Goal: Task Accomplishment & Management: Use online tool/utility

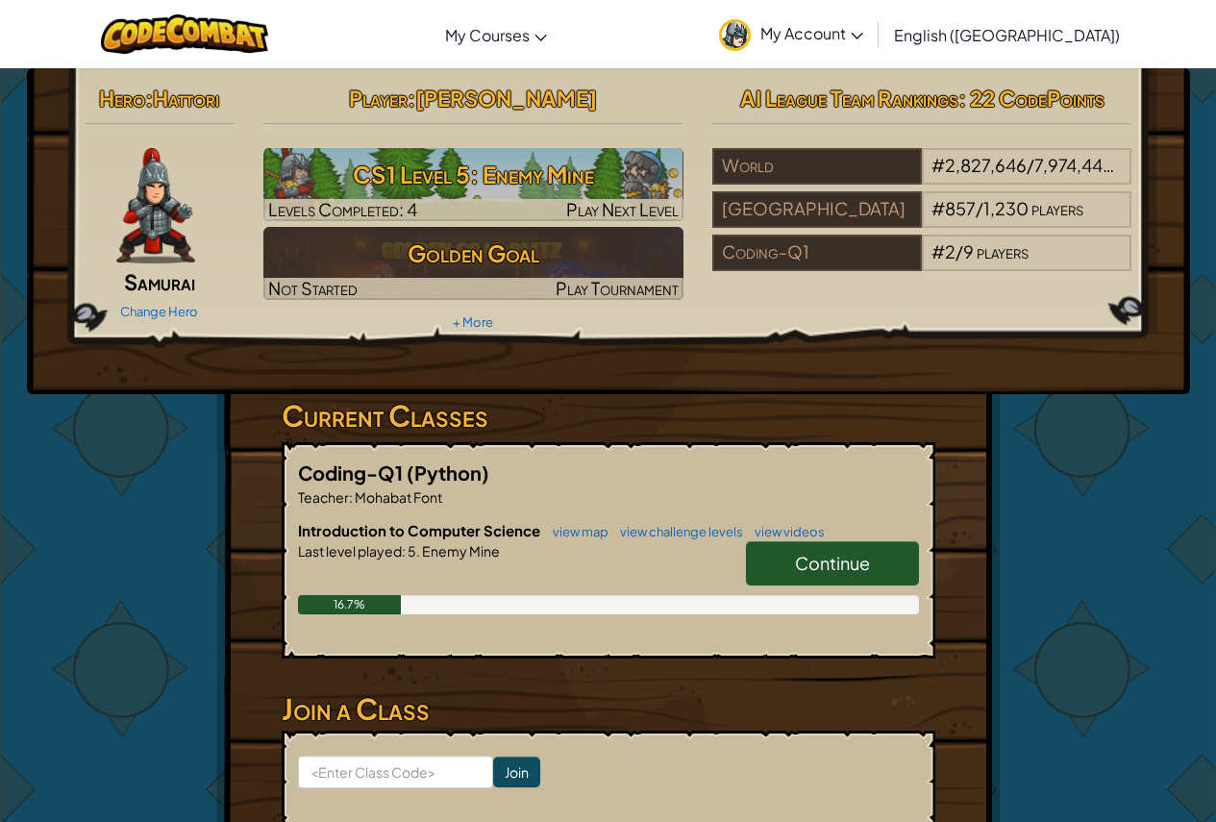
click at [805, 560] on span "Continue" at bounding box center [832, 563] width 75 height 22
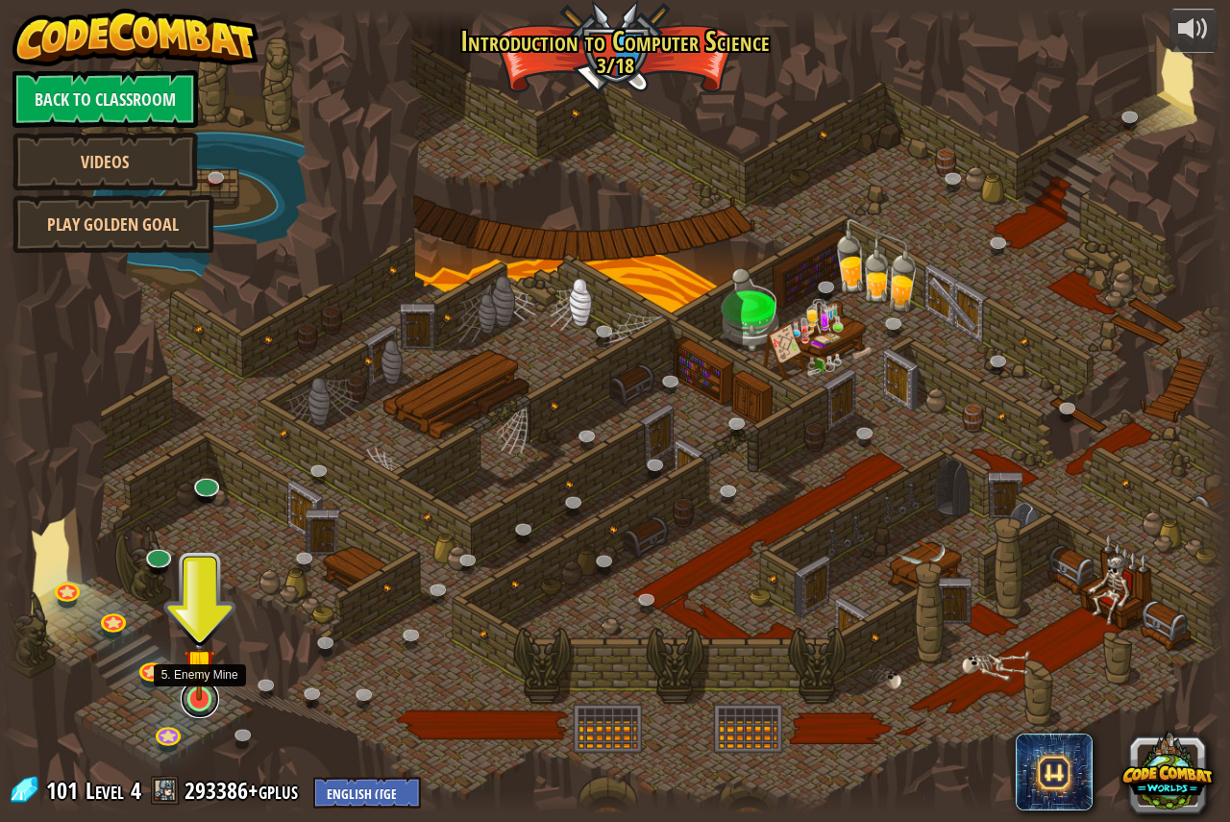
click at [185, 706] on link at bounding box center [200, 698] width 38 height 38
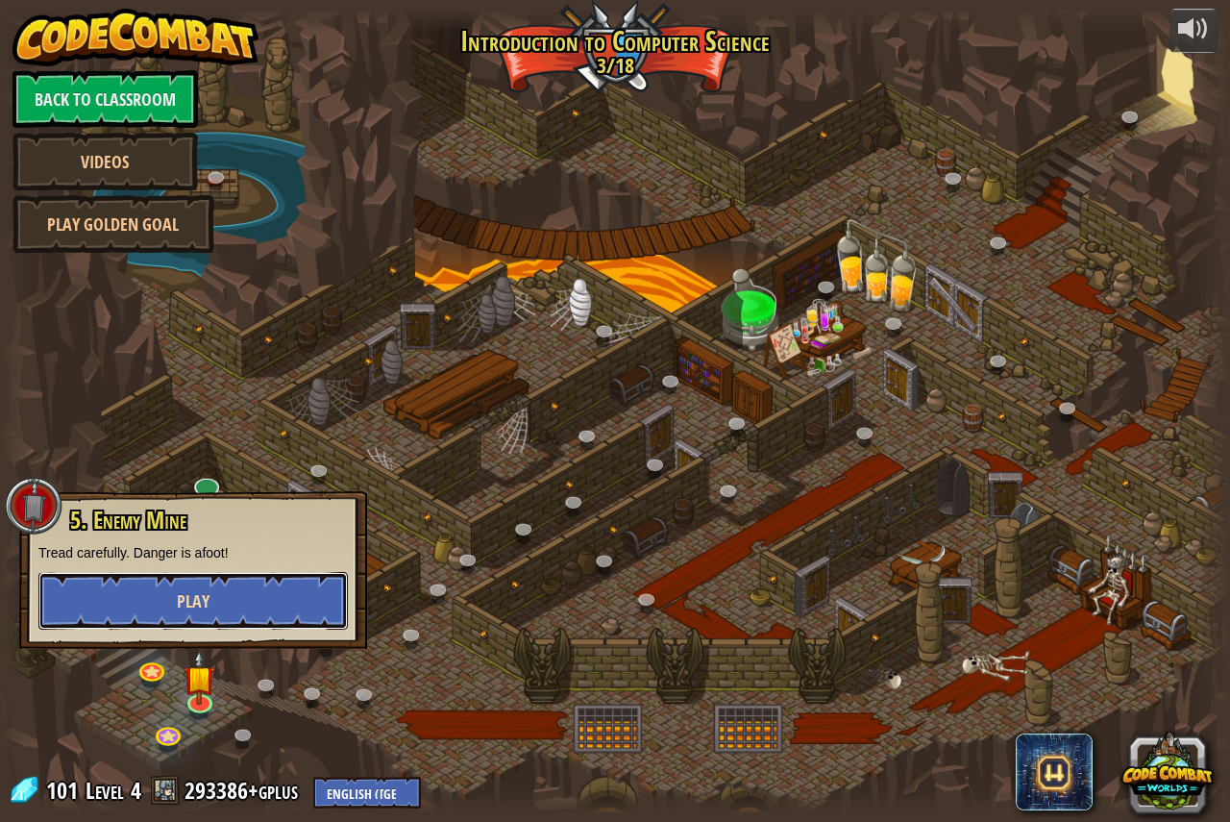
click at [111, 603] on button "Play" at bounding box center [192, 601] width 309 height 58
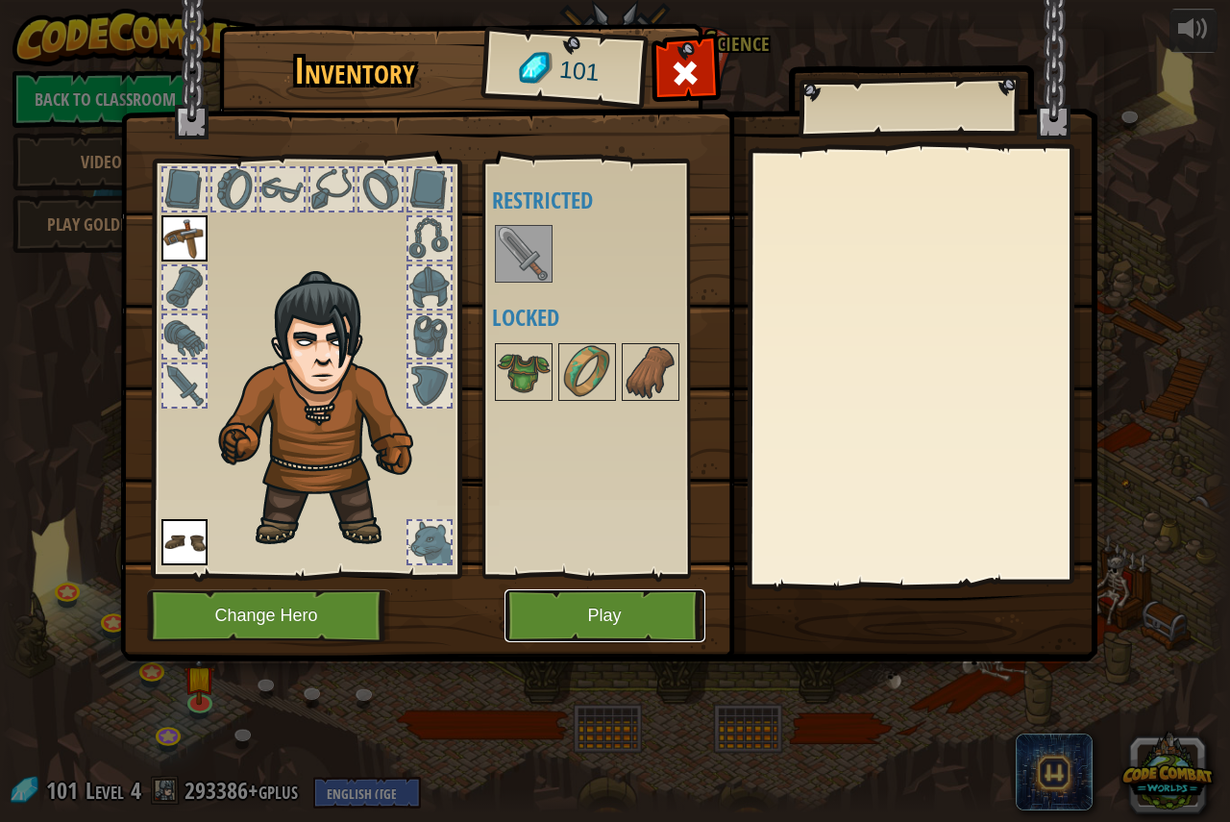
click at [547, 619] on button "Play" at bounding box center [604, 615] width 201 height 53
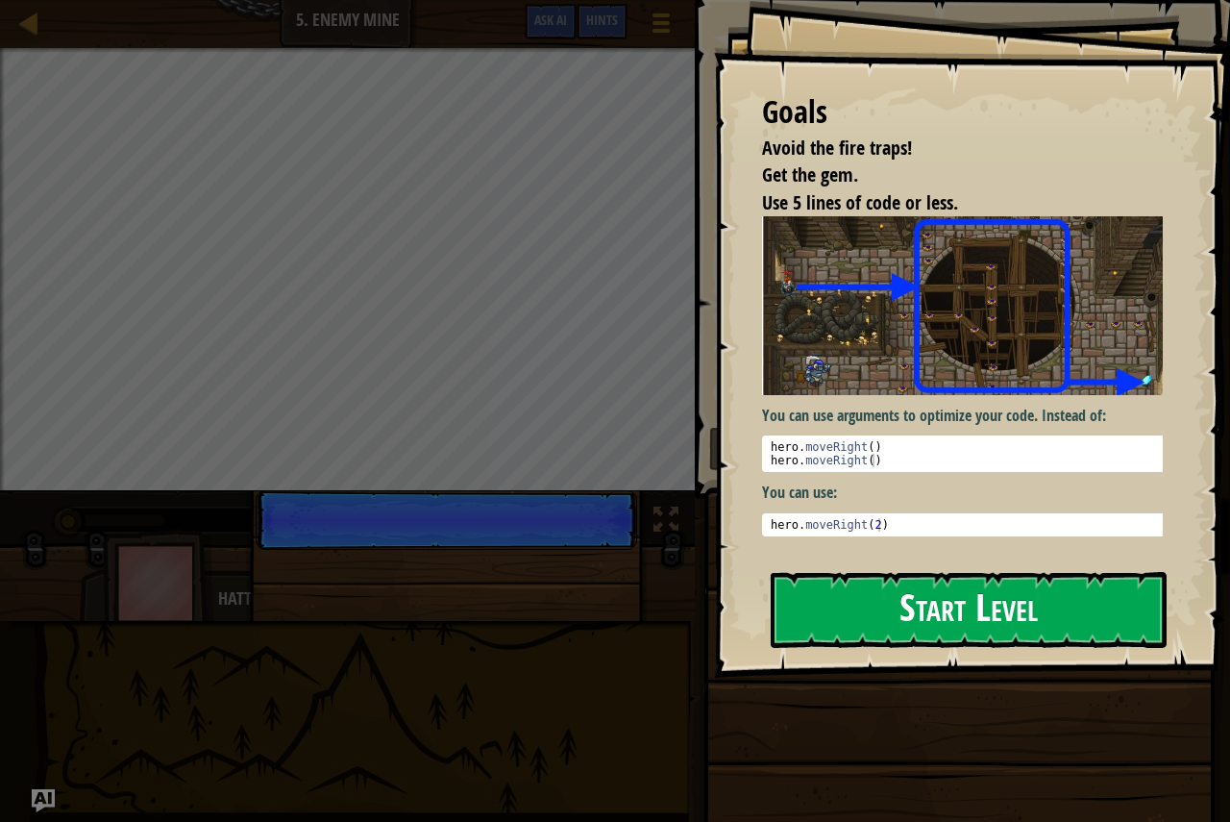
click at [1006, 628] on button "Start Level" at bounding box center [969, 610] width 396 height 76
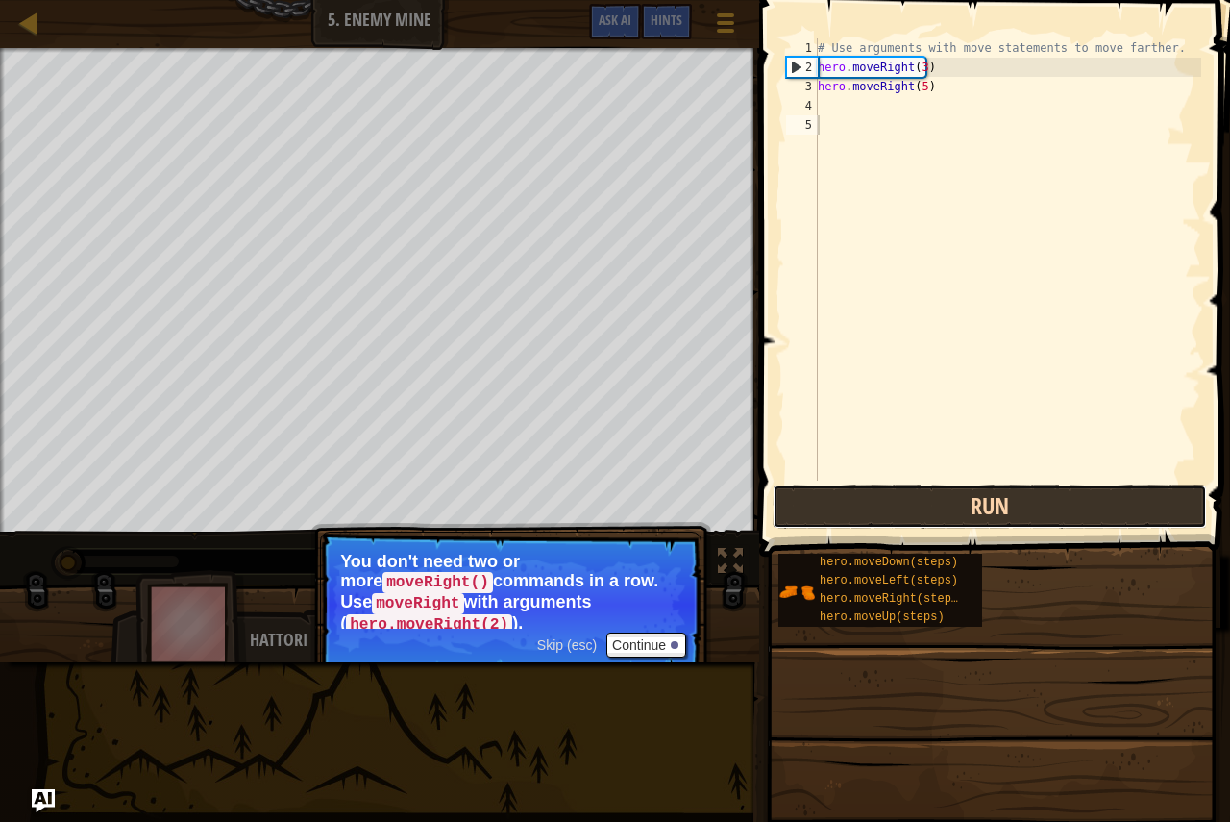
click at [867, 516] on button "Run" at bounding box center [990, 506] width 434 height 44
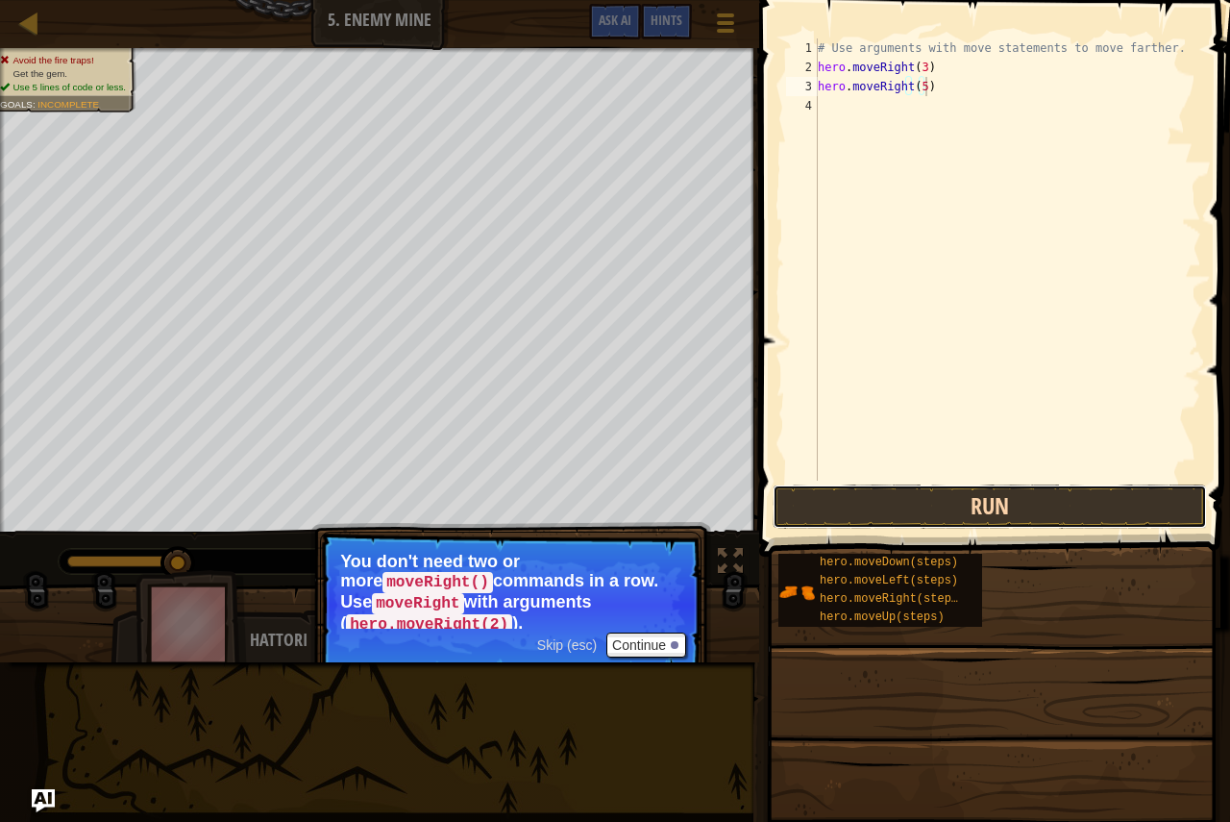
click at [874, 495] on button "Run" at bounding box center [990, 506] width 434 height 44
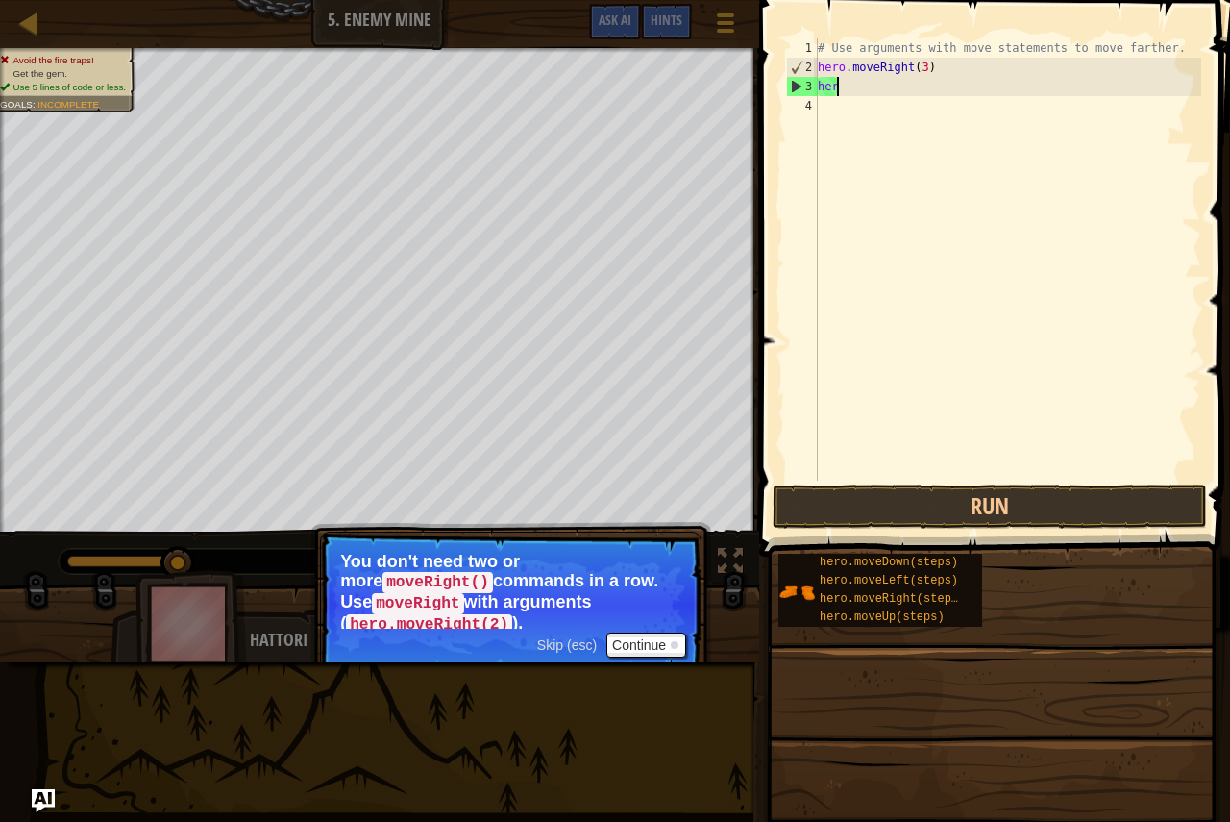
type textarea "h"
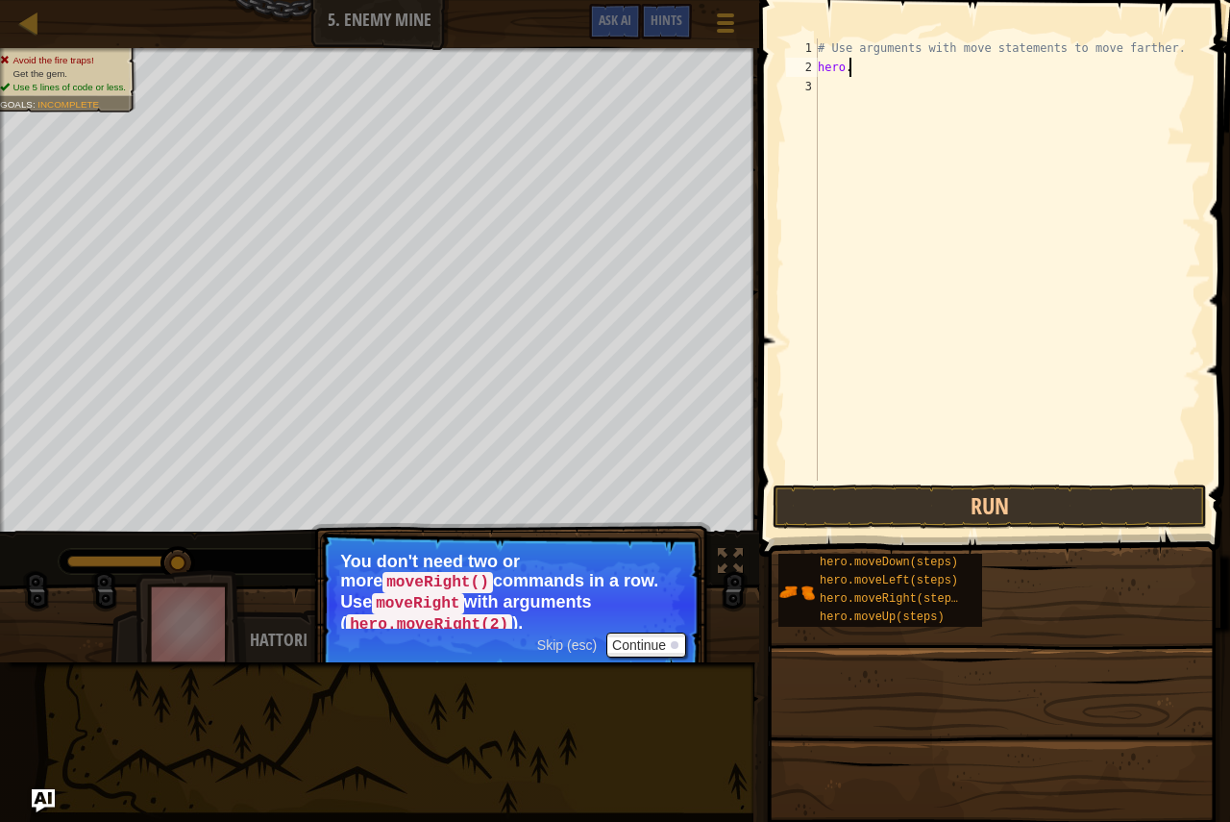
type textarea "h"
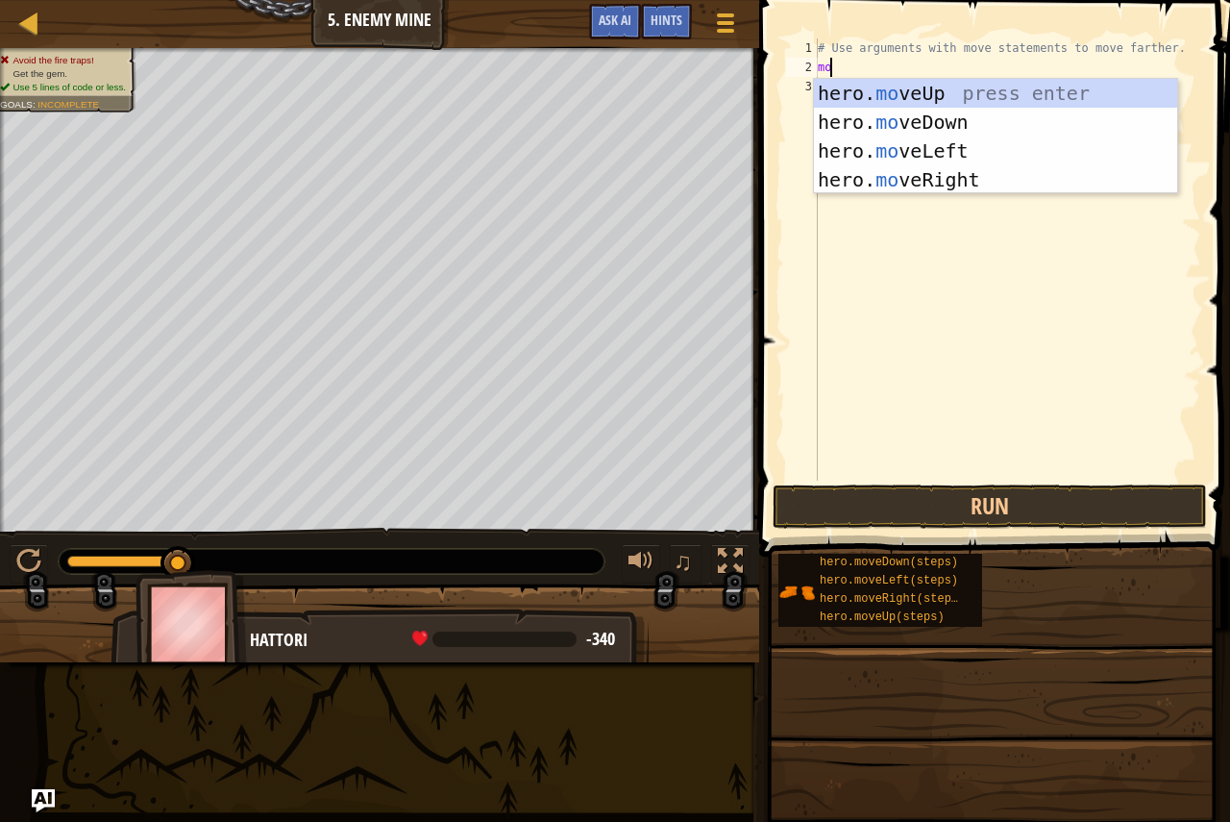
scroll to position [9, 1]
type textarea "move"
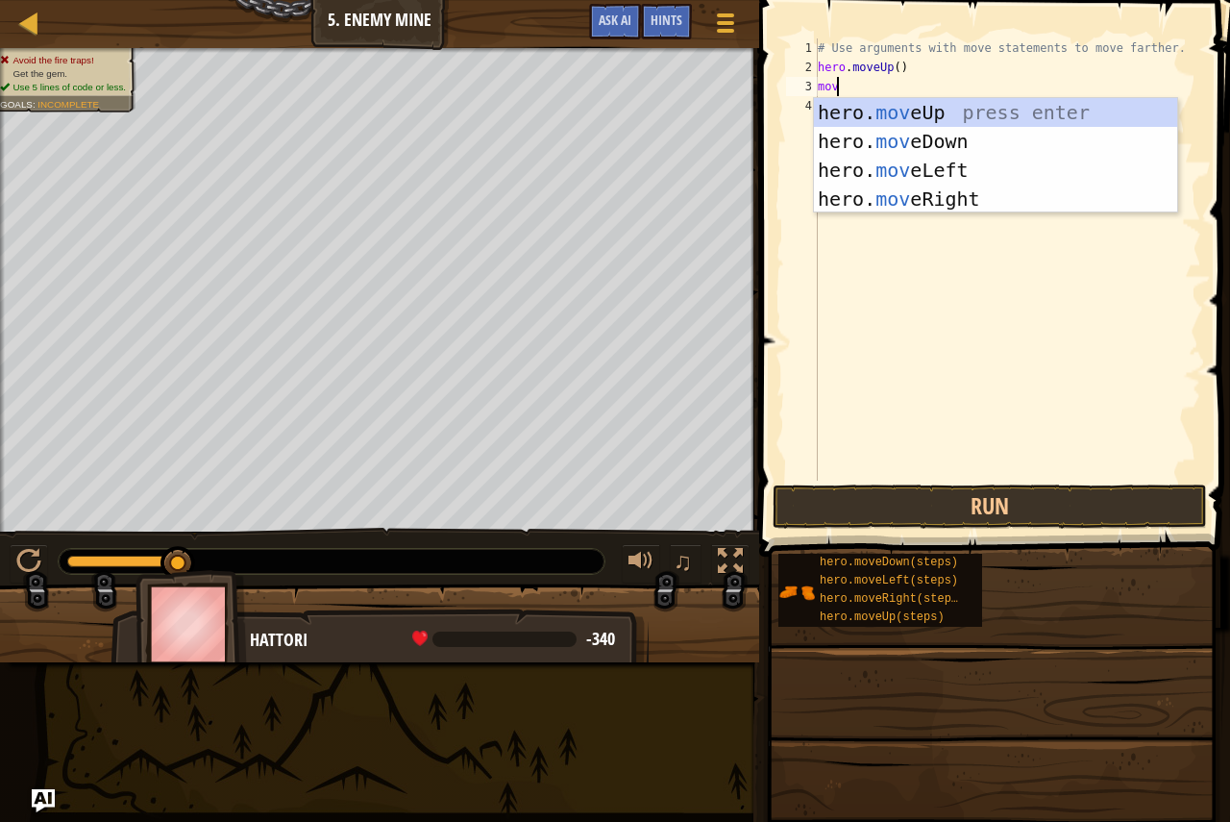
type textarea "move"
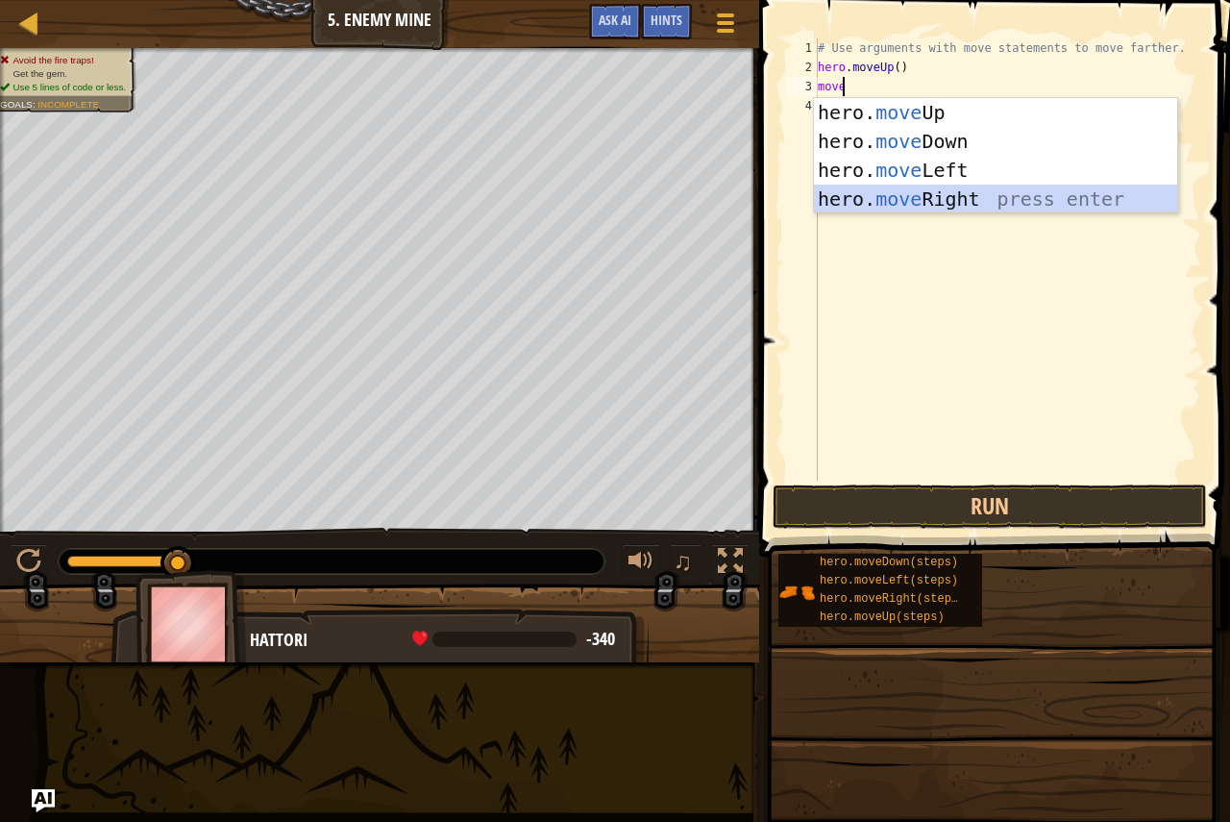
click at [960, 201] on div "hero. move Up press enter hero. move Down press enter hero. move Left press ent…" at bounding box center [995, 184] width 363 height 173
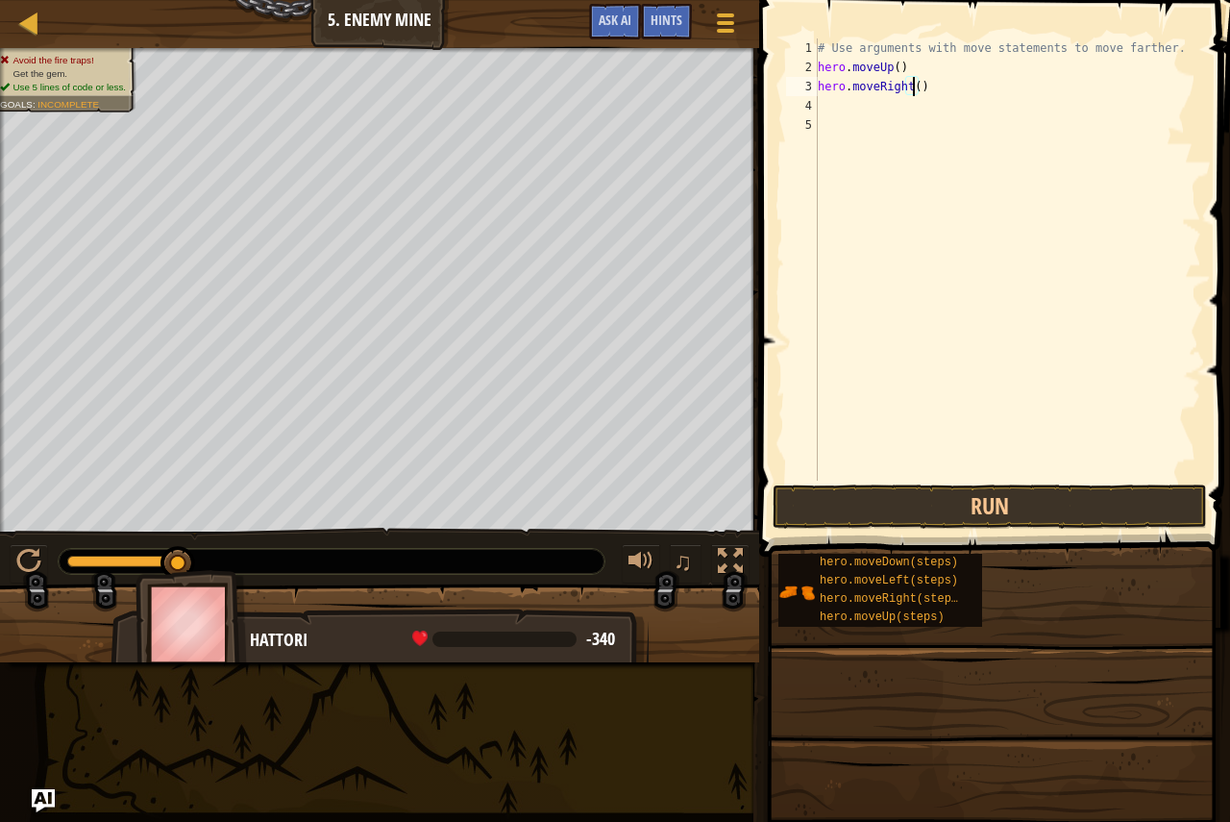
click at [912, 91] on div "# Use arguments with move statements to move farther. hero . moveUp ( ) hero . …" at bounding box center [1007, 278] width 387 height 480
type textarea "hero.moveRight(2)"
drag, startPoint x: 875, startPoint y: 138, endPoint x: 868, endPoint y: 116, distance: 23.4
click at [871, 126] on div "# Use arguments with move statements to move farther. hero . moveUp ( ) hero . …" at bounding box center [1007, 278] width 387 height 480
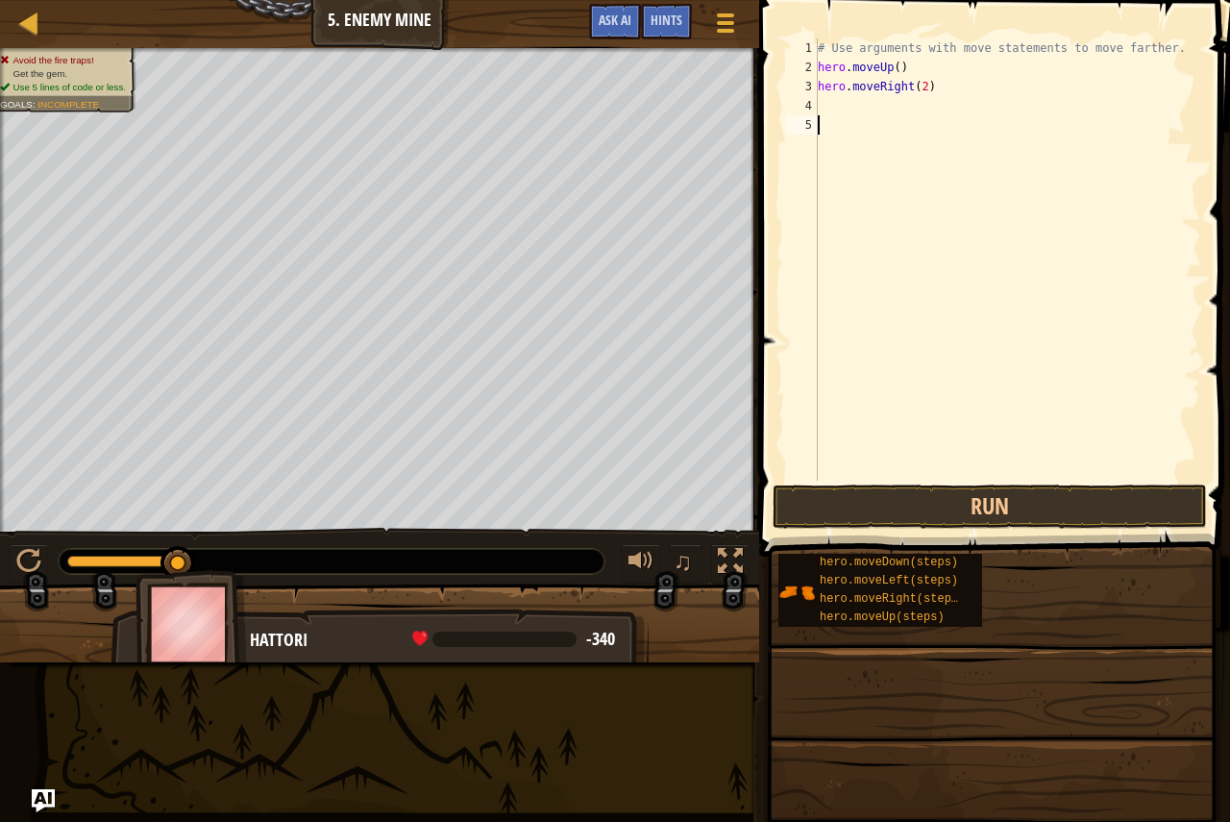
scroll to position [9, 0]
click at [868, 111] on div "# Use arguments with move statements to move farther. hero . moveUp ( ) hero . …" at bounding box center [1007, 278] width 387 height 480
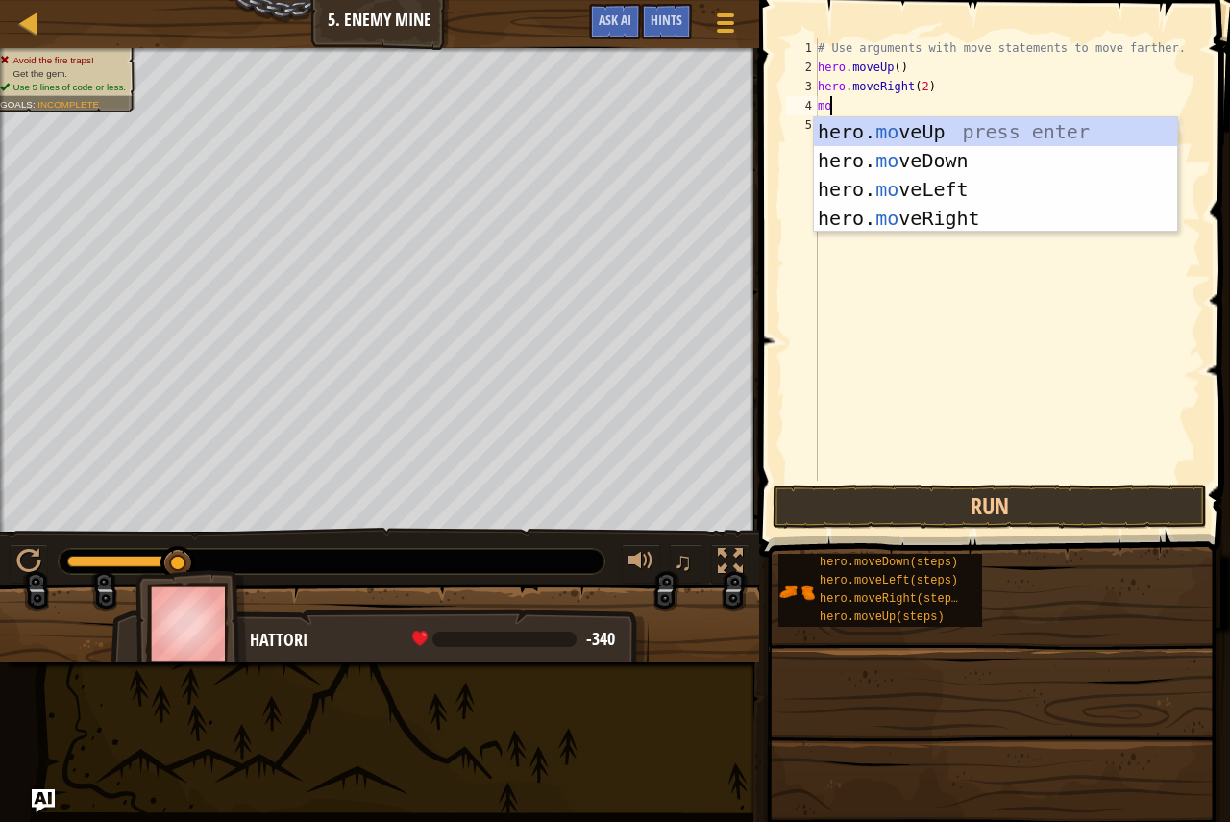
scroll to position [9, 1]
type textarea "move"
click at [879, 129] on div "hero. move Up press enter hero. move Down press enter hero. move Left press ent…" at bounding box center [995, 203] width 363 height 173
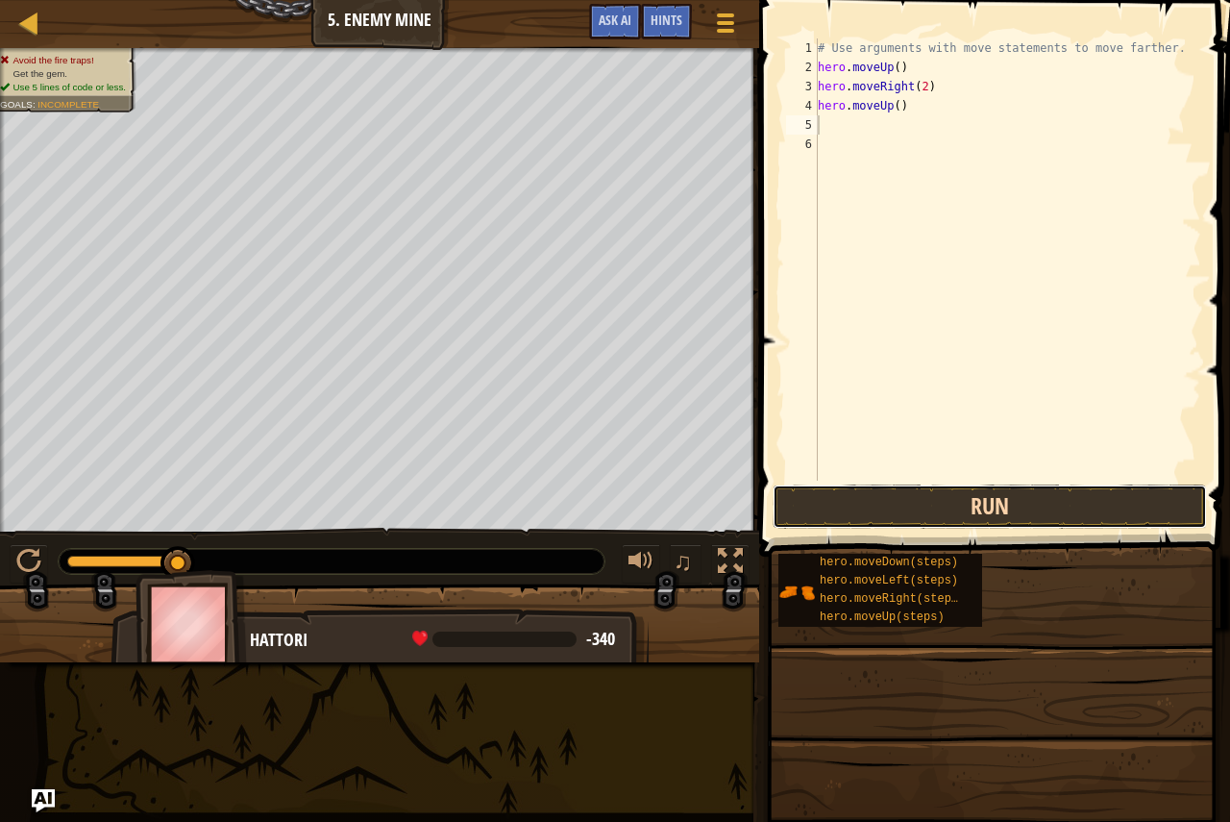
click at [899, 505] on button "Run" at bounding box center [990, 506] width 434 height 44
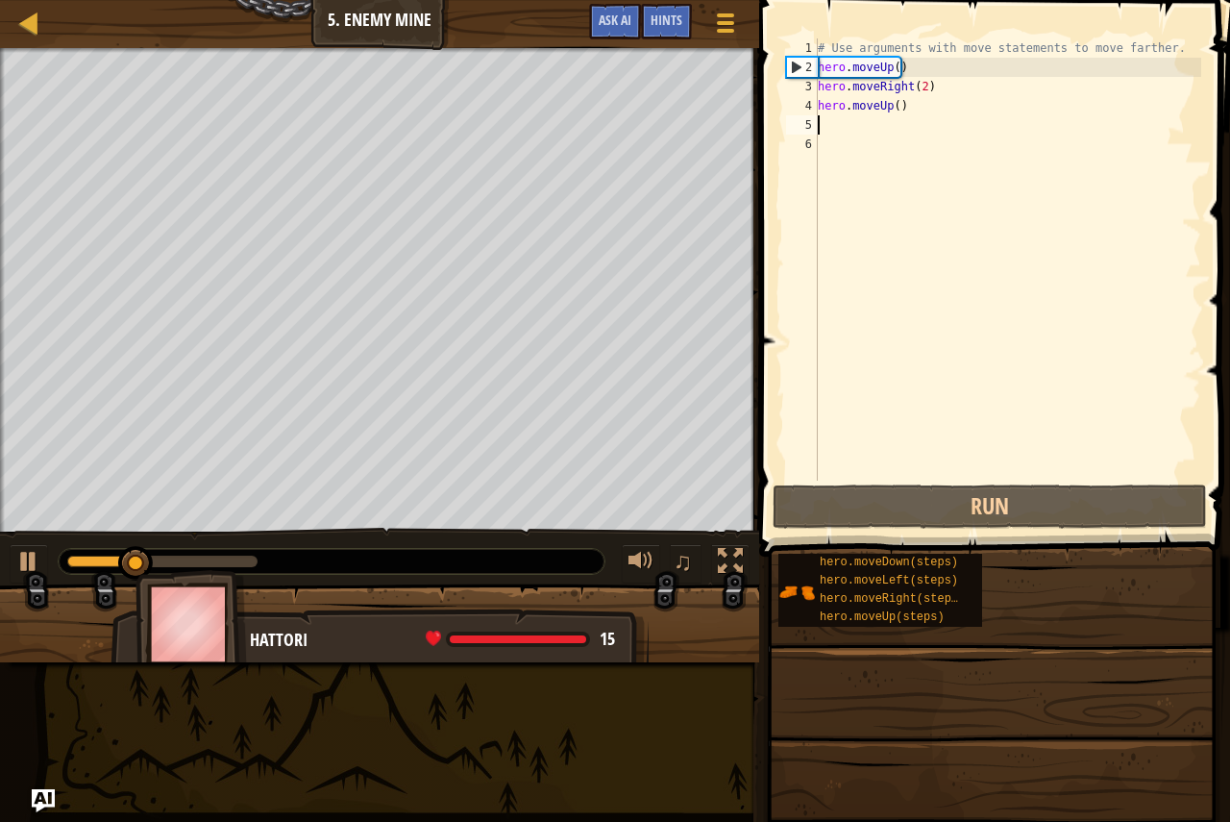
click at [963, 116] on div "# Use arguments with move statements to move farther. hero . moveUp ( ) hero . …" at bounding box center [1007, 278] width 387 height 480
click at [911, 94] on div "# Use arguments with move statements to move farther. hero . moveUp ( ) hero . …" at bounding box center [1007, 278] width 387 height 480
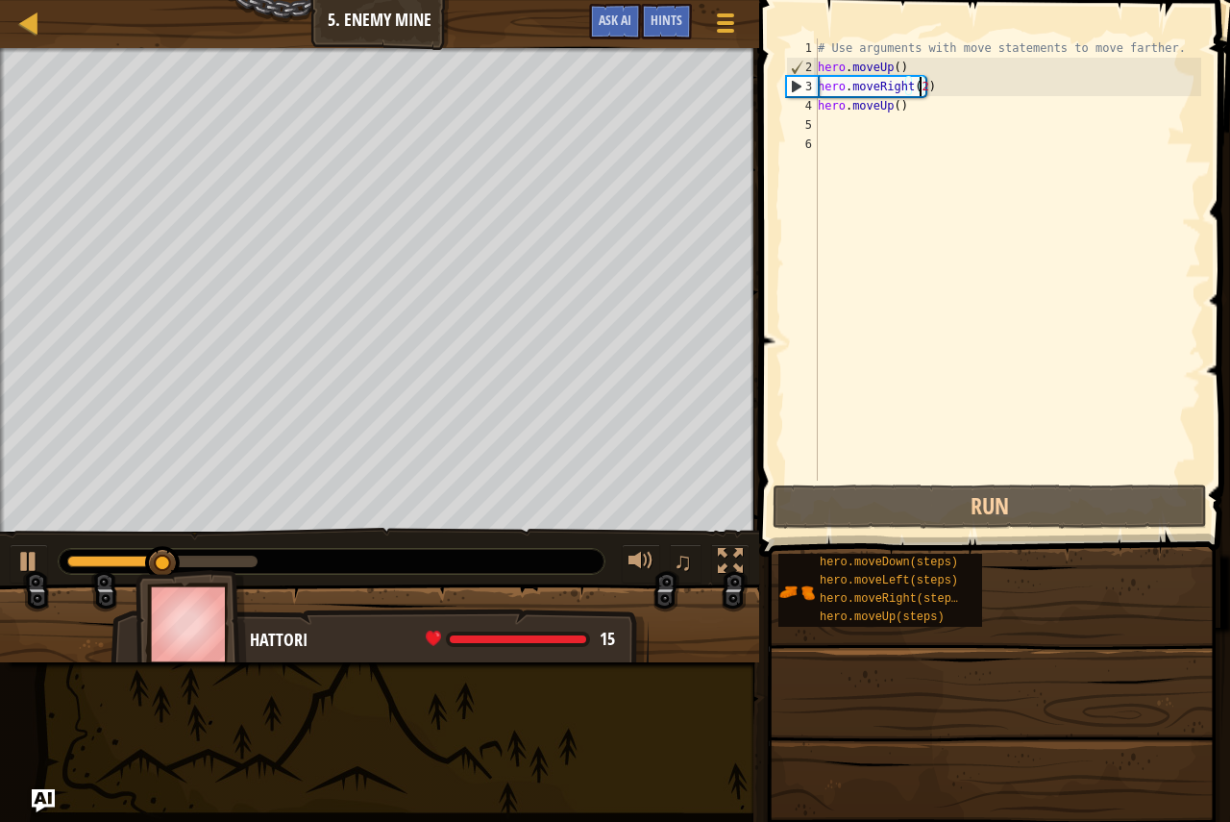
click at [922, 86] on div "# Use arguments with move statements to move farther. hero . moveUp ( ) hero . …" at bounding box center [1007, 278] width 387 height 480
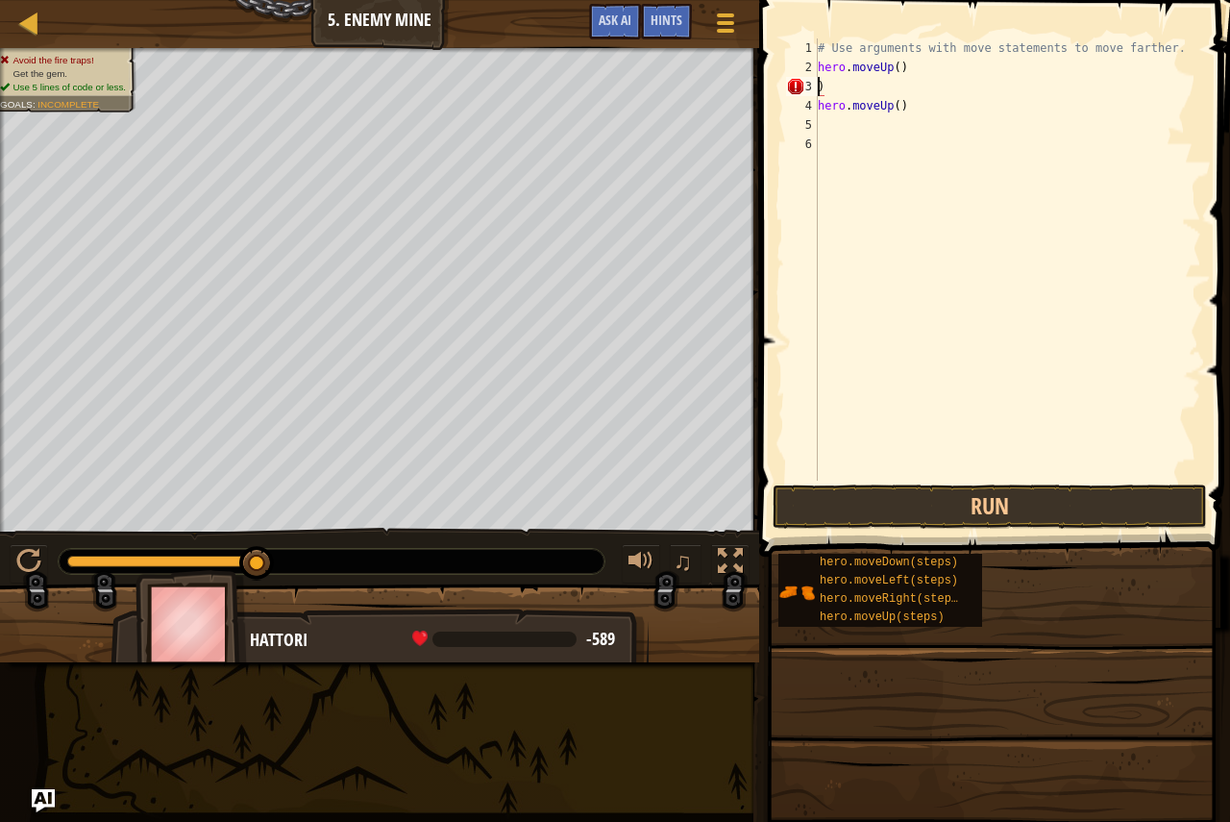
click at [1033, 52] on div "# Use arguments with move statements to move farther. hero . moveUp ( ) ) hero …" at bounding box center [1007, 278] width 387 height 480
click at [918, 75] on div "# Use arguments with move statements to move farther. hero . moveUp ( ) ) hero …" at bounding box center [1007, 278] width 387 height 480
type textarea "h"
click at [921, 116] on div "# Use arguments with move statements to move farther. ) hero . moveUp ( )" at bounding box center [1007, 278] width 387 height 480
click at [923, 107] on div "# Use arguments with move statements to move farther. ) hero . moveUp ( )" at bounding box center [1007, 278] width 387 height 480
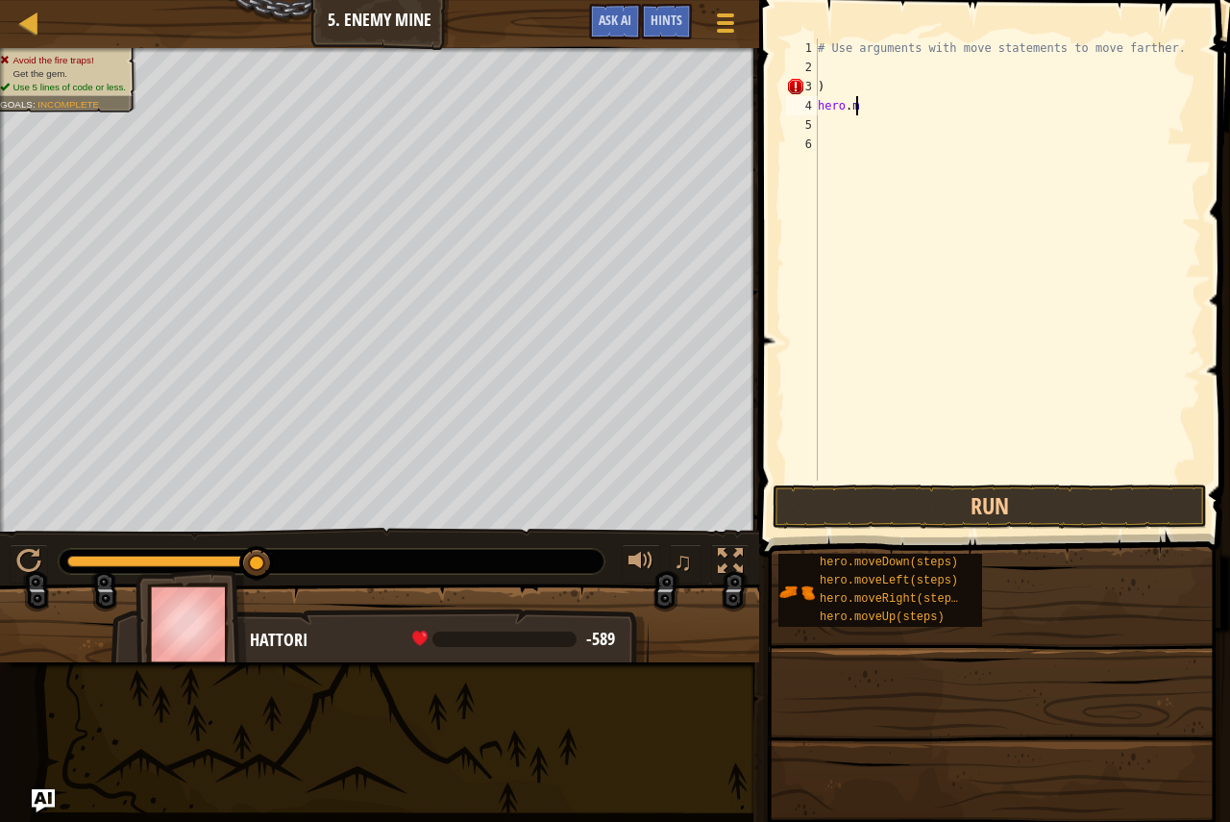
type textarea "h"
click at [1021, 495] on button "Run" at bounding box center [990, 506] width 434 height 44
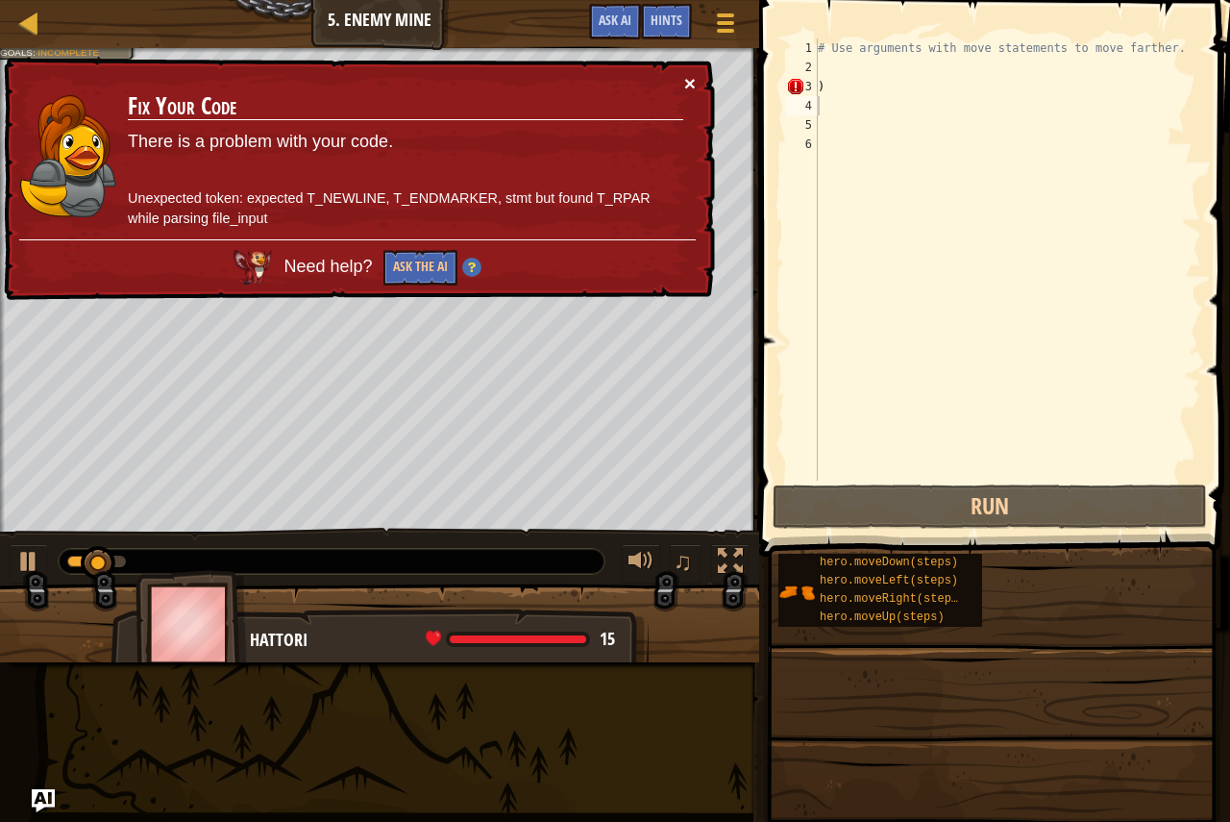
click at [684, 77] on button "×" at bounding box center [690, 83] width 12 height 20
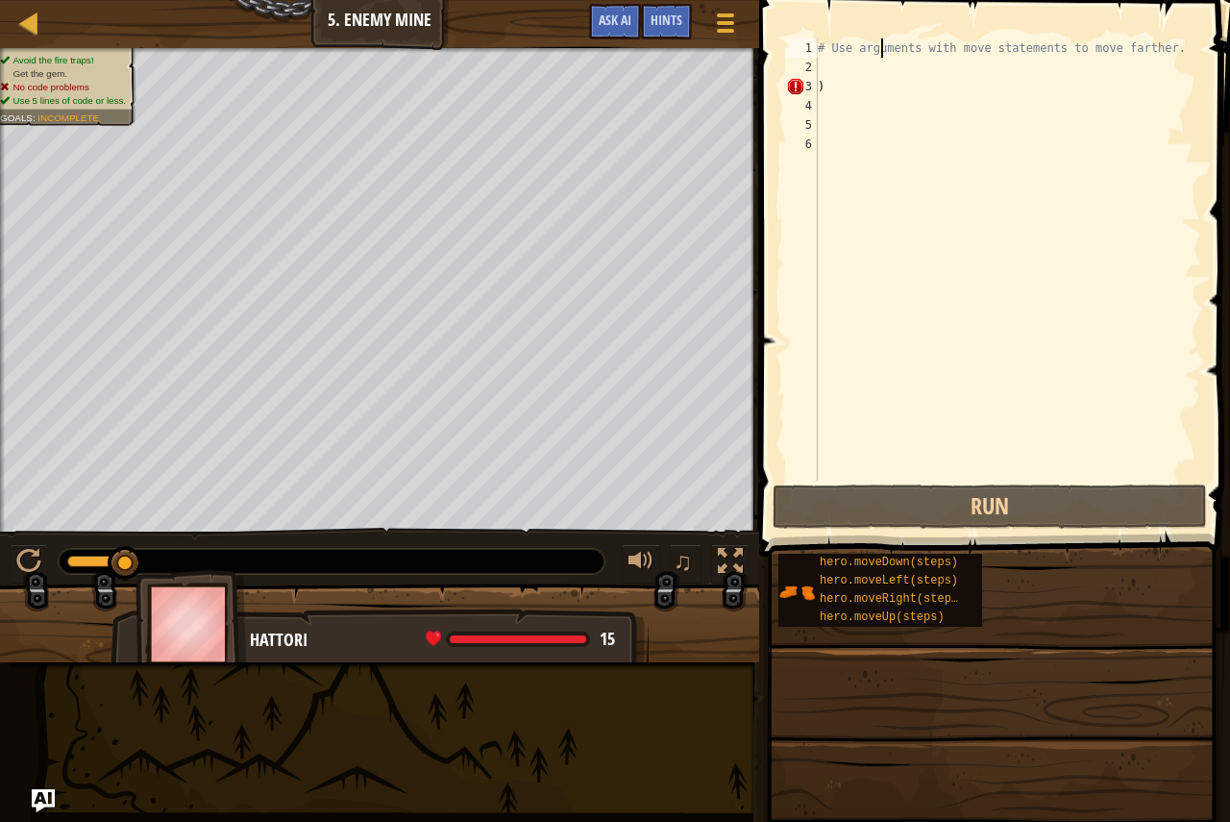
click at [880, 57] on div "# Use arguments with move statements to move farther. )" at bounding box center [1007, 278] width 387 height 480
type textarea "# Use arguments with move statements to move farther."
click at [878, 61] on div "# Use arguments with move statements to move farther. )" at bounding box center [1007, 278] width 387 height 480
type textarea "m"
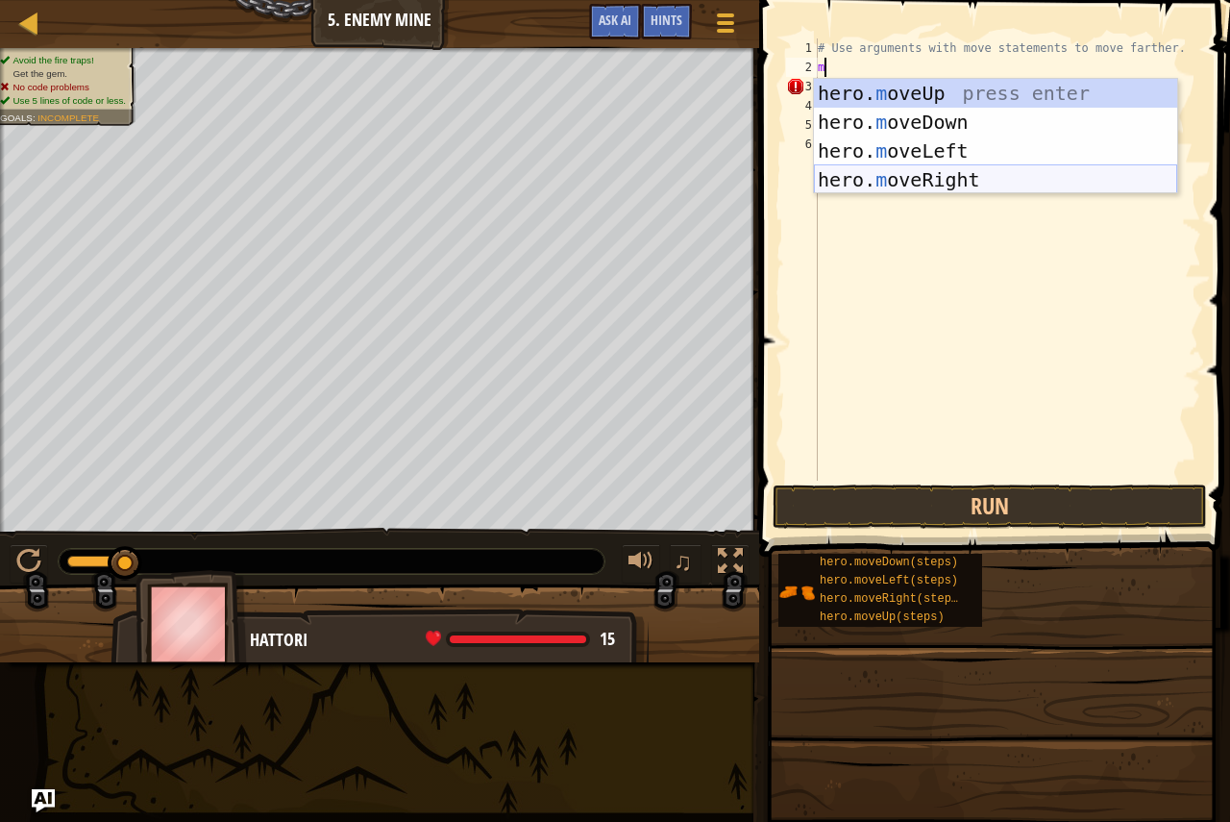
click at [897, 168] on div "hero. m oveUp press enter hero. m oveDown press enter hero. m oveLeft press ent…" at bounding box center [995, 165] width 363 height 173
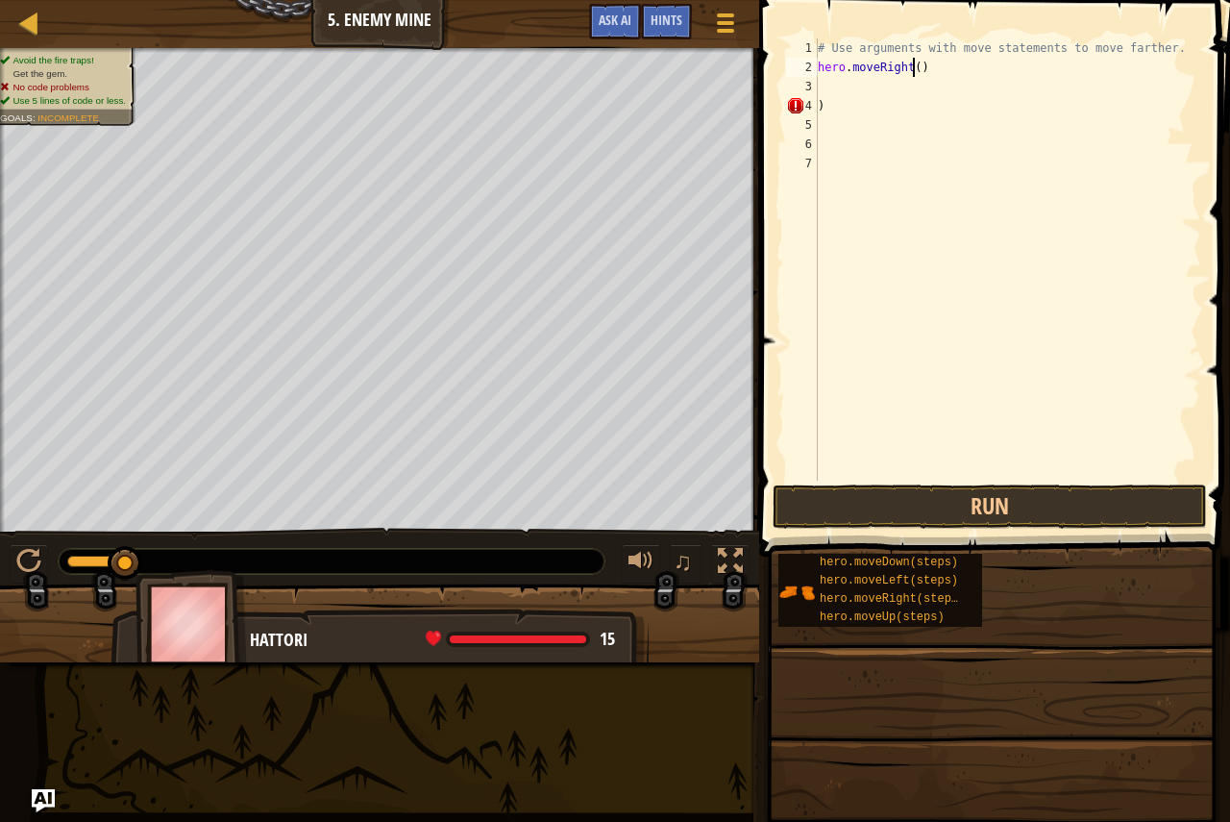
click at [911, 68] on div "# Use arguments with move statements to move farther. hero . moveRight ( ) )" at bounding box center [1007, 278] width 387 height 480
type textarea "hero.moveRight(2)"
click at [869, 134] on div "# Use arguments with move statements to move farther. hero . moveRight ( 2 ) )" at bounding box center [1007, 278] width 387 height 480
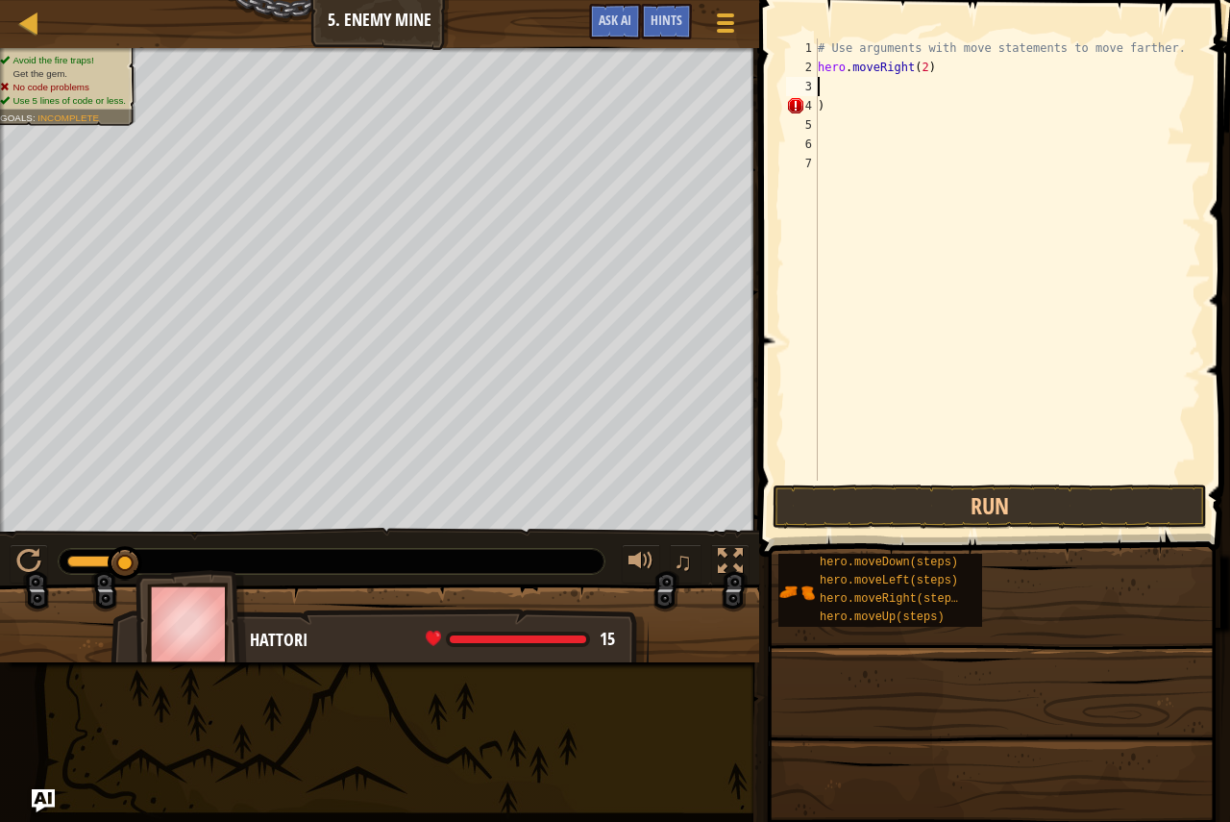
click at [870, 77] on div "# Use arguments with move statements to move farther. hero . moveRight ( 2 ) )" at bounding box center [1007, 278] width 387 height 480
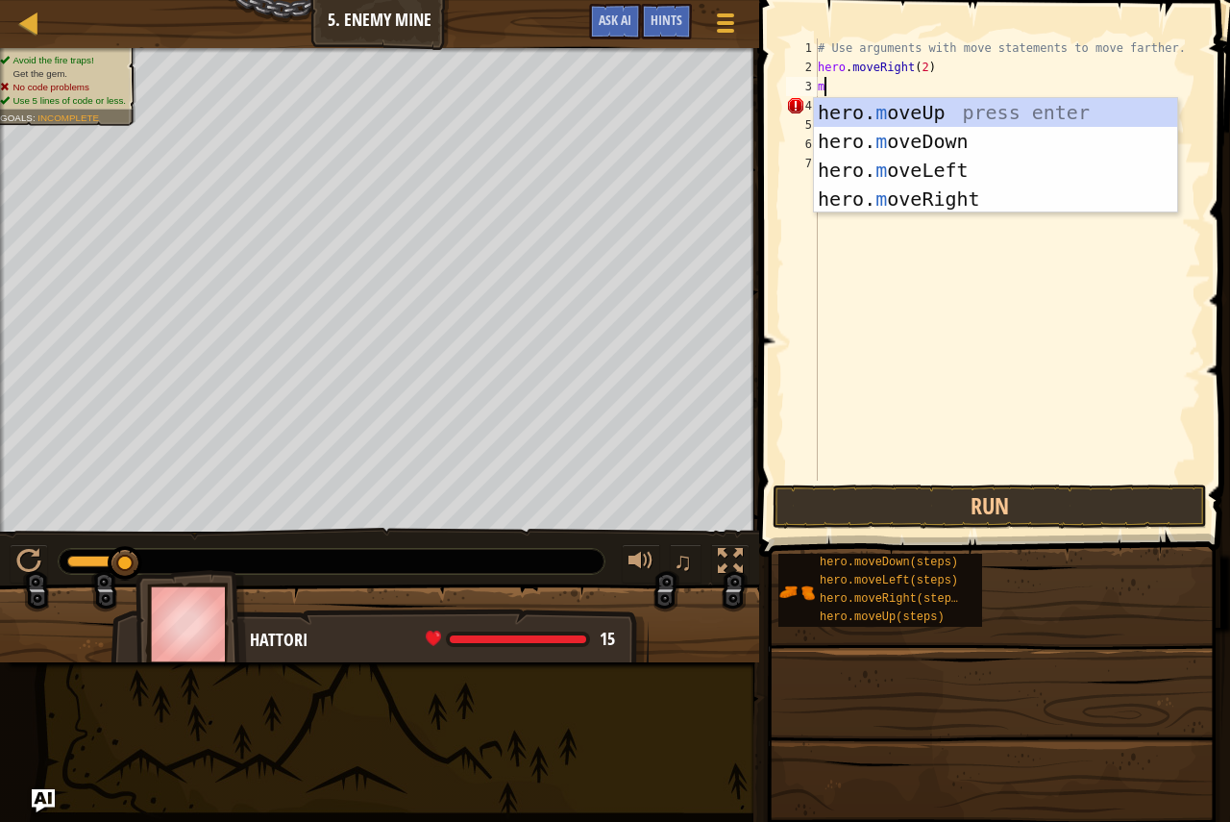
click at [854, 80] on div "# Use arguments with move statements to move farther. hero . moveRight ( 2 ) m )" at bounding box center [1007, 278] width 387 height 480
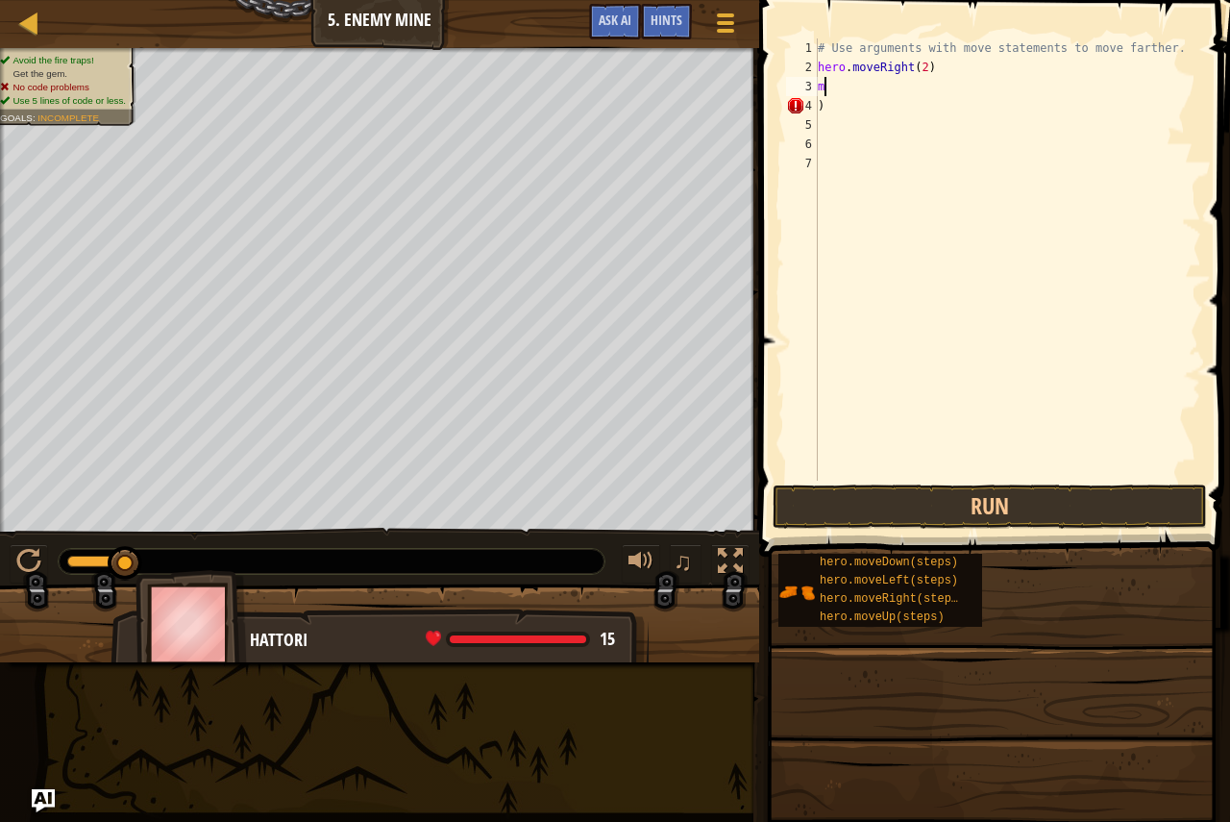
click at [853, 101] on div "# Use arguments with move statements to move farther. hero . moveRight ( 2 ) m )" at bounding box center [1007, 278] width 387 height 480
click at [859, 90] on div "# Use arguments with move statements to move farther. hero . moveRight ( 2 ) m )" at bounding box center [1007, 278] width 387 height 480
type textarea "m"
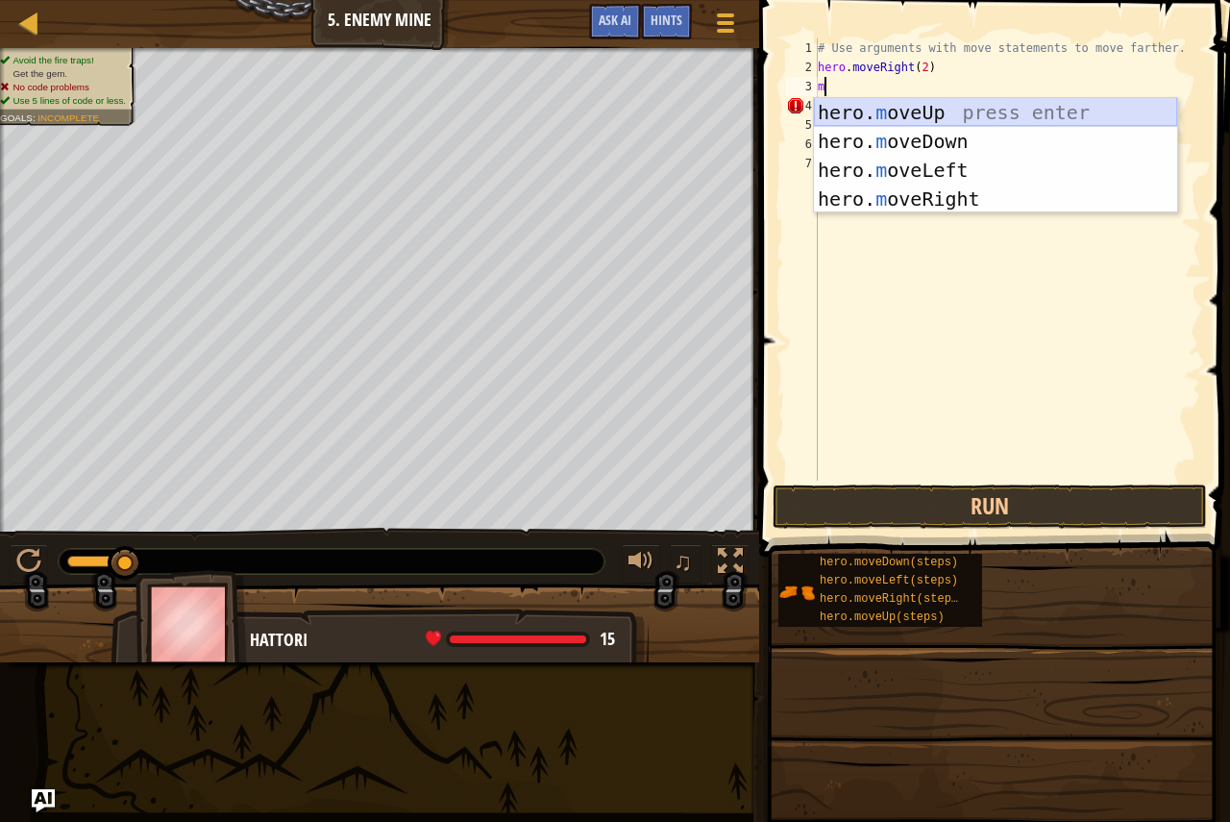
click at [824, 113] on div "hero. m oveUp press enter hero. m oveDown press enter hero. m oveLeft press ent…" at bounding box center [995, 184] width 363 height 173
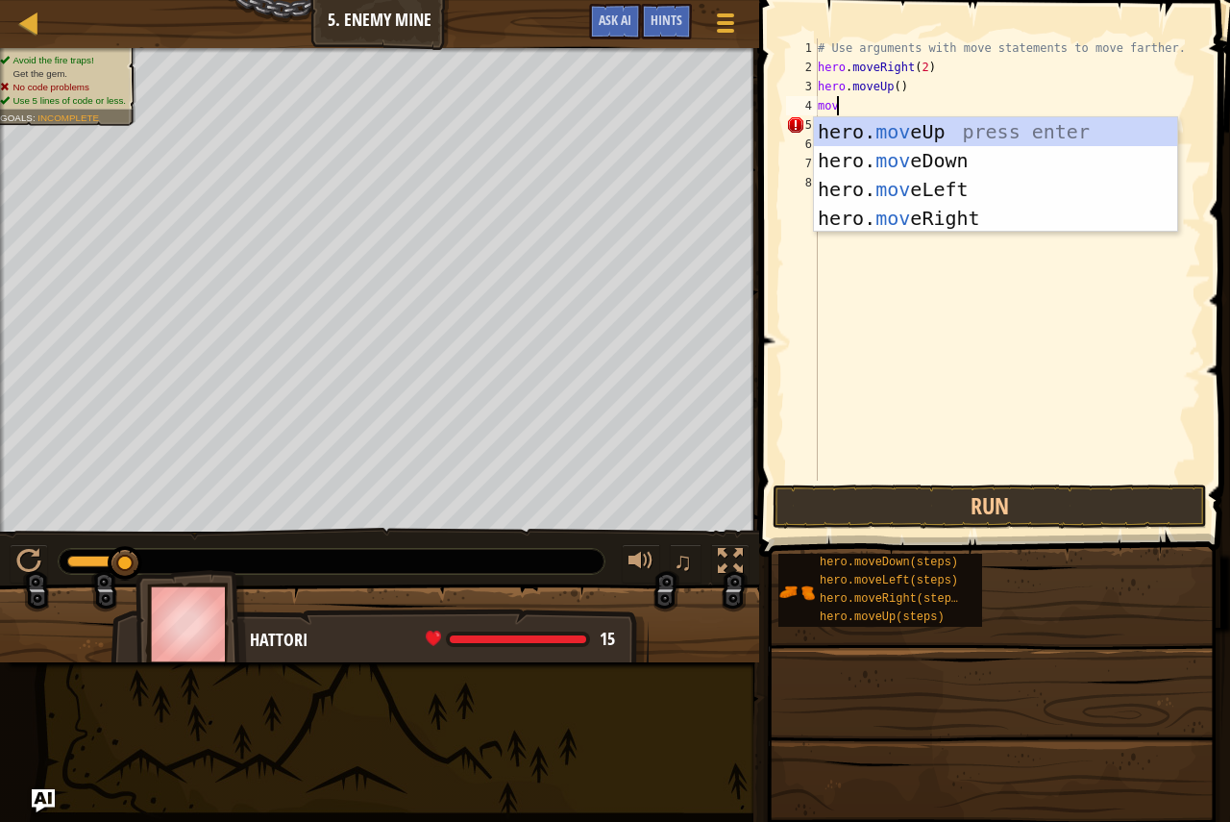
scroll to position [9, 1]
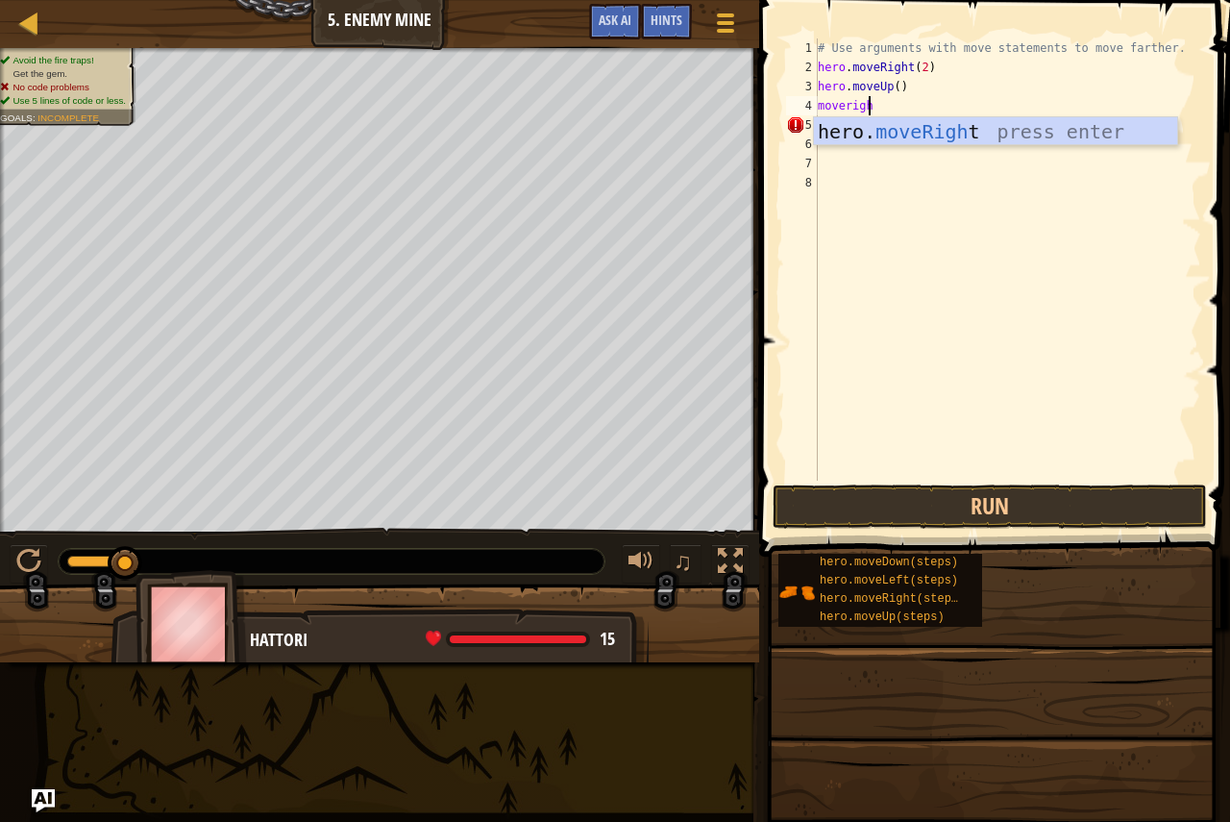
type textarea "moveright"
click at [850, 136] on div "hero. moveRight press enter" at bounding box center [995, 160] width 363 height 86
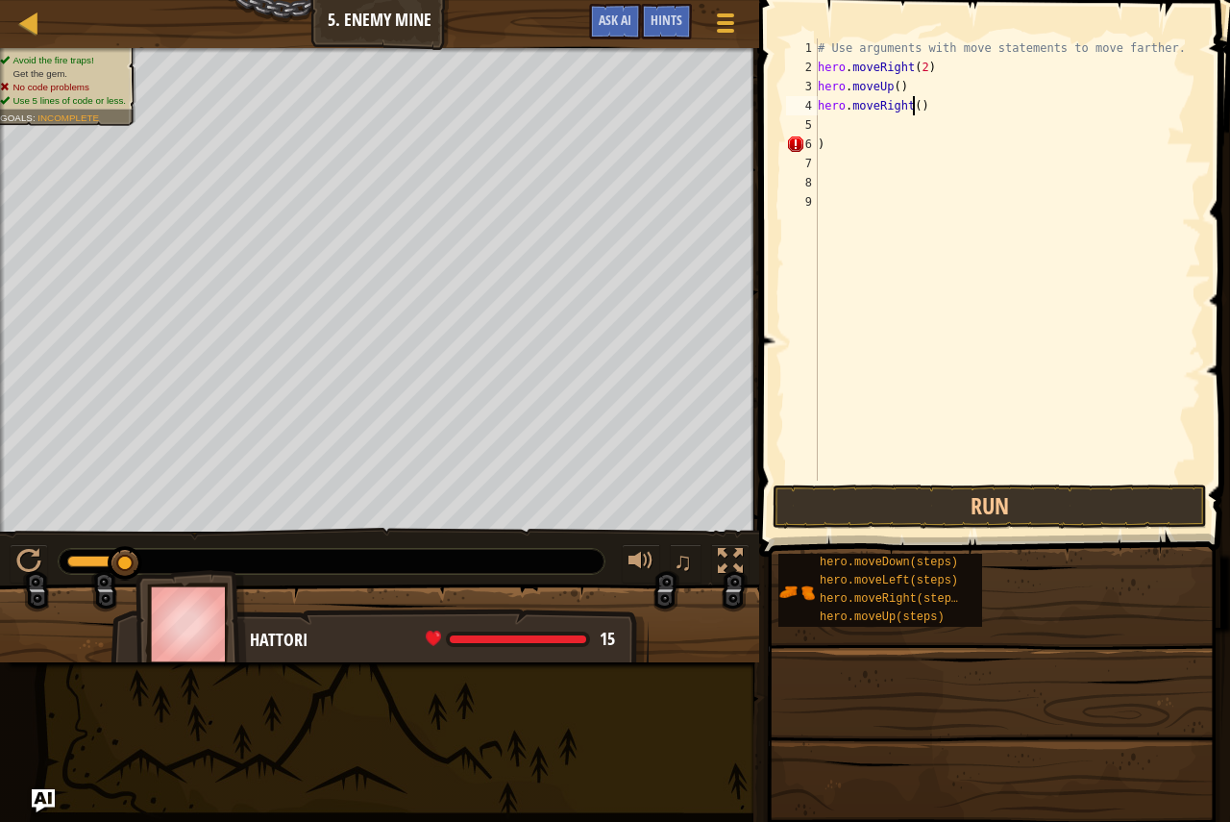
click at [913, 109] on div "# Use arguments with move statements to move farther. hero . moveRight ( 2 ) he…" at bounding box center [1007, 278] width 387 height 480
click at [846, 143] on div "# Use arguments with move statements to move farther. hero . moveRight ( 2 ) he…" at bounding box center [1007, 278] width 387 height 480
type textarea ")"
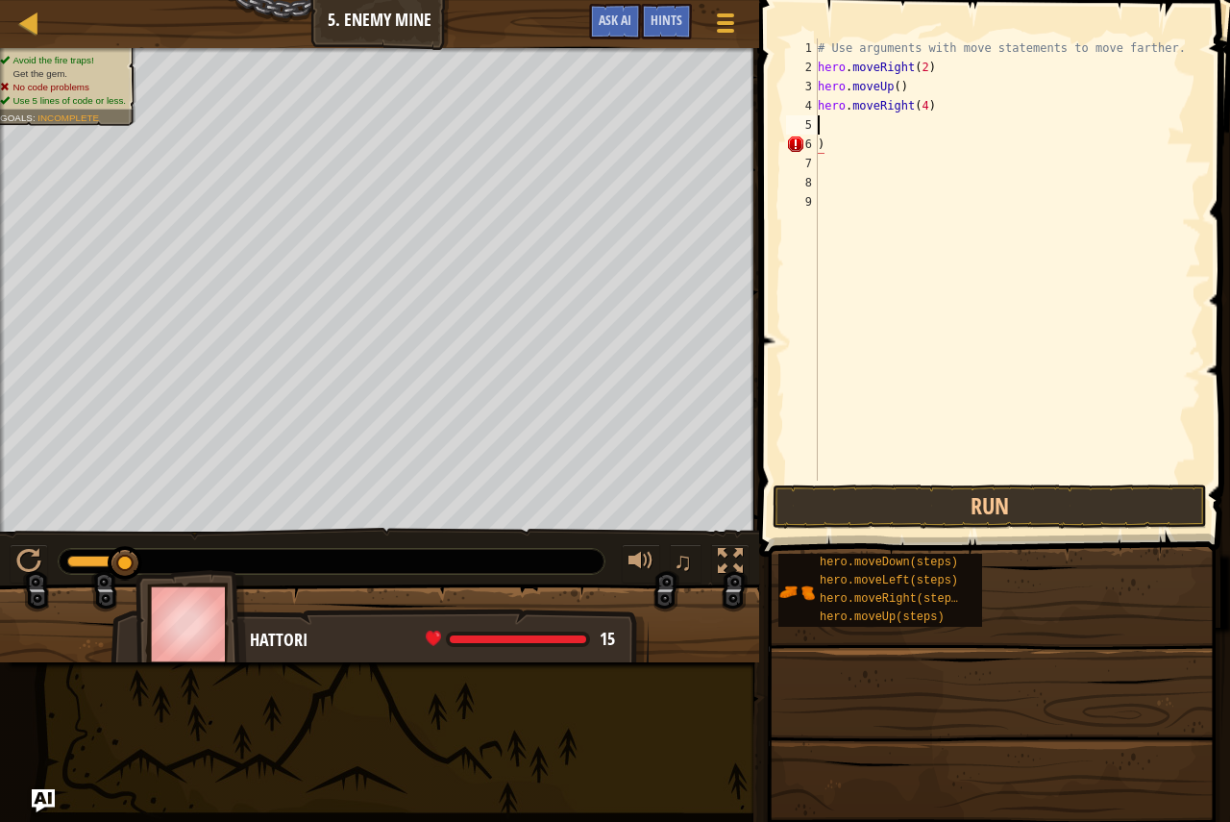
click at [845, 120] on div "# Use arguments with move statements to move farther. hero . moveRight ( 2 ) he…" at bounding box center [1007, 278] width 387 height 480
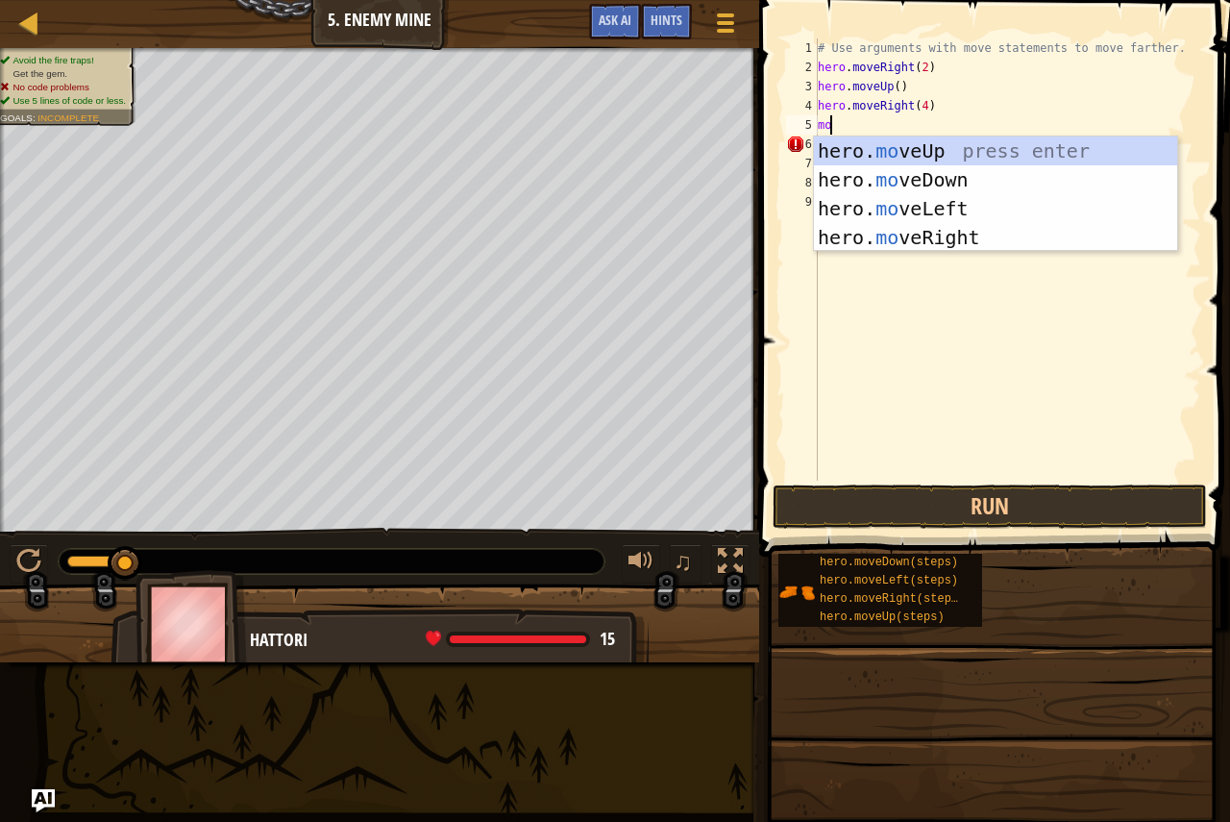
scroll to position [9, 1]
type textarea "move"
click at [845, 241] on div "hero. move Up press enter hero. move Down press enter hero. move Left press ent…" at bounding box center [995, 222] width 363 height 173
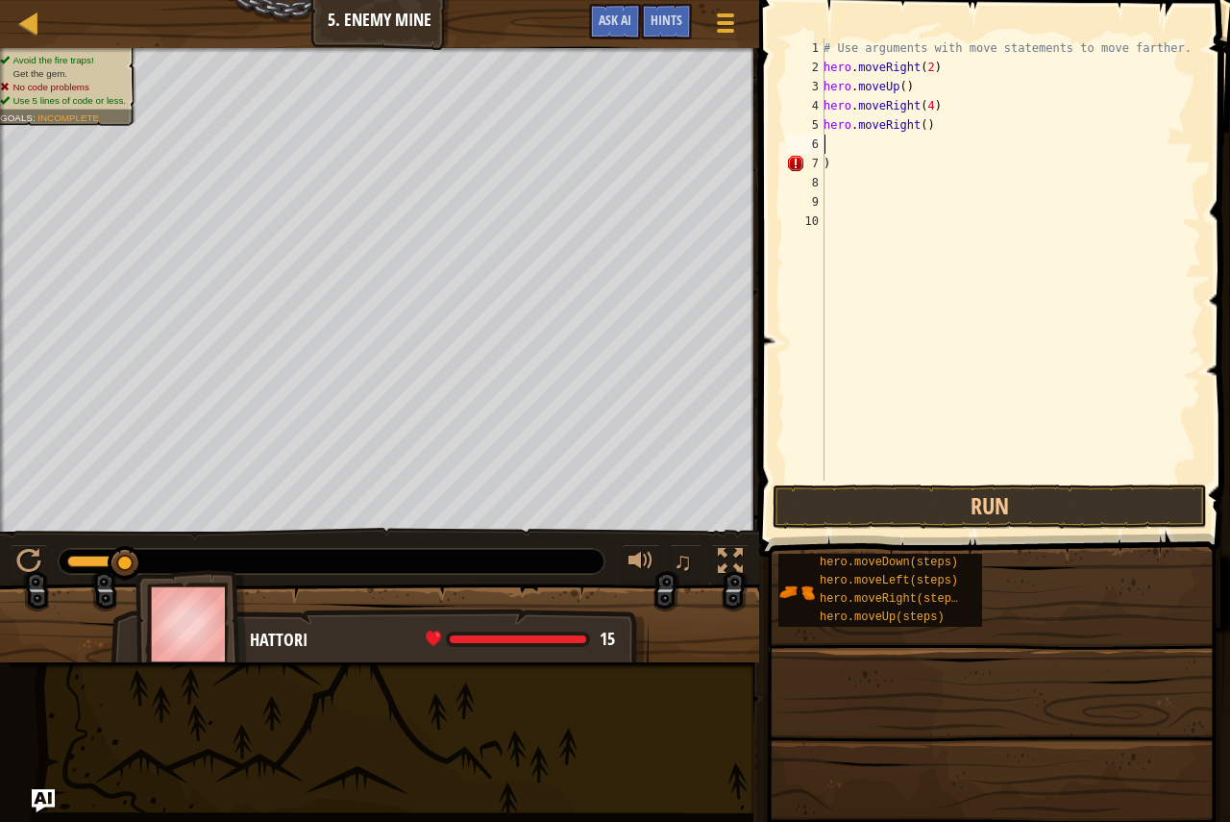
scroll to position [9, 0]
click at [920, 132] on div "# Use arguments with move statements to move farther. hero . moveRight ( 2 ) he…" at bounding box center [1010, 278] width 381 height 480
type textarea "hero.moveRight(3)"
click at [784, 506] on button "Run" at bounding box center [990, 506] width 434 height 44
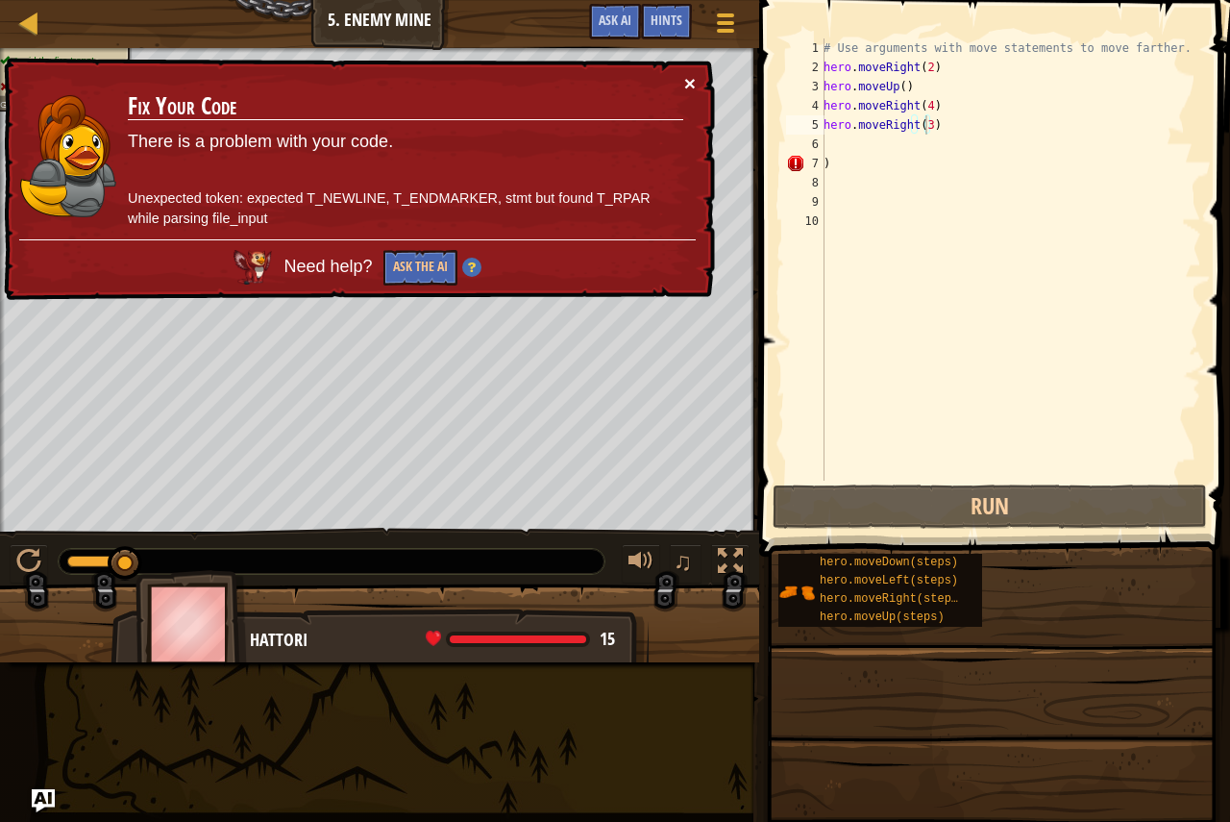
click at [692, 74] on button "×" at bounding box center [690, 83] width 12 height 20
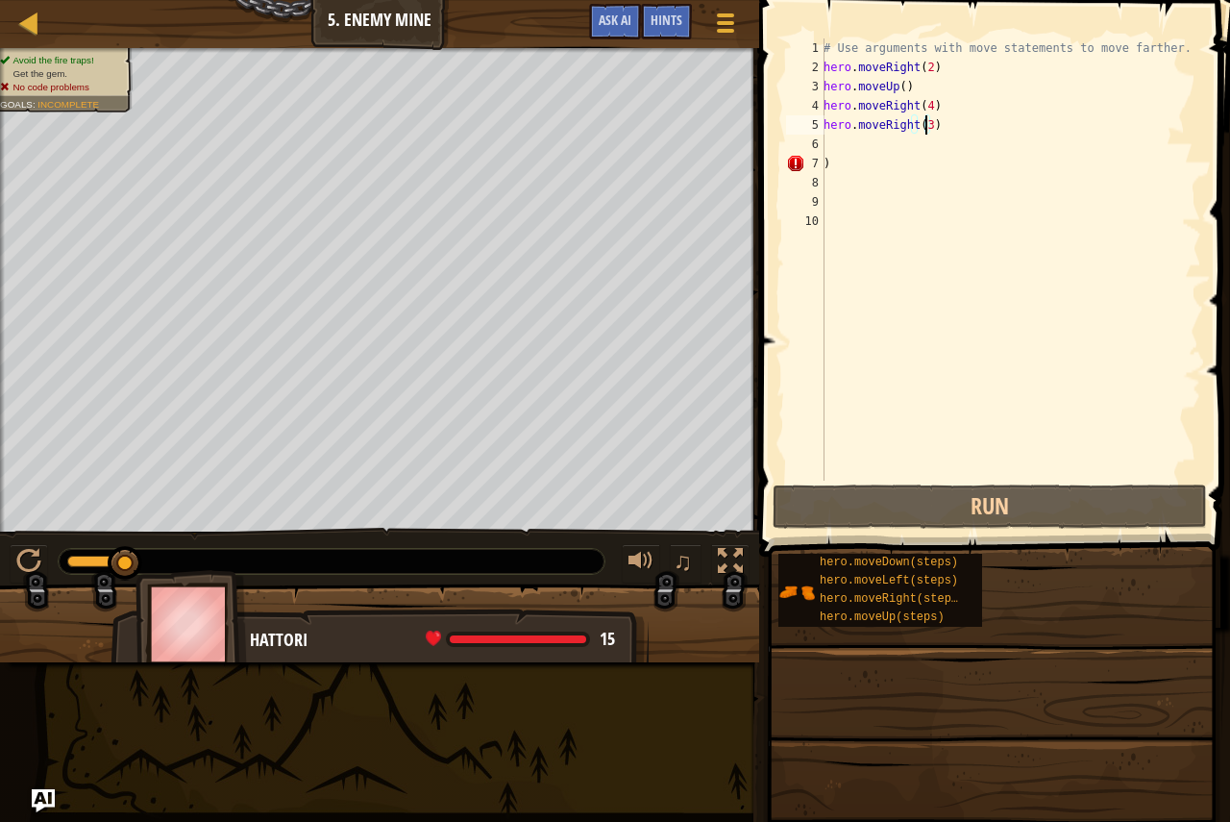
click at [915, 142] on div "# Use arguments with move statements to move farther. hero . moveRight ( 2 ) he…" at bounding box center [1010, 278] width 381 height 480
click at [910, 158] on div "# Use arguments with move statements to move farther. hero . moveRight ( 2 ) he…" at bounding box center [1010, 278] width 381 height 480
type textarea ")"
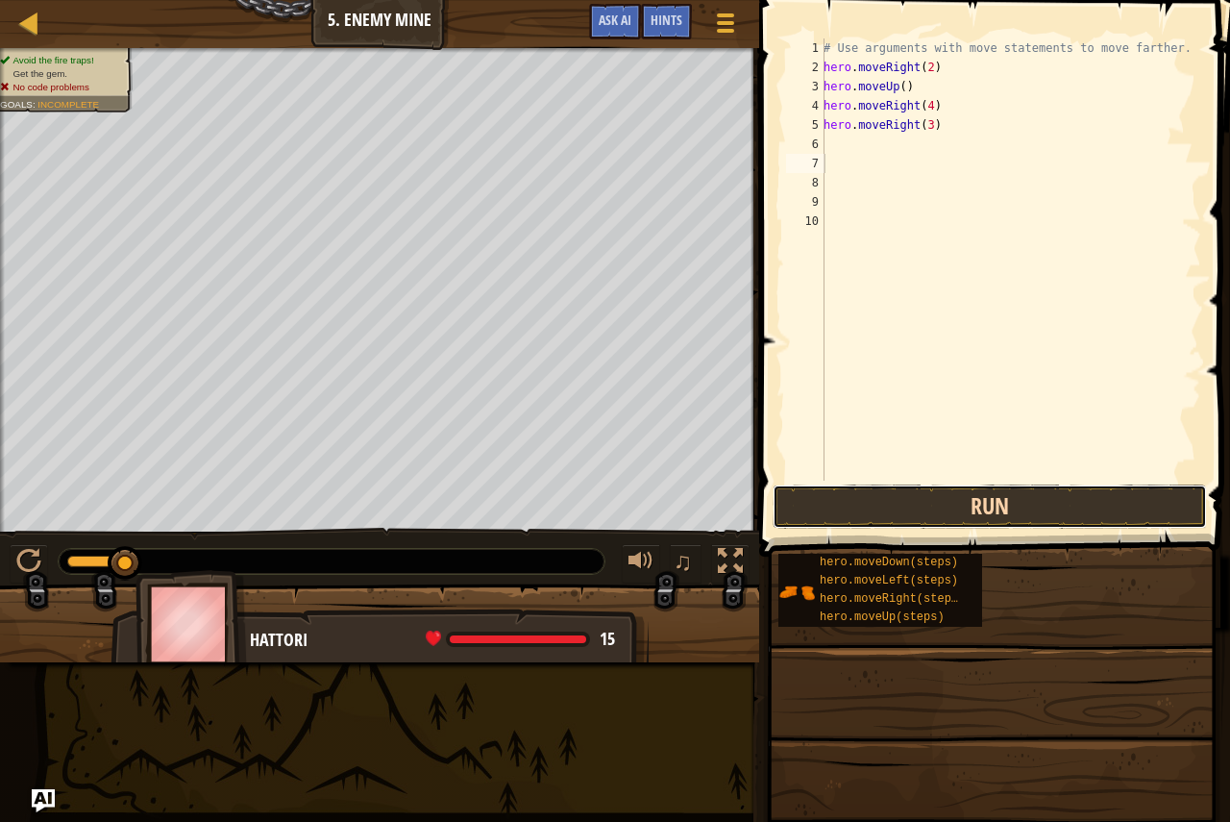
click at [801, 502] on button "Run" at bounding box center [990, 506] width 434 height 44
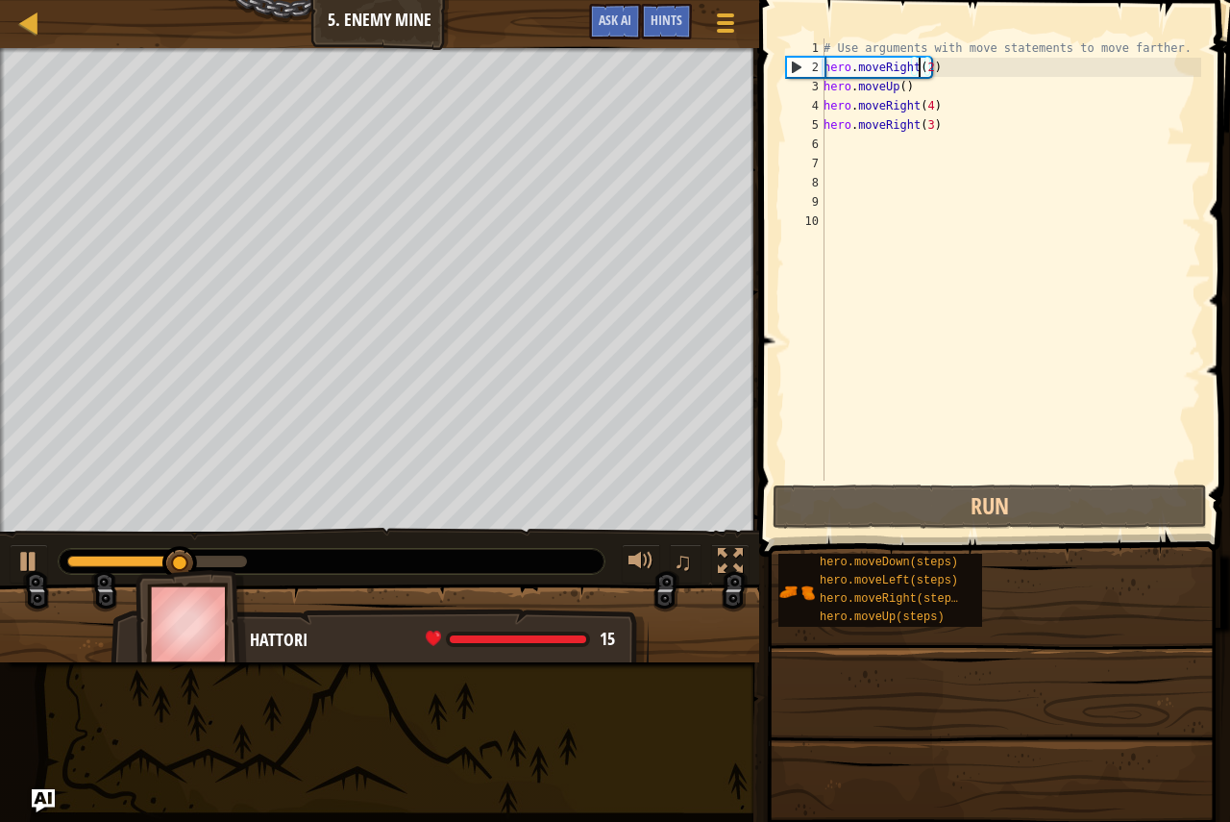
click at [922, 64] on div "# Use arguments with move statements to move farther. hero . moveRight ( 2 ) he…" at bounding box center [1010, 278] width 381 height 480
click at [927, 70] on div "# Use arguments with move statements to move farther. hero . moveRight ( 2 ) he…" at bounding box center [1010, 278] width 381 height 480
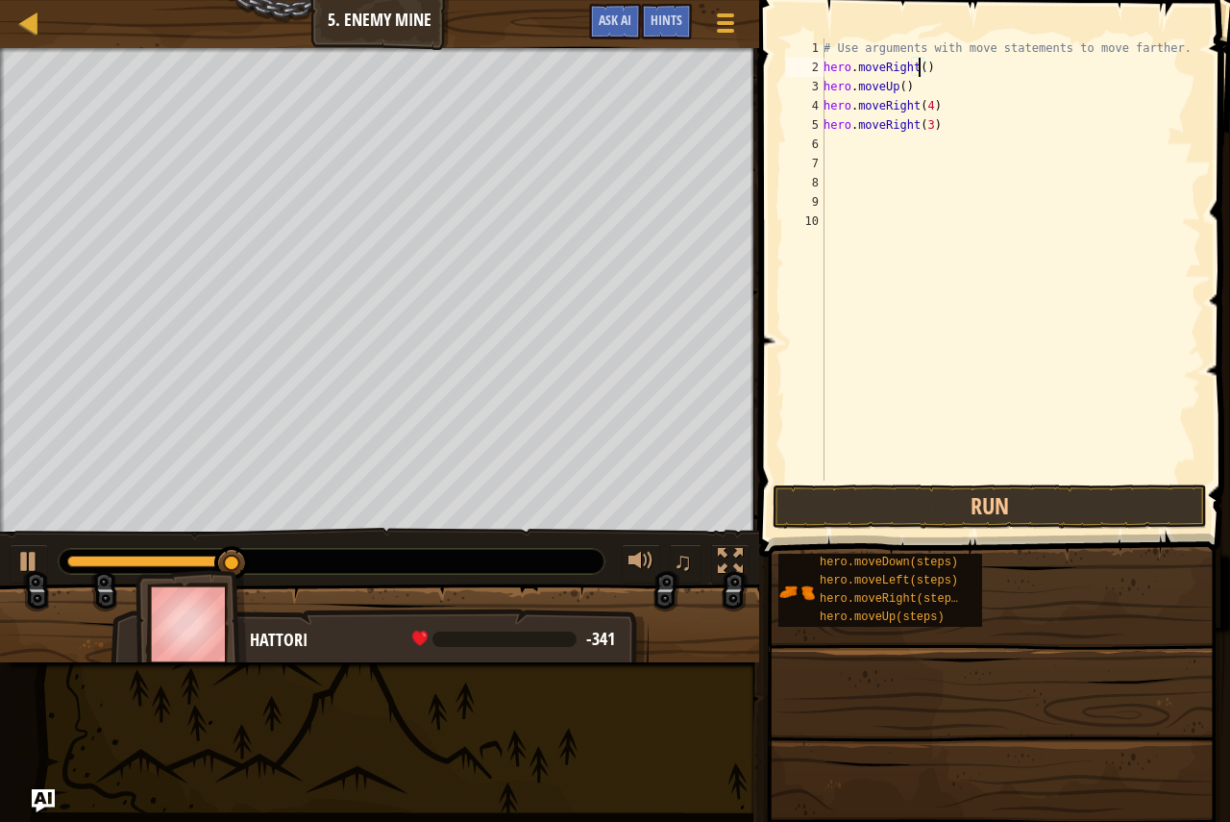
scroll to position [9, 8]
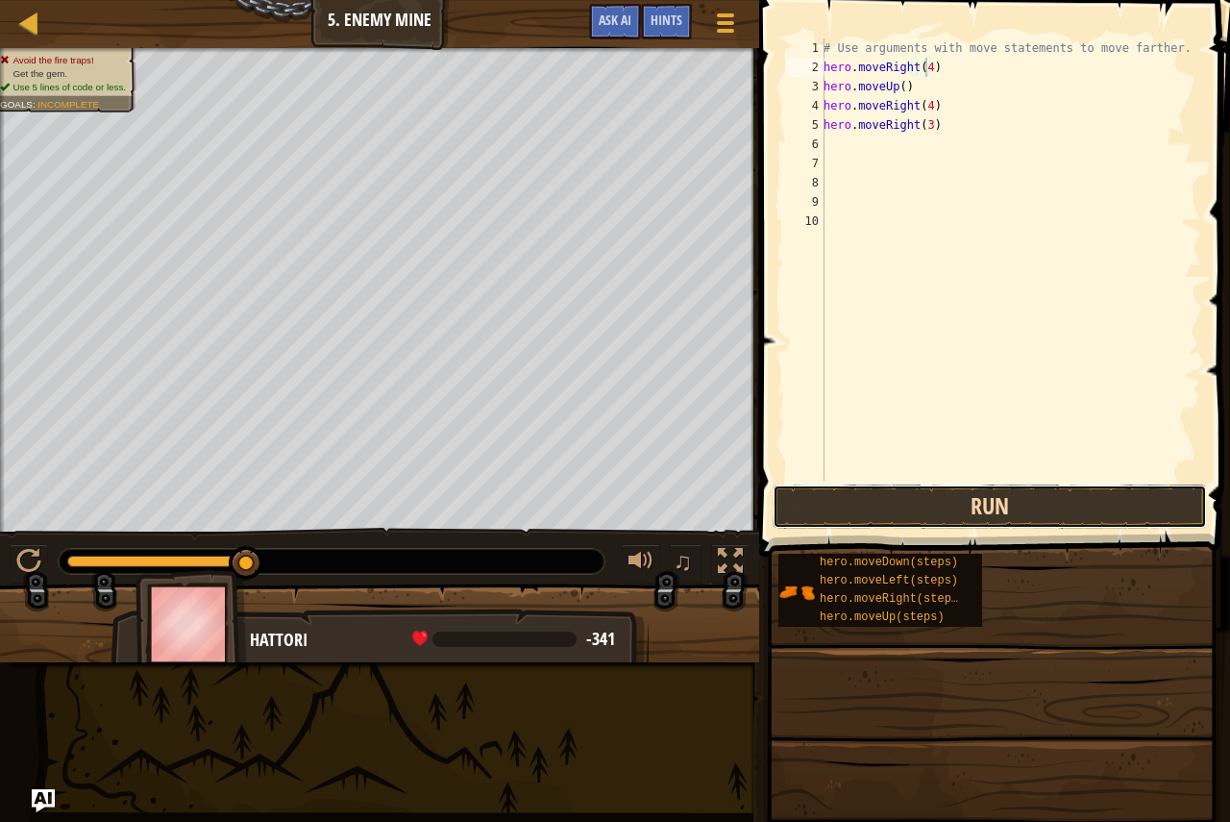
click at [871, 501] on button "Run" at bounding box center [990, 506] width 434 height 44
click at [869, 501] on button "Run" at bounding box center [990, 506] width 434 height 44
click at [860, 507] on button "Run" at bounding box center [990, 506] width 434 height 44
click at [844, 509] on button "Run" at bounding box center [990, 506] width 434 height 44
click at [934, 510] on button "Run" at bounding box center [990, 506] width 434 height 44
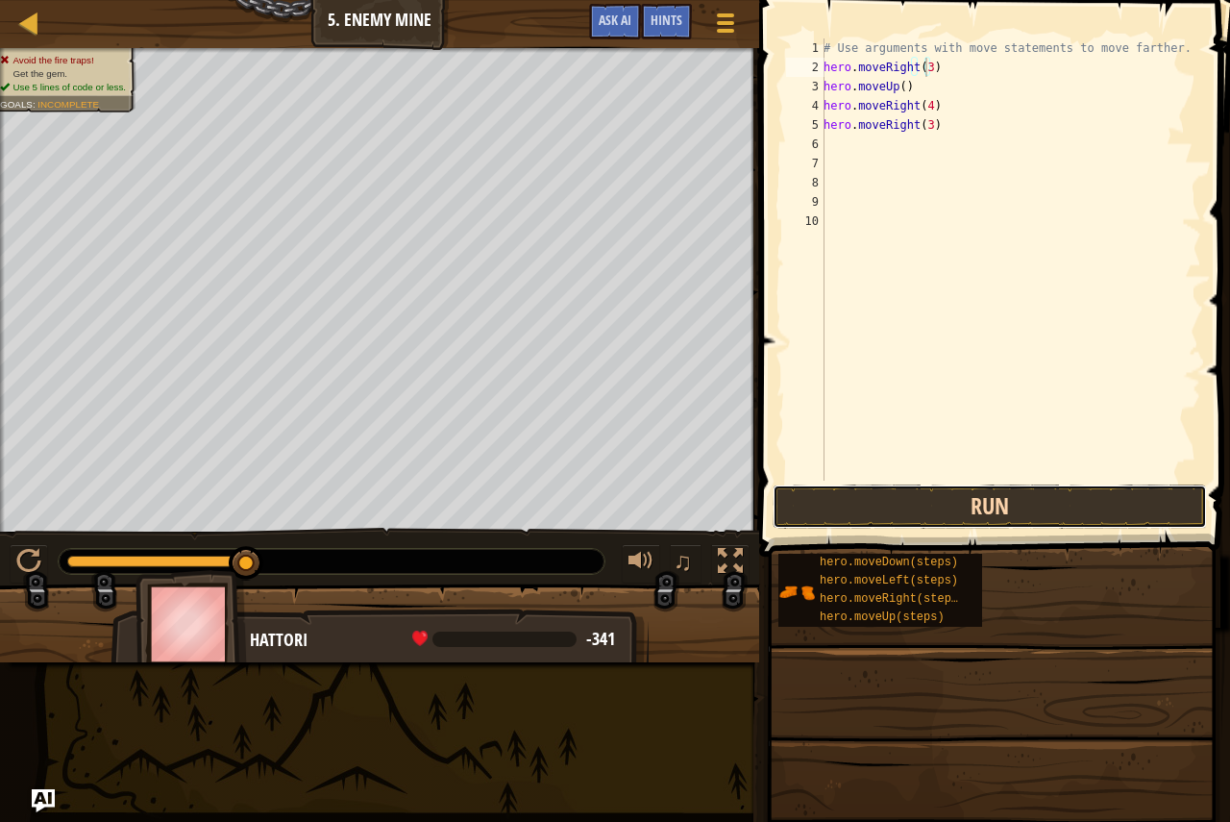
click at [906, 515] on button "Run" at bounding box center [990, 506] width 434 height 44
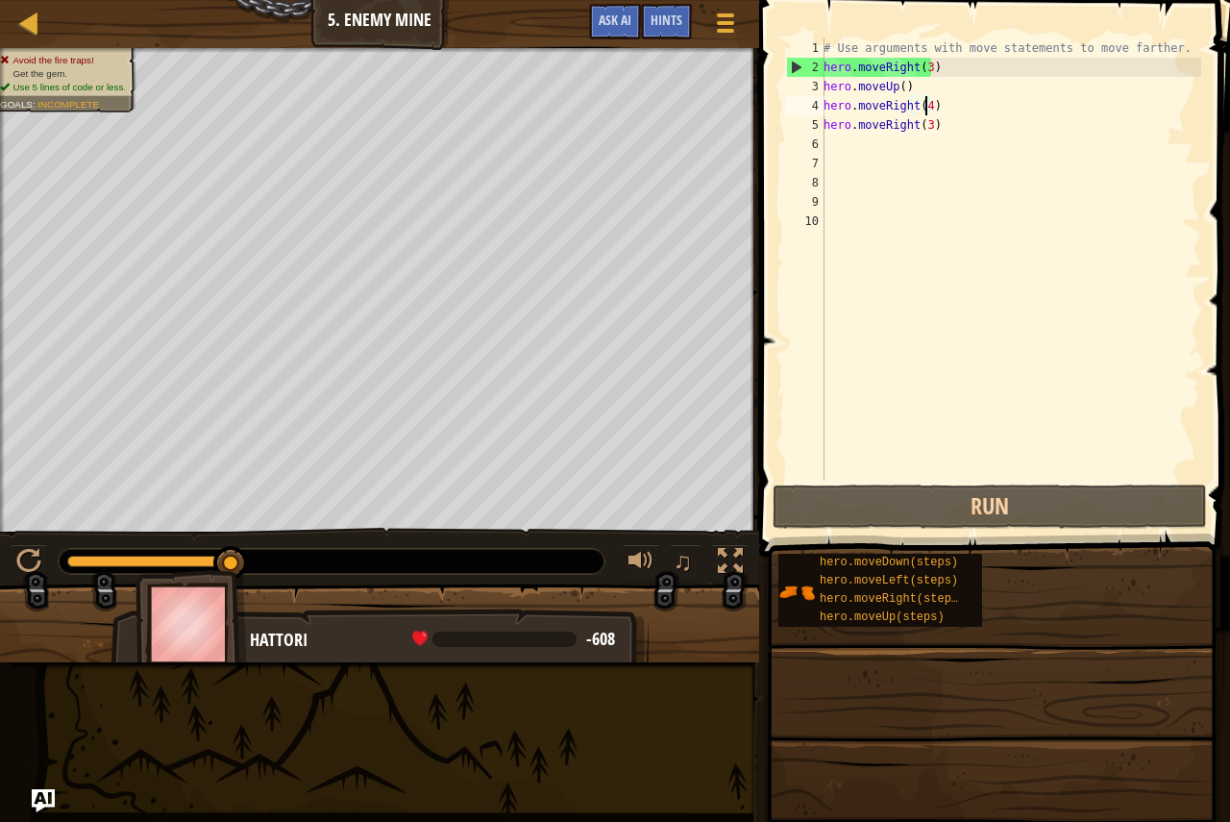
click at [923, 102] on div "# Use arguments with move statements to move farther. hero . moveRight ( 3 ) he…" at bounding box center [1010, 278] width 381 height 480
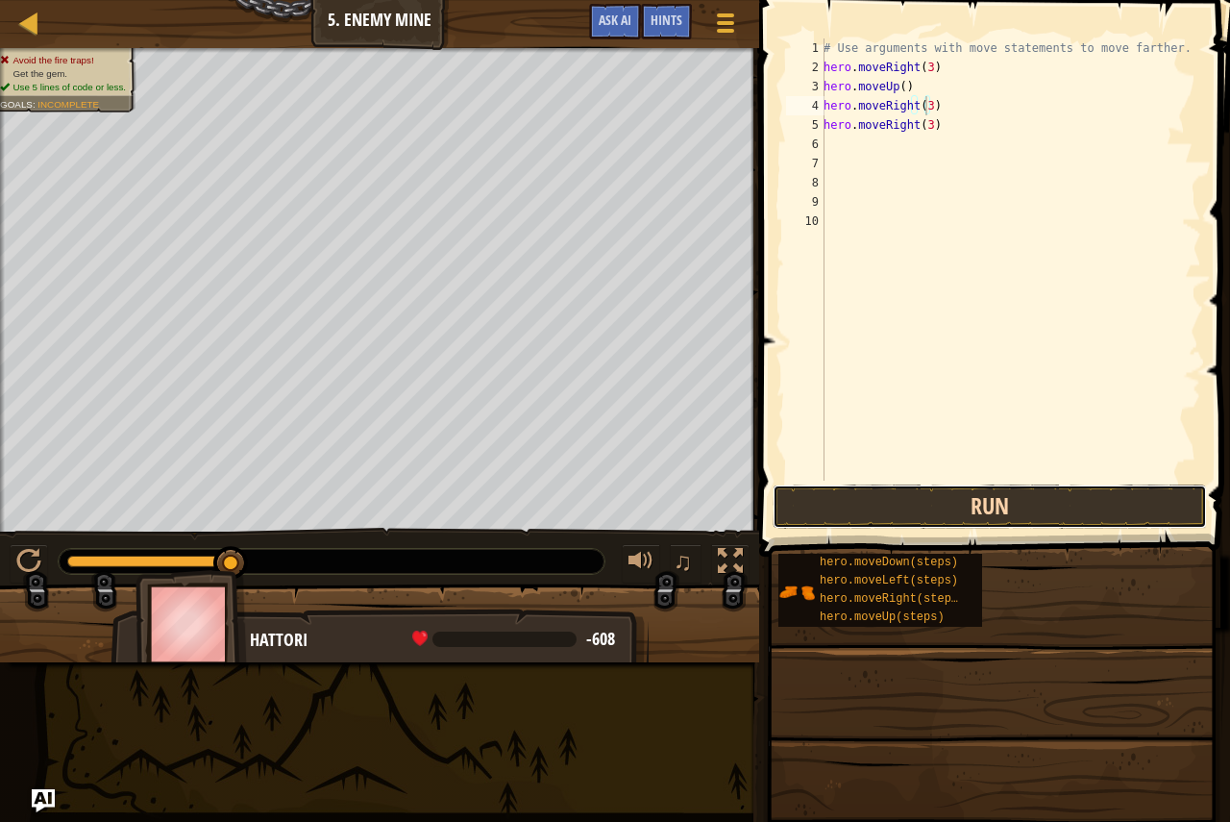
click at [918, 495] on button "Run" at bounding box center [990, 506] width 434 height 44
click at [907, 498] on button "Run" at bounding box center [990, 506] width 434 height 44
click at [898, 508] on button "Run" at bounding box center [990, 506] width 434 height 44
click at [828, 497] on button "Run" at bounding box center [990, 506] width 434 height 44
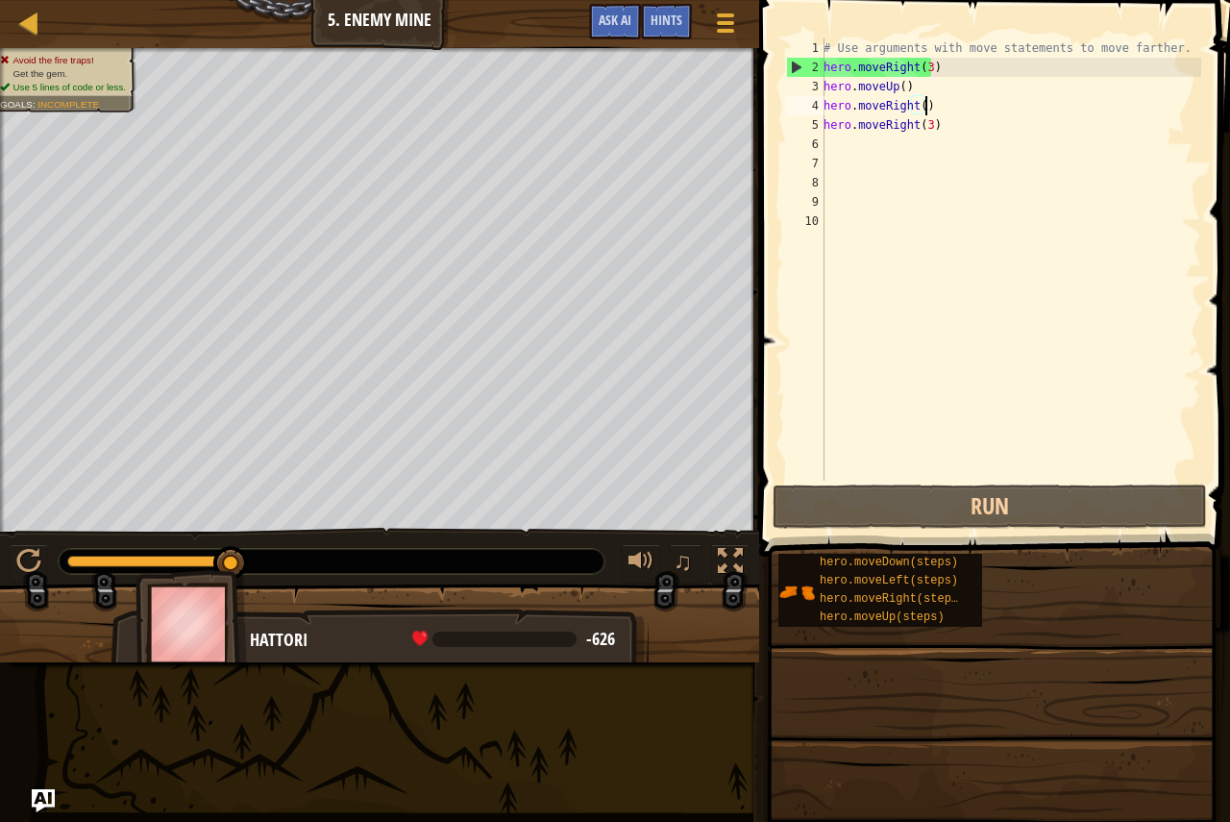
click at [936, 108] on div "# Use arguments with move statements to move farther. hero . moveRight ( 3 ) he…" at bounding box center [1010, 278] width 381 height 480
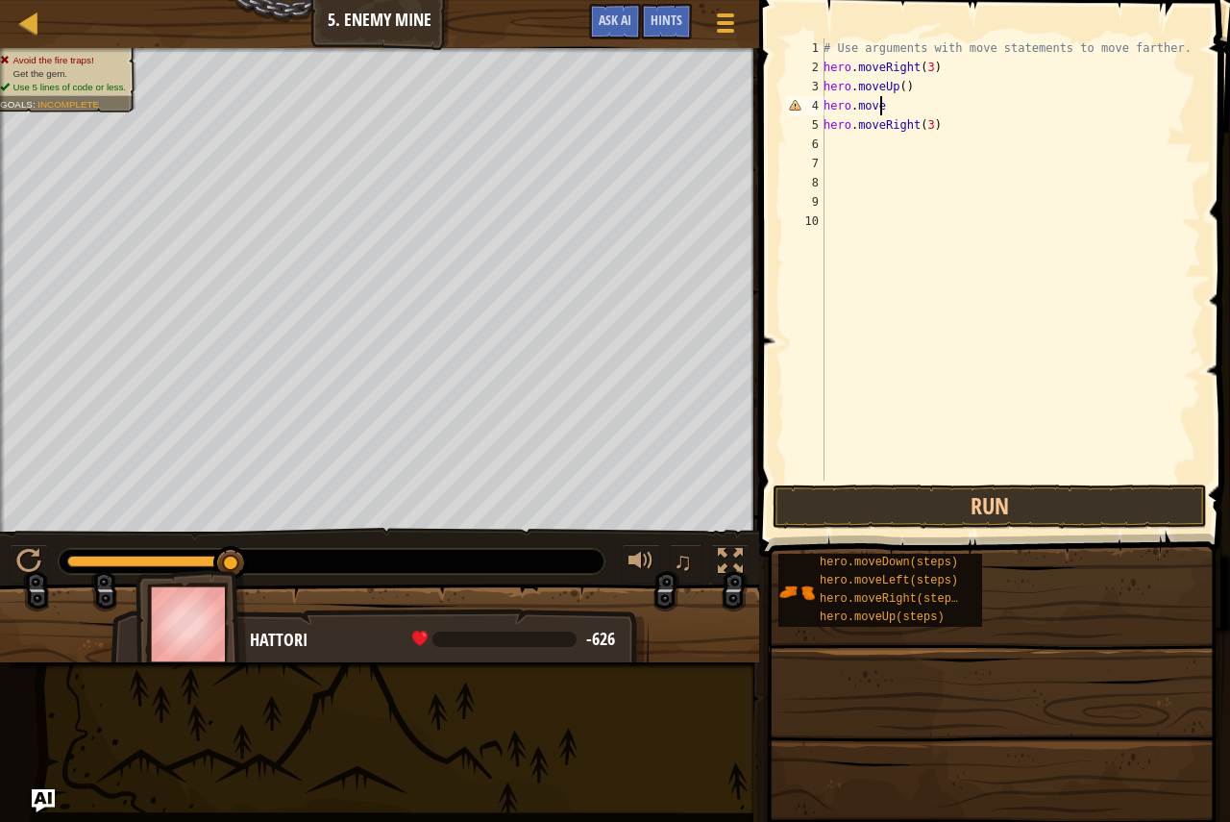
scroll to position [9, 5]
type textarea "hero.movele"
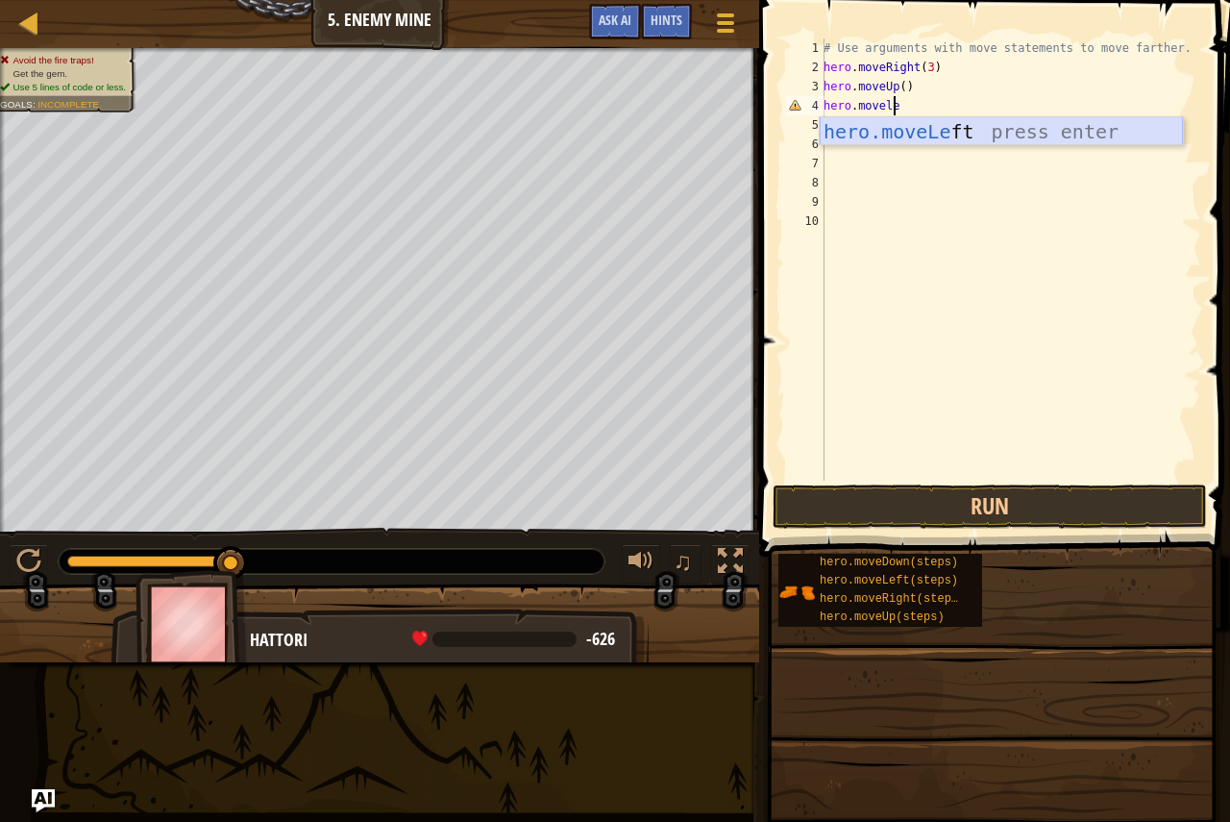
click at [914, 131] on div "hero.moveLe ft press enter" at bounding box center [1001, 160] width 363 height 86
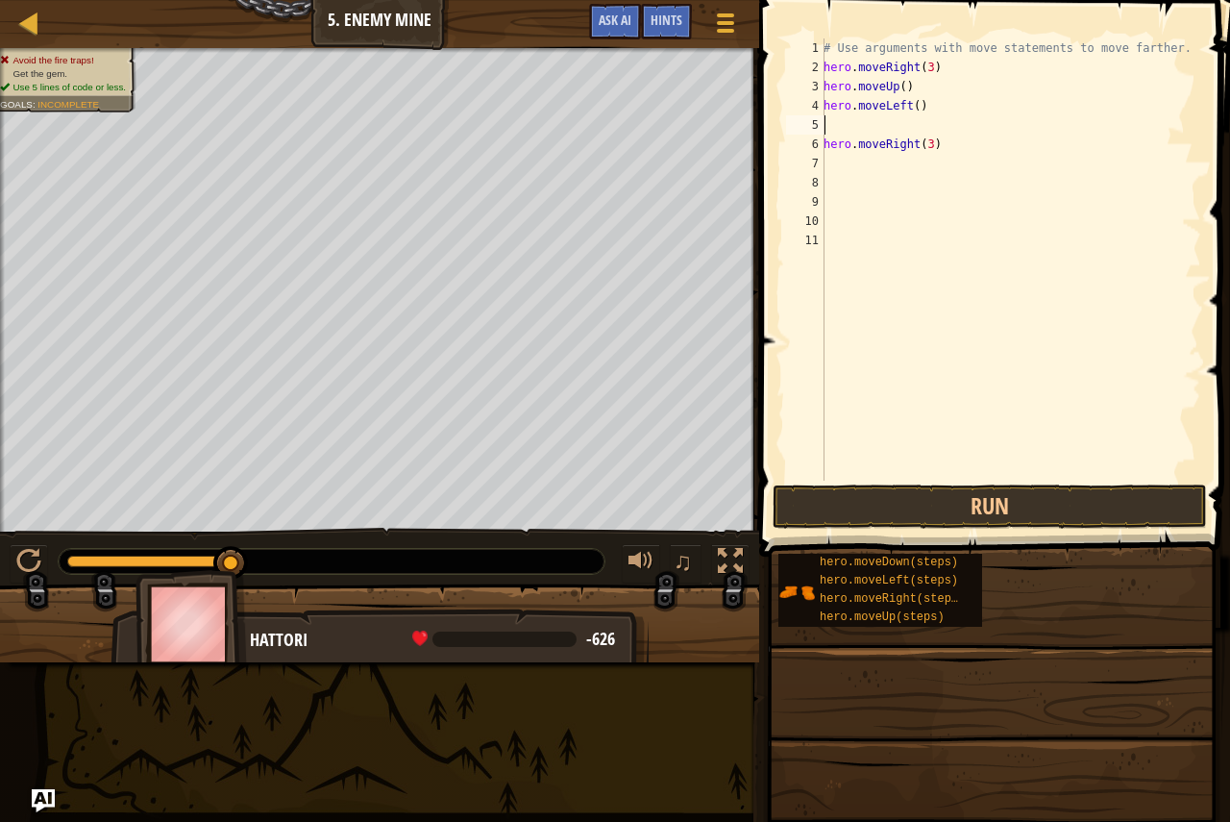
scroll to position [9, 0]
click at [851, 500] on button "Run" at bounding box center [990, 506] width 434 height 44
type textarea "h"
click at [803, 497] on button "Run" at bounding box center [990, 506] width 434 height 44
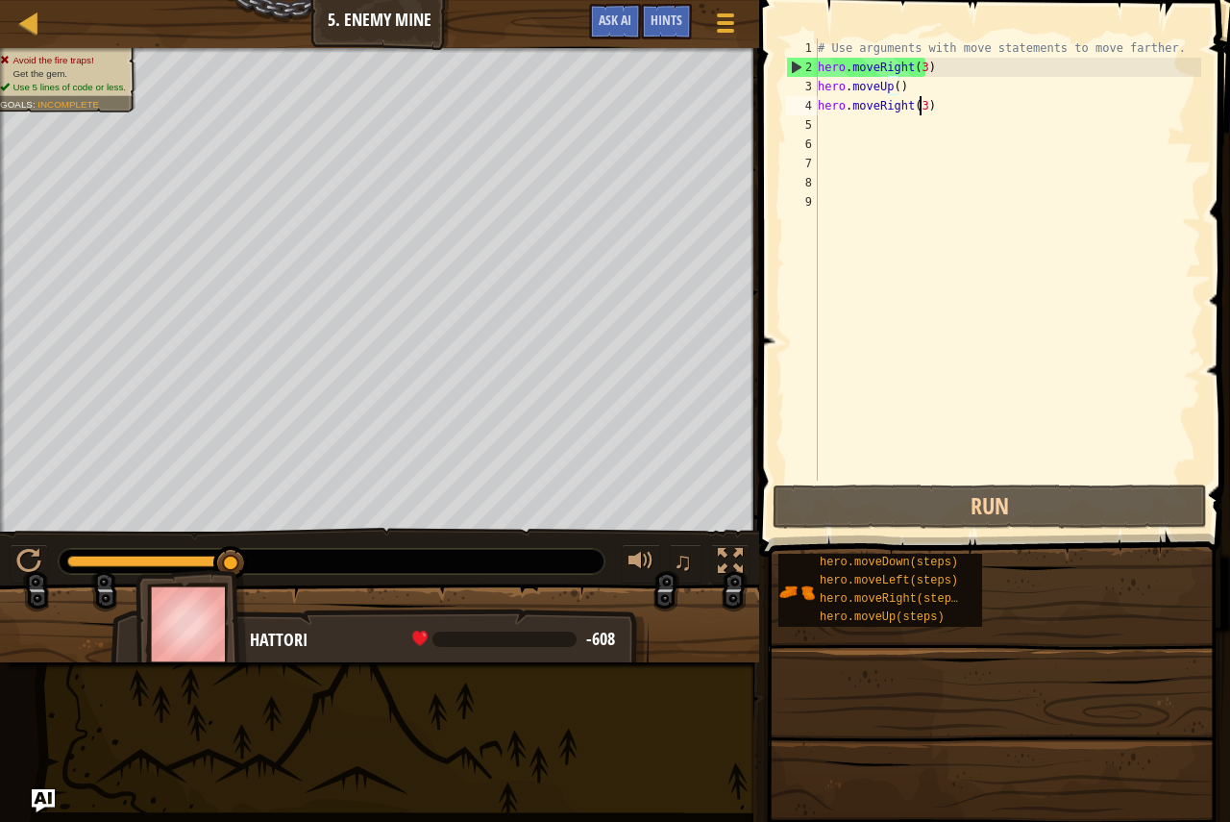
click at [918, 106] on div "# Use arguments with move statements to move farther. hero . moveRight ( 3 ) he…" at bounding box center [1007, 278] width 387 height 480
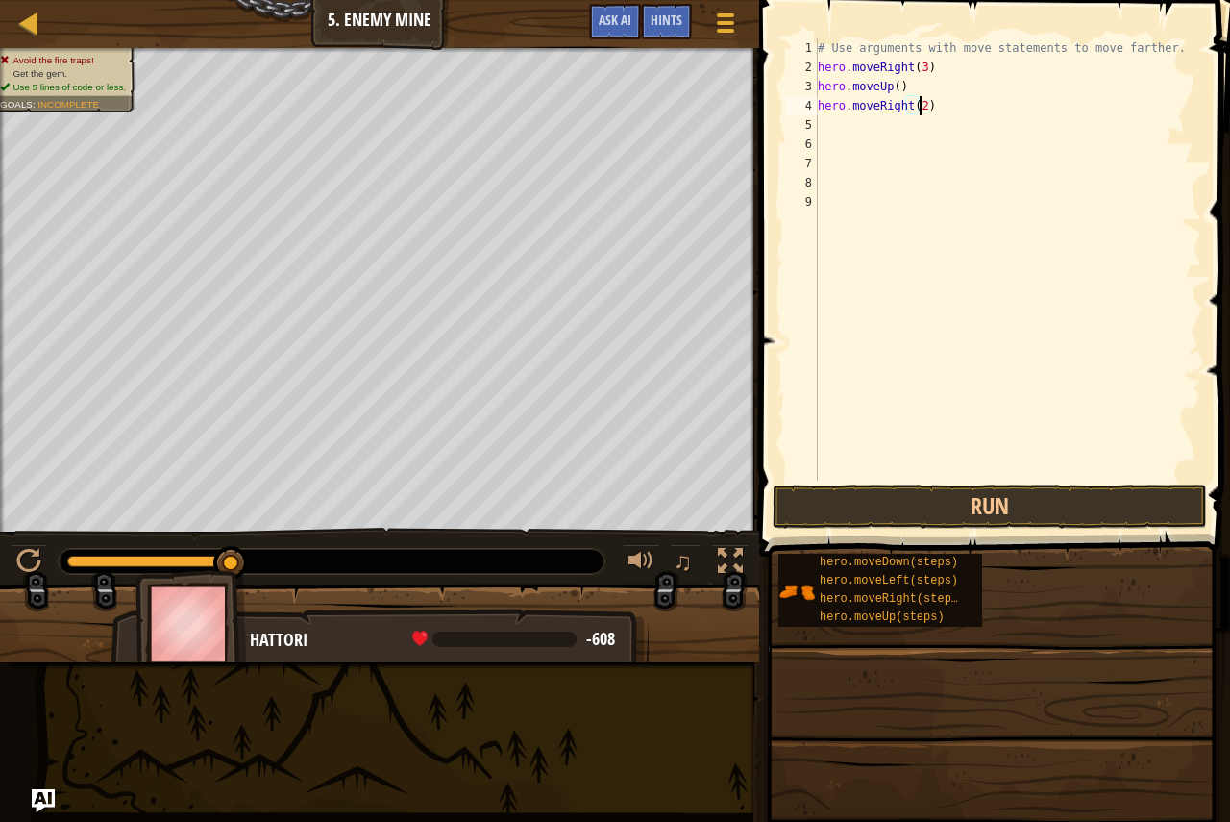
scroll to position [9, 8]
type textarea "hero.moveRight(2)"
click at [822, 499] on button "Run" at bounding box center [990, 506] width 434 height 44
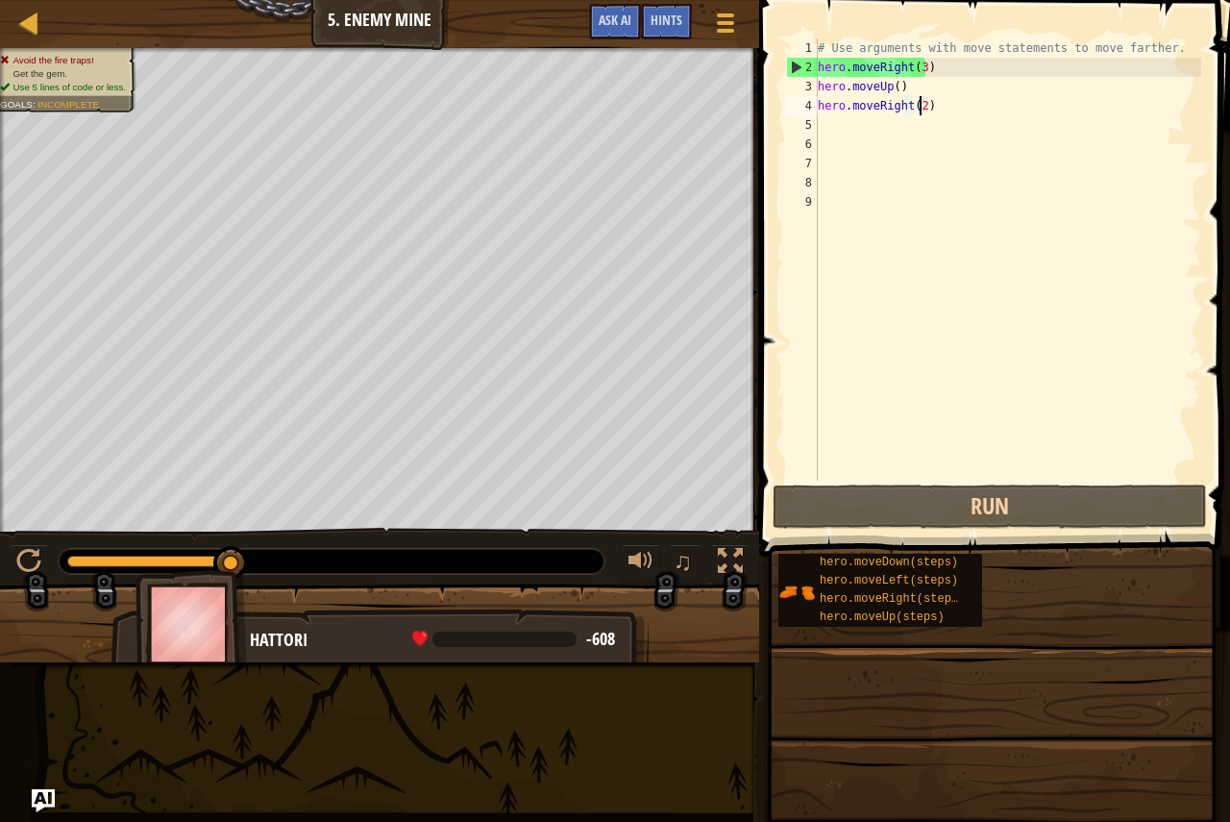
click at [839, 123] on div "# Use arguments with move statements to move farther. hero . moveRight ( 3 ) he…" at bounding box center [1007, 278] width 387 height 480
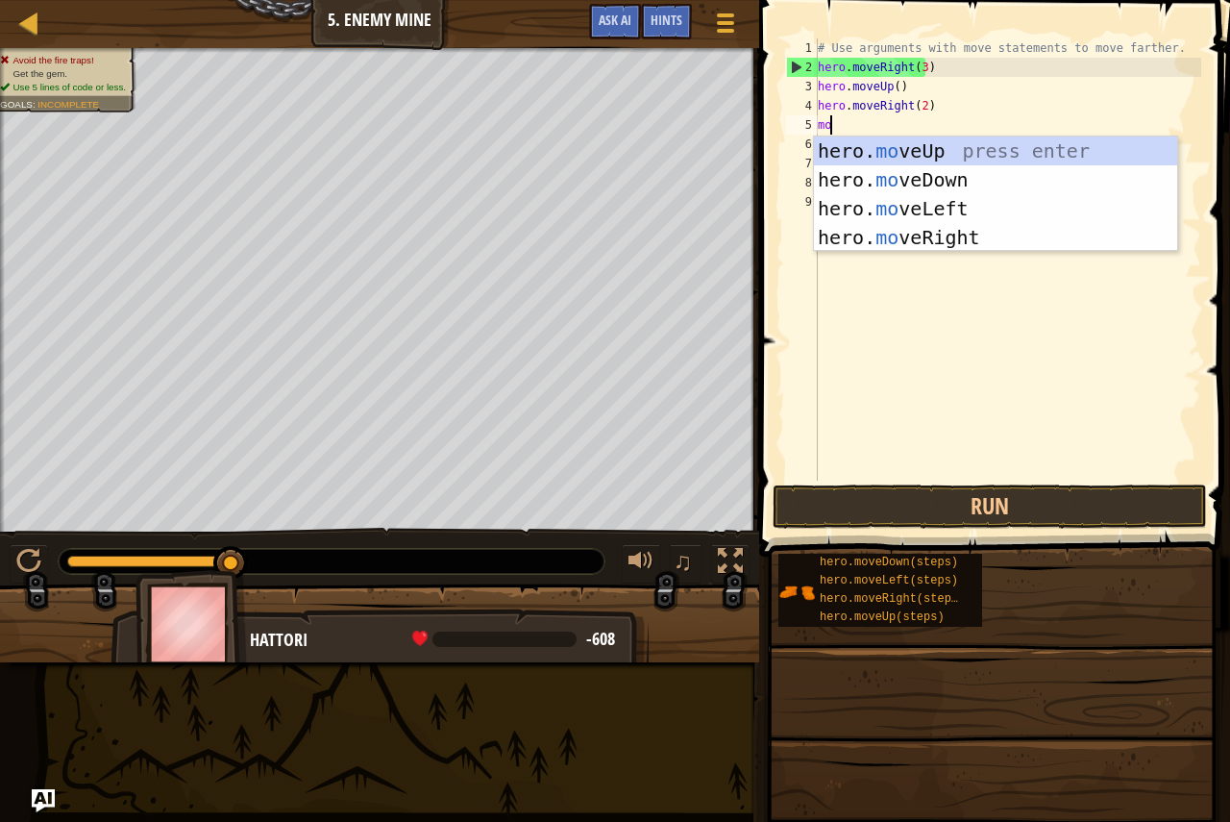
type textarea "mov"
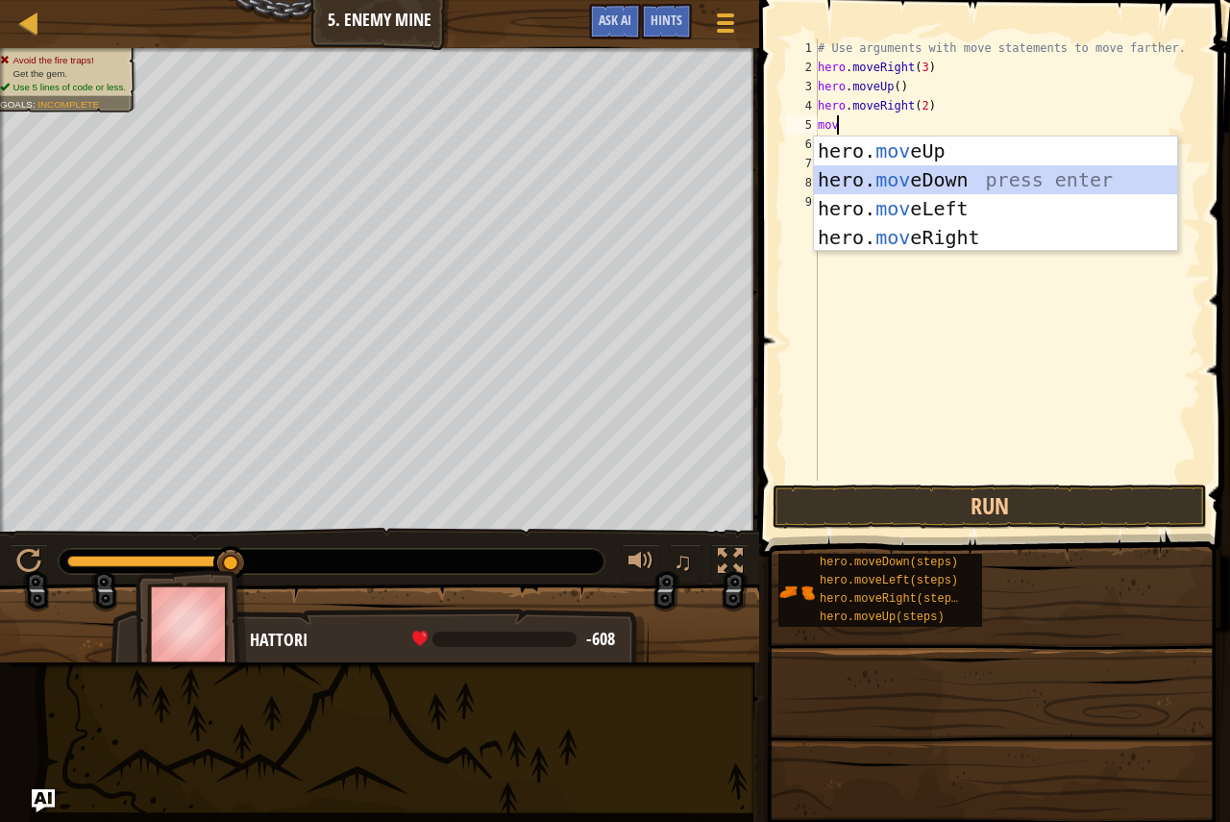
click at [827, 170] on div "hero. mov eUp press enter hero. mov eDown press enter hero. mov eLeft press ent…" at bounding box center [995, 222] width 363 height 173
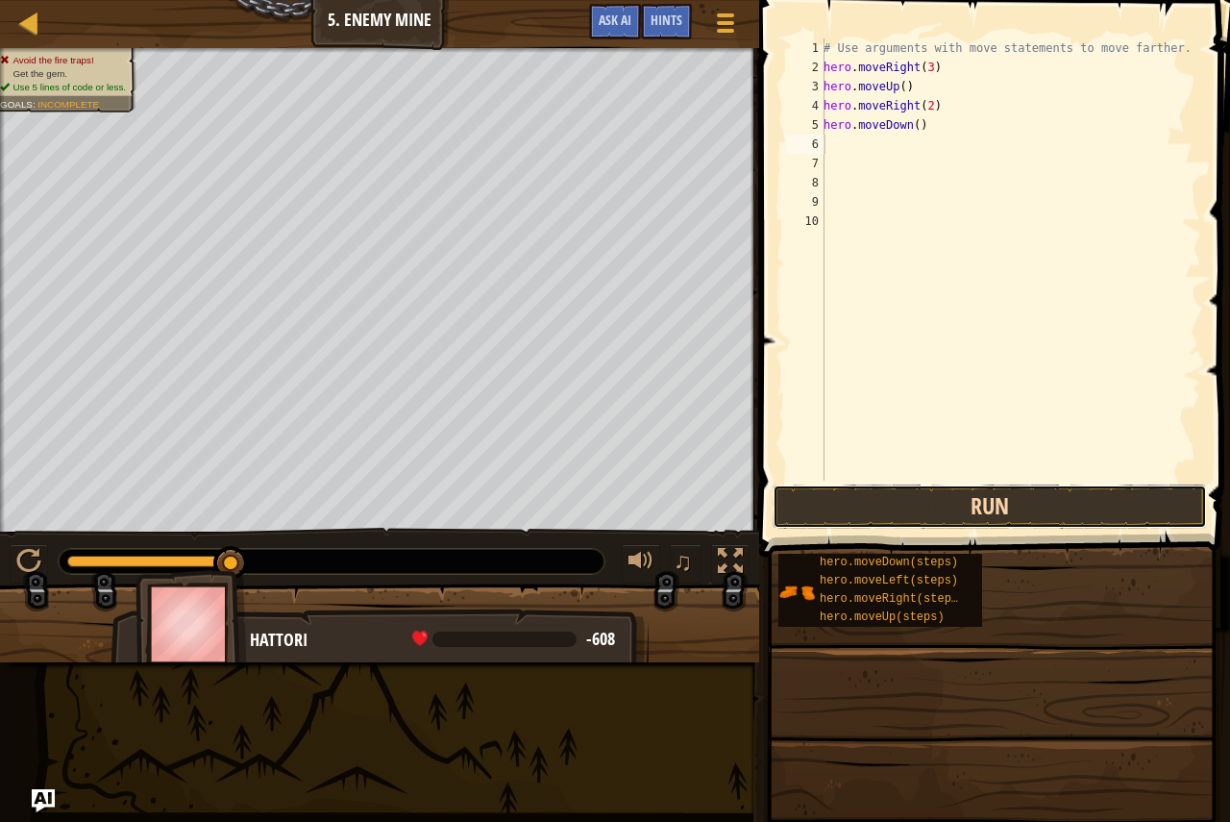
click at [802, 498] on button "Run" at bounding box center [990, 506] width 434 height 44
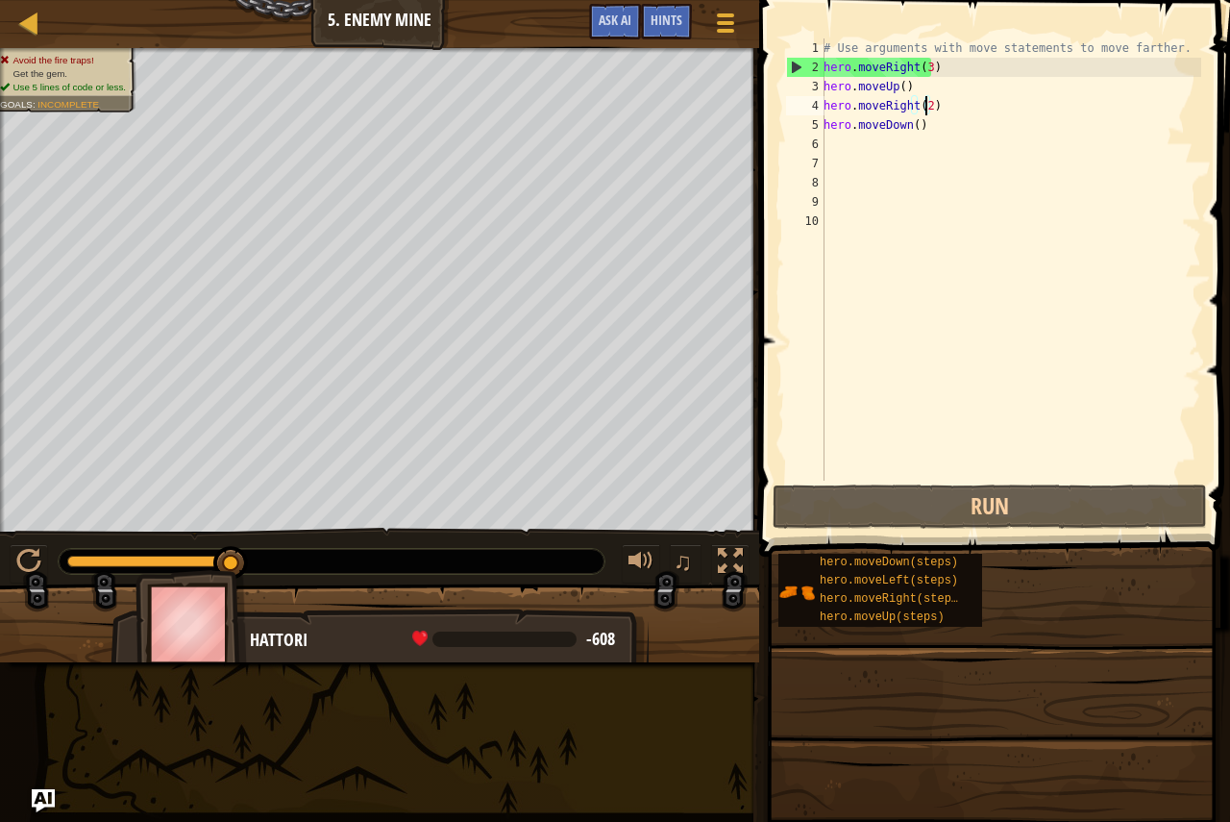
click at [924, 106] on div "# Use arguments with move statements to move farther. hero . moveRight ( 3 ) he…" at bounding box center [1010, 278] width 381 height 480
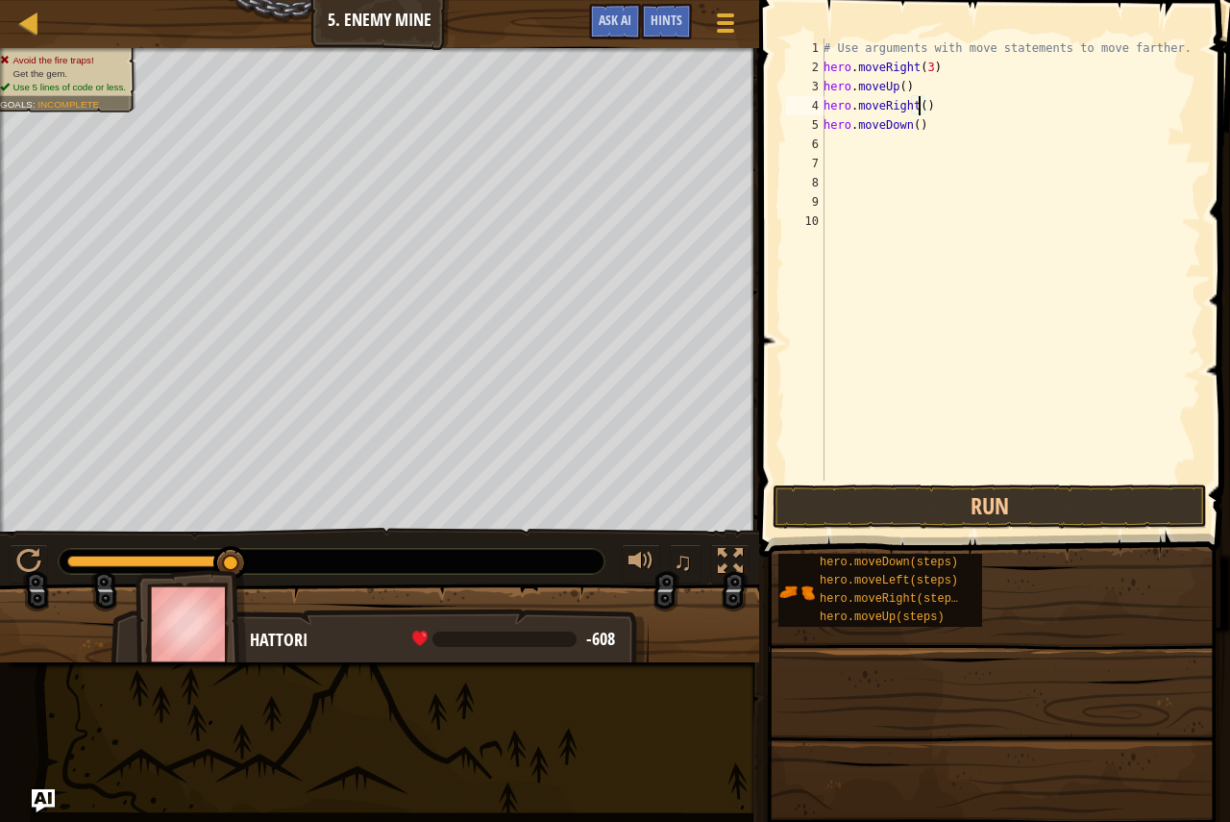
scroll to position [9, 8]
click at [865, 500] on button "Run" at bounding box center [990, 506] width 434 height 44
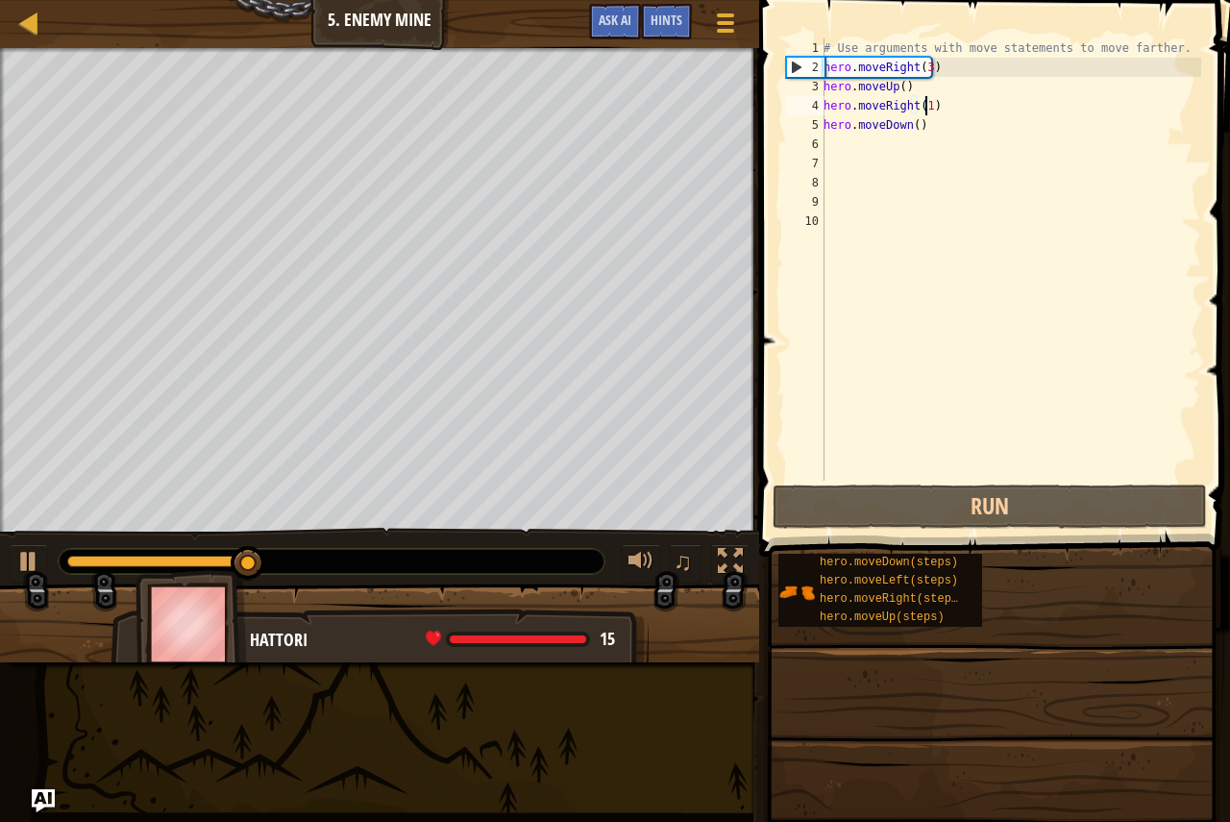
click at [910, 131] on div "# Use arguments with move statements to move farther. hero . moveRight ( 3 ) he…" at bounding box center [1010, 278] width 381 height 480
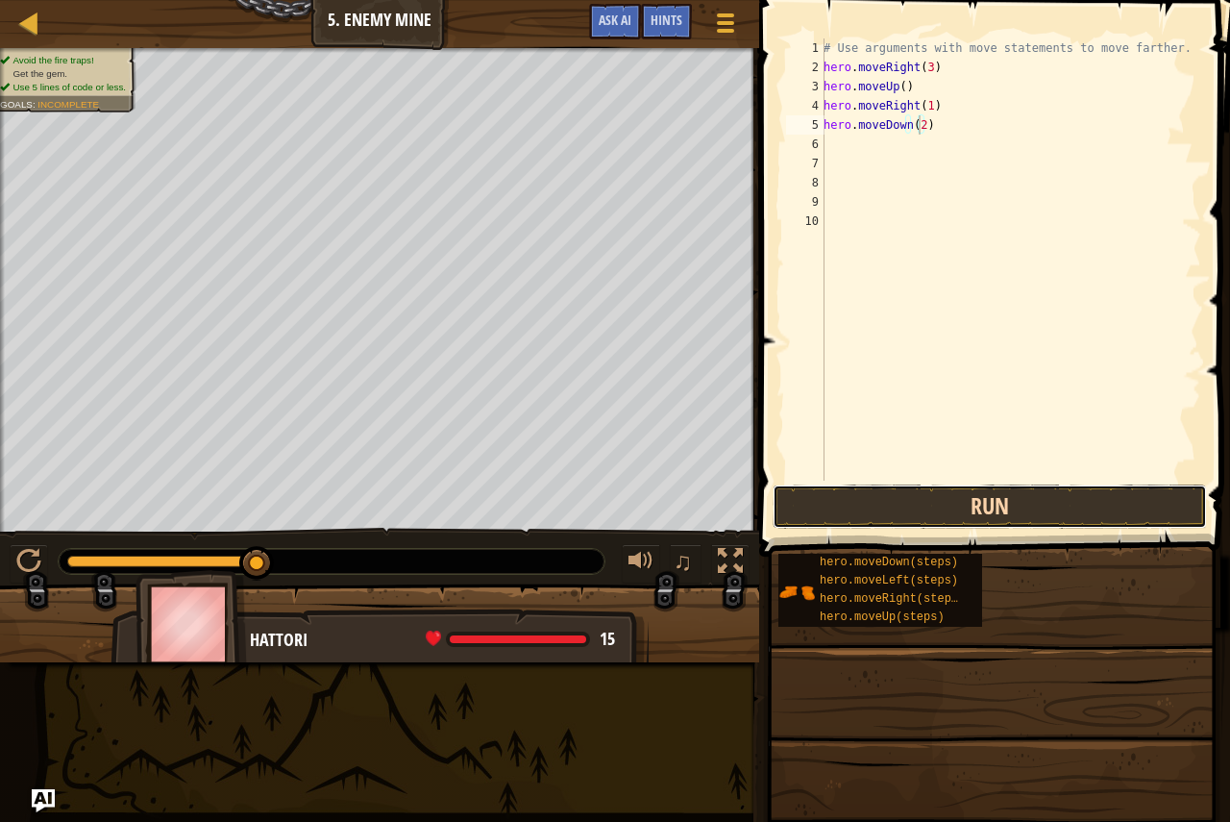
click at [835, 511] on button "Run" at bounding box center [990, 506] width 434 height 44
click at [865, 509] on button "Run" at bounding box center [990, 506] width 434 height 44
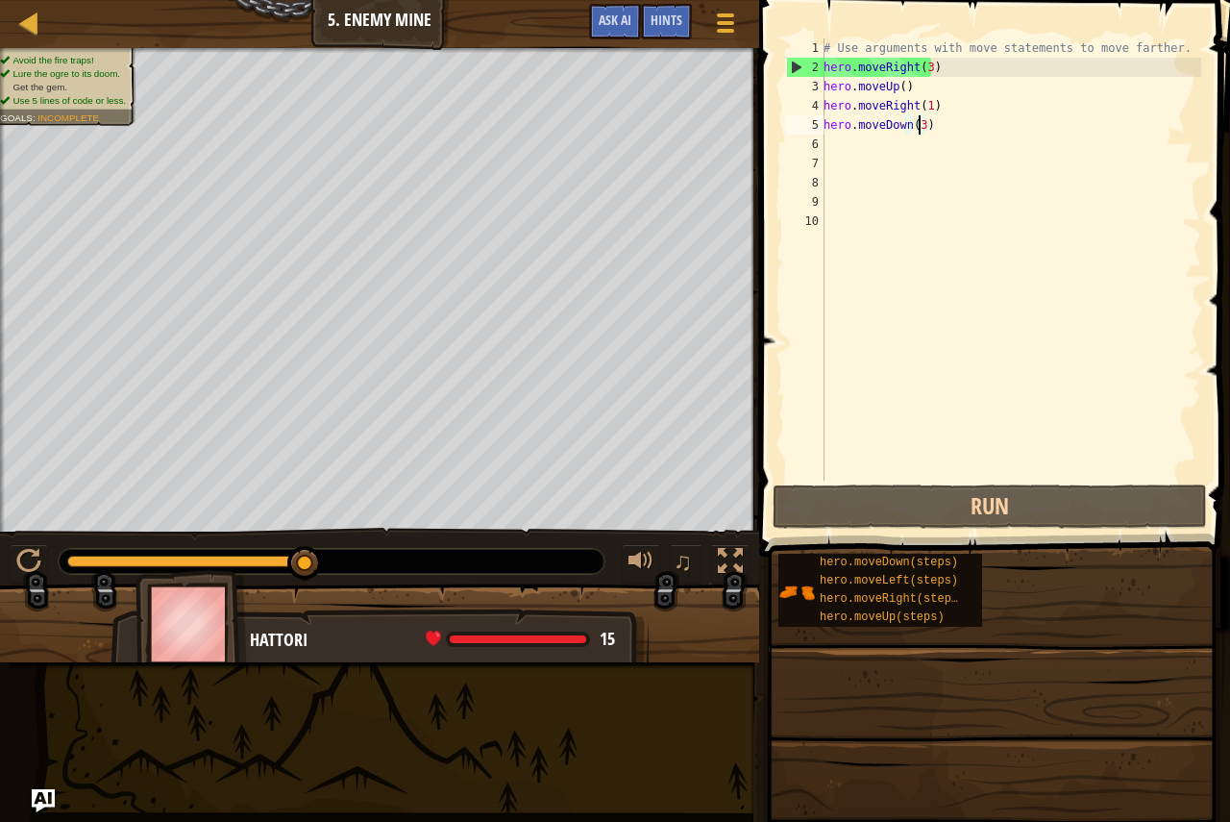
click at [998, 50] on div "# Use arguments with move statements to move farther. hero . moveRight ( 3 ) he…" at bounding box center [1010, 278] width 381 height 480
type textarea "# Use arguments with move statements to move farther."
drag, startPoint x: 1162, startPoint y: 41, endPoint x: 1067, endPoint y: 34, distance: 95.4
click at [1067, 34] on div "# Use arguments with move statements to move farther. 1 2 3 4 5 6 7 8 9 10 # Us…" at bounding box center [991, 316] width 477 height 613
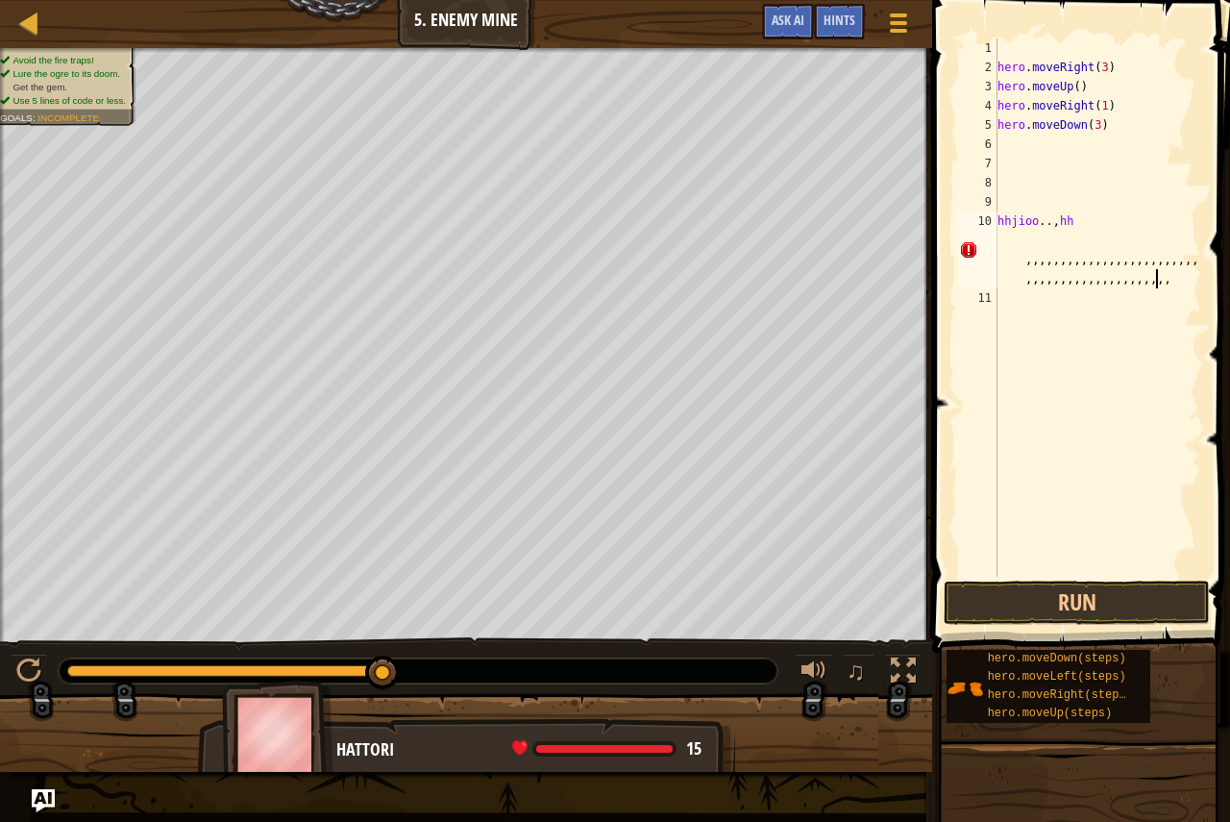
scroll to position [9, 45]
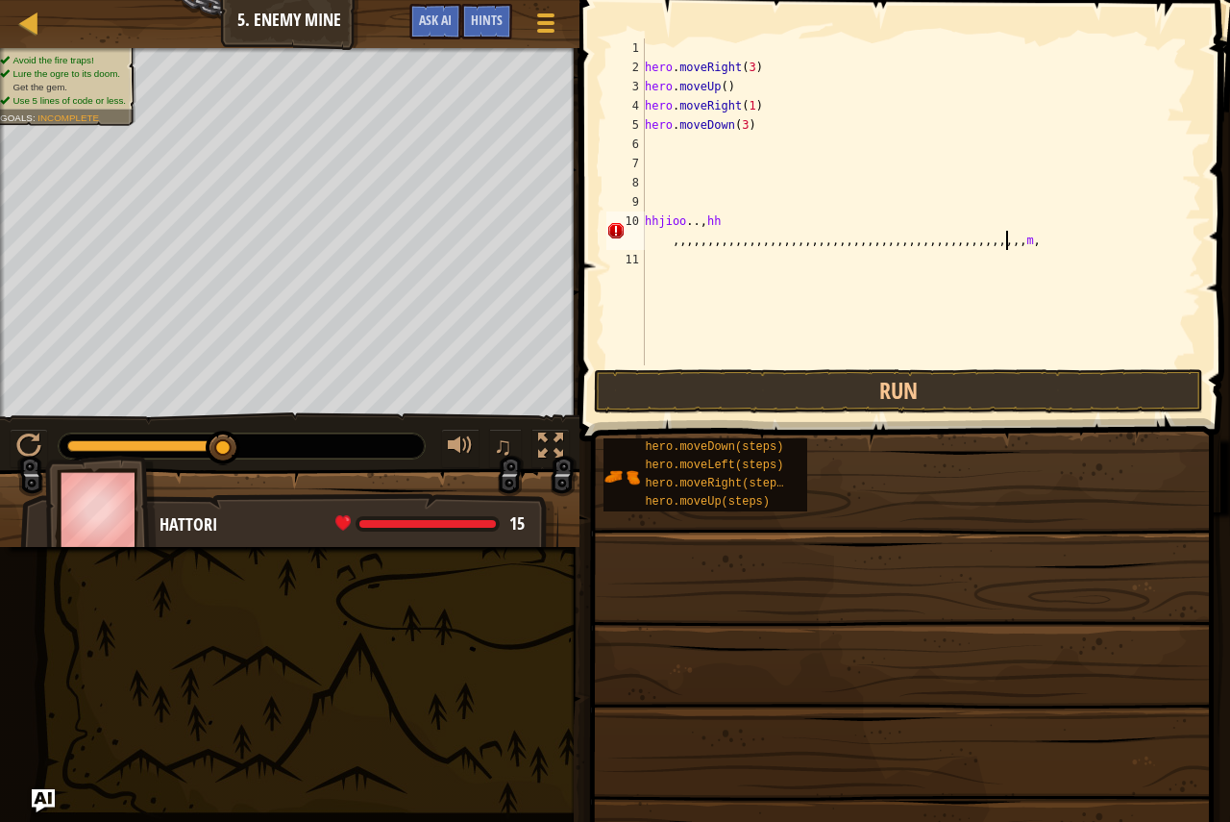
type textarea "hhjioo..,hh ,,,,,,,,,,,,,,,,,,,,,,,,,,,,,,,,,,,,,,,,,,,,,,,,,,,m,c"
drag, startPoint x: 623, startPoint y: 39, endPoint x: 809, endPoint y: 169, distance: 227.1
click at [809, 169] on div "hero . moveRight ( 3 ) hero . moveUp ( ) hero . moveRight ( 1 ) hero . moveDown…" at bounding box center [921, 220] width 560 height 365
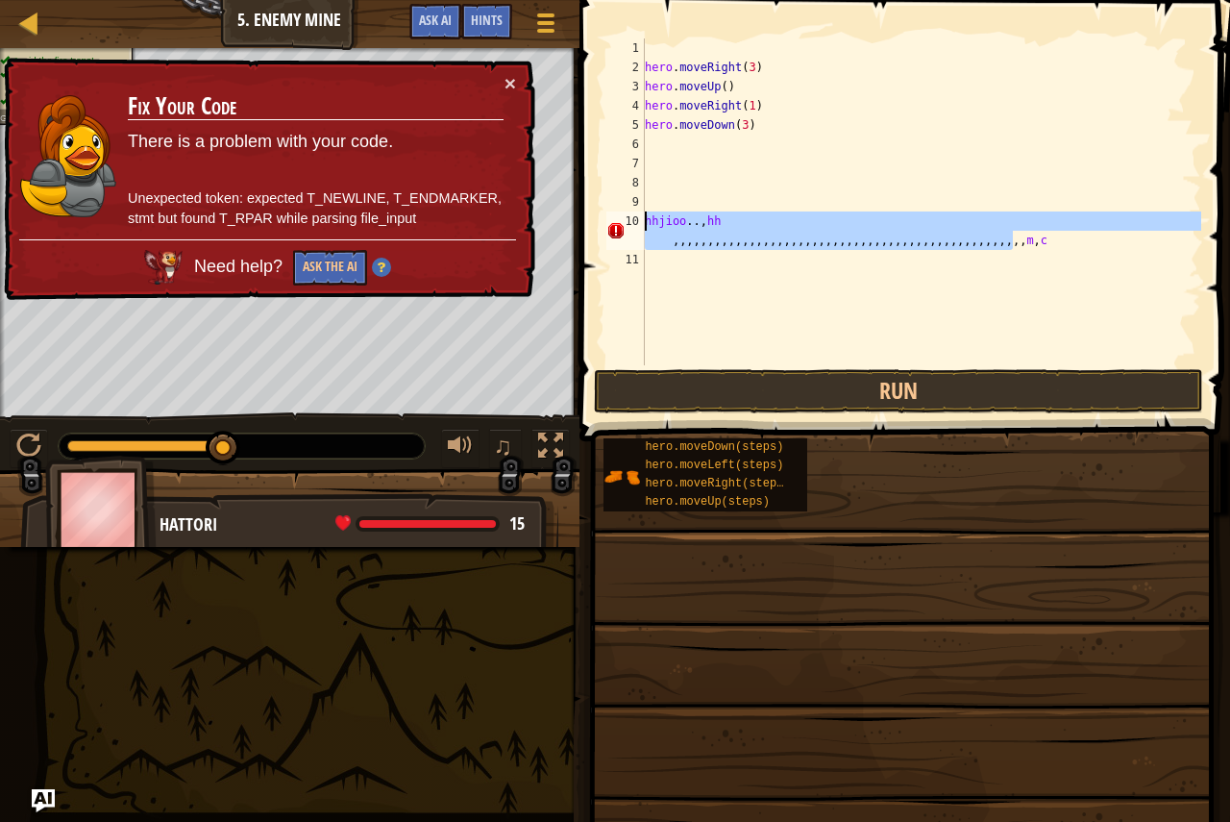
drag, startPoint x: 1029, startPoint y: 246, endPoint x: 611, endPoint y: 216, distance: 419.1
click at [611, 216] on div "1 2 3 4 5 6 7 8 9 10 11 hero . moveRight ( 3 ) hero . moveUp ( ) hero . moveRig…" at bounding box center [902, 201] width 599 height 327
type textarea "hhjioo..,hh ,,,,,,,,,,,,,,,,,,,,,,,,,,,,,,,,,,,,,,,,,,,,,,,,,,,m,c"
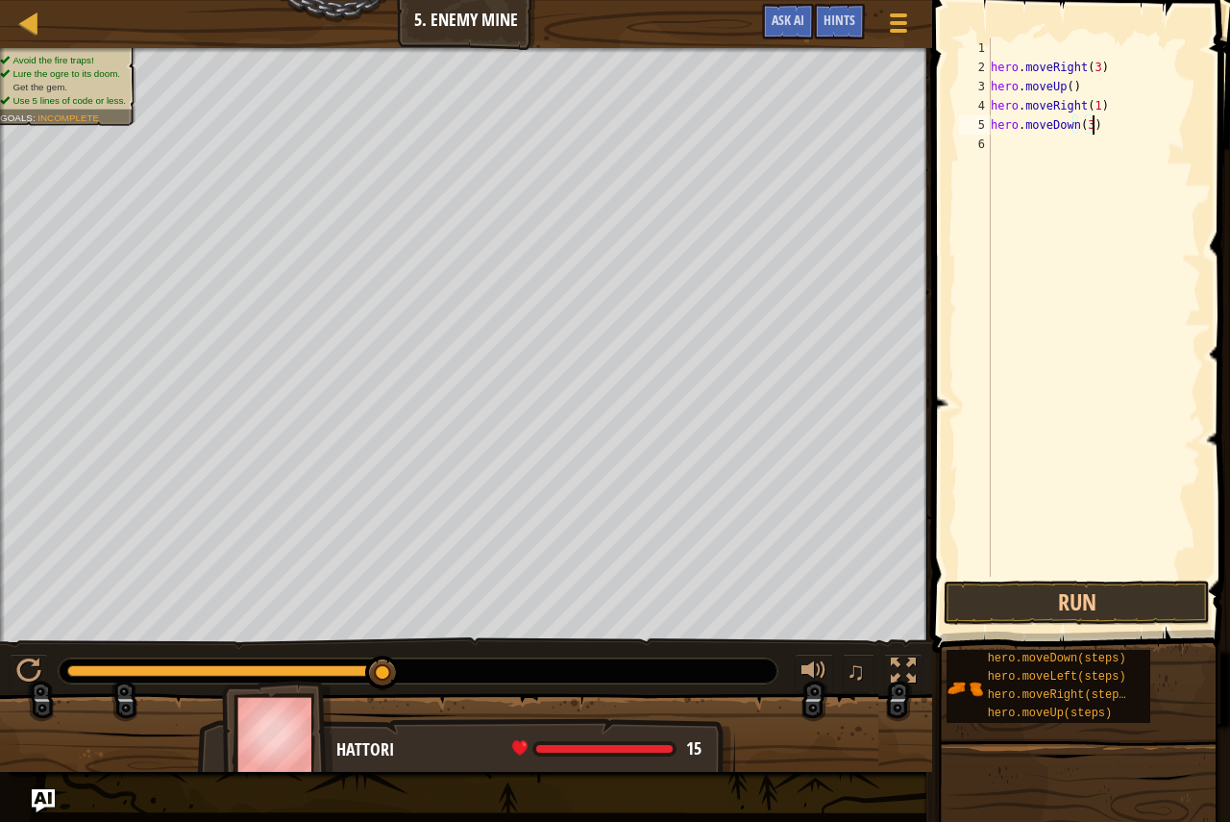
type textarea "hero.moveDown(3"
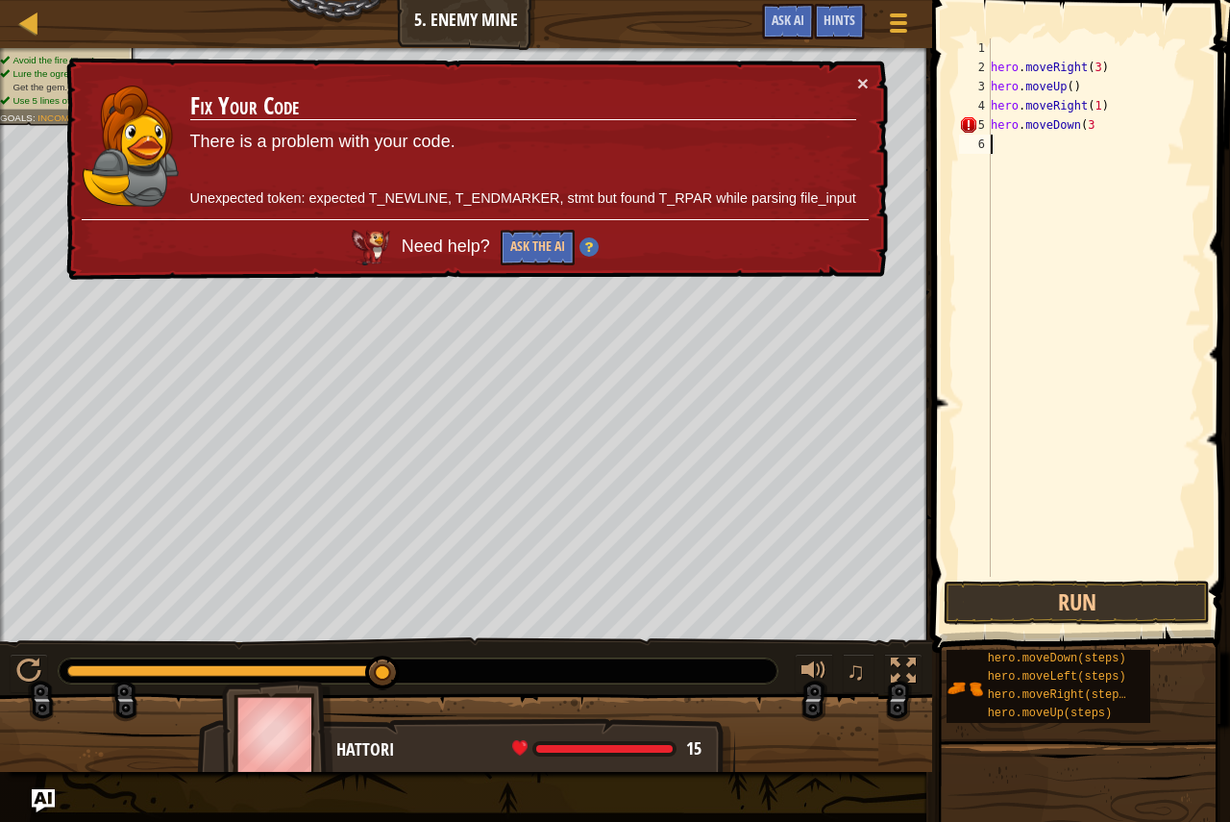
click at [1101, 160] on div "hero . moveRight ( 3 ) hero . moveUp ( ) hero . moveRight ( 1 ) hero . moveDown…" at bounding box center [1094, 326] width 214 height 577
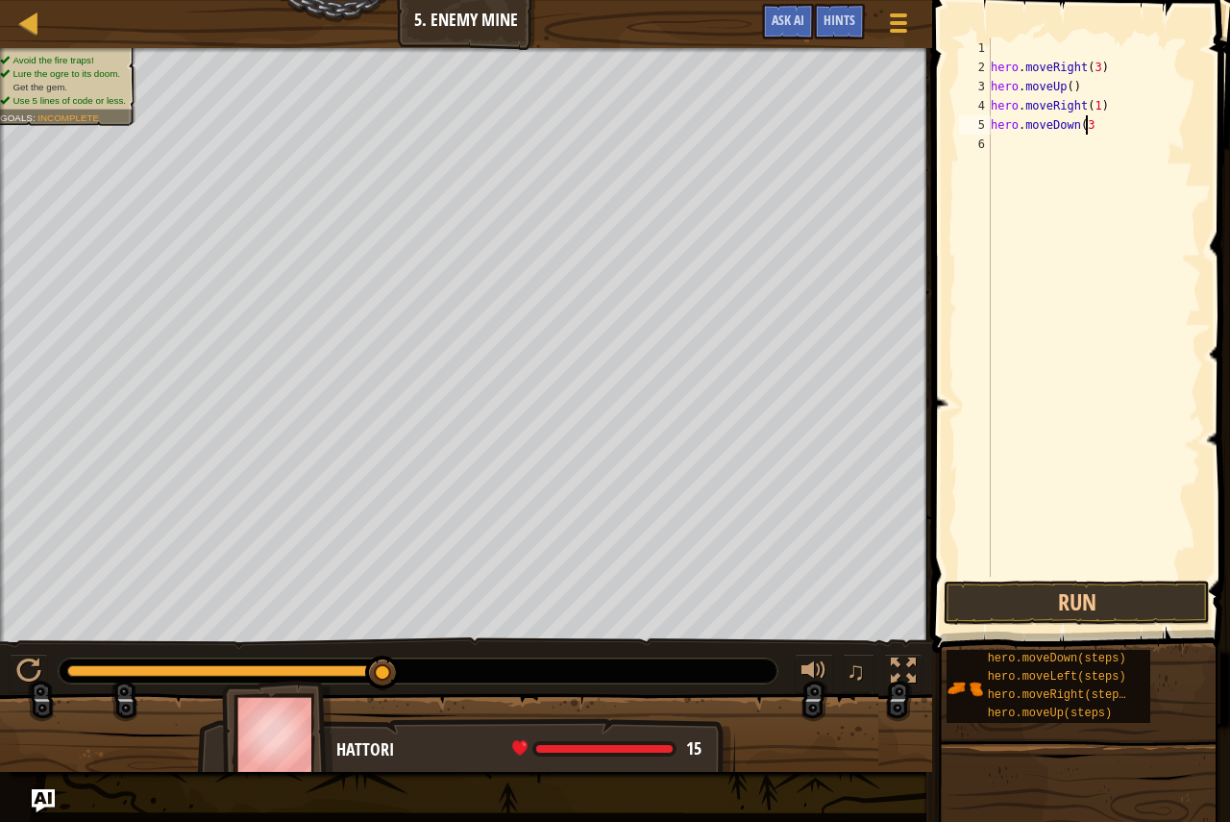
type textarea "hero.moveDown(3"
click at [1012, 34] on span at bounding box center [1082, 298] width 313 height 709
click at [998, 47] on div "hero . moveRight ( 3 ) hero . moveUp ( ) hero . moveRight ( 1 ) hero . moveDown…" at bounding box center [1094, 326] width 214 height 577
click at [1049, 610] on button "Run" at bounding box center [1077, 602] width 266 height 44
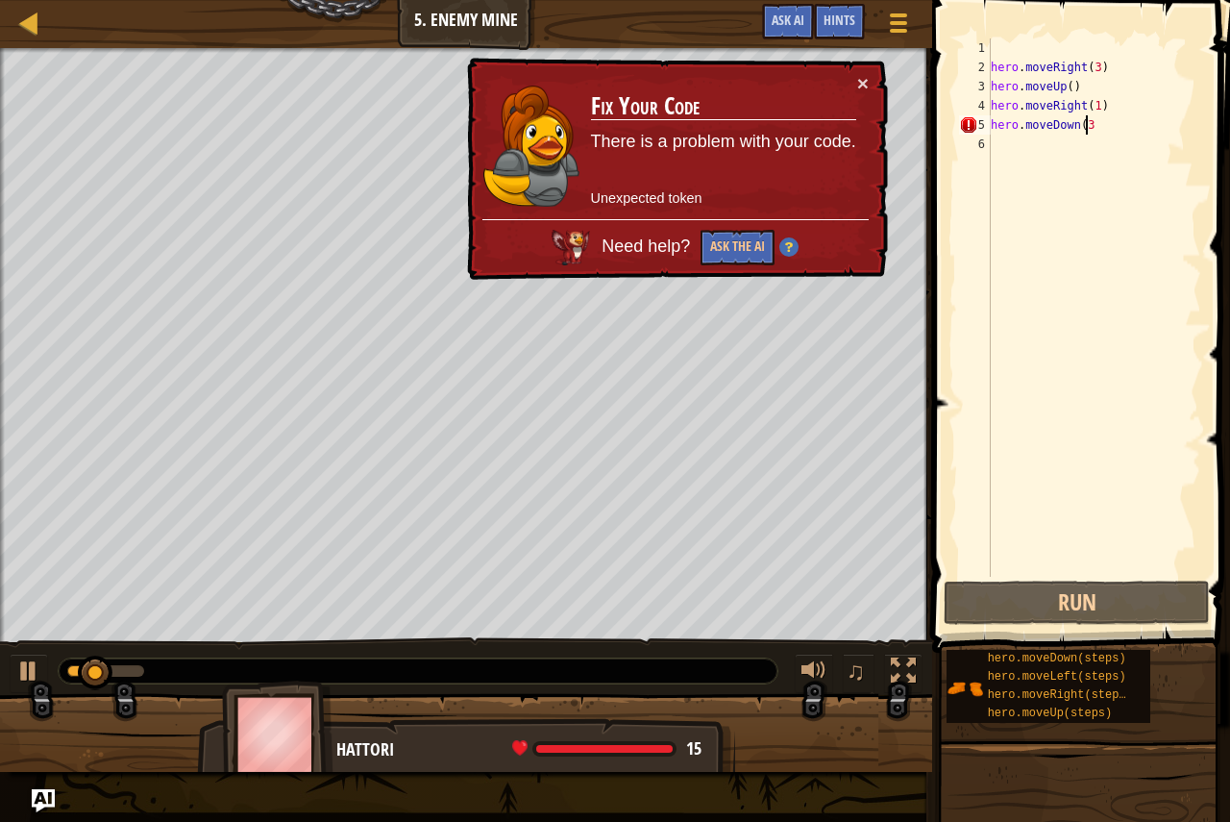
click at [1088, 134] on div "hero . moveRight ( 3 ) hero . moveUp ( ) hero . moveRight ( 1 ) hero . moveDown…" at bounding box center [1094, 326] width 214 height 577
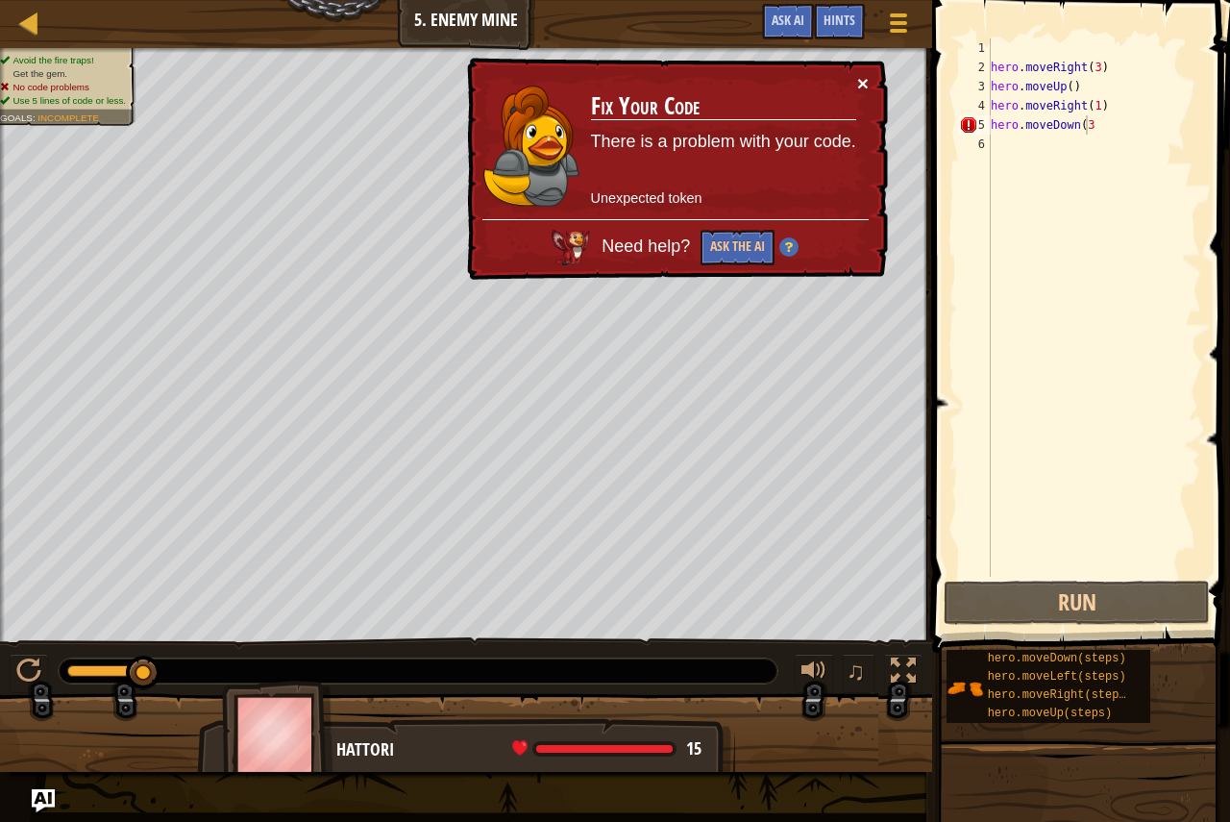
click at [862, 85] on button "×" at bounding box center [863, 83] width 12 height 20
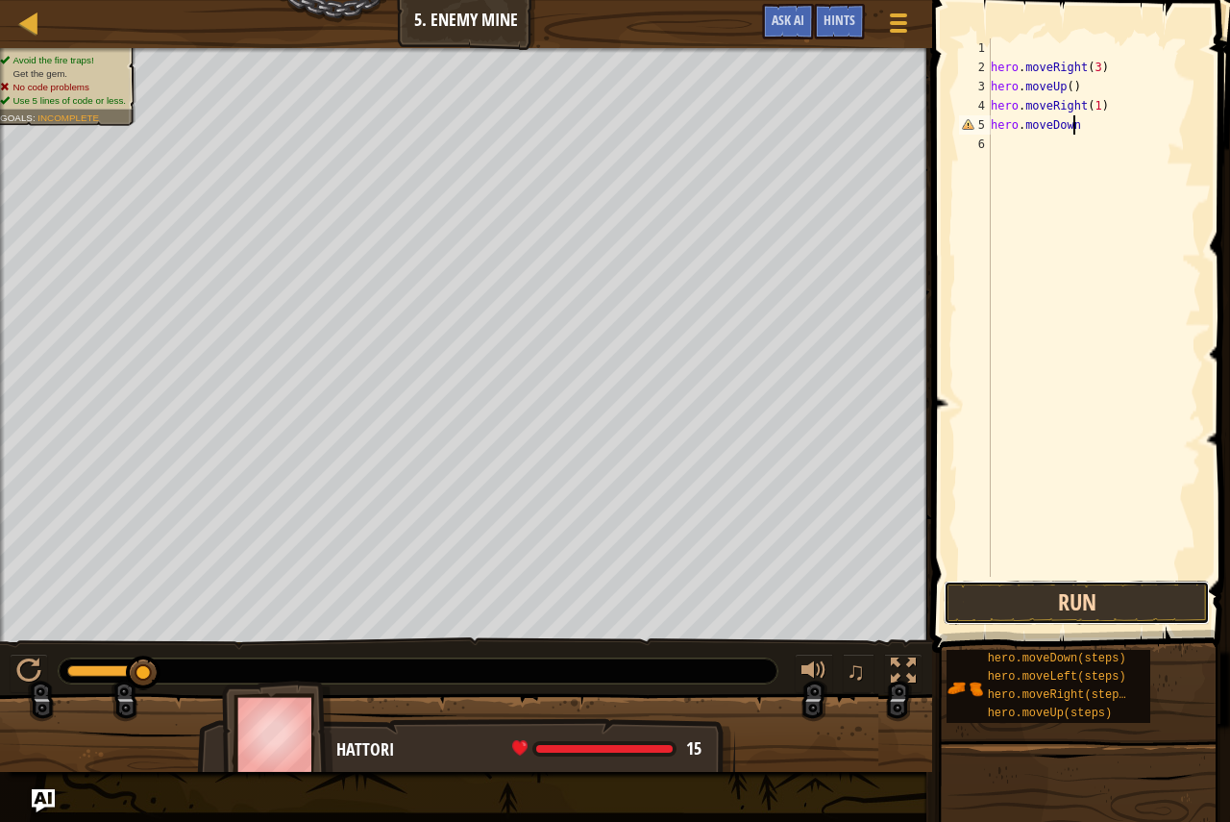
click at [1144, 590] on button "Run" at bounding box center [1077, 602] width 266 height 44
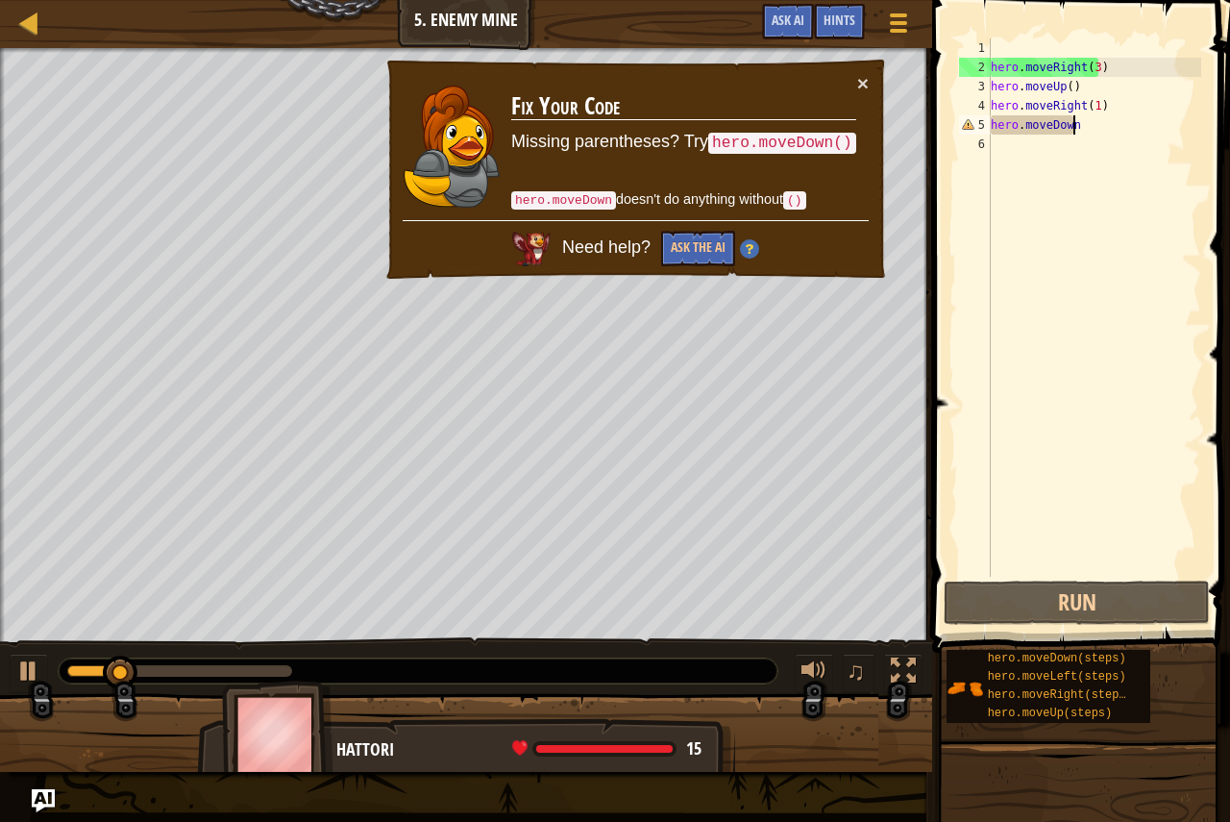
click at [838, 143] on code "hero.moveDown()" at bounding box center [782, 143] width 148 height 21
click at [836, 141] on code "hero.moveDown()" at bounding box center [782, 143] width 148 height 21
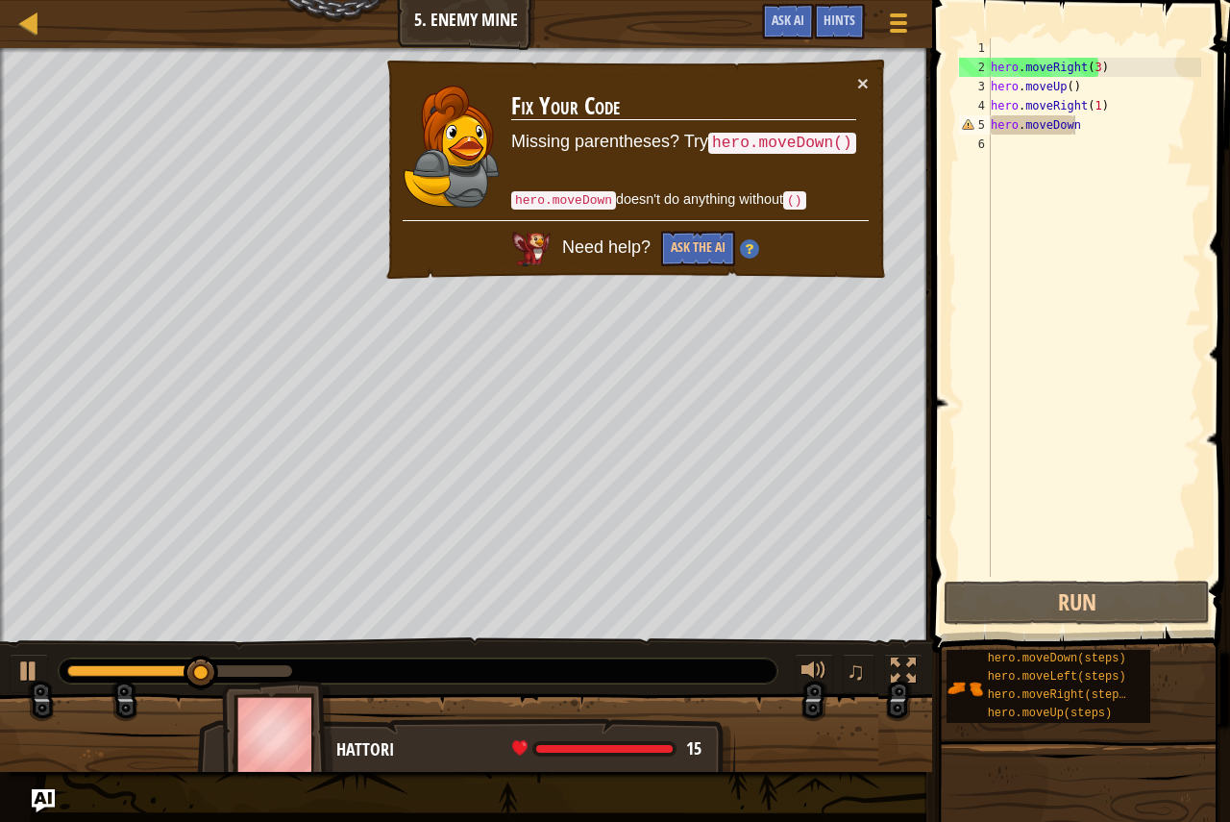
click at [851, 84] on td "Fix Your Code Missing parentheses? Try hero.moveDown() hero.moveDown doesn't do…" at bounding box center [683, 146] width 347 height 147
click at [858, 74] on button "×" at bounding box center [863, 83] width 12 height 20
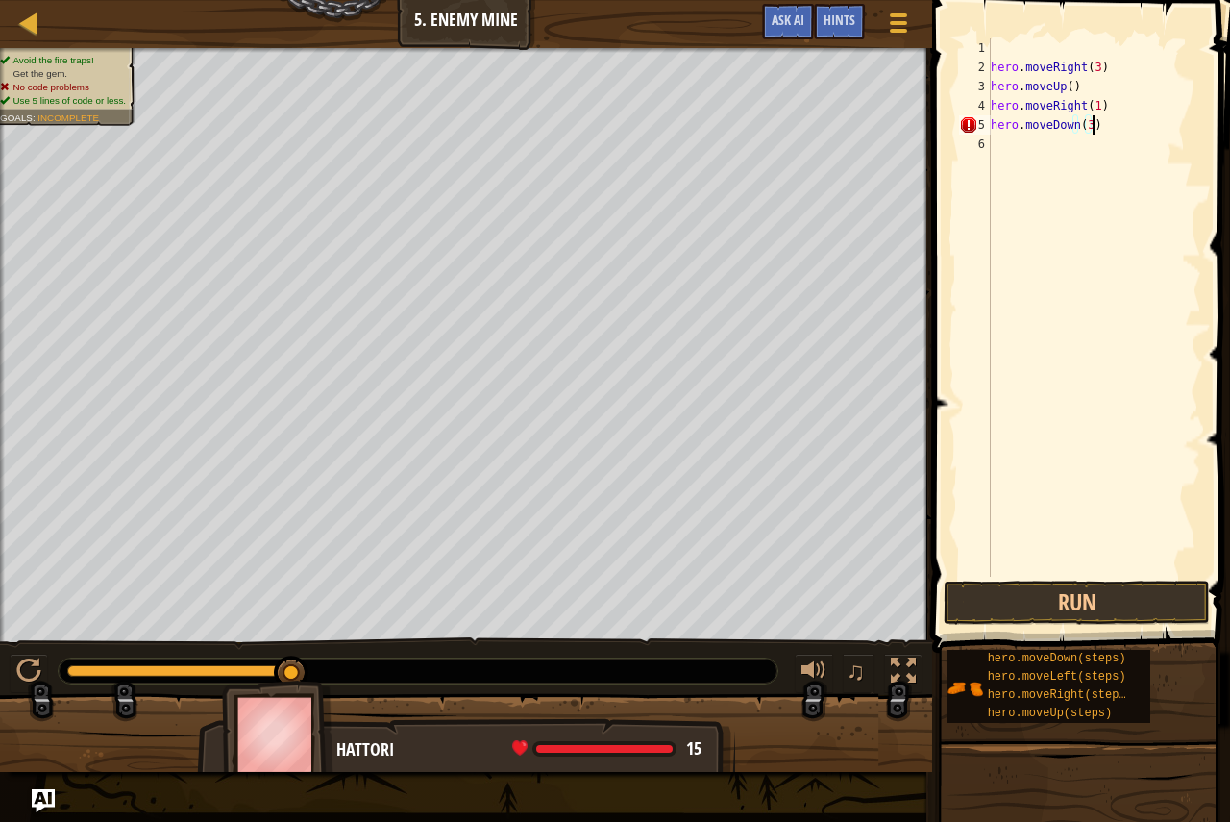
scroll to position [9, 8]
click at [1000, 58] on div "hero . moveRight ( 3 ) hero . moveUp ( ) hero . moveRight ( 1 ) hero . moveDown…" at bounding box center [1094, 326] width 214 height 577
type textarea "hero.moveRight(3)"
click at [1000, 41] on div "hero . moveRight ( 3 ) hero . moveUp ( ) hero . moveRight ( 1 ) hero . moveDown…" at bounding box center [1094, 326] width 214 height 577
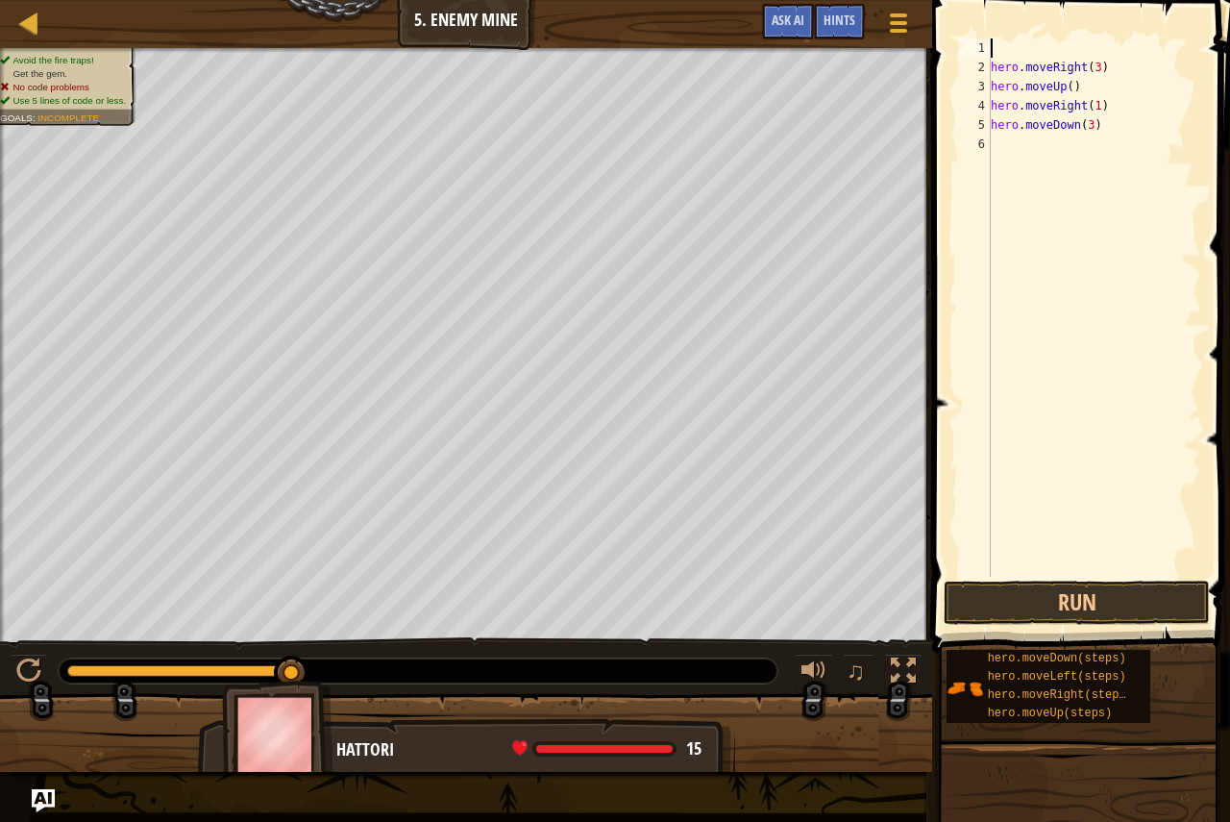
click at [1000, 41] on div "hero . moveRight ( 3 ) hero . moveUp ( ) hero . moveRight ( 1 ) hero . moveDown…" at bounding box center [1094, 326] width 214 height 577
drag, startPoint x: 1106, startPoint y: 60, endPoint x: 992, endPoint y: 74, distance: 115.3
click at [992, 74] on div "hero . moveRight ( 3 ) hero . moveUp ( ) hero . moveRight ( 1 ) hero . moveDown…" at bounding box center [1094, 326] width 214 height 577
type textarea "hero.moveRight(3)"
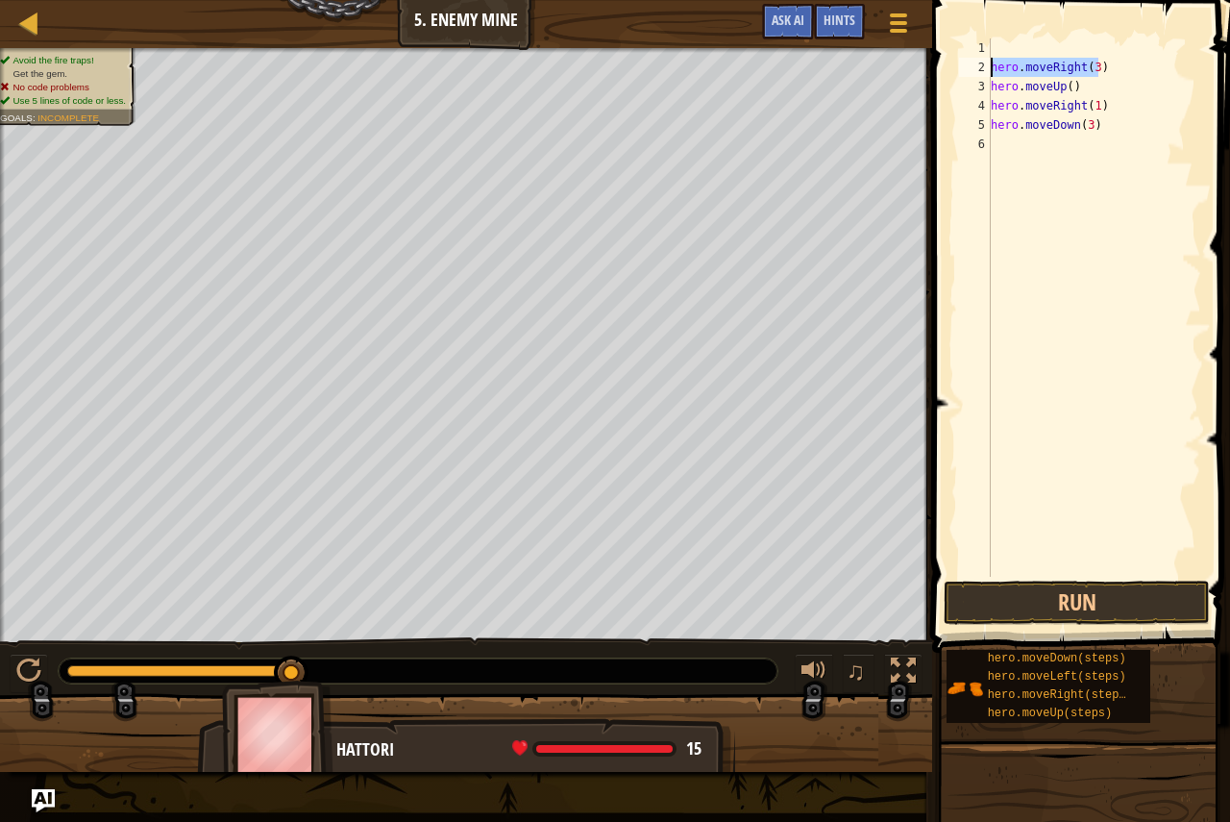
type textarea "hero.moveRight(3)"
click at [1032, 39] on div "hero . moveRight ( 3 ) hero . moveUp ( ) hero . moveRight ( 1 ) hero . moveDown…" at bounding box center [1094, 326] width 214 height 577
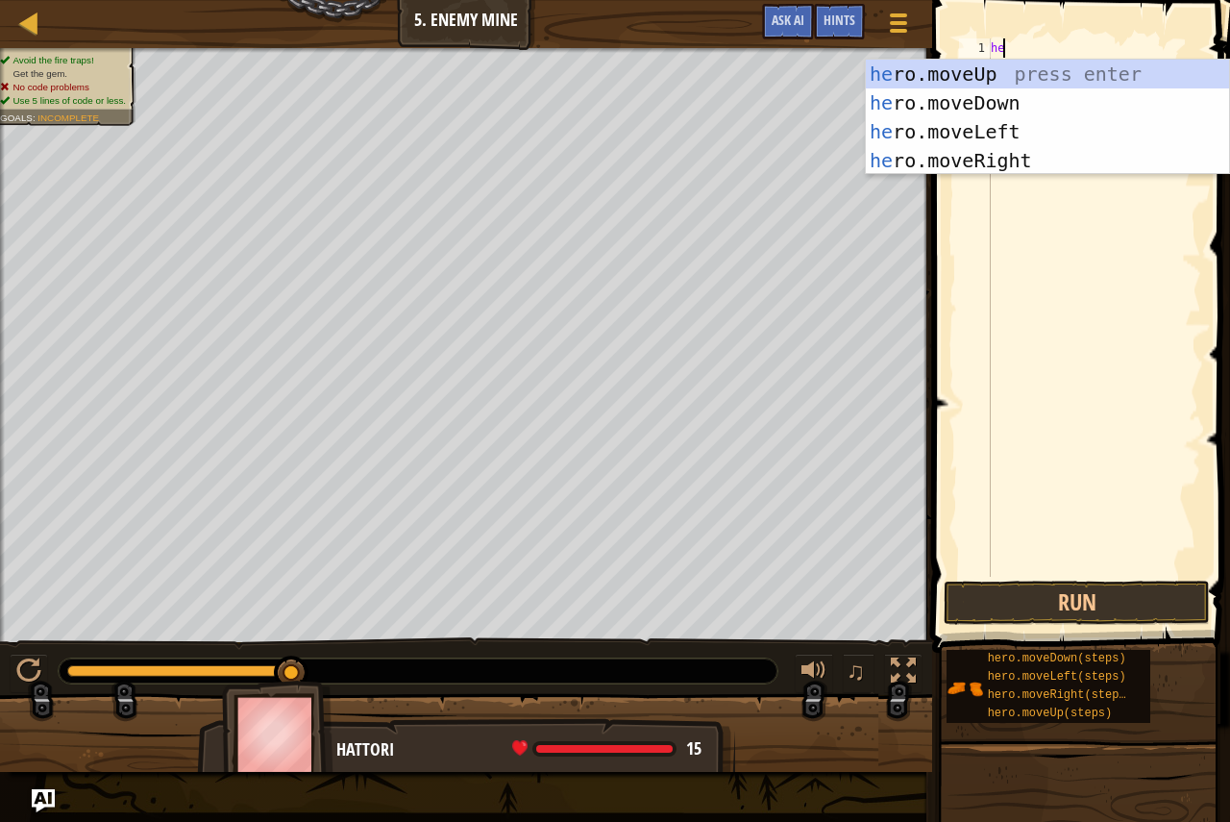
type textarea "her"
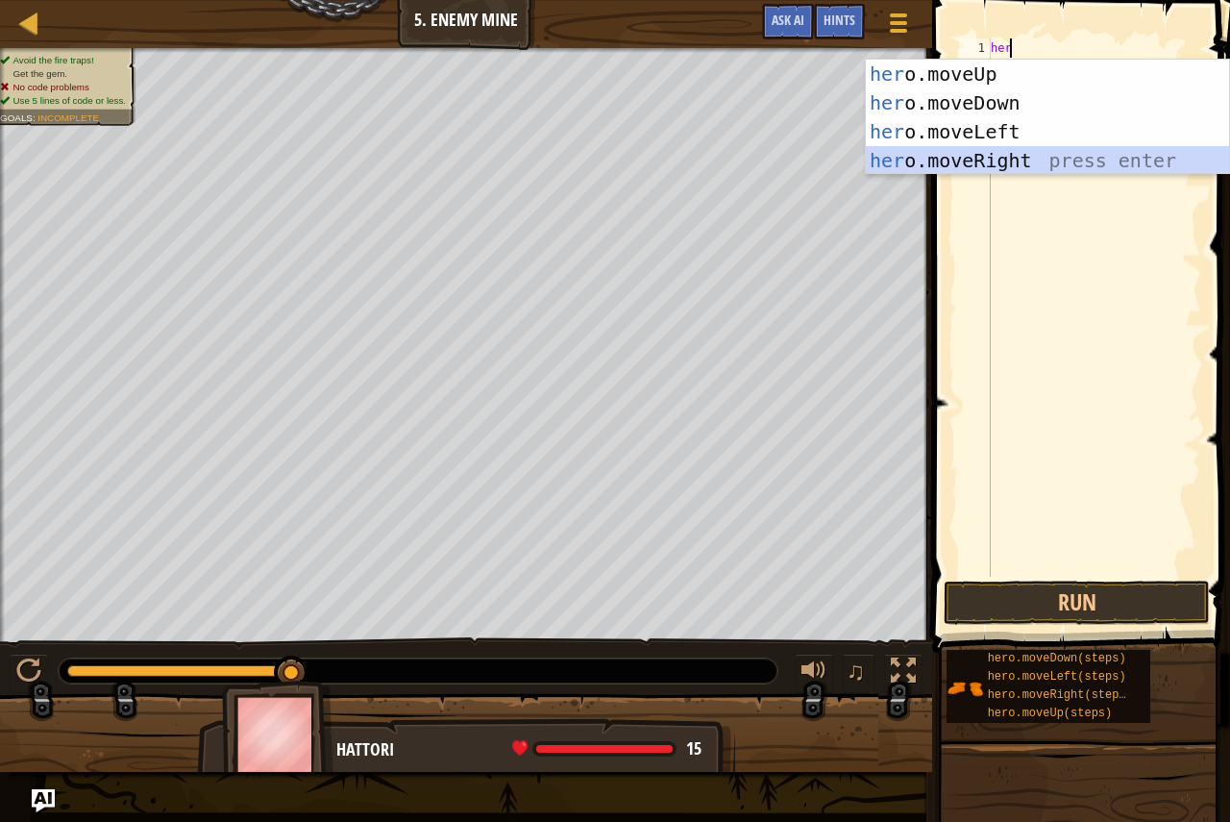
click at [1009, 156] on div "her o.moveUp press enter her o.moveDown press enter her o.moveLeft press enter …" at bounding box center [1047, 146] width 363 height 173
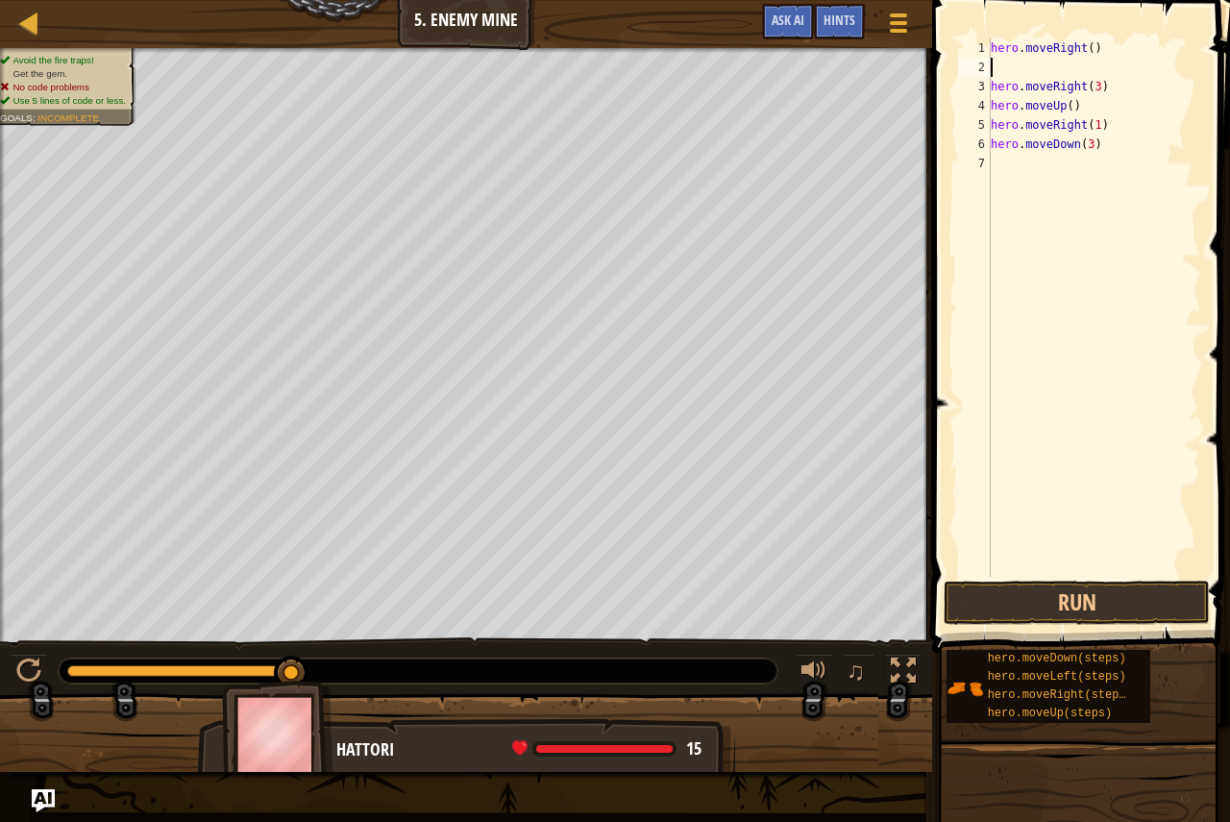
click at [1088, 48] on div "hero . moveRight ( ) hero . moveRight ( 3 ) hero . moveUp ( ) hero . moveRight …" at bounding box center [1094, 326] width 214 height 577
type textarea "hero.moveRight(3)"
click at [1071, 66] on div "hero . moveRight ( 3 ) hero . moveRight ( 3 ) hero . moveUp ( ) hero . moveRigh…" at bounding box center [1094, 326] width 214 height 577
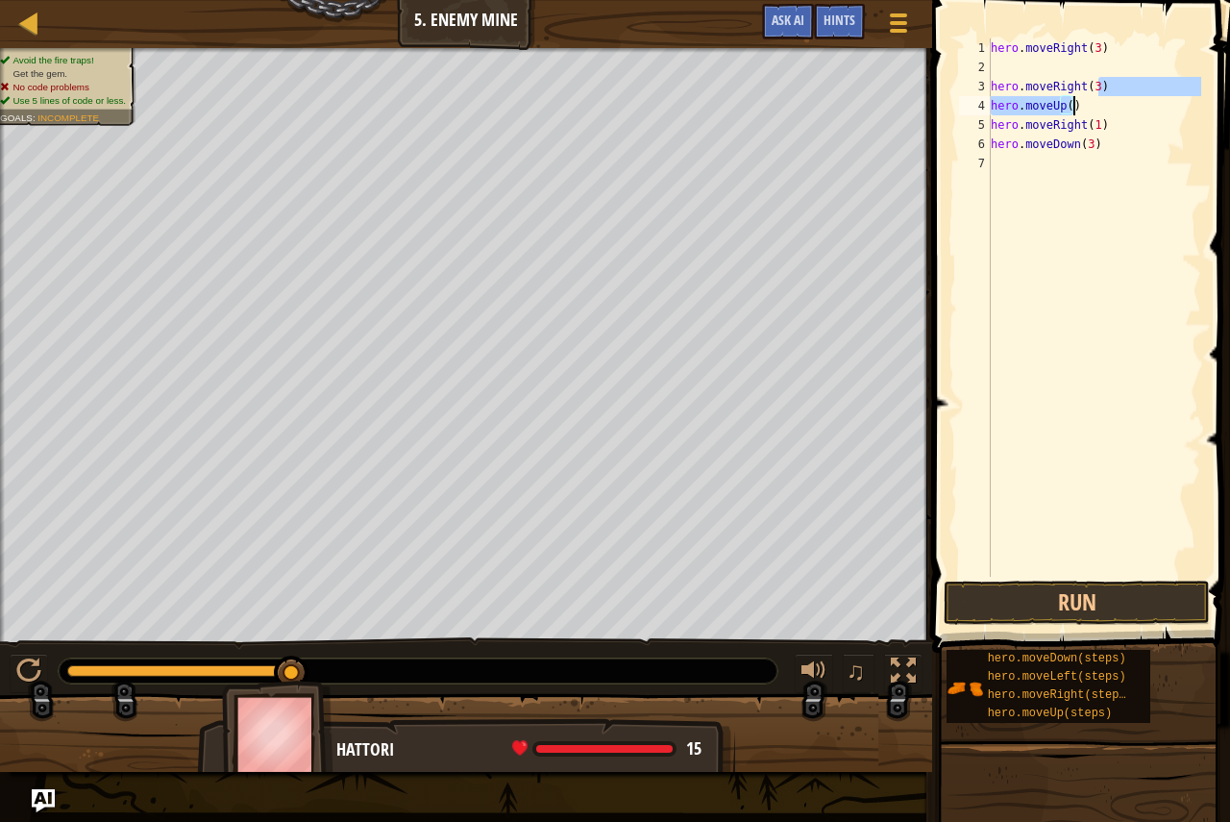
click at [1119, 98] on div "hero . moveRight ( 3 ) hero . moveRight ( 3 ) hero . moveUp ( ) hero . moveRigh…" at bounding box center [1094, 326] width 214 height 577
type textarea "hero.moveRight(3) hero.moveUp()"
click at [1106, 68] on div "hero . moveRight ( 3 ) hero . moveRight ( 3 ) hero . moveUp ( ) hero . moveRigh…" at bounding box center [1094, 326] width 214 height 577
click at [1099, 84] on div "hero . moveRight ( 3 ) hero . moveRight ( 3 ) hero . moveUp ( ) hero . moveRigh…" at bounding box center [1094, 326] width 214 height 577
type textarea "h"
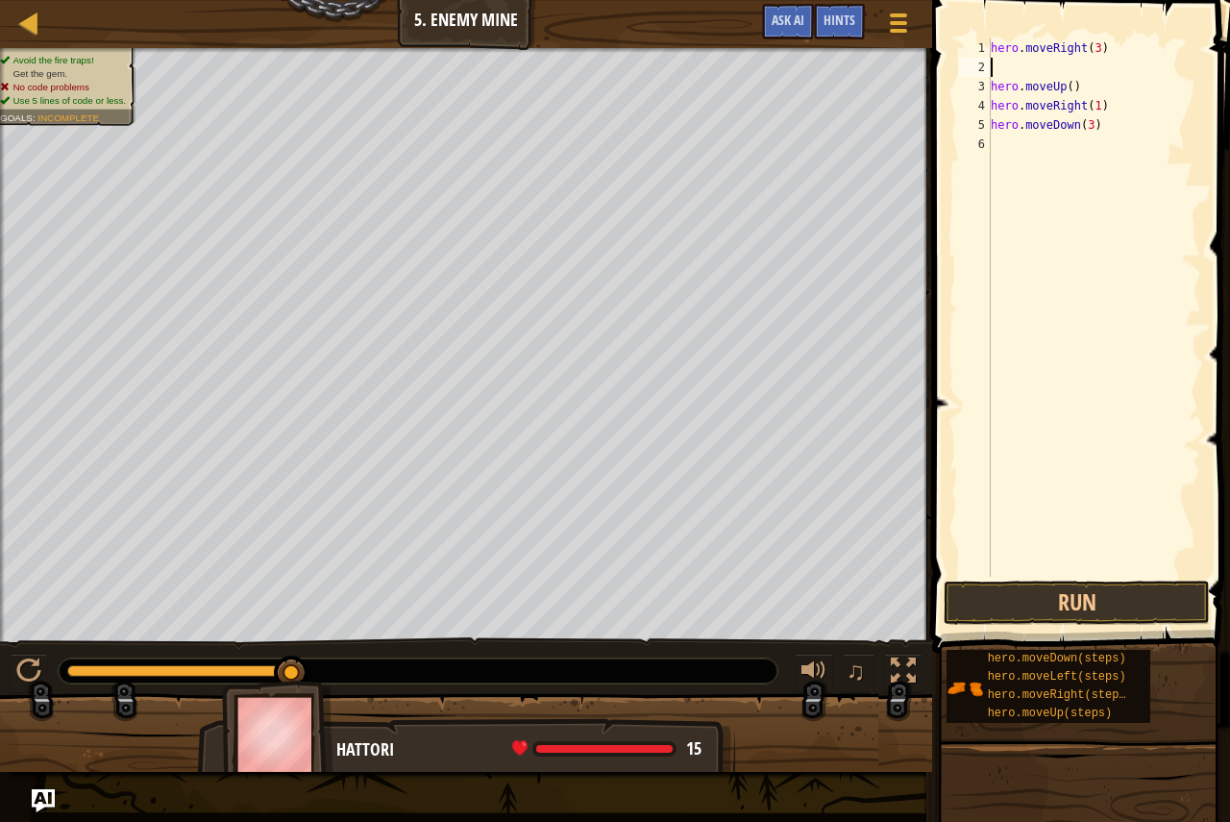
type textarea "hero.moveRight(3)"
click at [1087, 130] on div "hero . moveRight ( 3 ) hero . moveUp ( ) hero . moveRight ( 1 ) hero . moveDown…" at bounding box center [1094, 326] width 214 height 577
click at [1078, 598] on button "Run" at bounding box center [1077, 602] width 266 height 44
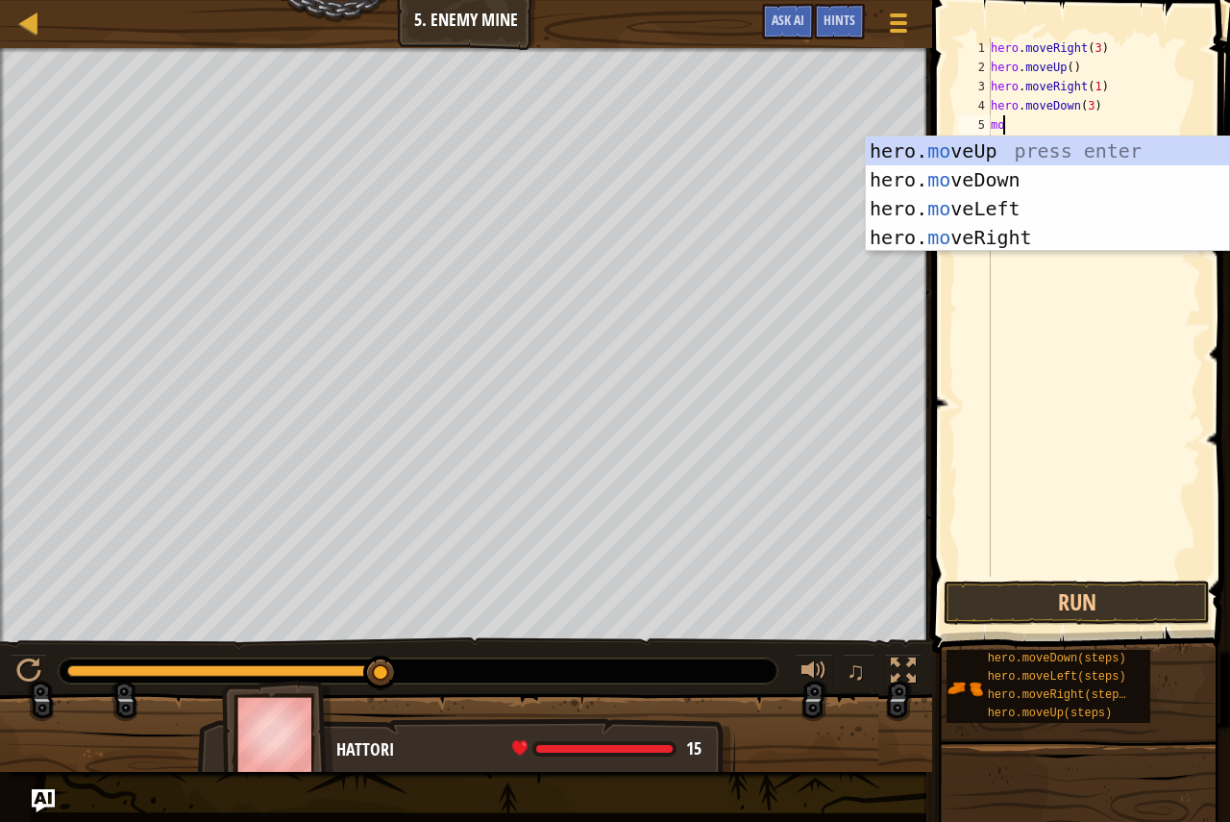
scroll to position [9, 1]
type textarea "move"
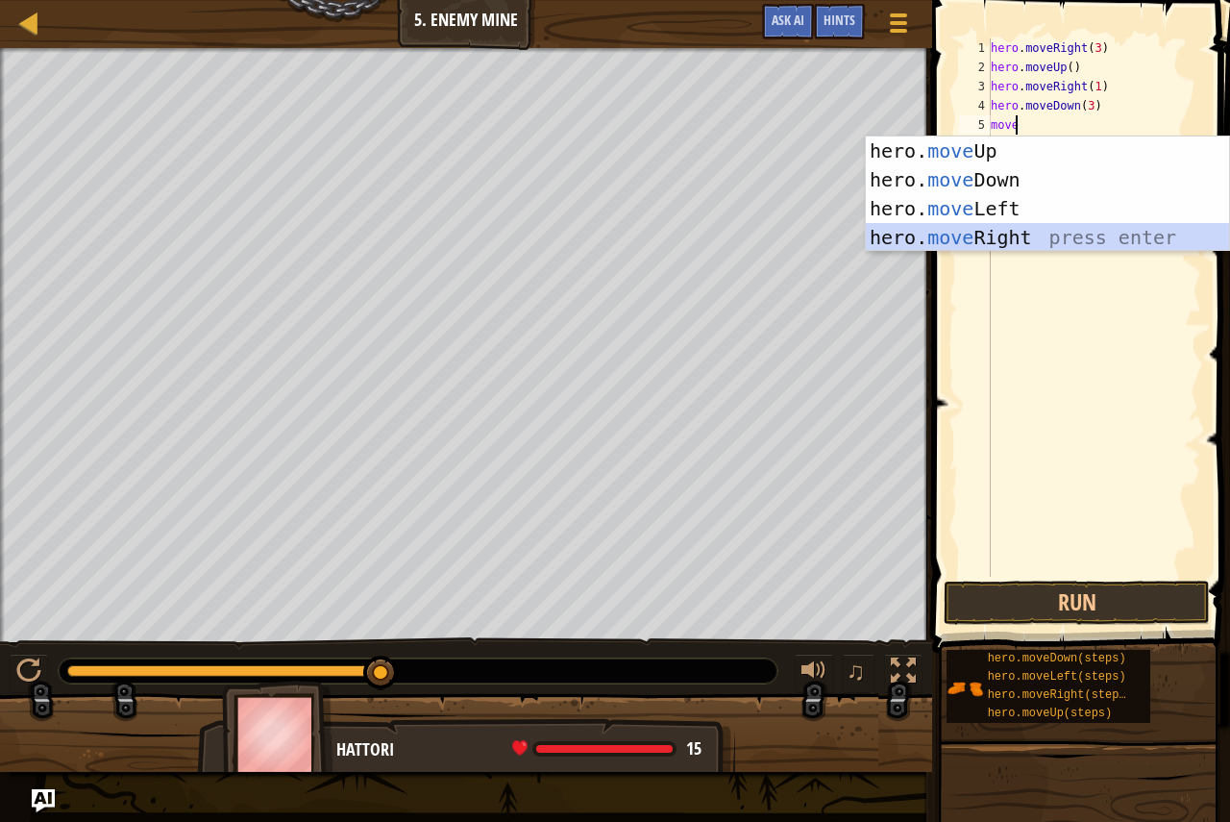
click at [933, 234] on div "hero. move Up press enter hero. move Down press enter hero. move Left press ent…" at bounding box center [1047, 222] width 363 height 173
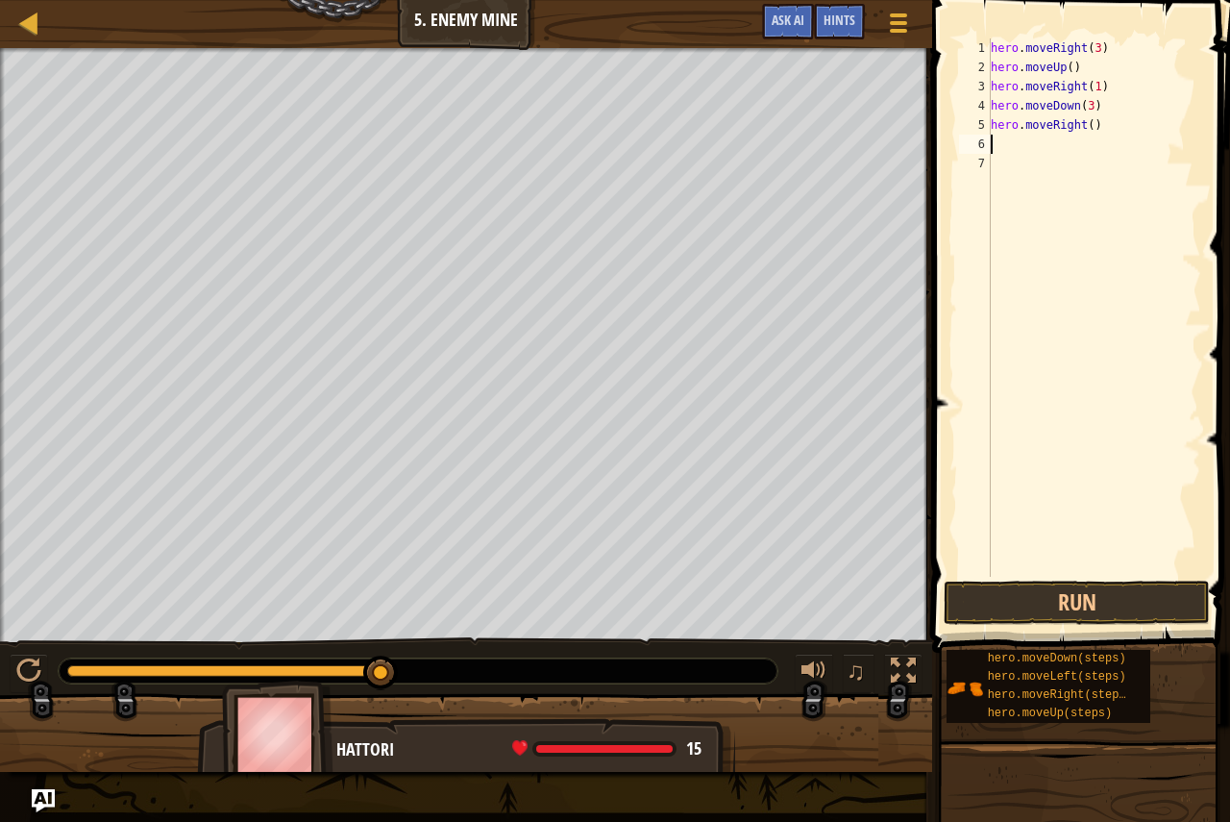
click at [1088, 127] on div "hero . moveRight ( 3 ) hero . moveUp ( ) hero . moveRight ( 1 ) hero . moveDown…" at bounding box center [1094, 326] width 214 height 577
click at [974, 593] on button "Run" at bounding box center [1077, 602] width 266 height 44
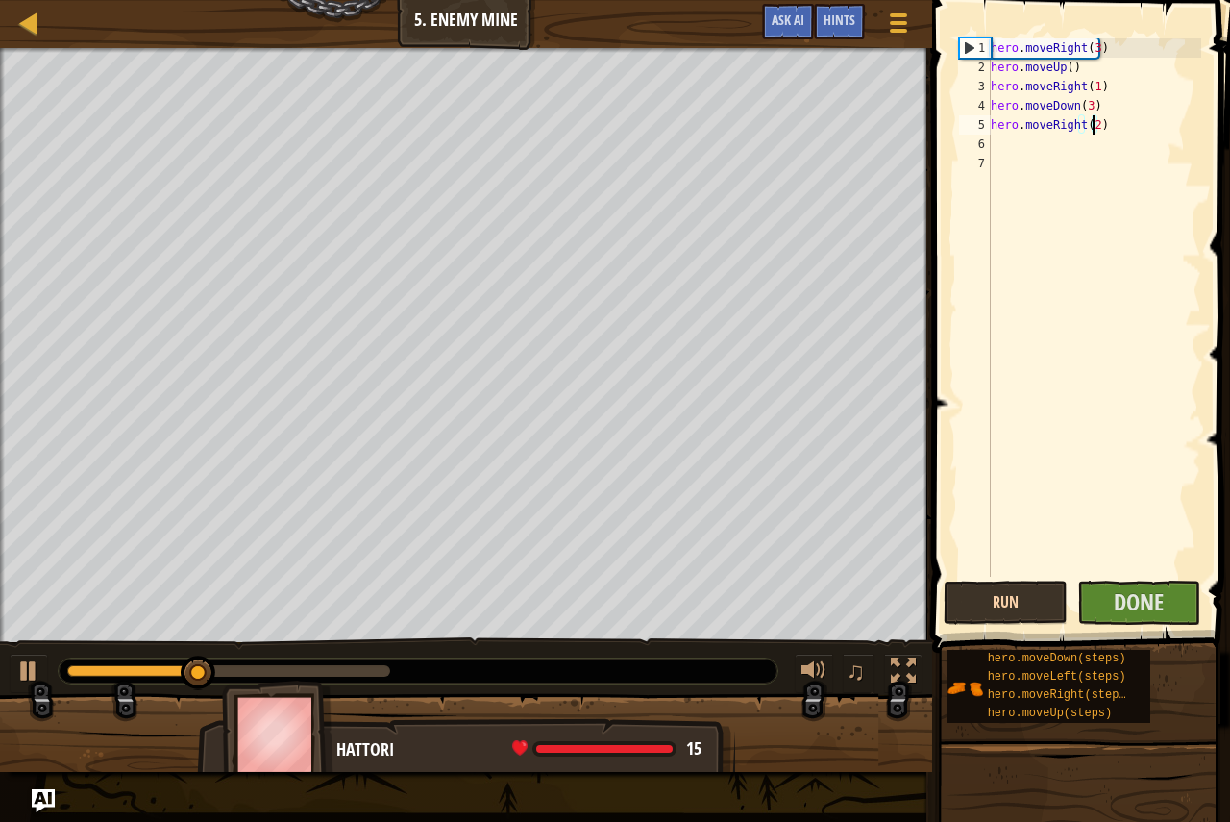
type textarea "hero.moveRight(2 )"
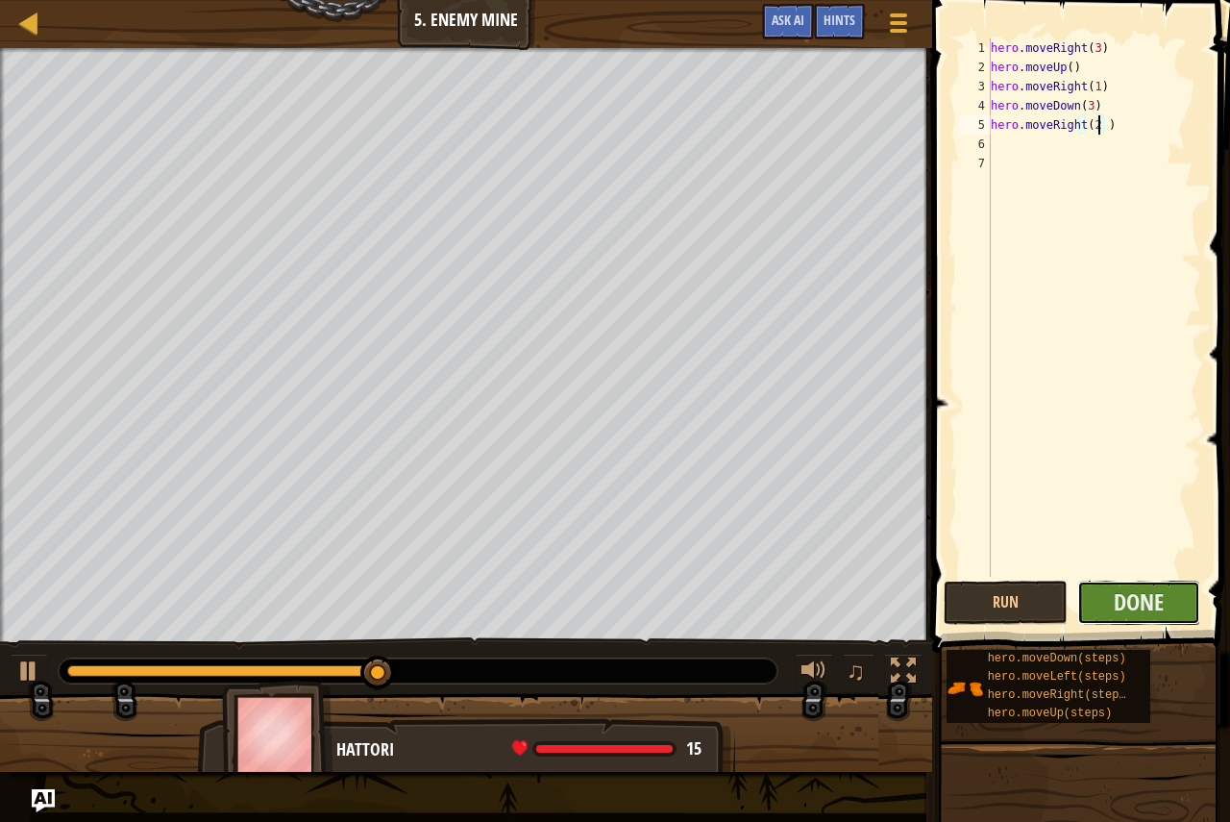
click at [1108, 600] on button "Done" at bounding box center [1139, 602] width 124 height 44
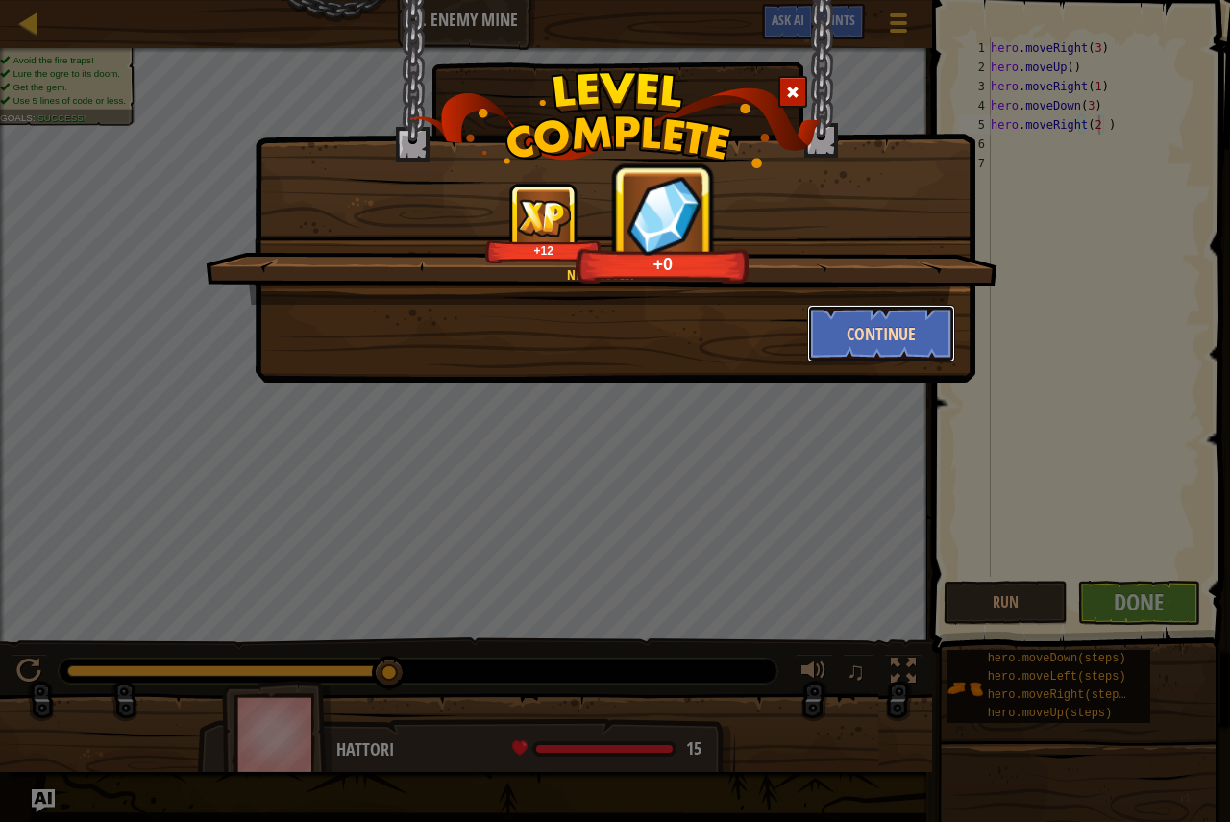
click at [873, 332] on button "Continue" at bounding box center [881, 334] width 149 height 58
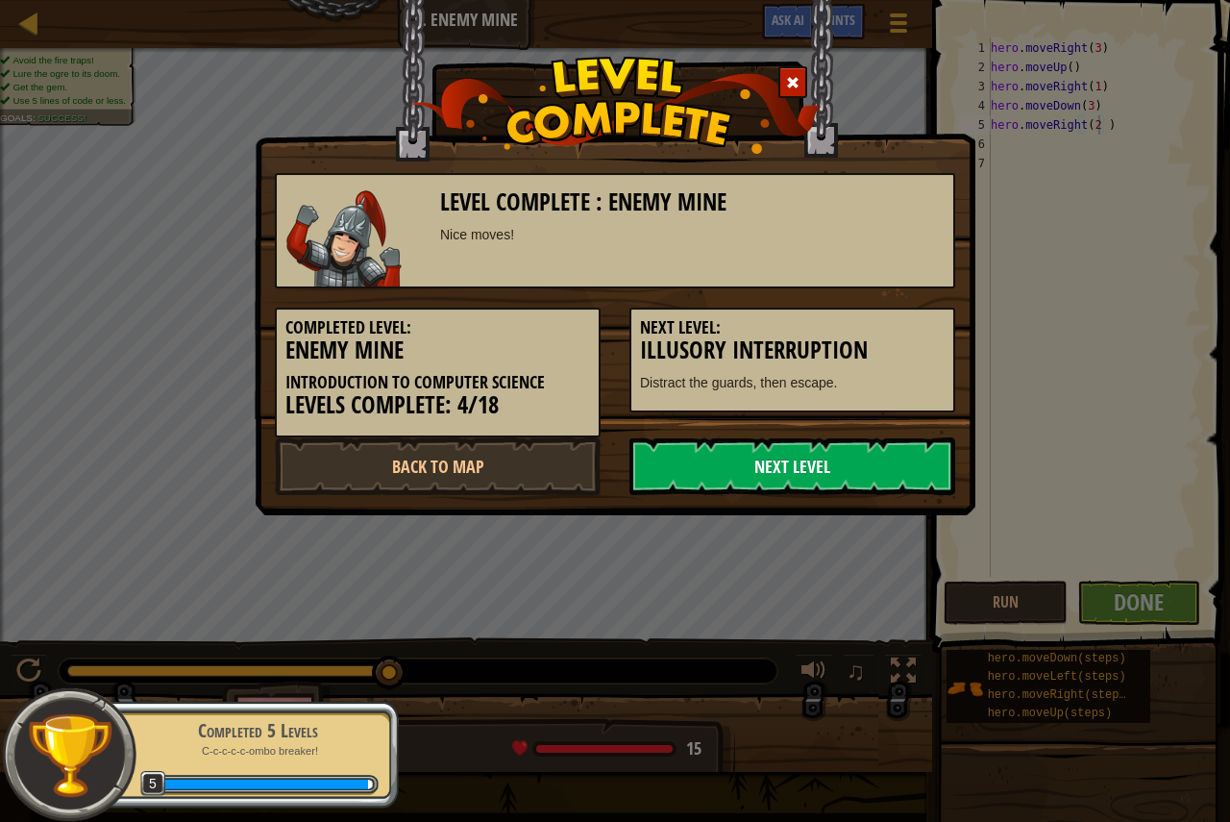
click at [694, 468] on link "Next Level" at bounding box center [792, 466] width 326 height 58
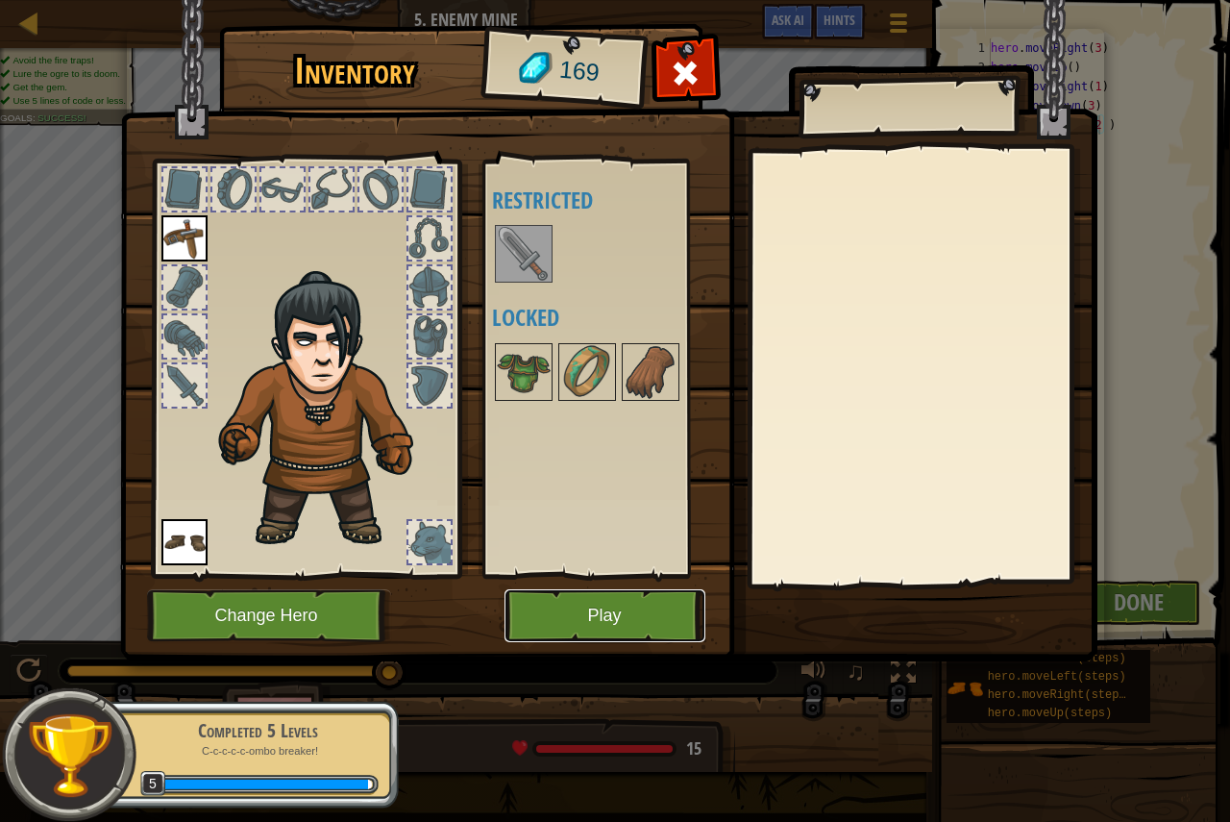
click at [573, 606] on button "Play" at bounding box center [604, 615] width 201 height 53
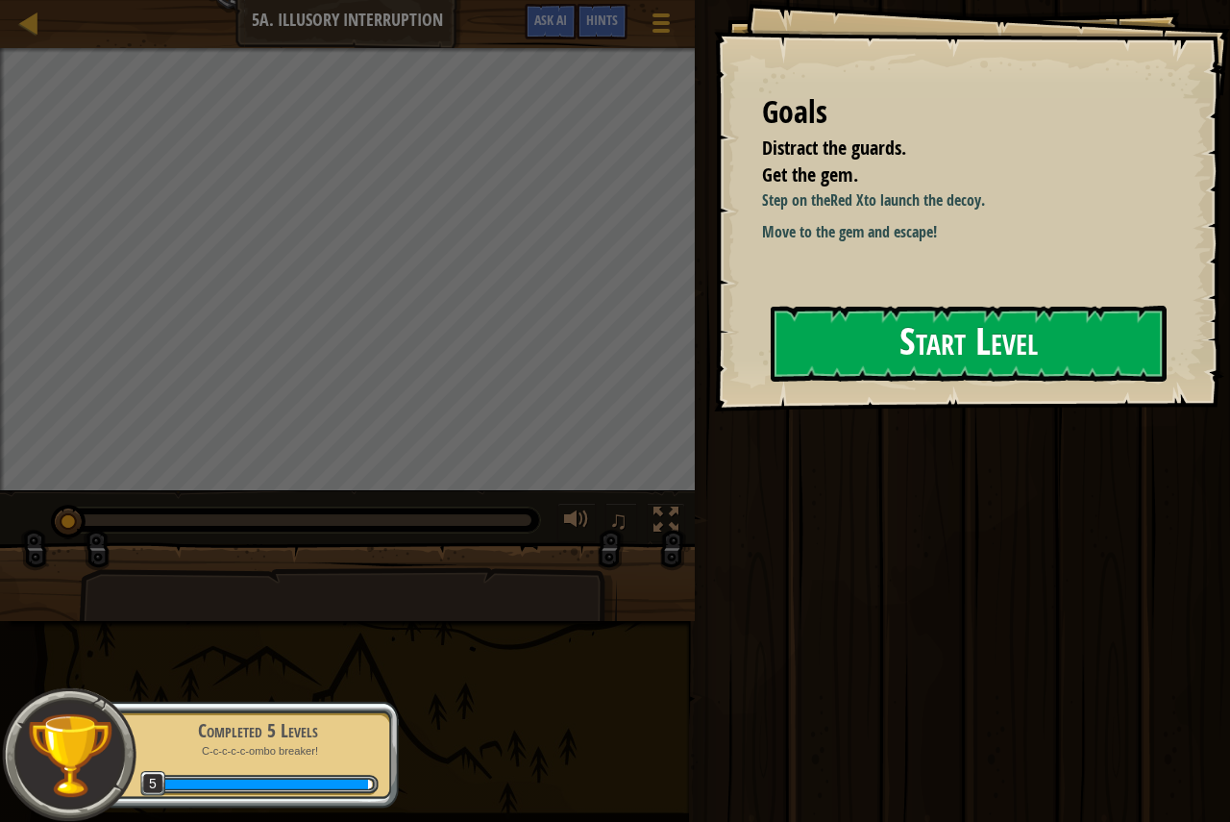
click at [878, 360] on button "Start Level" at bounding box center [969, 344] width 396 height 76
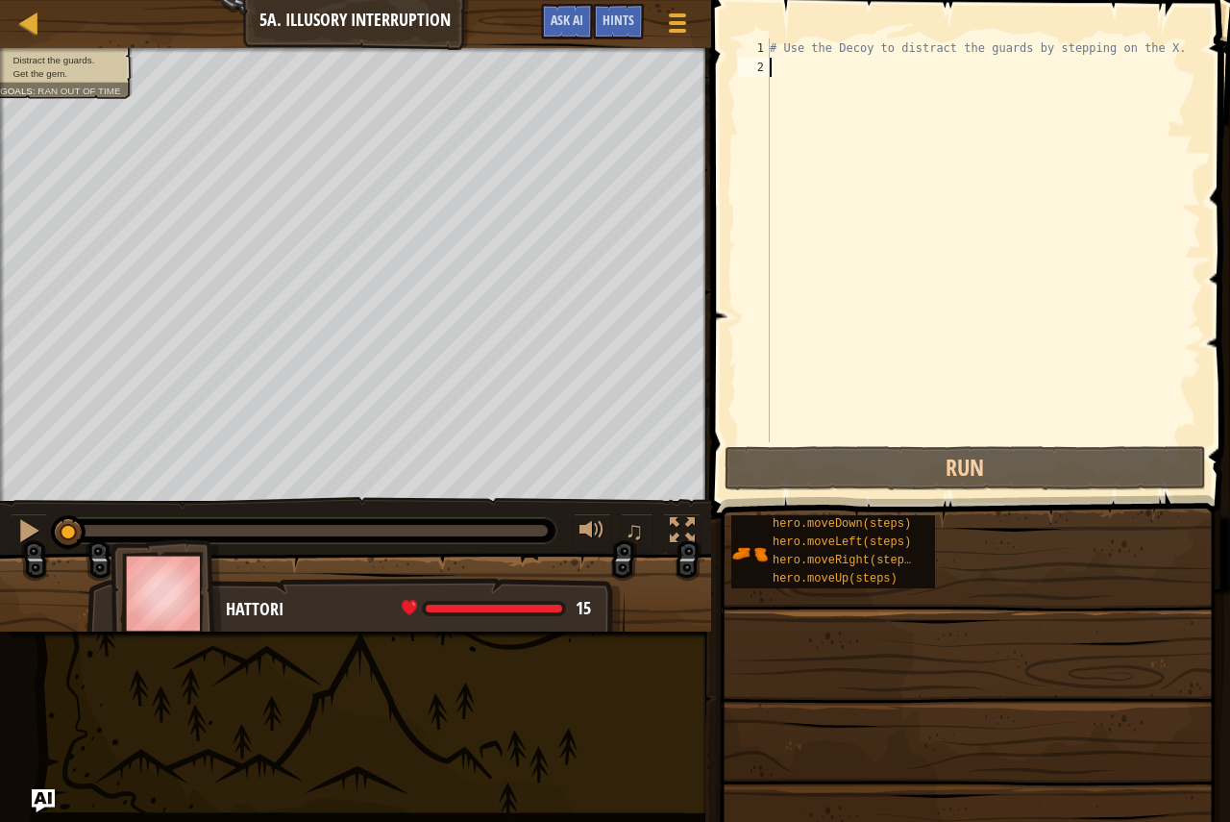
type textarea "m"
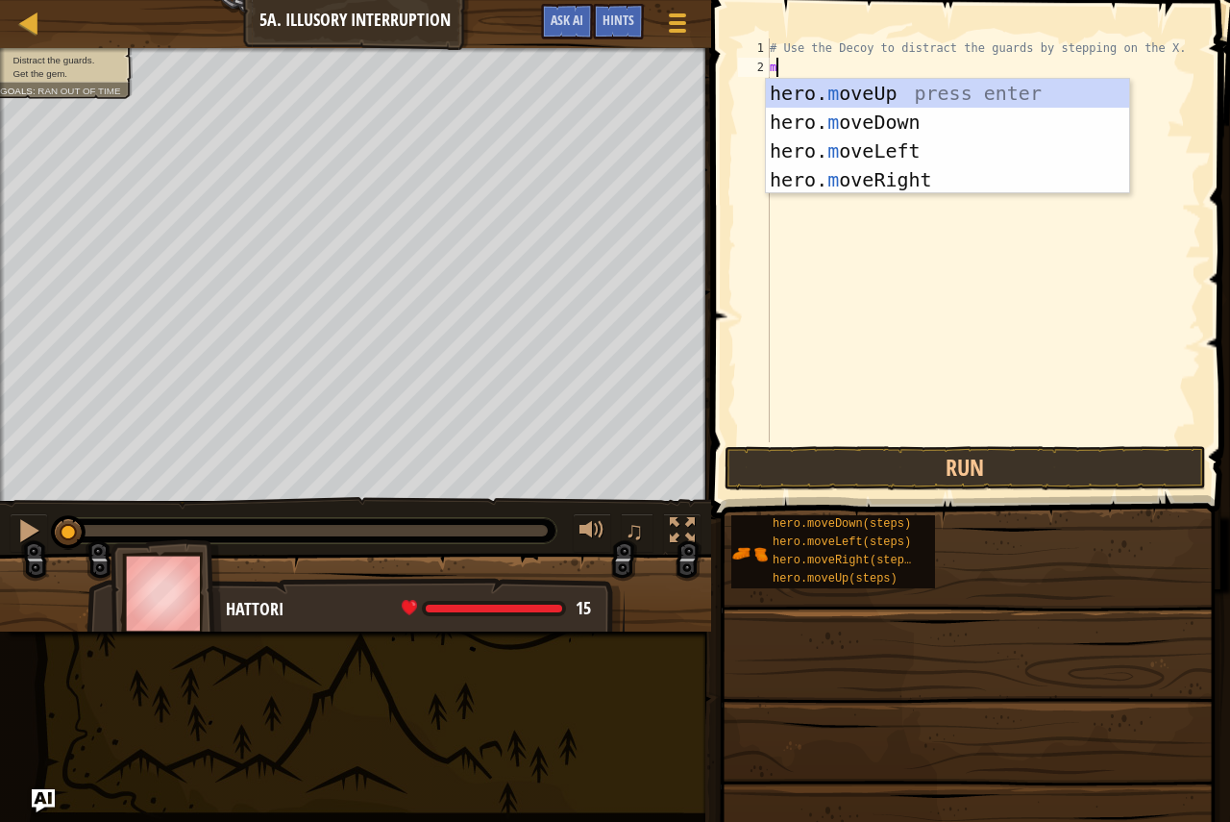
scroll to position [9, 0]
click at [887, 175] on div "hero. m oveUp press enter hero. m oveDown press enter hero. m oveLeft press ent…" at bounding box center [947, 165] width 363 height 173
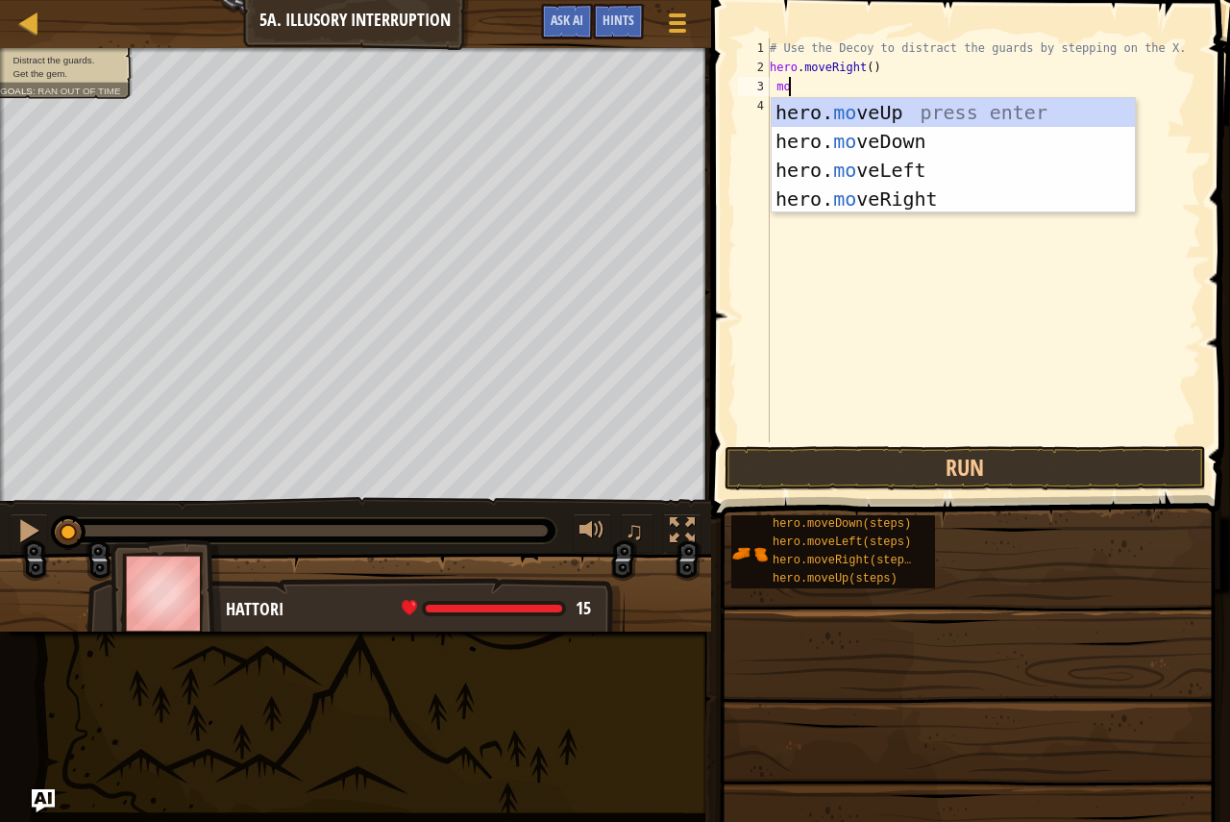
scroll to position [9, 1]
type textarea "move"
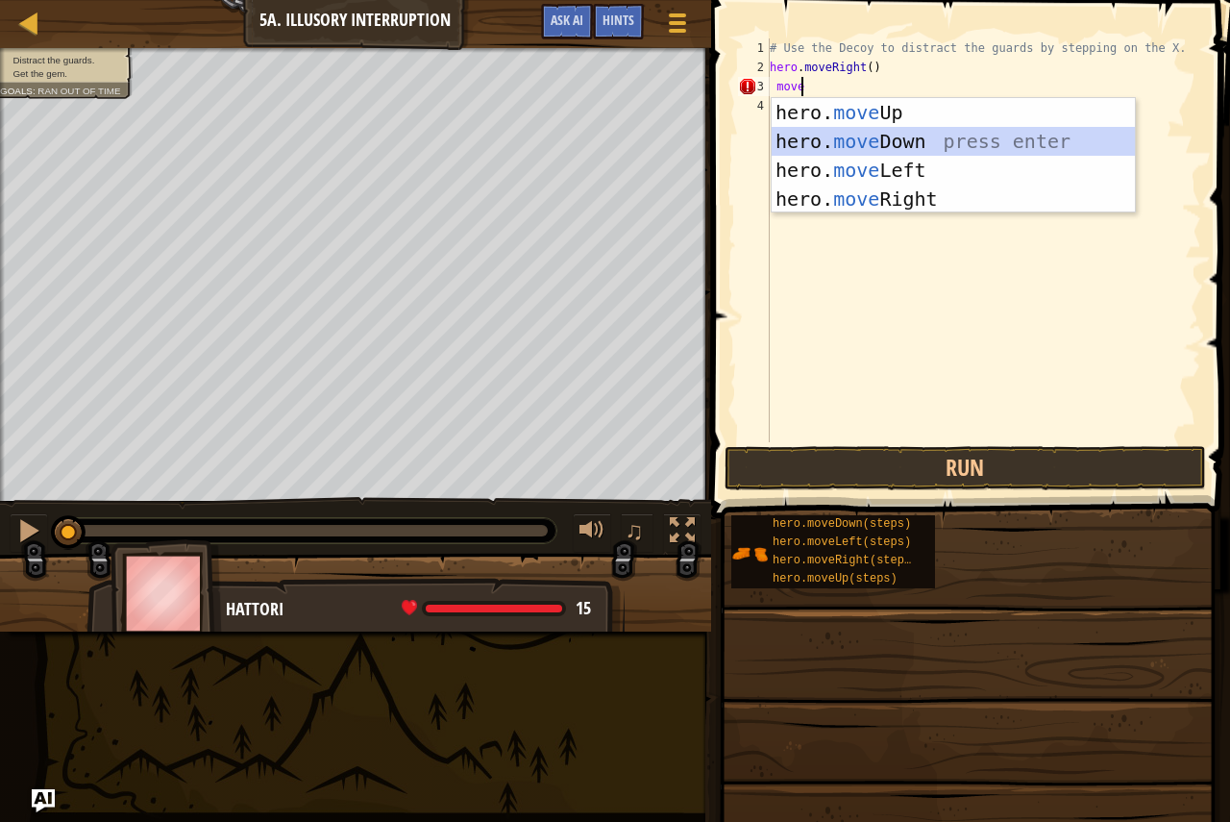
click at [843, 137] on div "hero. move Up press enter hero. move Down press enter hero. move Left press ent…" at bounding box center [953, 184] width 363 height 173
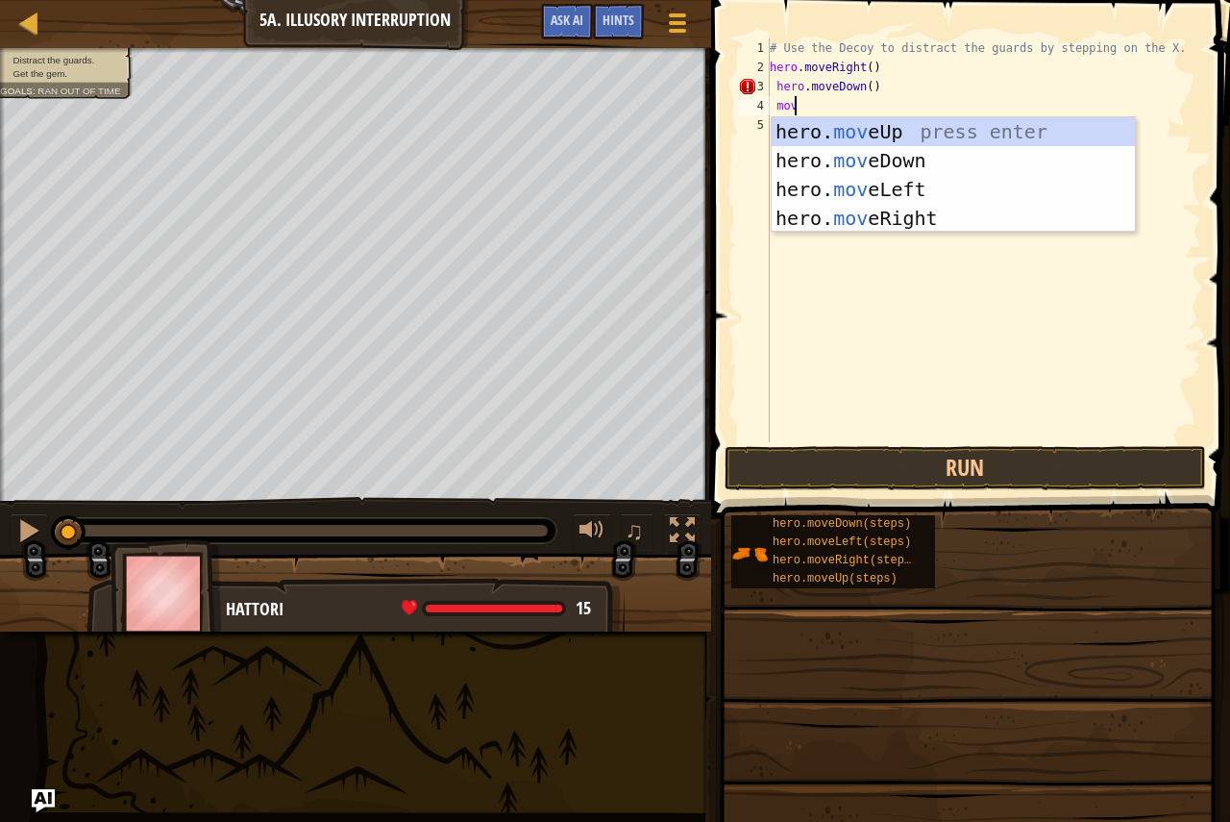
type textarea "move"
click at [843, 138] on div "hero. move Up press enter hero. move Down press enter hero. move Left press ent…" at bounding box center [953, 203] width 363 height 173
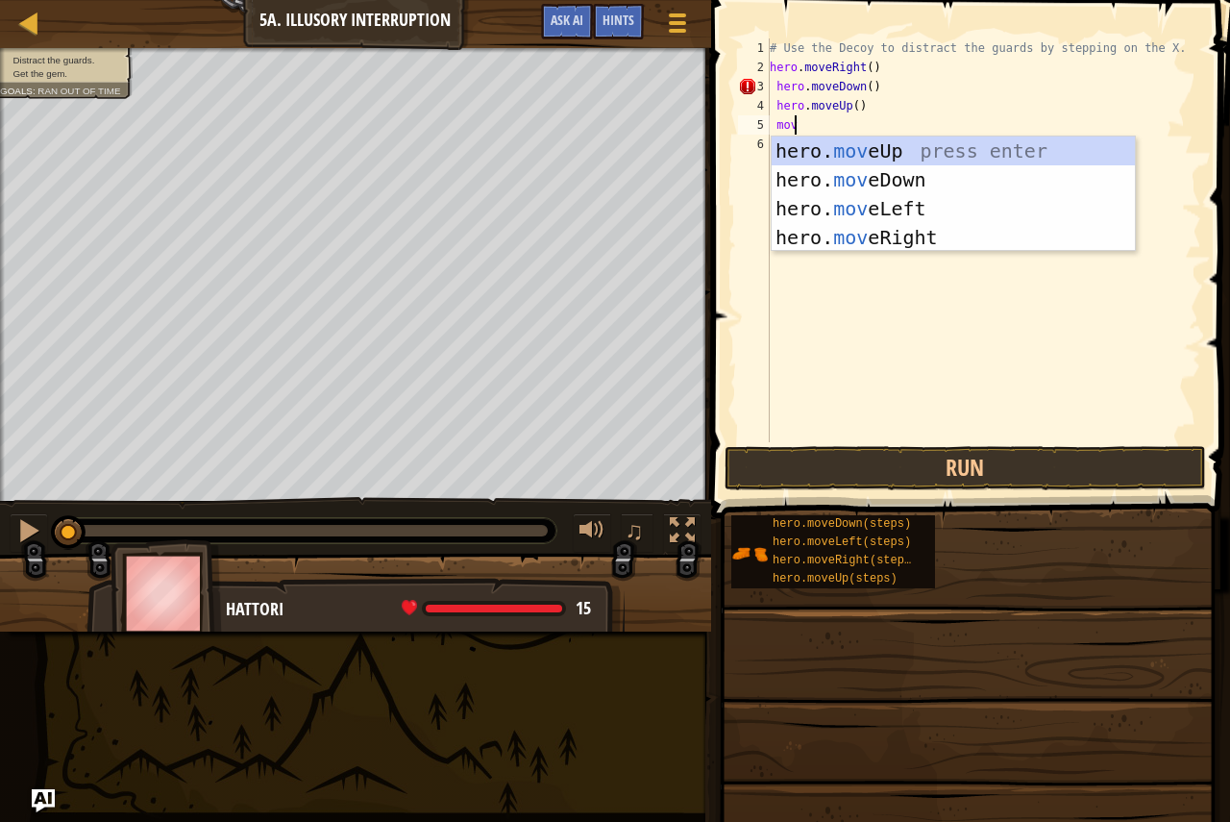
type textarea "move"
click at [833, 231] on div "hero. move Up press enter hero. move Down press enter hero. move Left press ent…" at bounding box center [953, 222] width 363 height 173
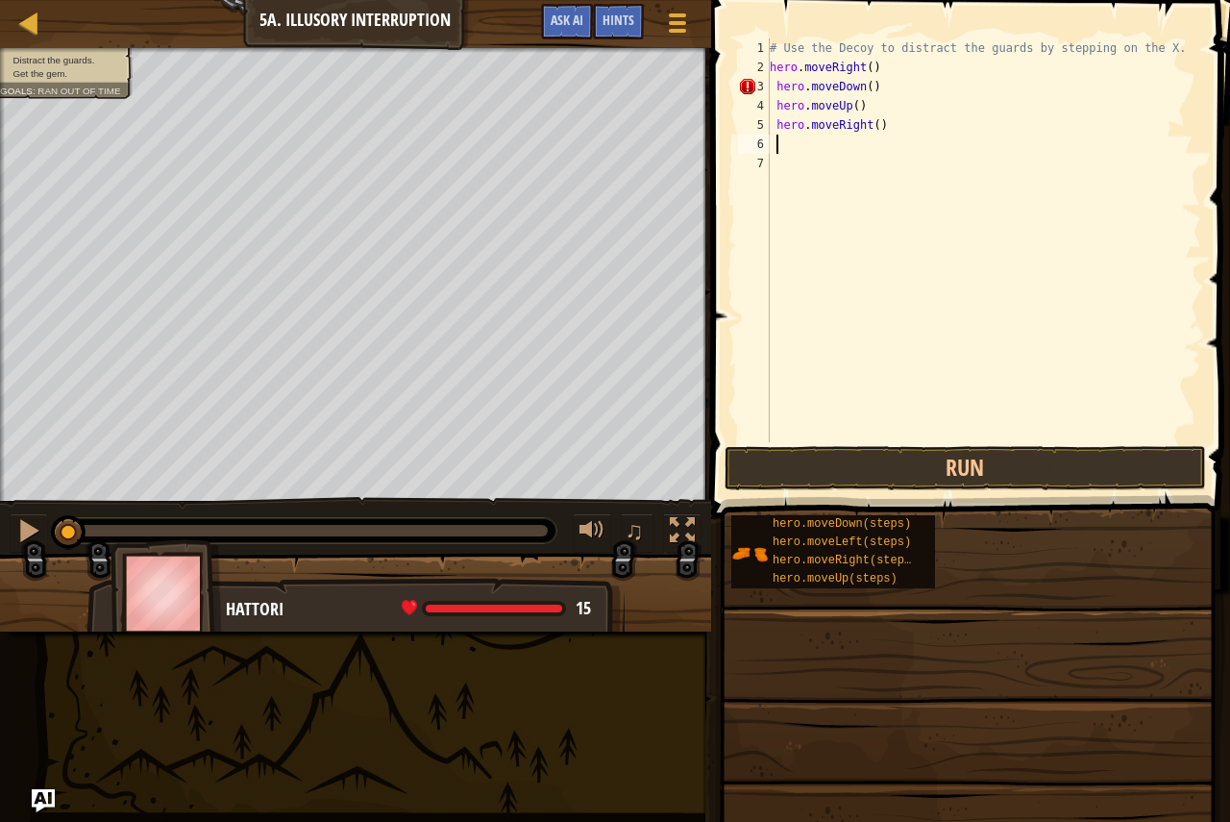
scroll to position [9, 0]
click at [873, 125] on div "# Use the Decoy to distract the guards by stepping on the X. hero . moveRight (…" at bounding box center [983, 259] width 435 height 442
click at [815, 463] on button "Run" at bounding box center [965, 468] width 481 height 44
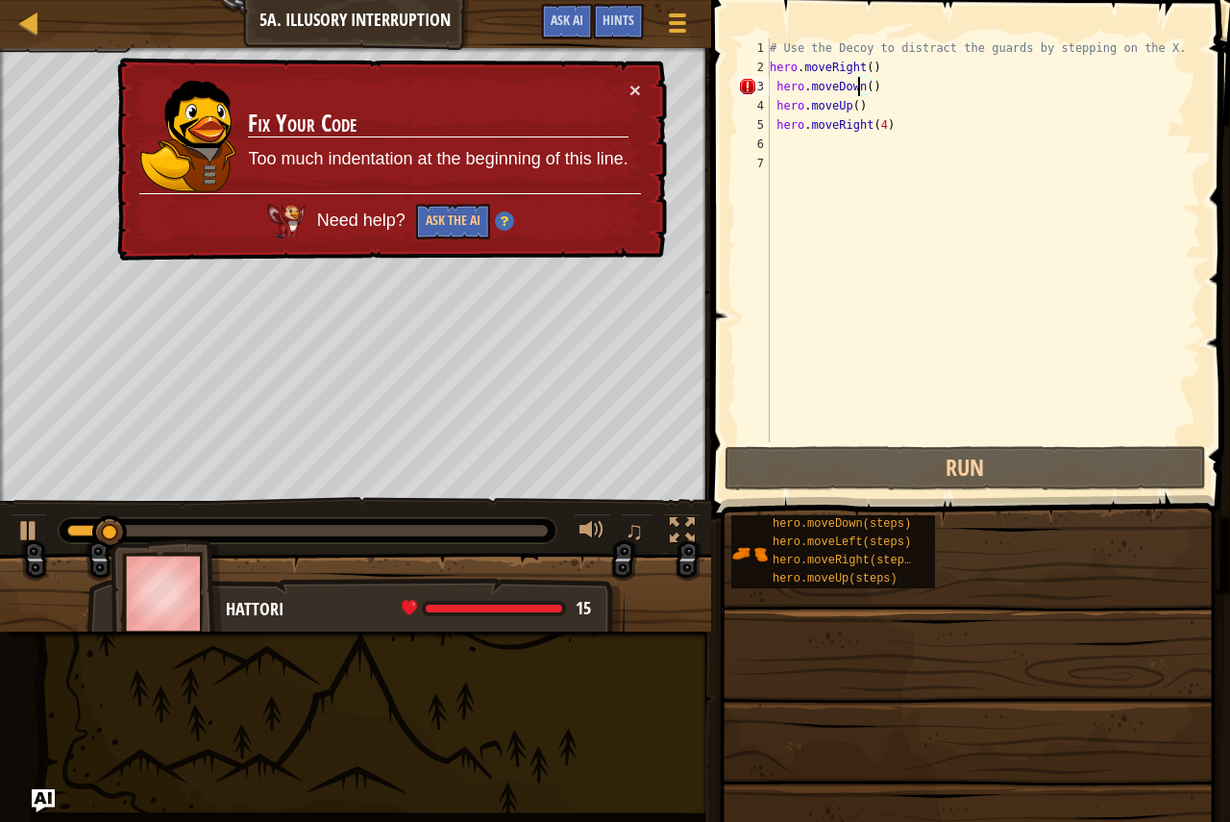
click at [857, 78] on div "# Use the Decoy to distract the guards by stepping on the X. hero . moveRight (…" at bounding box center [983, 259] width 435 height 442
click at [874, 92] on div "# Use the Decoy to distract the guards by stepping on the X. hero . moveRight (…" at bounding box center [983, 259] width 435 height 442
click at [464, 209] on button "Ask the AI" at bounding box center [453, 222] width 74 height 36
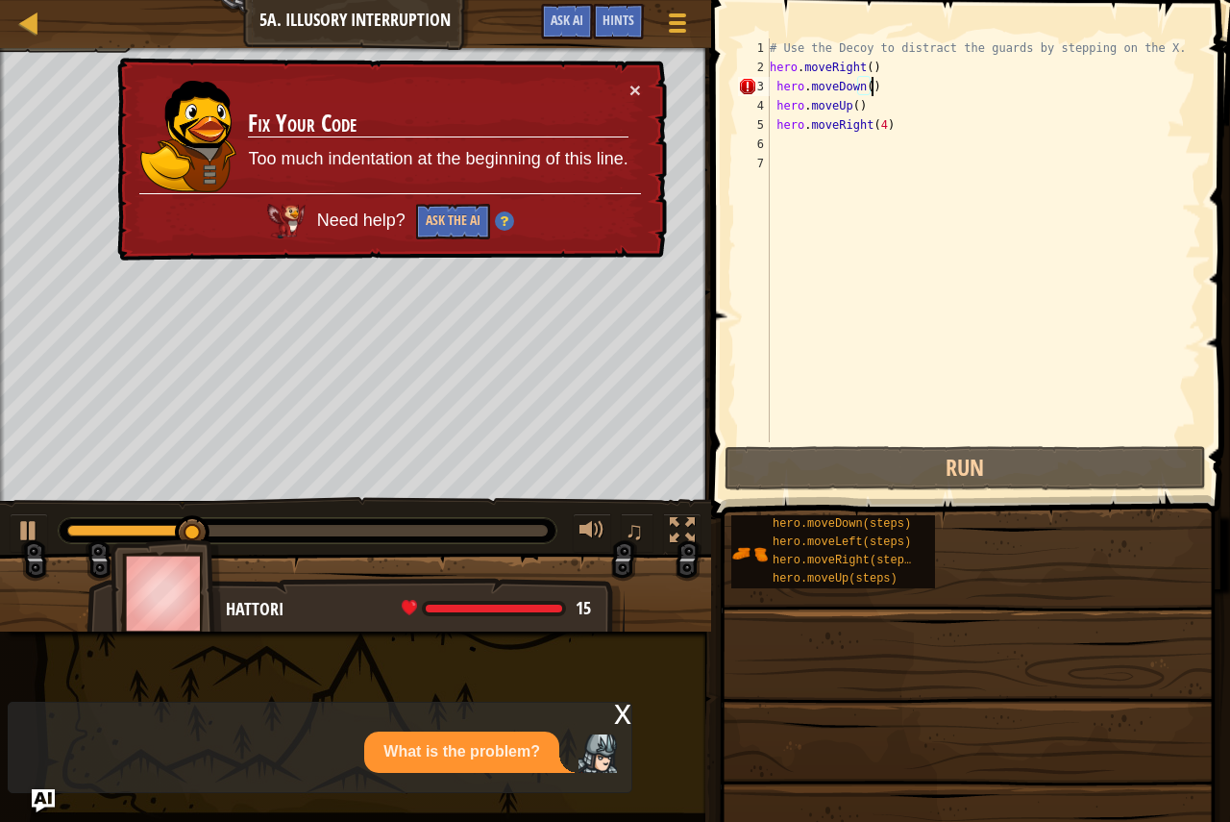
click at [395, 753] on p "What is the problem?" at bounding box center [461, 752] width 157 height 22
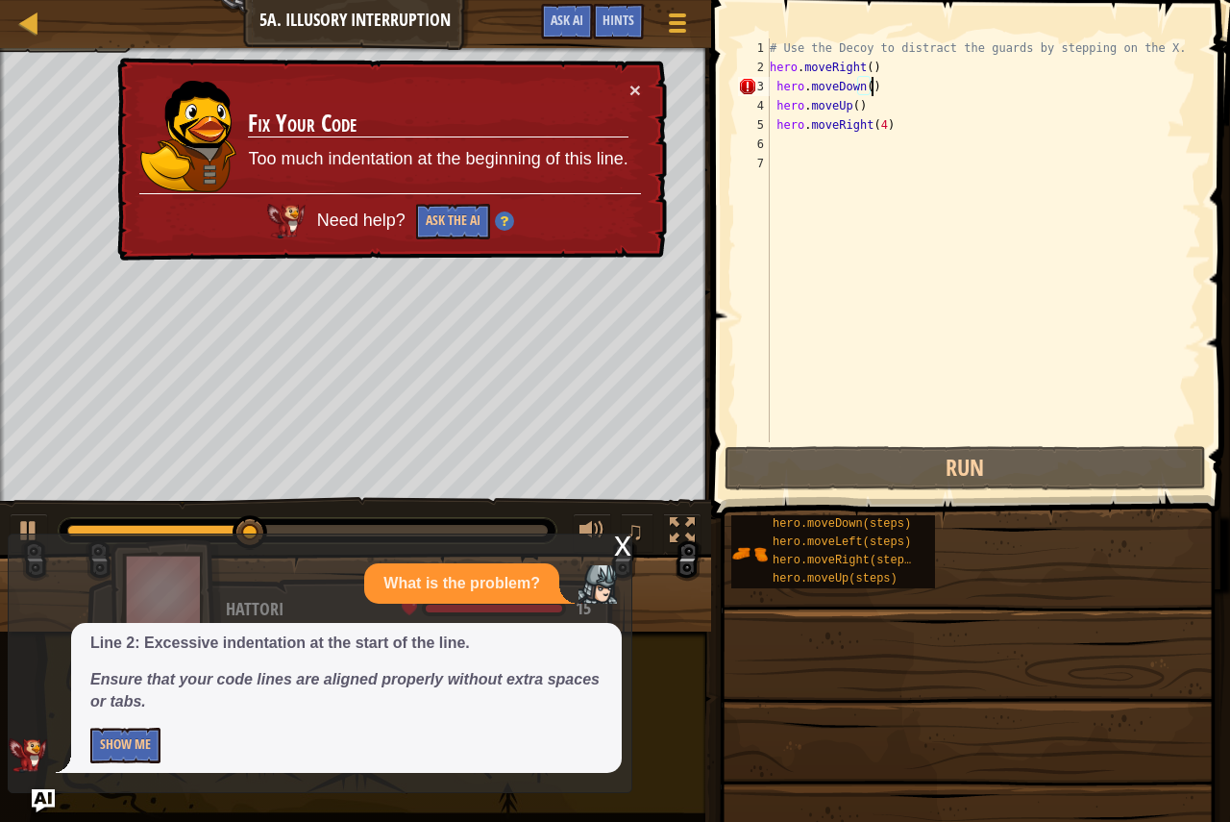
click at [876, 89] on div "# Use the Decoy to distract the guards by stepping on the X. hero . moveRight (…" at bounding box center [983, 259] width 435 height 442
click at [860, 85] on div "# Use the Decoy to distract the guards by stepping on the X. hero . moveRight (…" at bounding box center [983, 259] width 435 height 442
click at [866, 84] on div "# Use the Decoy to distract the guards by stepping on the X. hero . moveRight (…" at bounding box center [983, 259] width 435 height 442
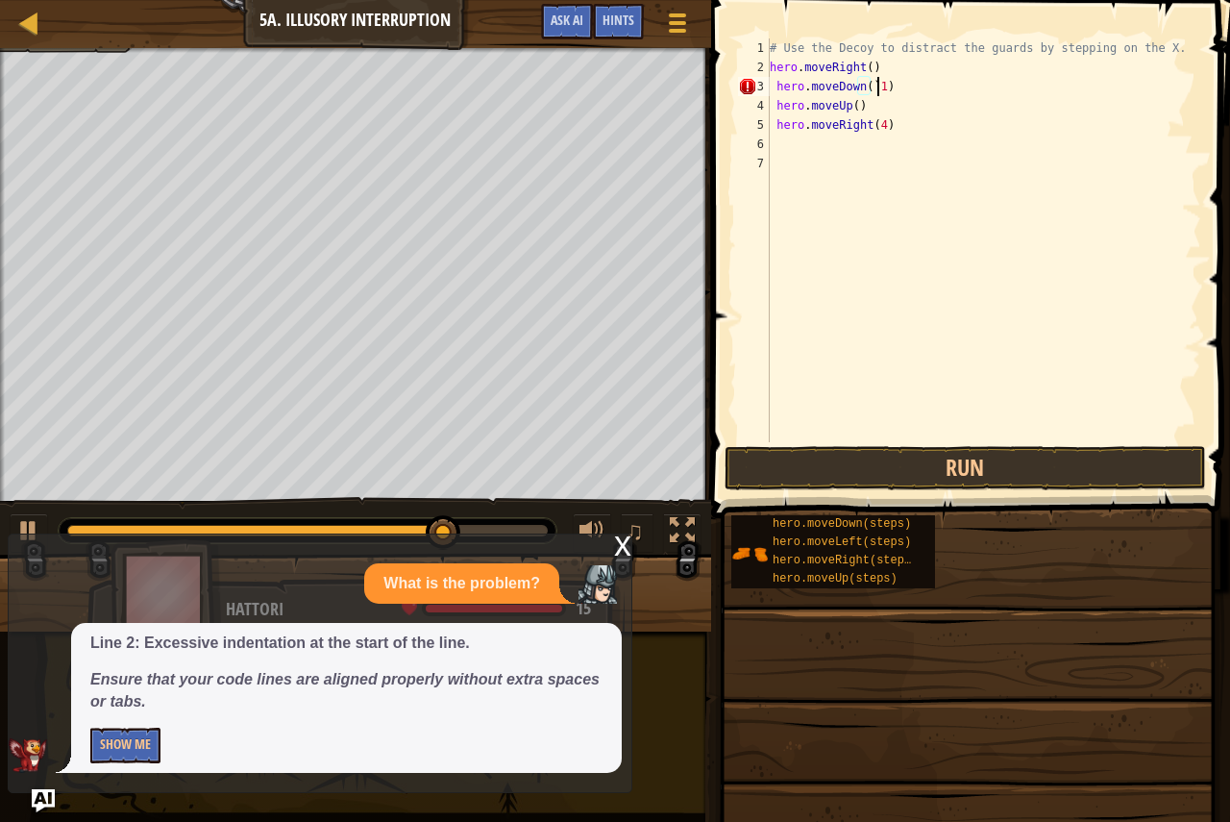
scroll to position [9, 8]
click at [803, 446] on button "Run" at bounding box center [965, 468] width 481 height 44
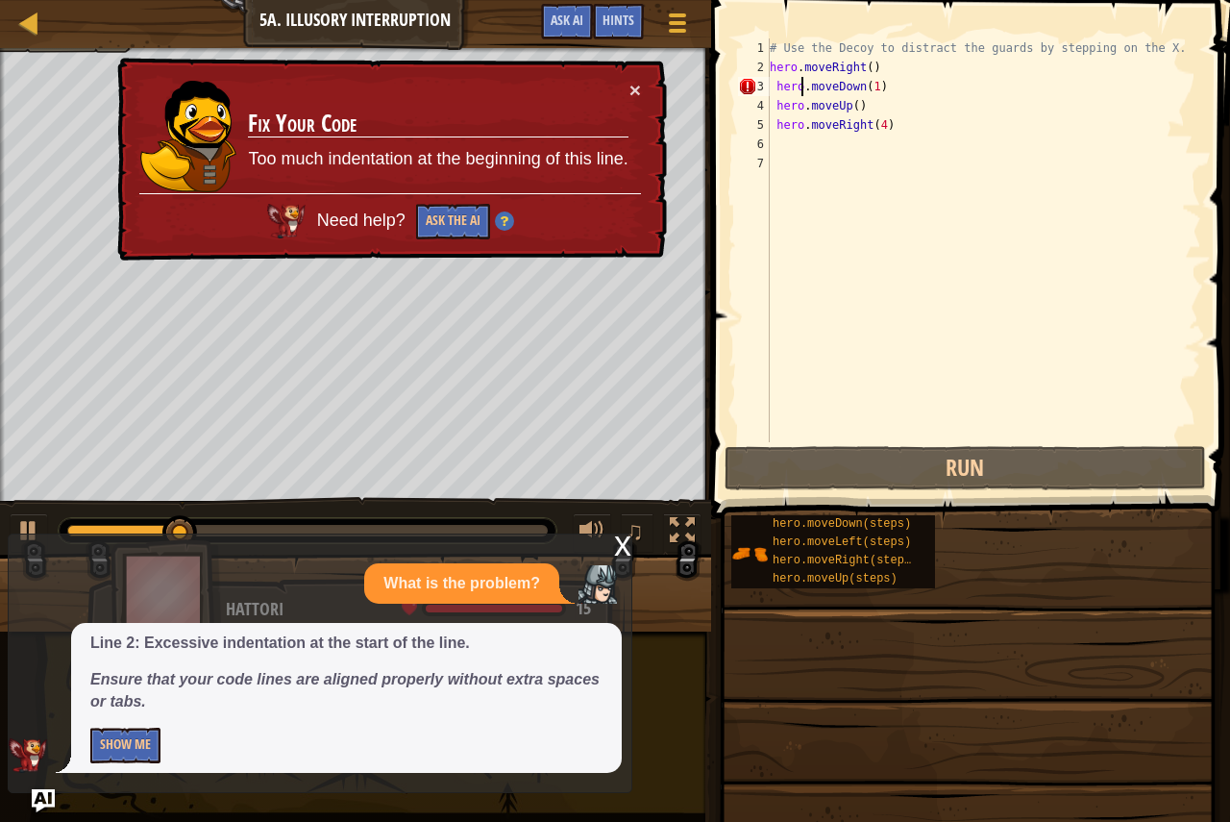
click at [801, 91] on div "# Use the Decoy to distract the guards by stepping on the X. hero . moveRight (…" at bounding box center [983, 259] width 435 height 442
click at [878, 86] on div "# Use the Decoy to distract the guards by stepping on the X. hero . moveRight (…" at bounding box center [983, 259] width 435 height 442
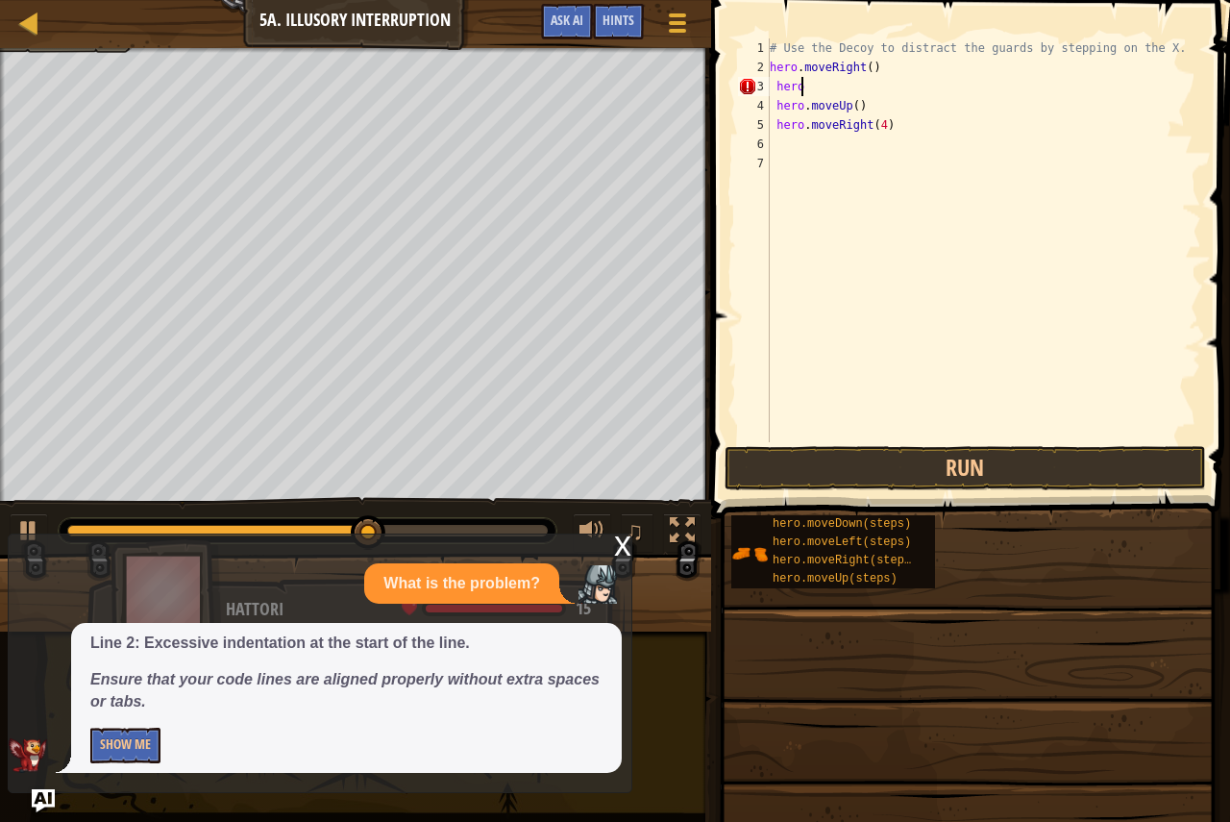
scroll to position [9, 1]
type textarea "h"
type textarea "m"
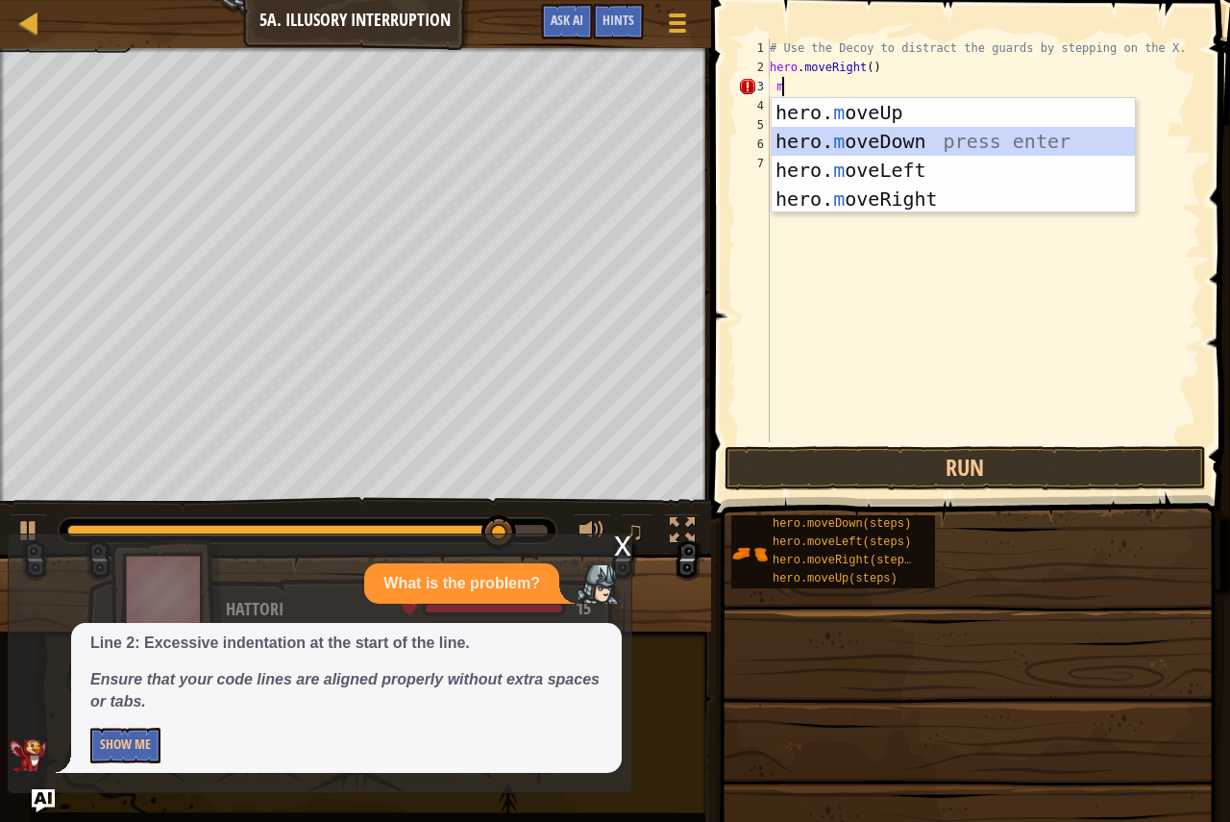
click at [873, 135] on div "hero. m oveUp press enter hero. m oveDown press enter hero. m oveLeft press ent…" at bounding box center [953, 184] width 363 height 173
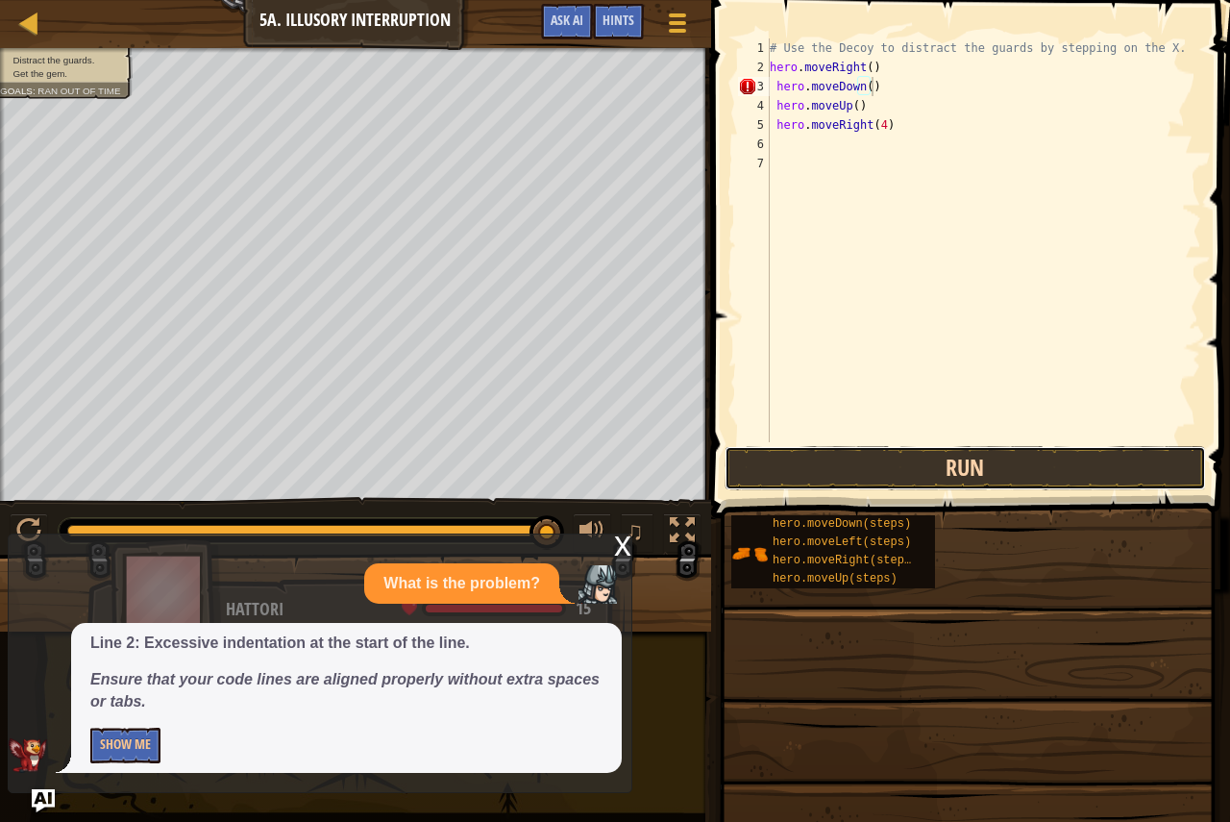
click at [792, 477] on button "Run" at bounding box center [965, 468] width 481 height 44
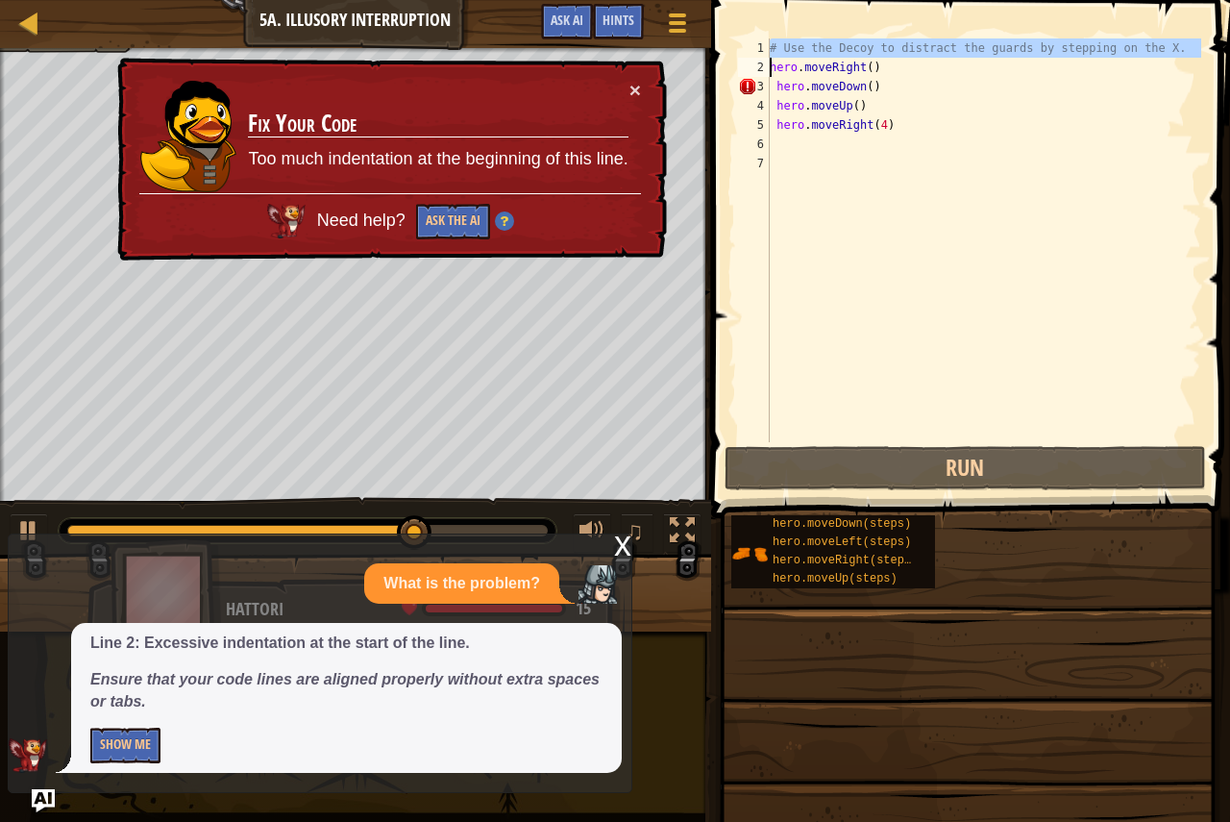
drag, startPoint x: 766, startPoint y: 46, endPoint x: 908, endPoint y: 44, distance: 142.2
click at [908, 44] on div "hero.moveDown() 1 2 3 4 5 6 7 # Use the Decoy to distract the guards by steppin…" at bounding box center [967, 240] width 467 height 404
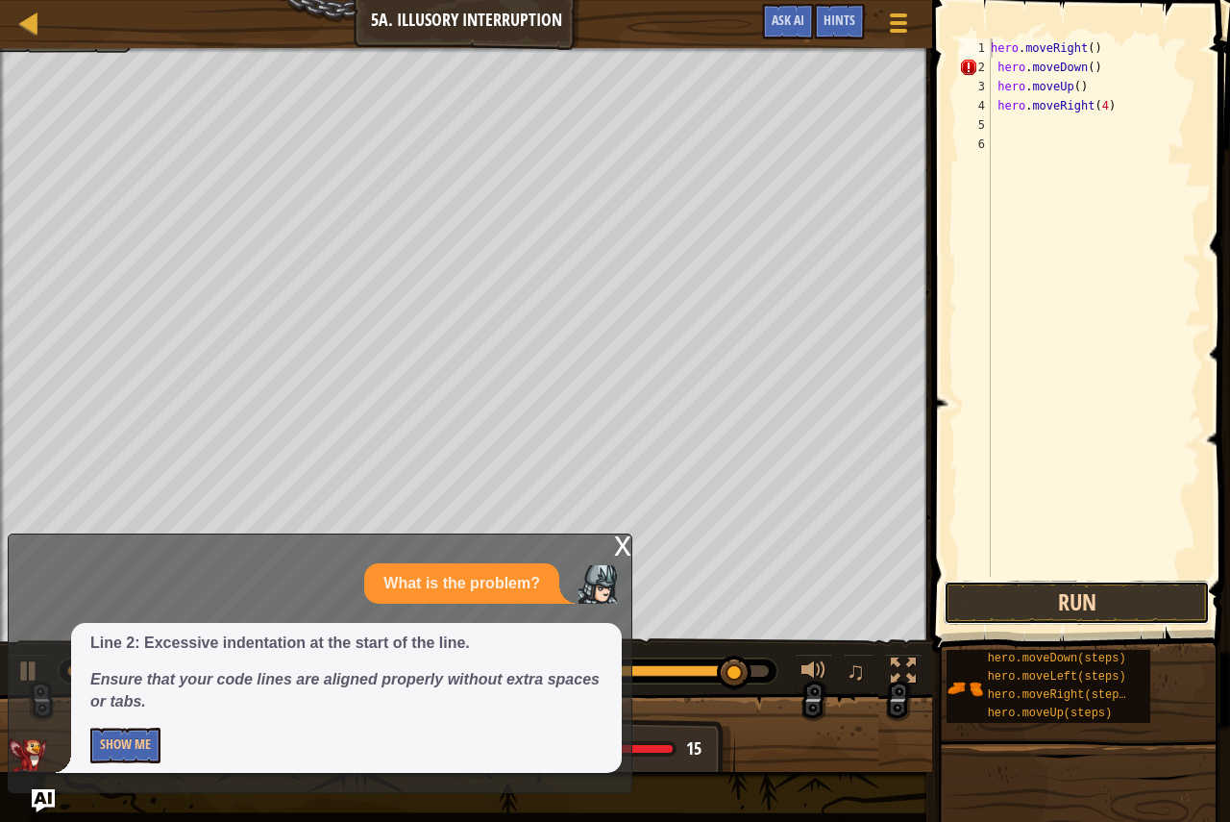
click at [1065, 587] on button "Run" at bounding box center [1077, 602] width 266 height 44
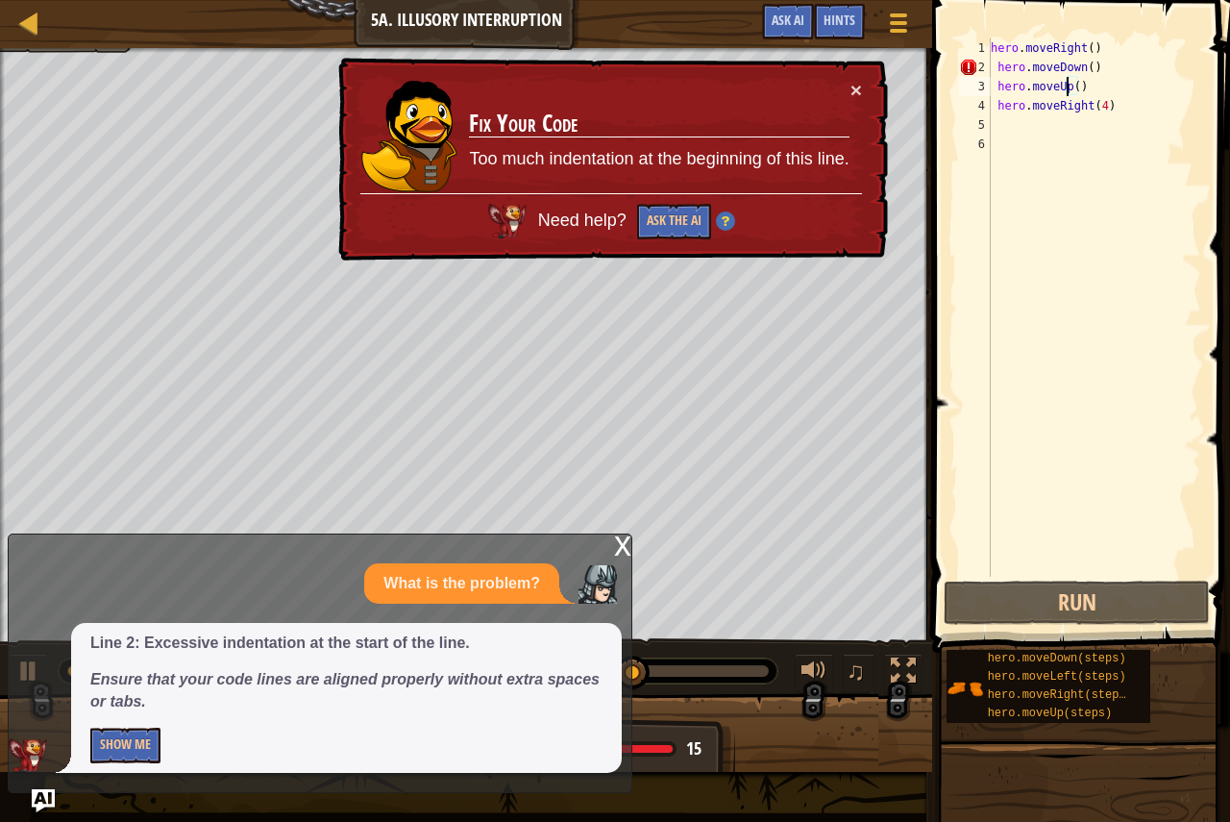
click at [1069, 80] on div "hero . moveRight ( ) hero . moveDown ( ) hero . moveUp ( ) hero . moveRight ( 4…" at bounding box center [1094, 326] width 214 height 577
click at [996, 76] on div "hero . moveRight ( ) hero . moveDown ( ) hero . moveUp ( ) hero . moveRight ( 4…" at bounding box center [1094, 326] width 214 height 577
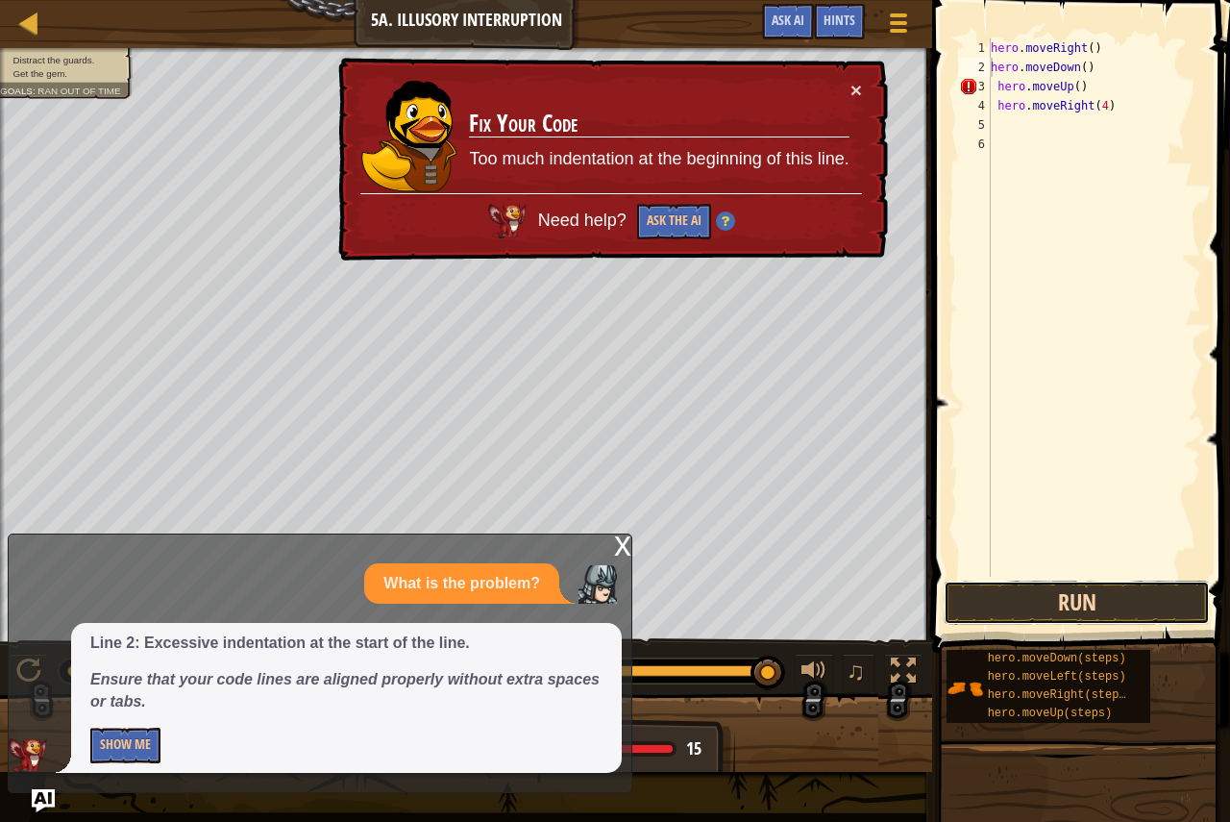
click at [1021, 607] on button "Run" at bounding box center [1077, 602] width 266 height 44
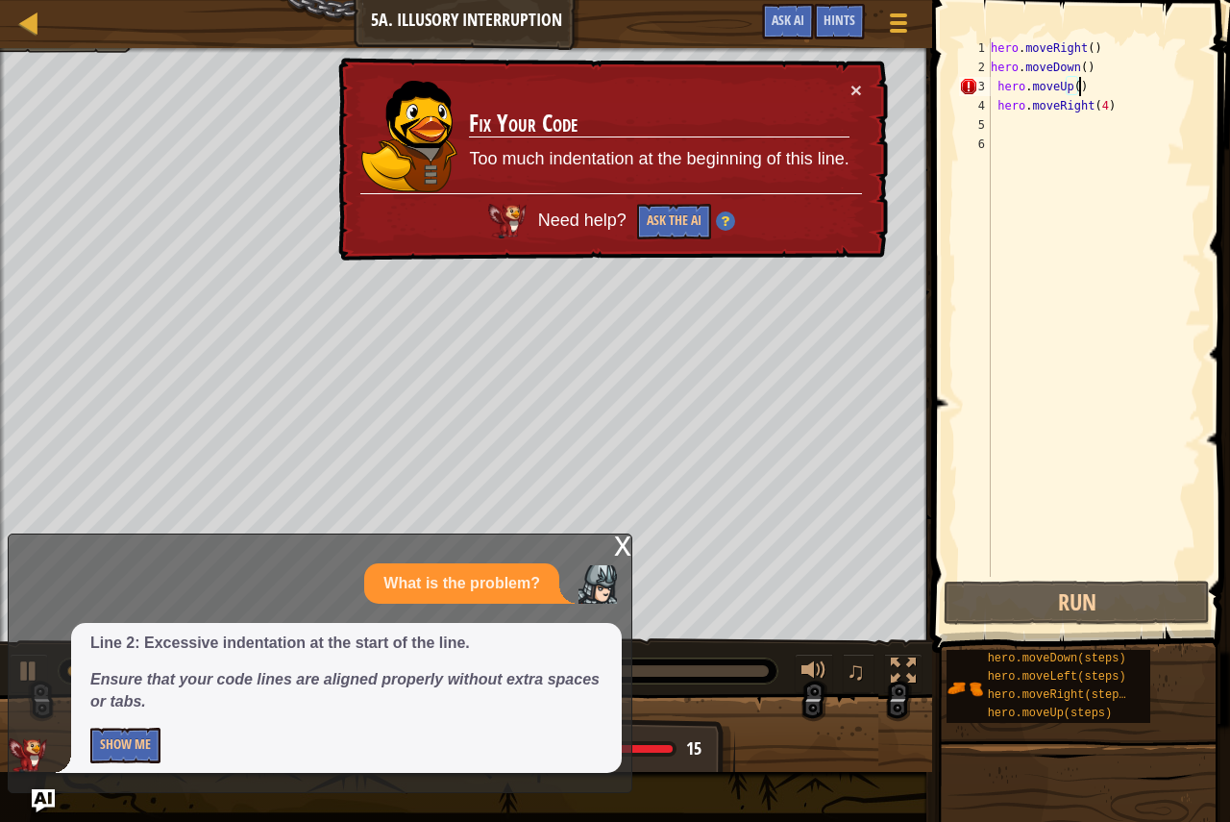
click at [1162, 88] on div "hero . moveRight ( ) hero . moveDown ( ) hero . moveUp ( ) hero . moveRight ( 4…" at bounding box center [1094, 326] width 214 height 577
click at [996, 88] on div "hero . moveRight ( ) hero . moveDown ( ) hero . moveUp ( ) hero . moveRight ( 4…" at bounding box center [1094, 326] width 214 height 577
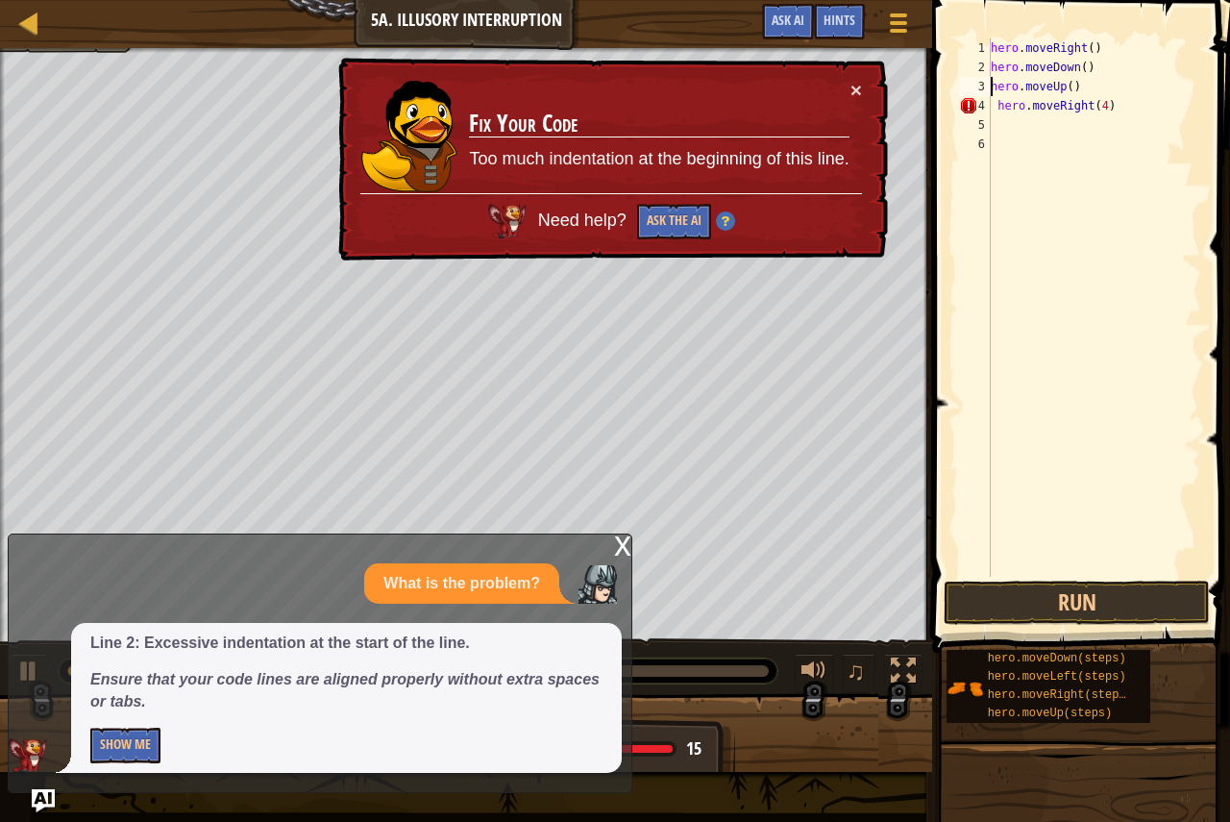
click at [995, 103] on div "hero . moveRight ( ) hero . moveDown ( ) hero . moveUp ( ) hero . moveRight ( 4…" at bounding box center [1094, 326] width 214 height 577
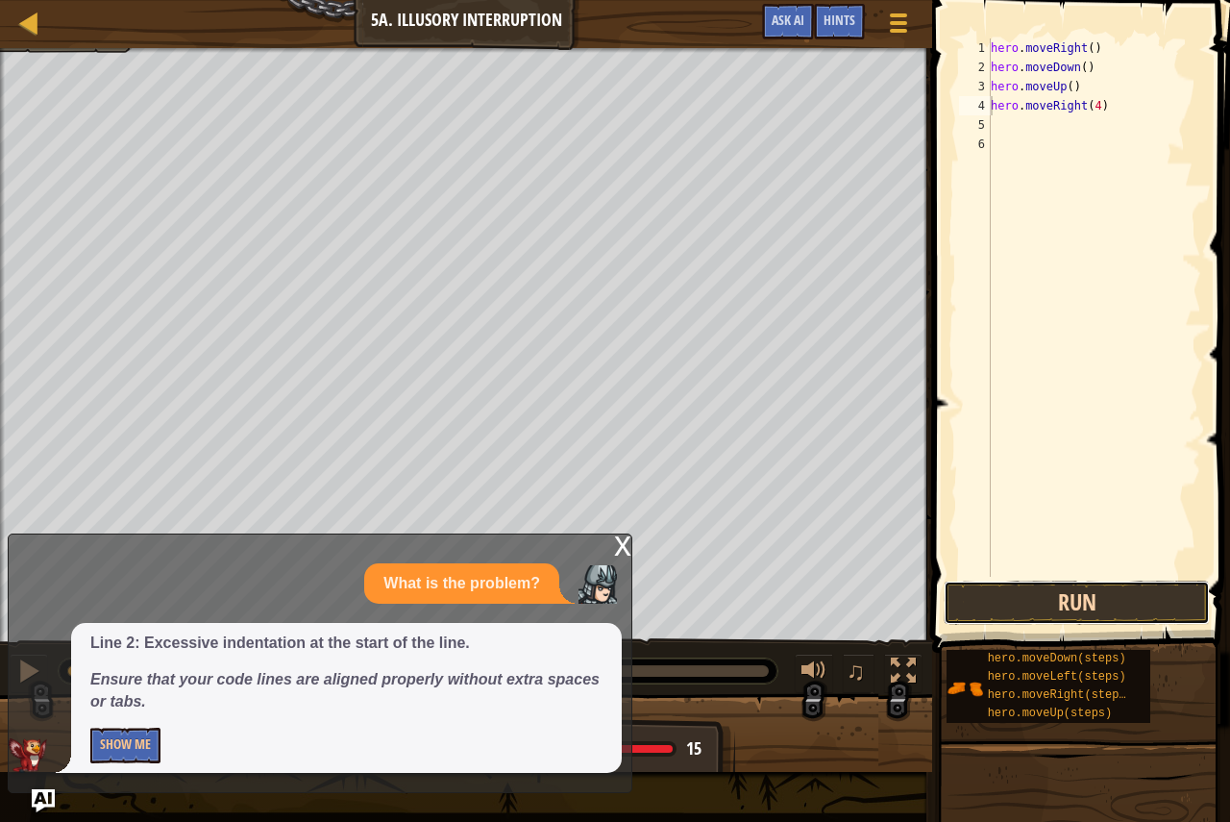
click at [1043, 591] on button "Run" at bounding box center [1077, 602] width 266 height 44
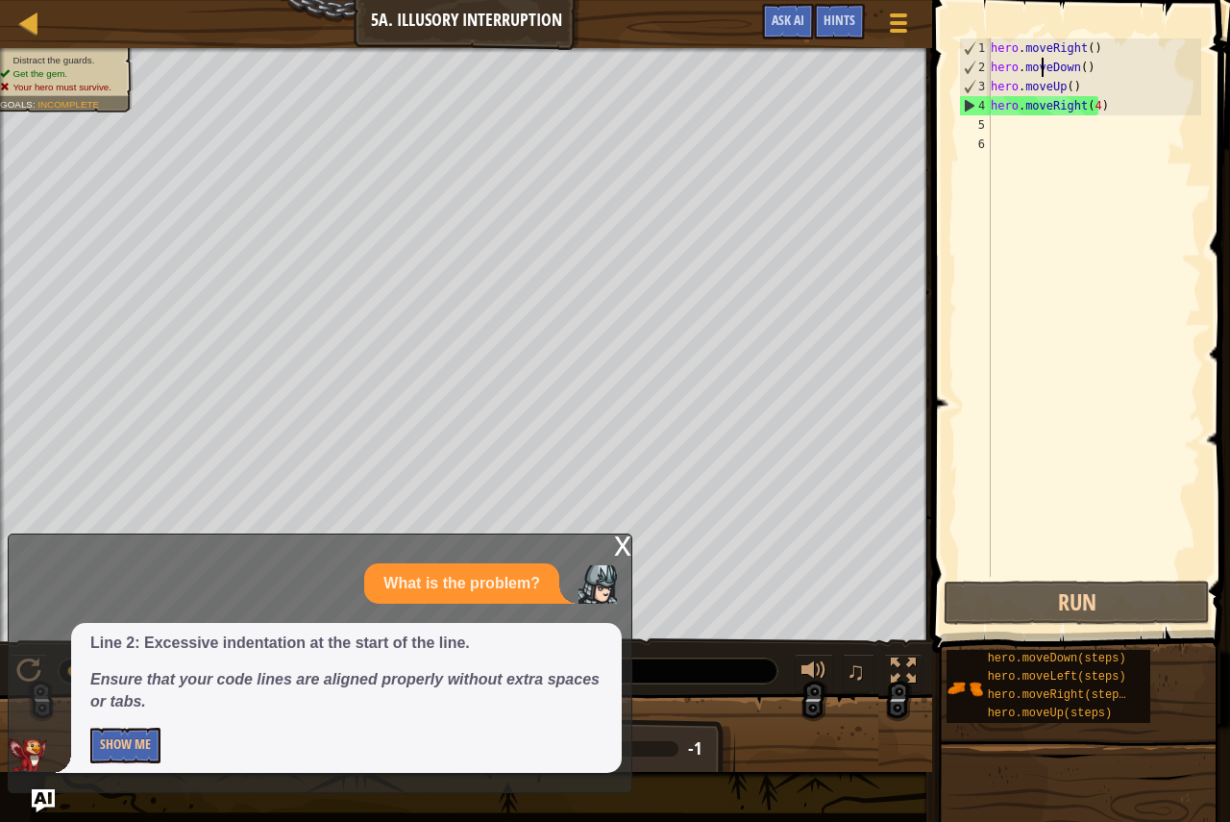
click at [1041, 71] on div "hero . moveRight ( ) hero . moveDown ( ) hero . moveUp ( ) hero . moveRight ( 4…" at bounding box center [1094, 326] width 214 height 577
click at [1079, 66] on div "hero . moveRight ( ) hero . moveDown ( ) hero . moveUp ( ) hero . moveRight ( 4…" at bounding box center [1094, 326] width 214 height 577
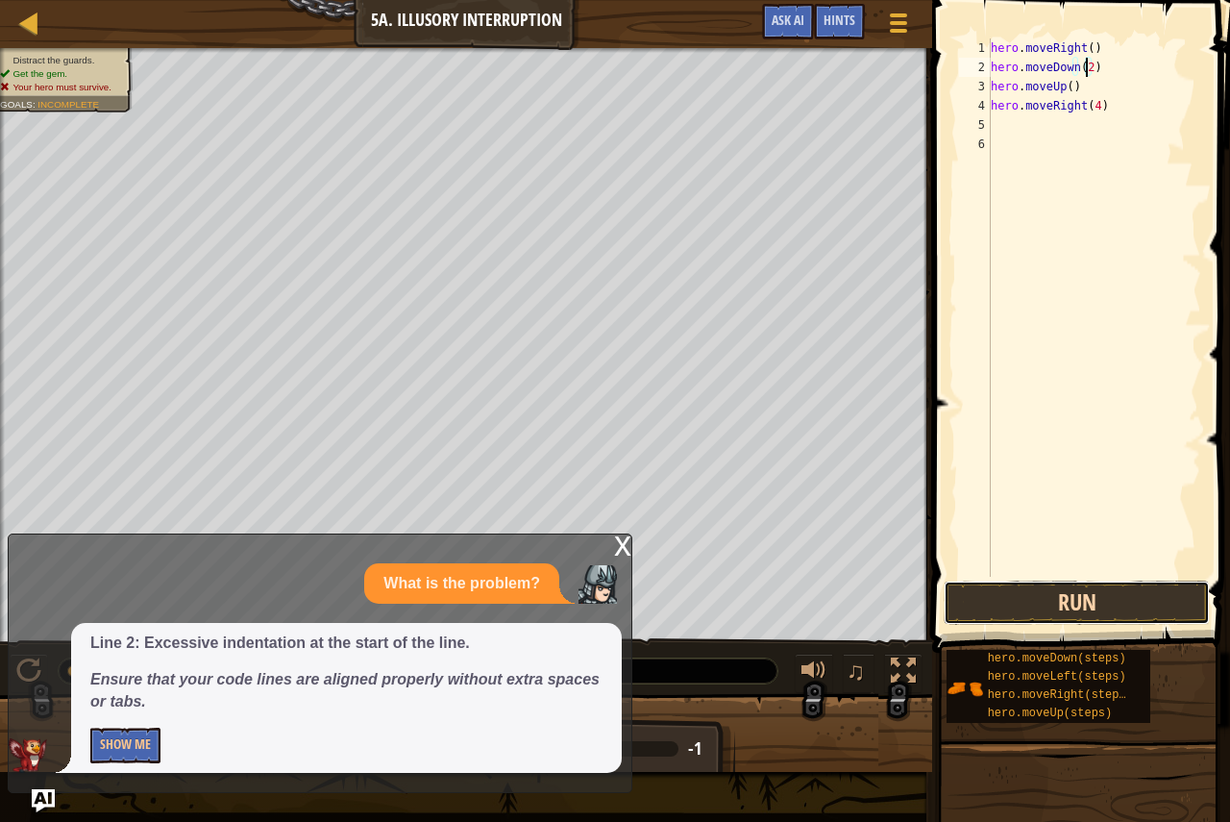
click at [1046, 603] on button "Run" at bounding box center [1077, 602] width 266 height 44
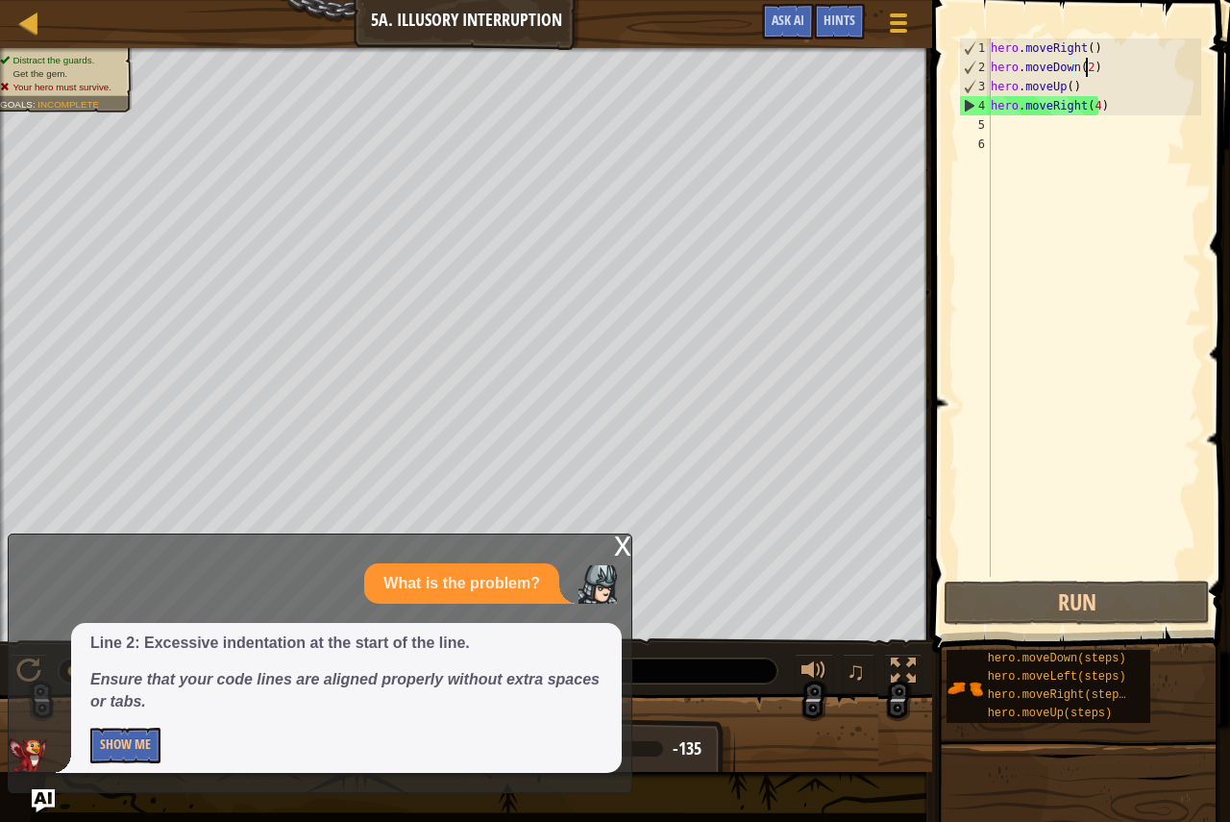
click at [1066, 93] on div "hero . moveRight ( ) hero . moveDown ( 2 ) hero . moveUp ( ) hero . moveRight (…" at bounding box center [1094, 326] width 214 height 577
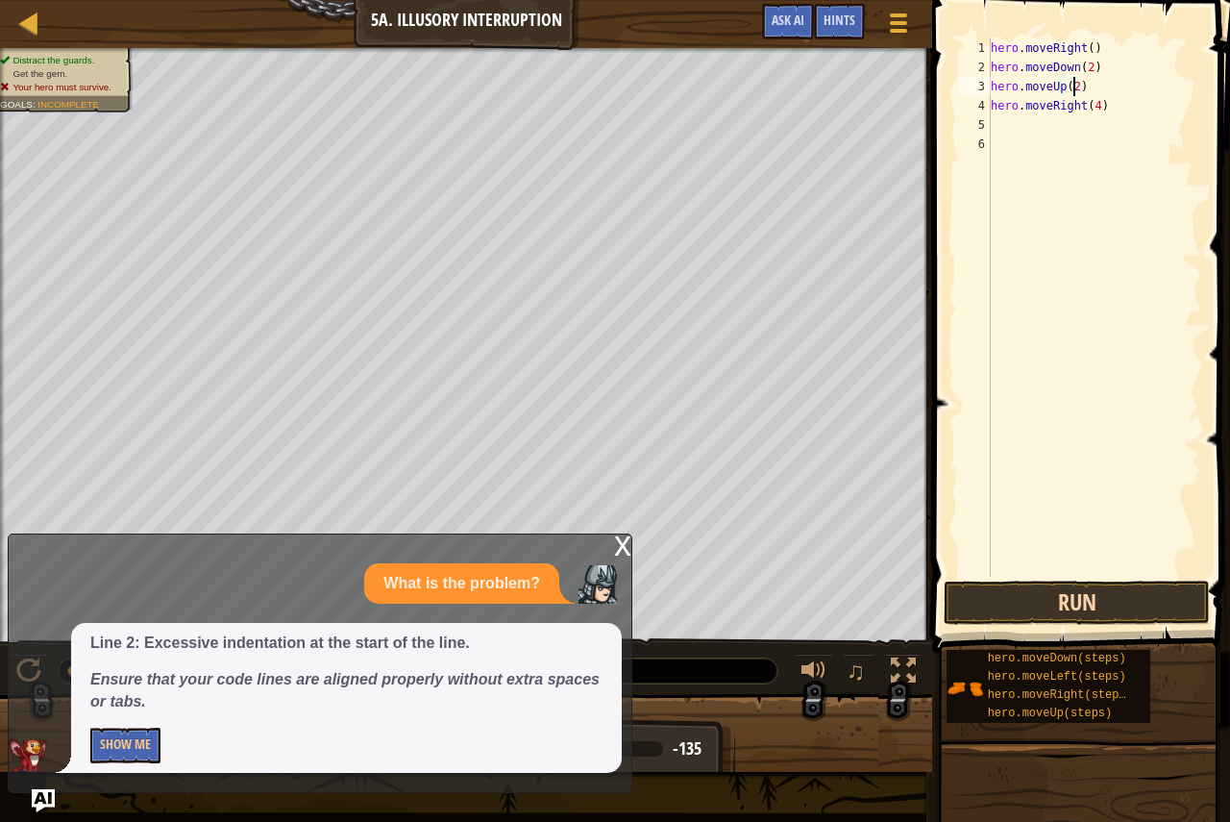
type textarea "hero.moveUp(2)"
click at [1026, 614] on button "Run" at bounding box center [1077, 602] width 266 height 44
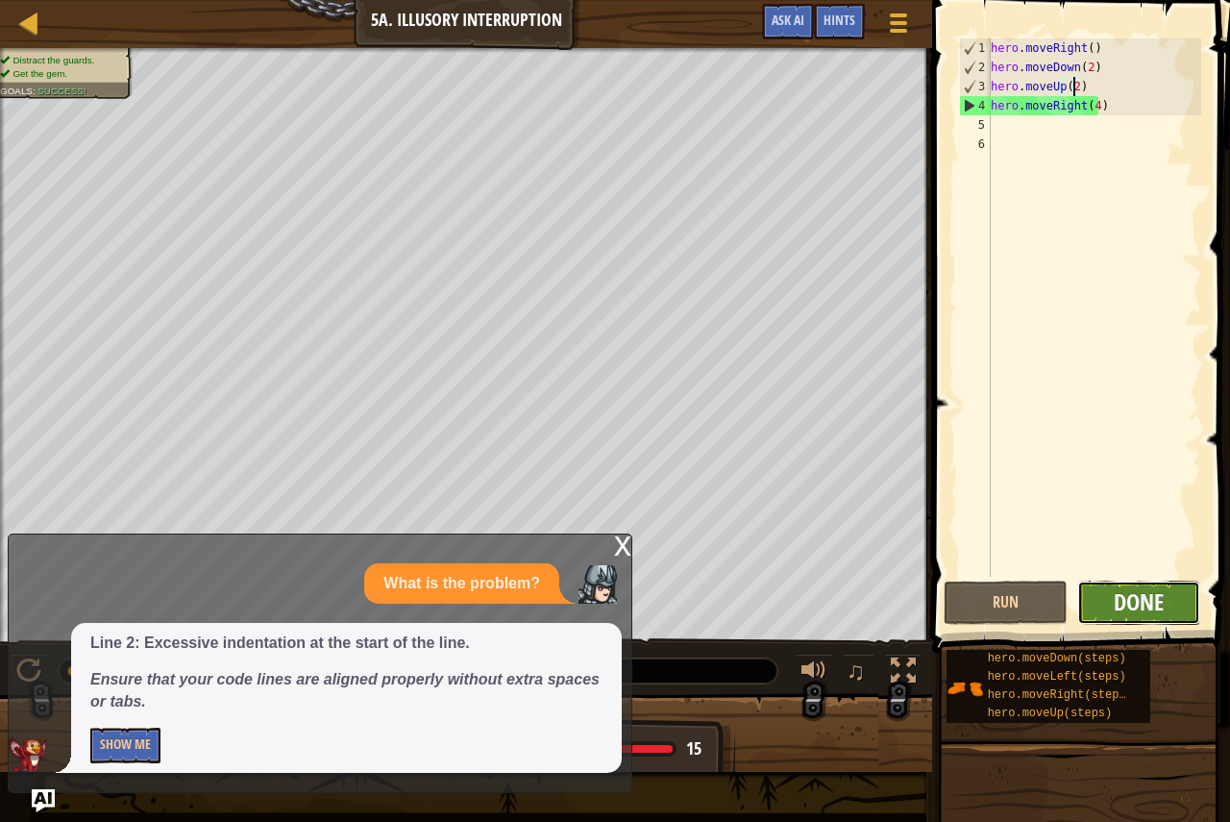
click at [1146, 595] on span "Done" at bounding box center [1139, 601] width 50 height 31
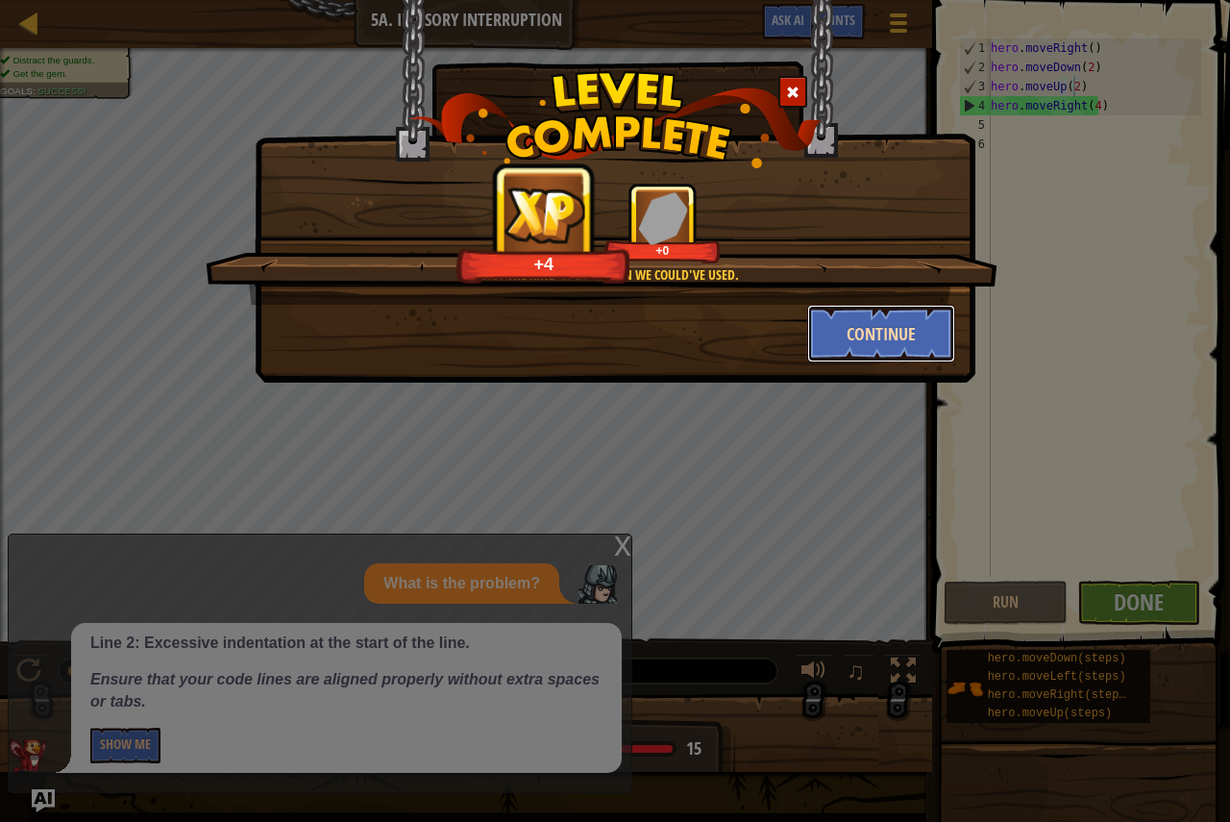
click at [848, 318] on button "Continue" at bounding box center [881, 334] width 149 height 58
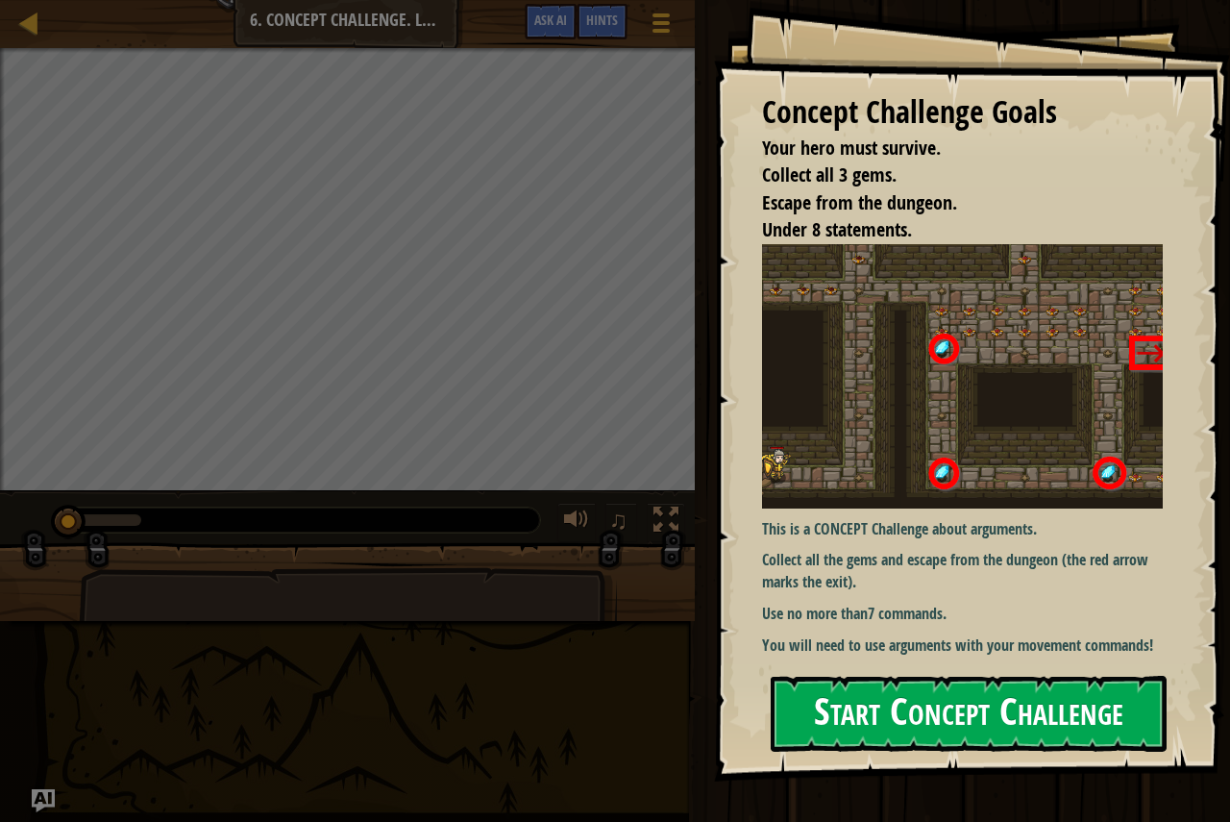
click at [878, 400] on img at bounding box center [969, 376] width 415 height 264
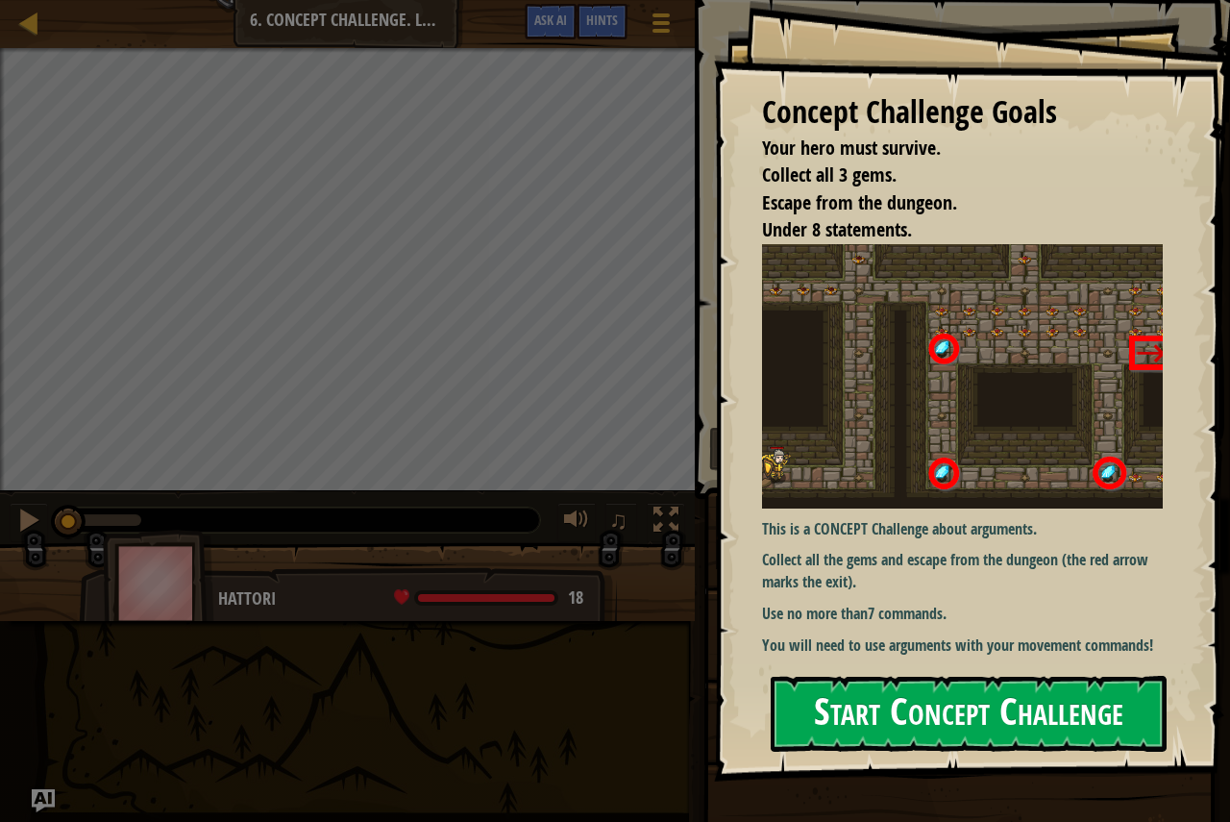
click at [805, 715] on button "Start Concept Challenge" at bounding box center [969, 714] width 396 height 76
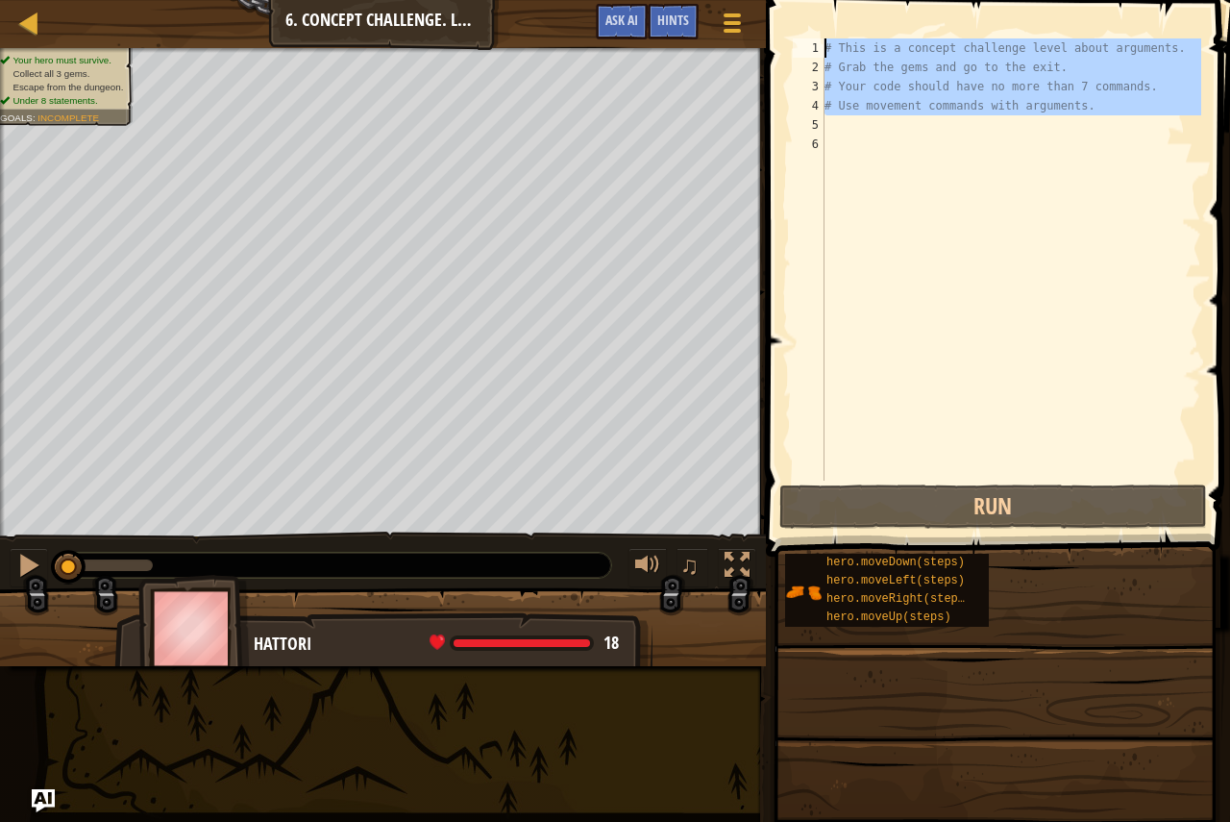
drag, startPoint x: 823, startPoint y: 100, endPoint x: 841, endPoint y: 48, distance: 55.0
click at [841, 48] on div "1 2 3 4 5 6 # This is a concept challenge level about arguments. # Grab the gem…" at bounding box center [995, 259] width 412 height 442
type textarea "# This is a concept challenge level about arguments. # Grab the gems and go to …"
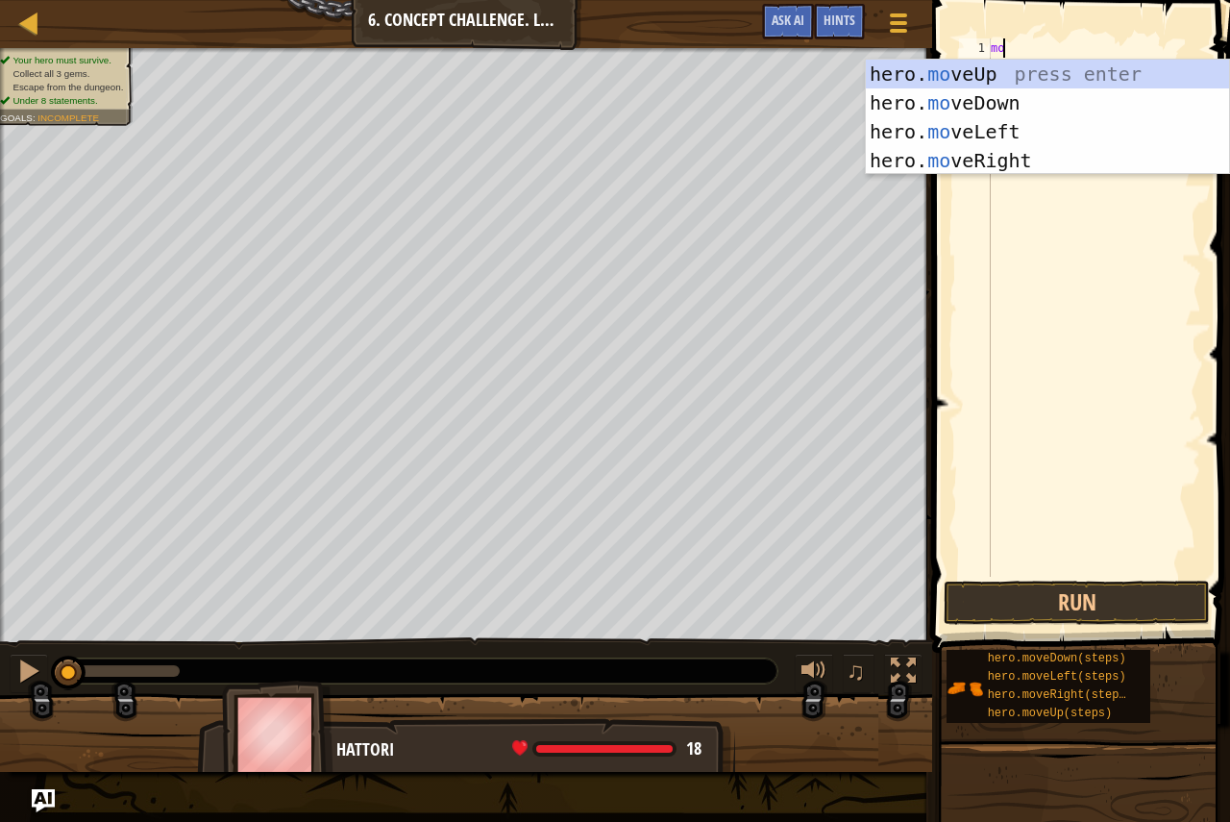
scroll to position [9, 1]
type textarea "move"
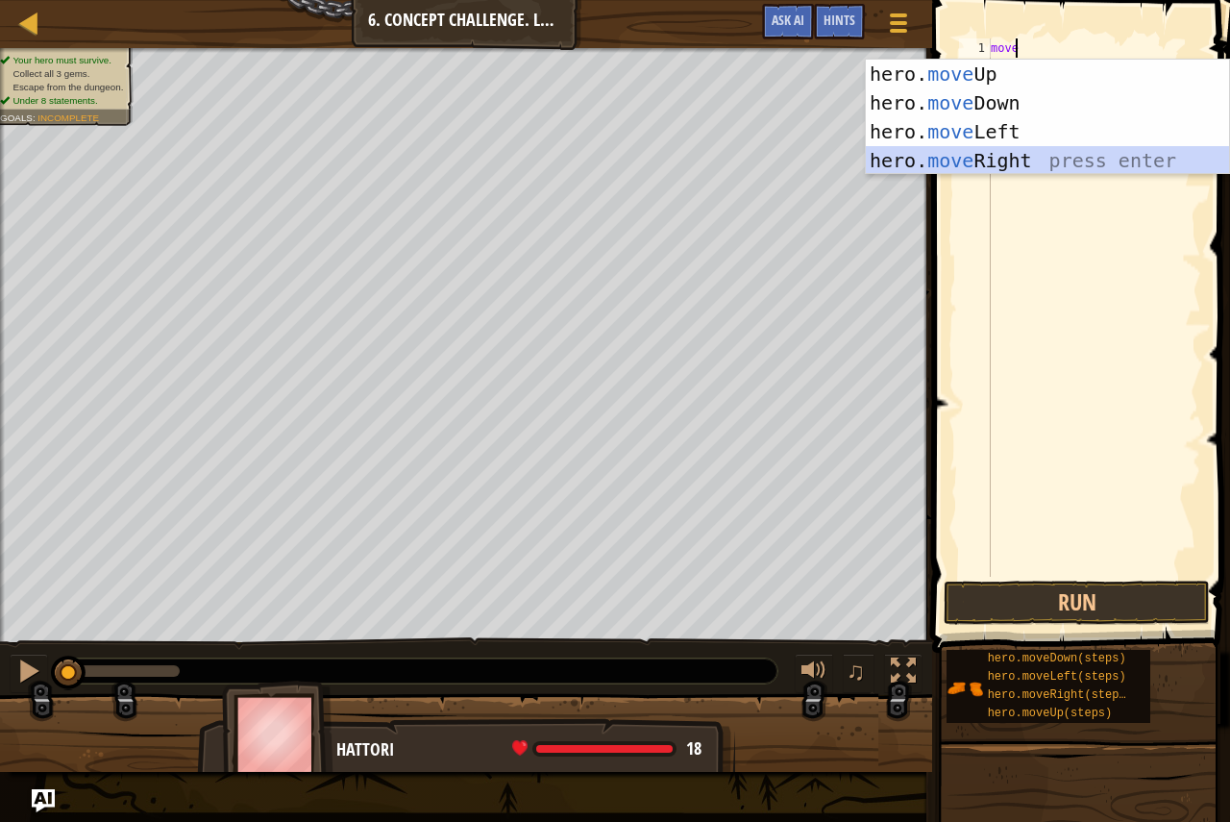
click at [1198, 154] on div "hero. move Up press enter hero. move Down press enter hero. move Left press ent…" at bounding box center [1047, 146] width 363 height 173
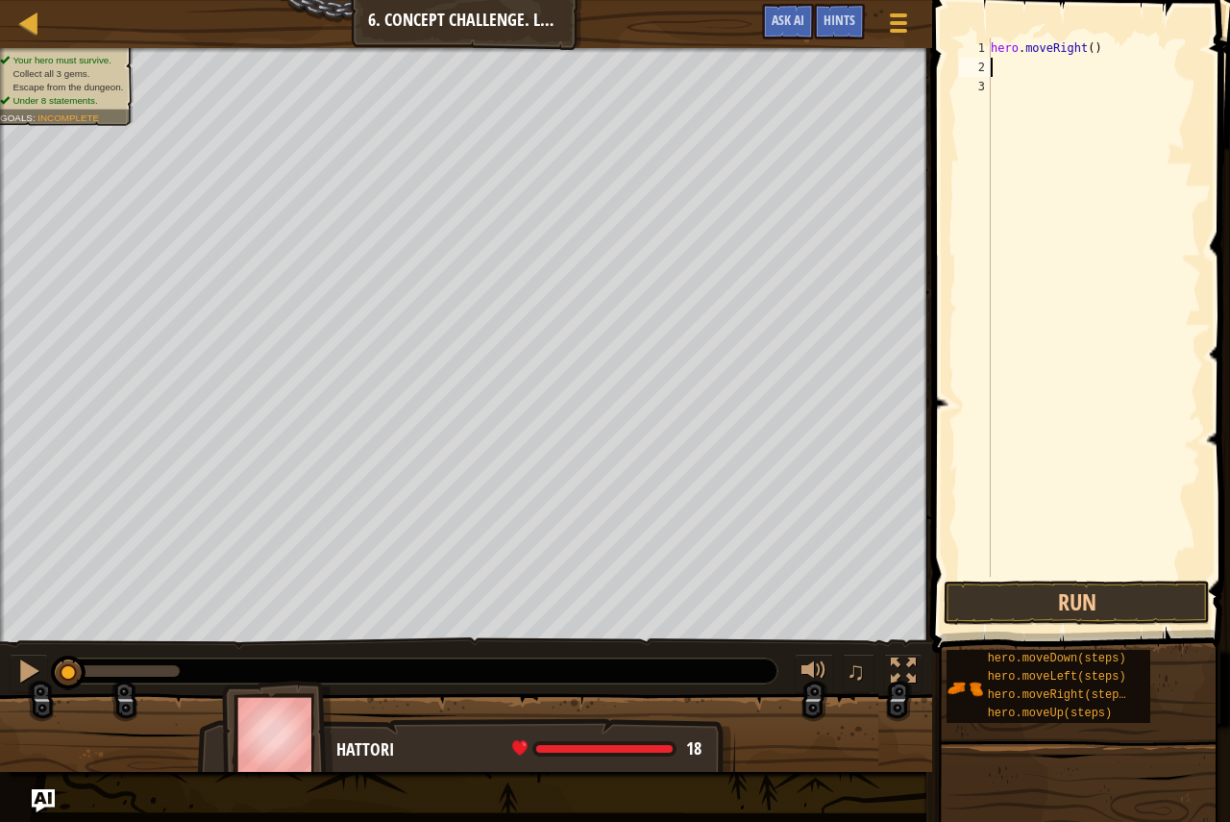
type textarea "m"
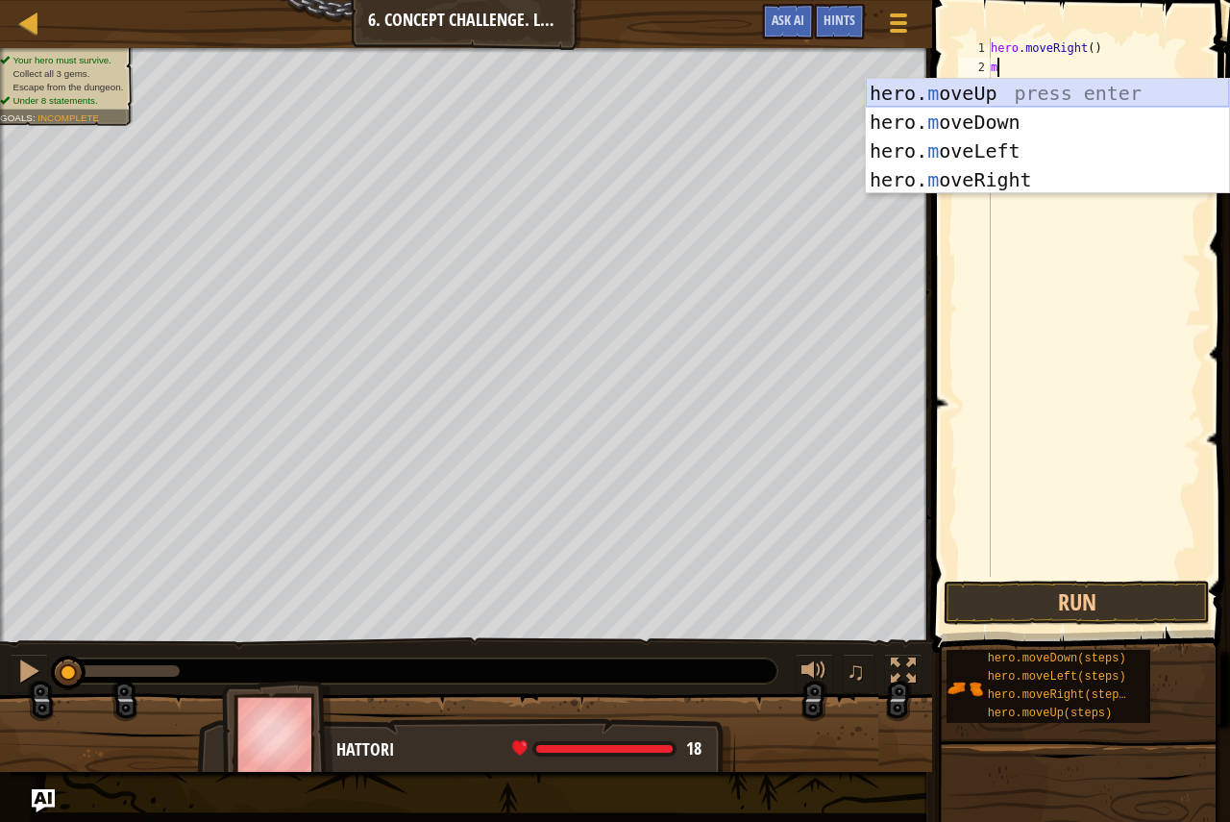
click at [1200, 102] on div "hero. m oveUp press enter hero. m oveDown press enter hero. m oveLeft press ent…" at bounding box center [1047, 165] width 363 height 173
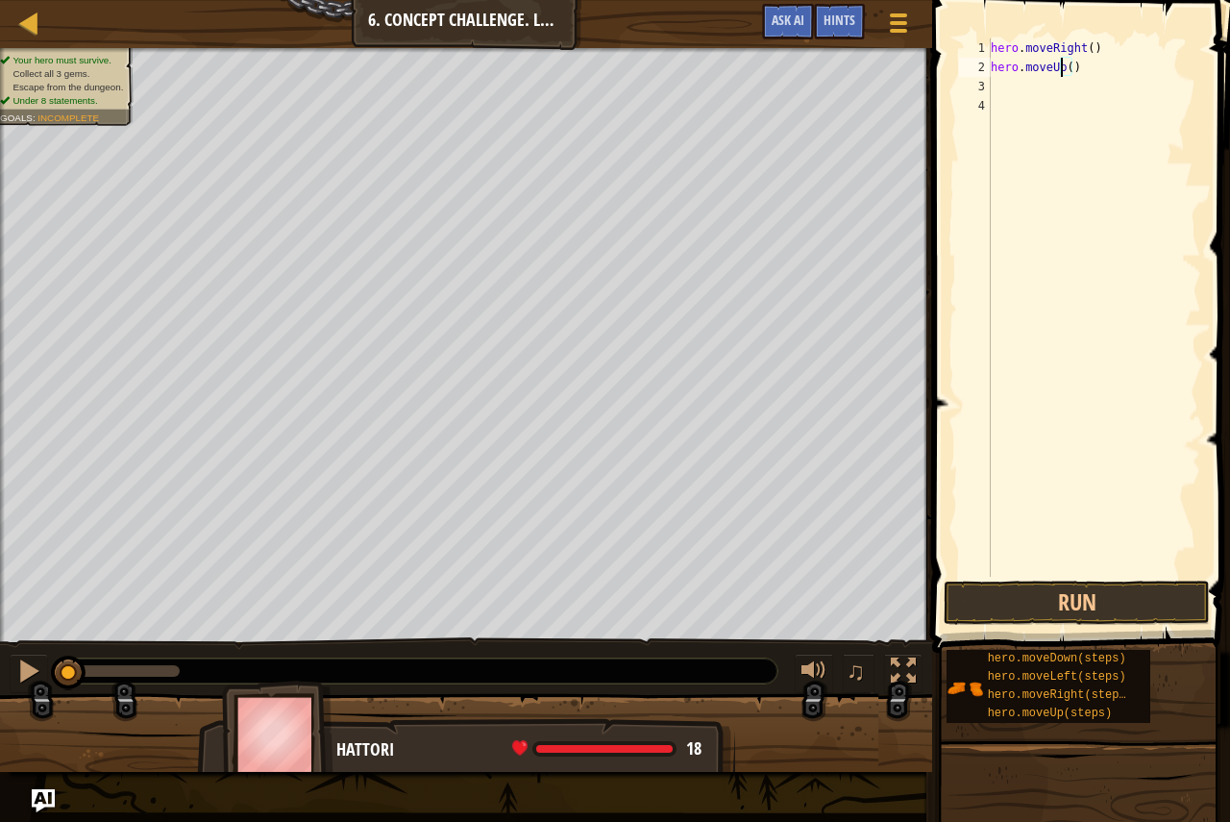
click at [1061, 60] on div "hero . moveRight ( ) hero . moveUp ( )" at bounding box center [1094, 326] width 214 height 577
click at [1063, 63] on div "hero . moveRight ( ) hero . moveUp ( )" at bounding box center [1094, 326] width 214 height 577
click at [1064, 64] on div "hero . moveRight ( ) hero . moveUp ( )" at bounding box center [1094, 326] width 214 height 577
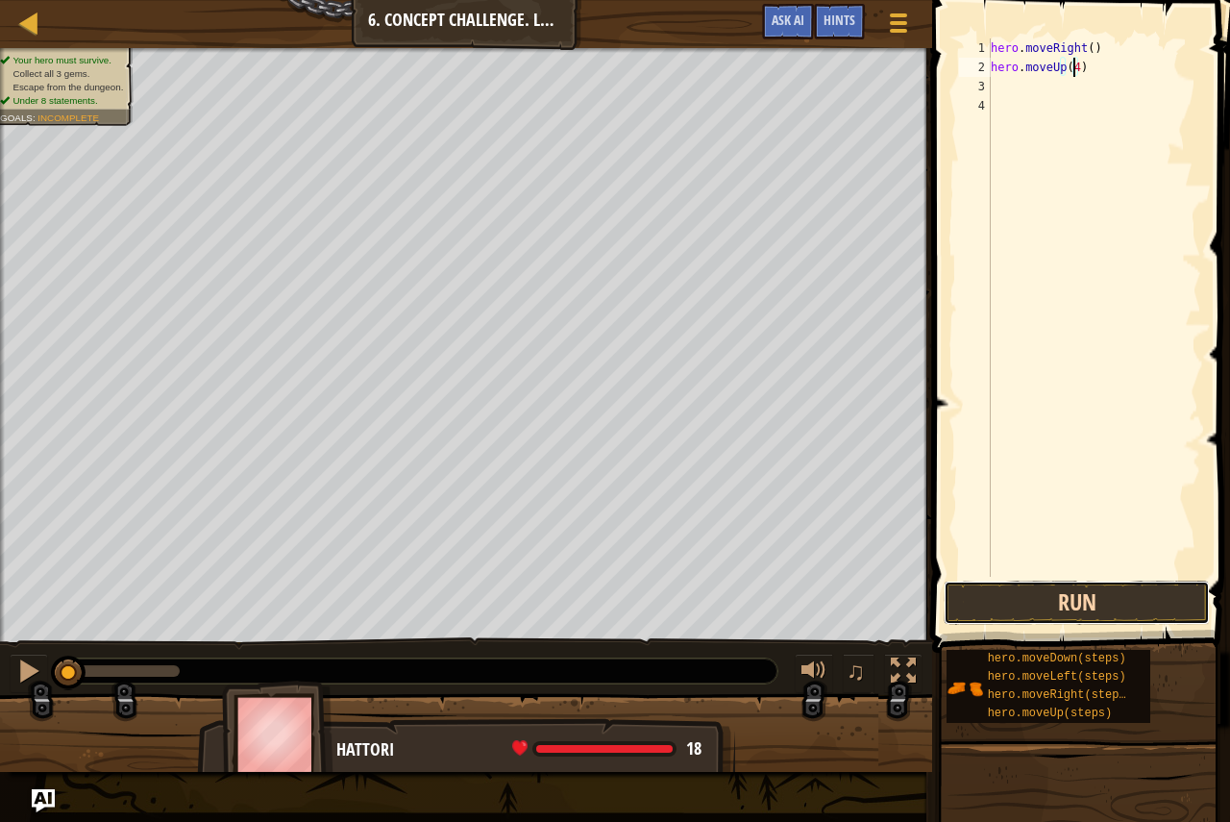
click at [1012, 609] on button "Run" at bounding box center [1077, 602] width 266 height 44
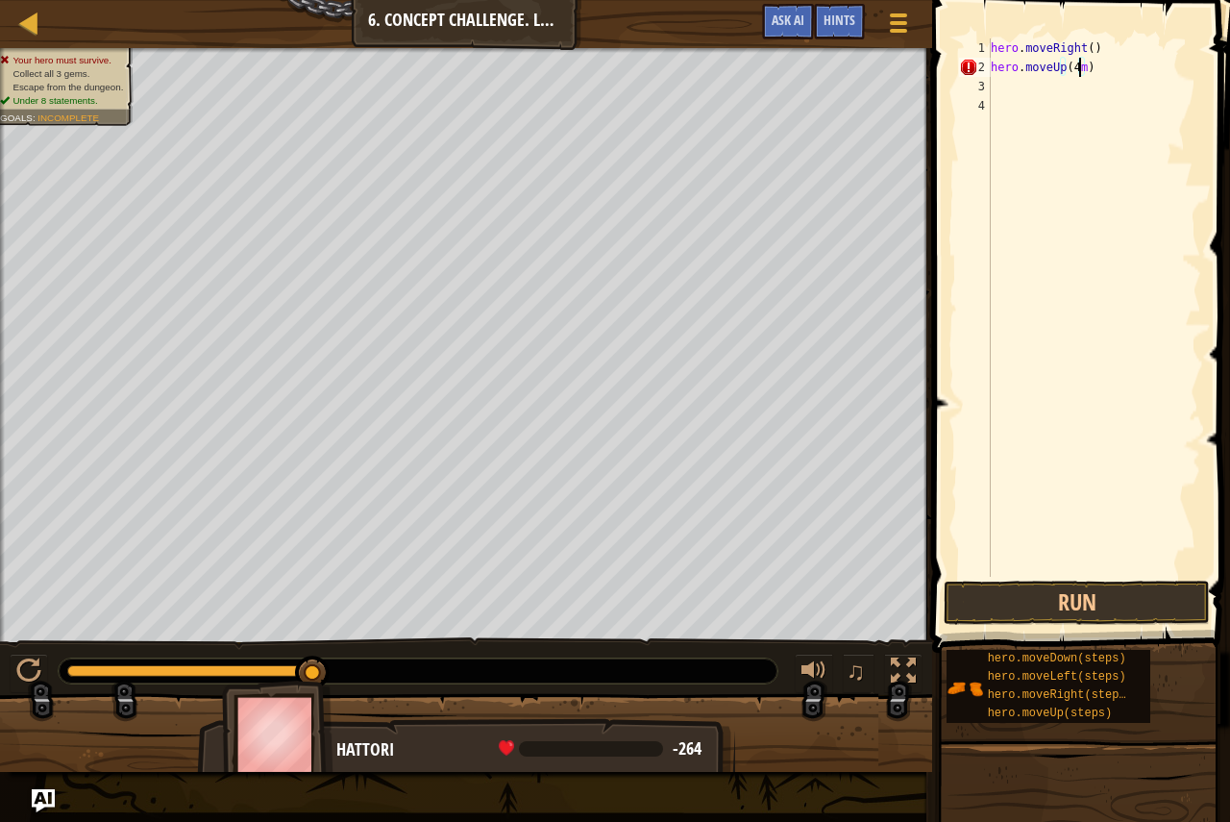
type textarea "hero.moveUp(4)"
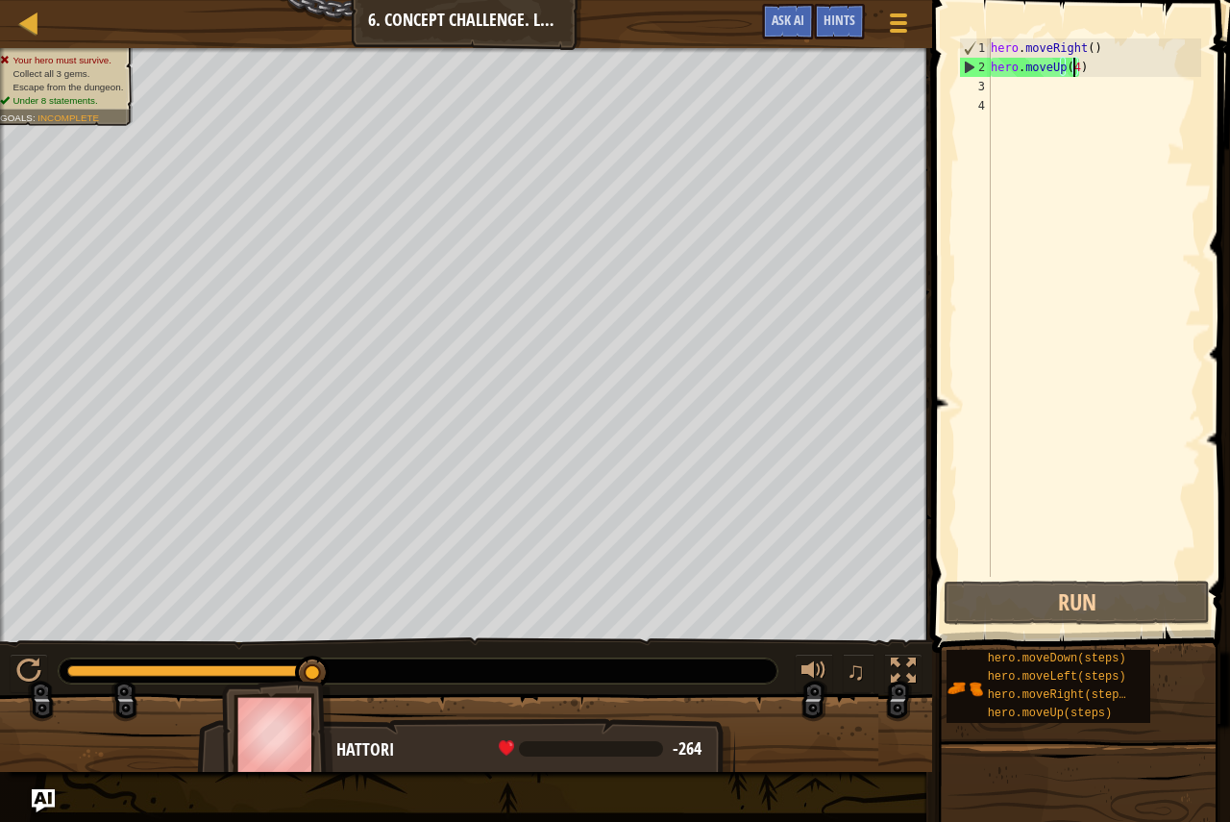
click at [1080, 106] on div "hero . moveRight ( ) hero . moveUp ( 4 )" at bounding box center [1094, 326] width 214 height 577
click at [1081, 91] on div "hero . moveRight ( ) hero . moveUp ( 4 )" at bounding box center [1094, 326] width 214 height 577
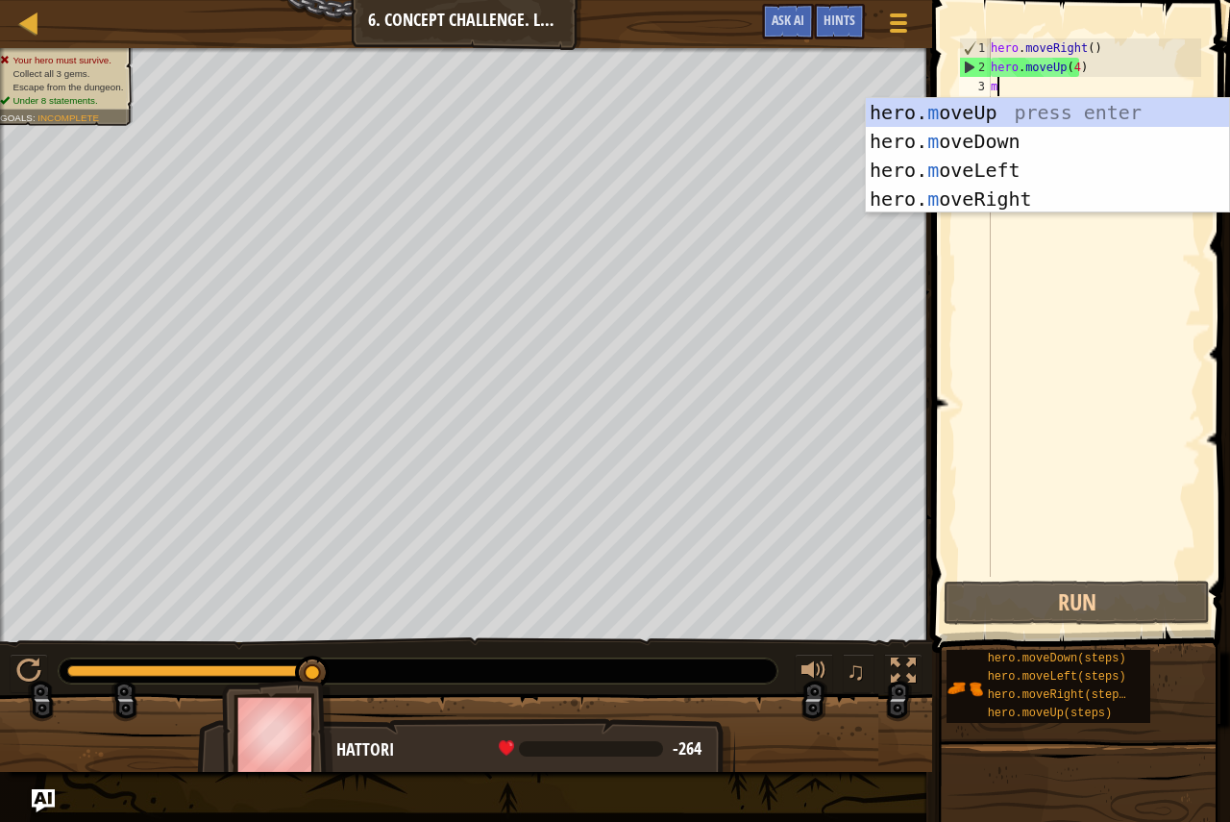
type textarea "m"
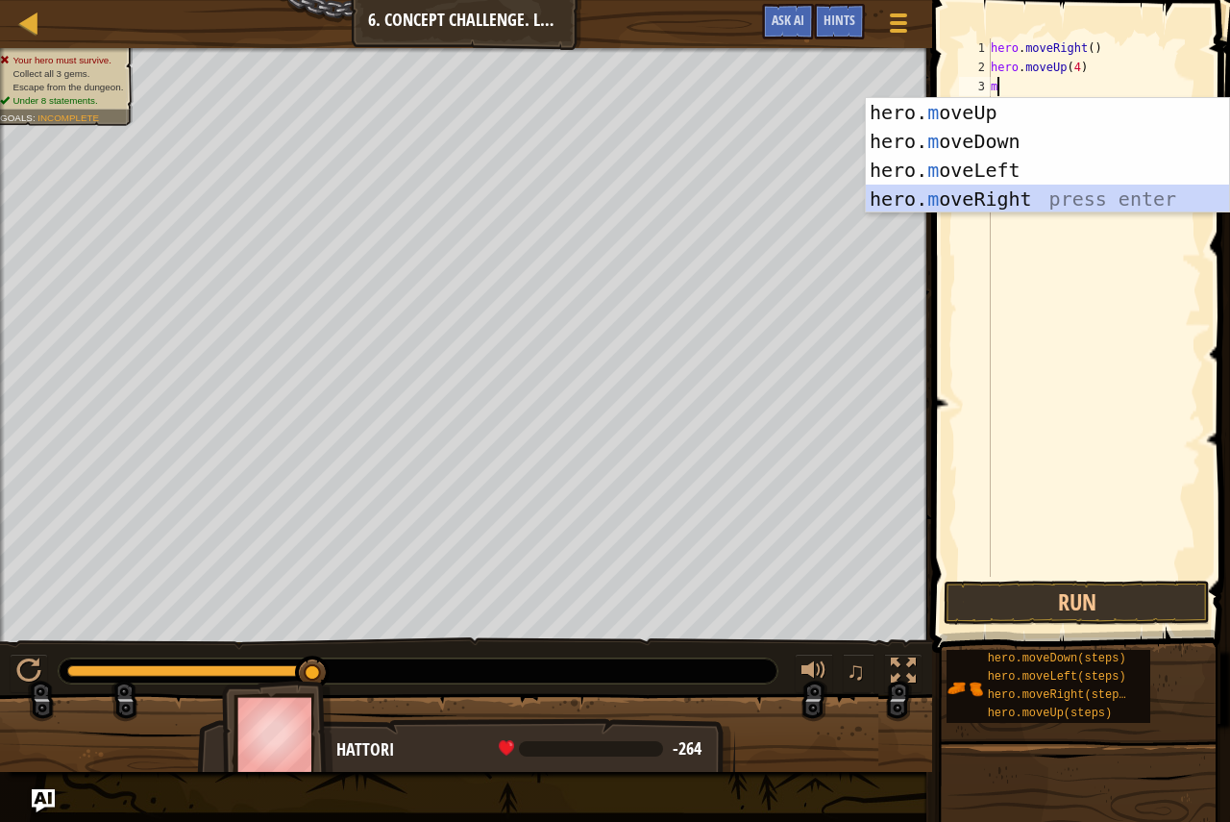
click at [947, 188] on div "hero. m oveUp press enter hero. m oveDown press enter hero. m oveLeft press ent…" at bounding box center [1047, 184] width 363 height 173
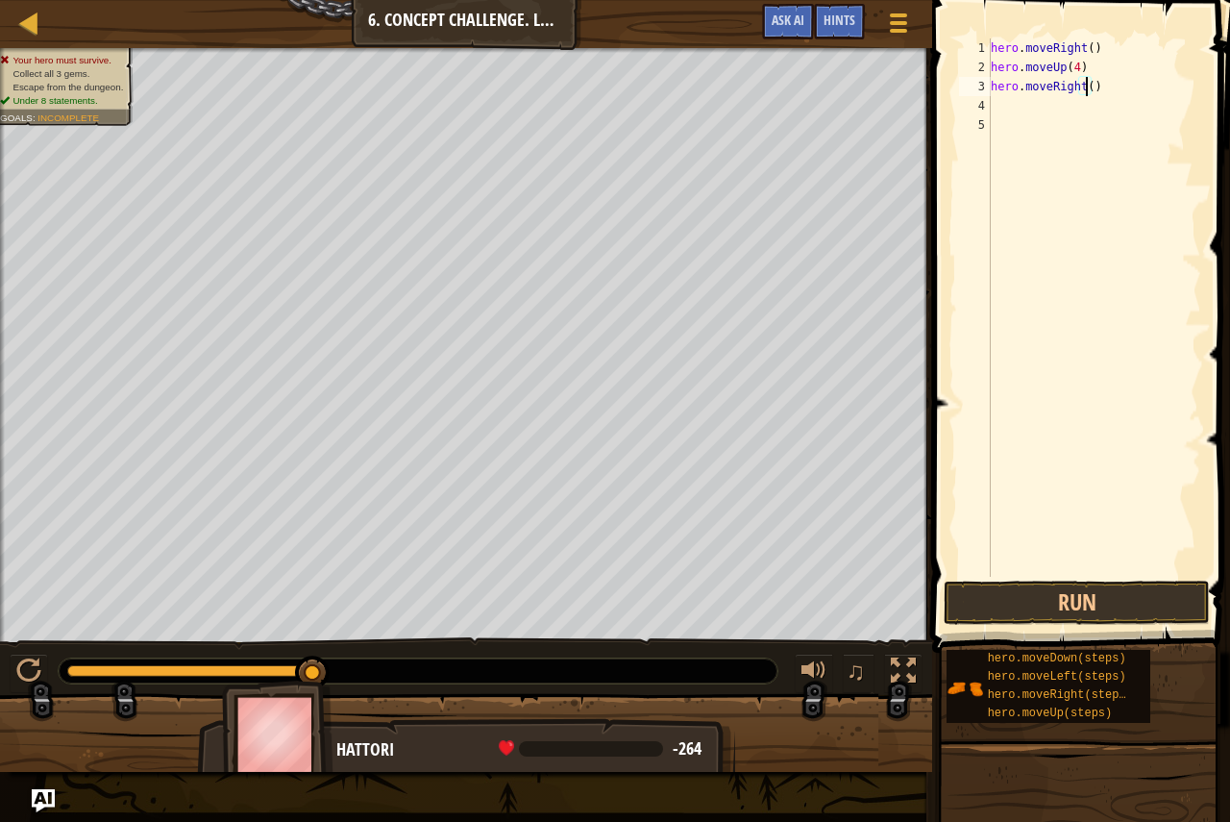
click at [1084, 88] on div "hero . moveRight ( ) hero . moveUp ( 4 ) hero . moveRight ( )" at bounding box center [1094, 326] width 214 height 577
type textarea "hero.moveRight(2)"
click at [992, 103] on div "hero . moveRight ( ) hero . moveUp ( 4 ) hero . moveRight ( 2 )" at bounding box center [1094, 326] width 214 height 577
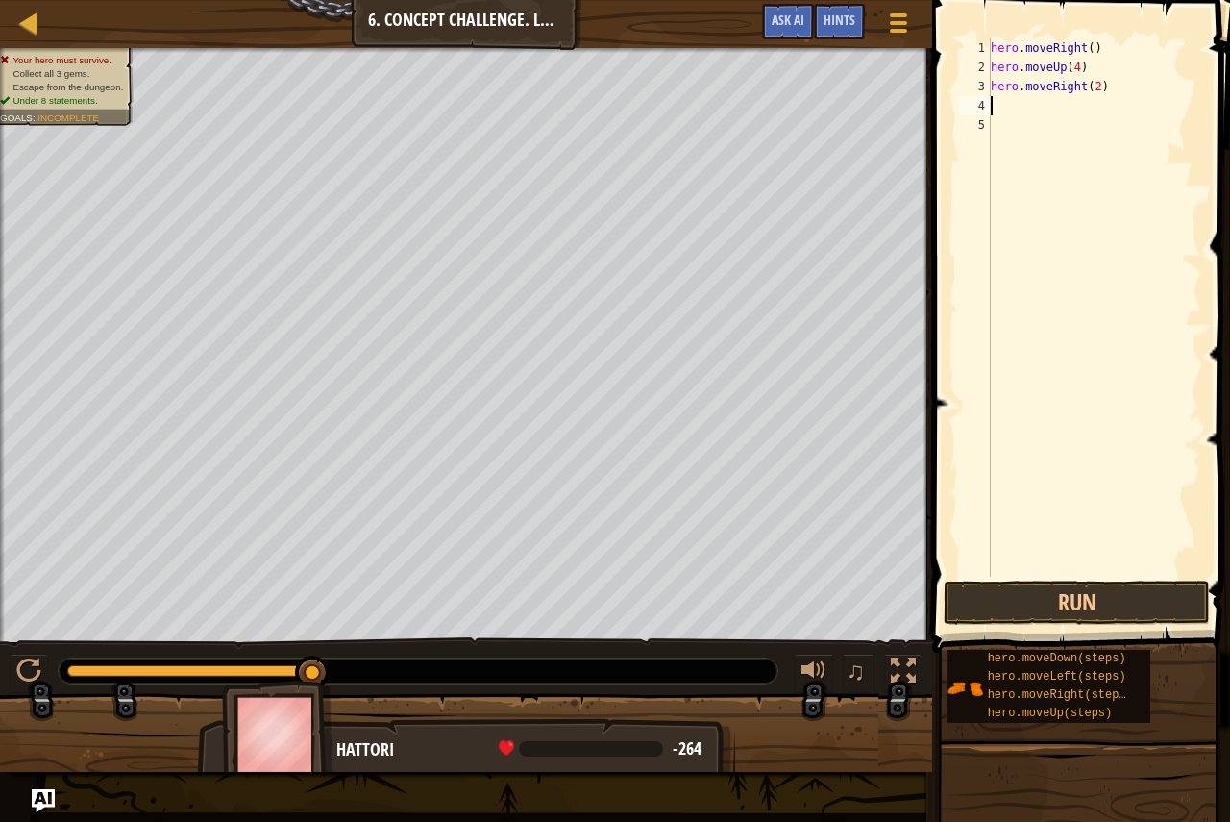
scroll to position [9, 0]
type textarea "m"
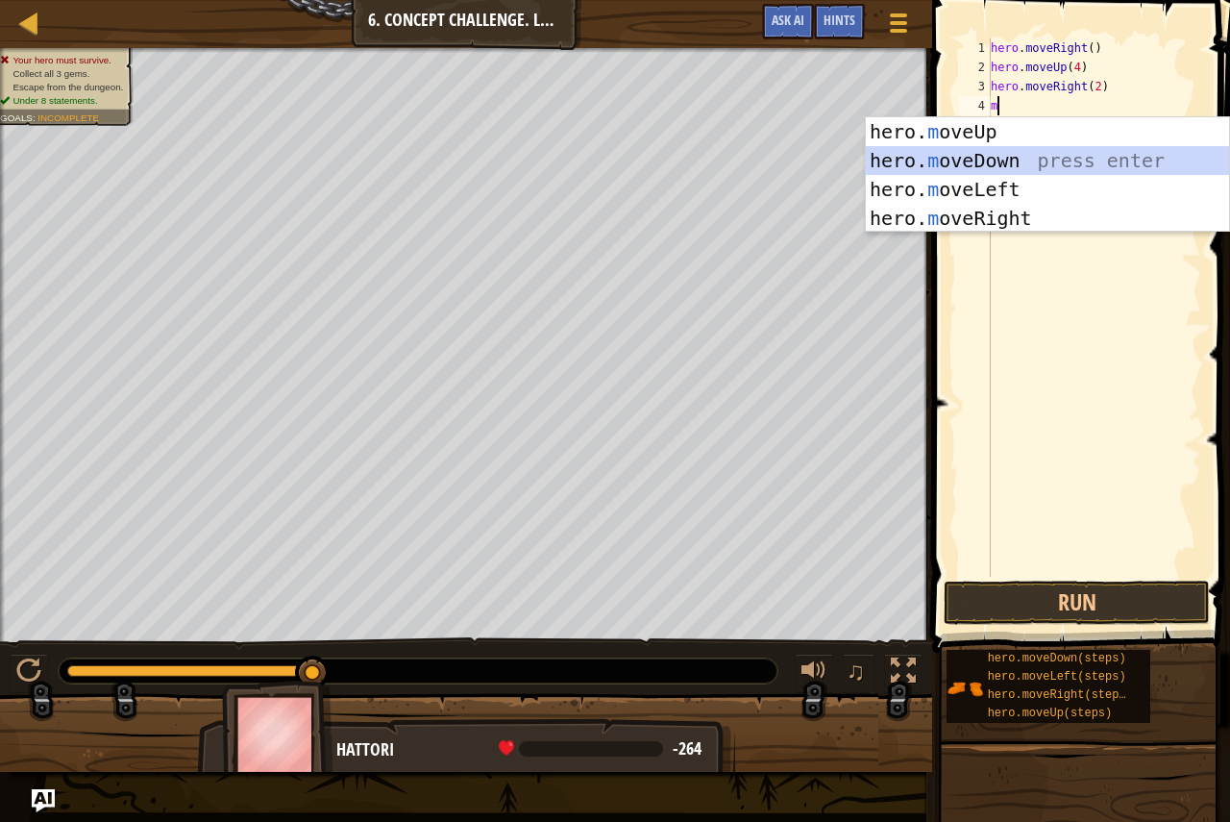
click at [974, 147] on div "hero. m oveUp press enter hero. m oveDown press enter hero. m oveLeft press ent…" at bounding box center [1047, 203] width 363 height 173
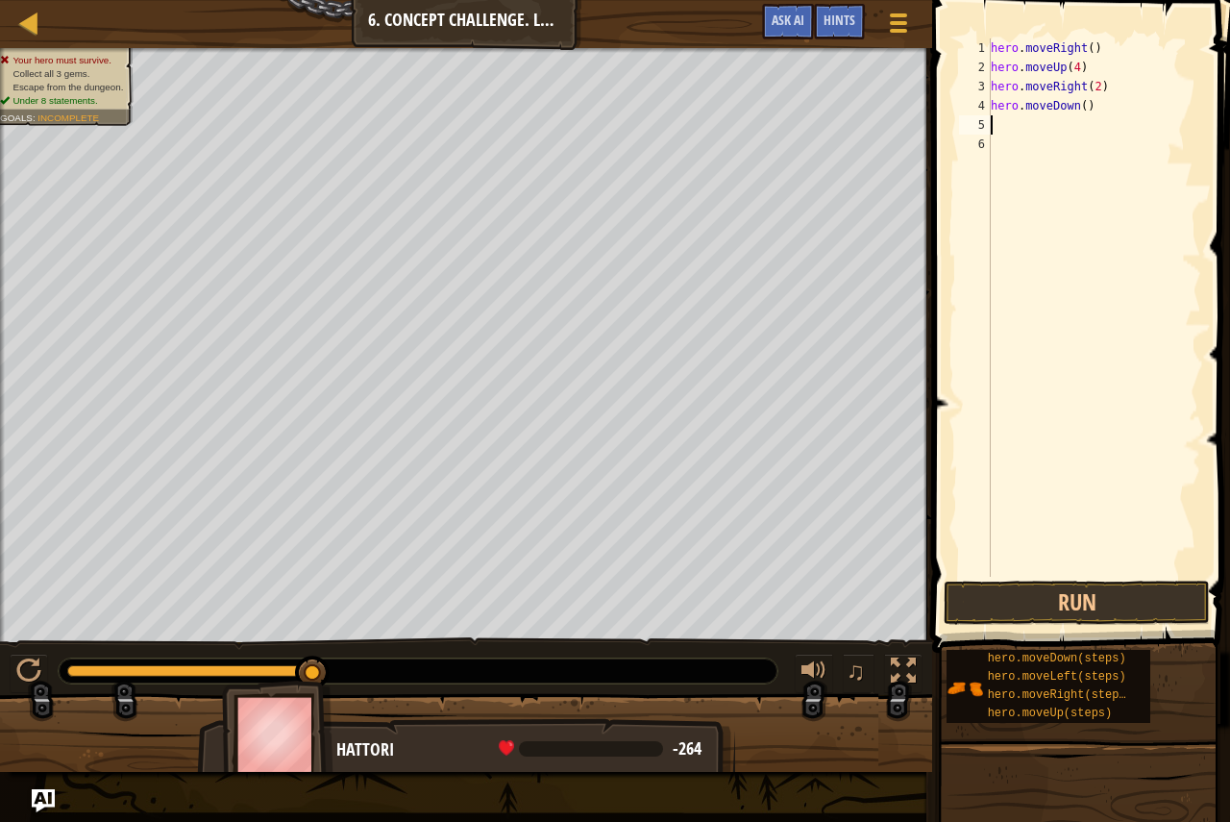
type textarea "m"
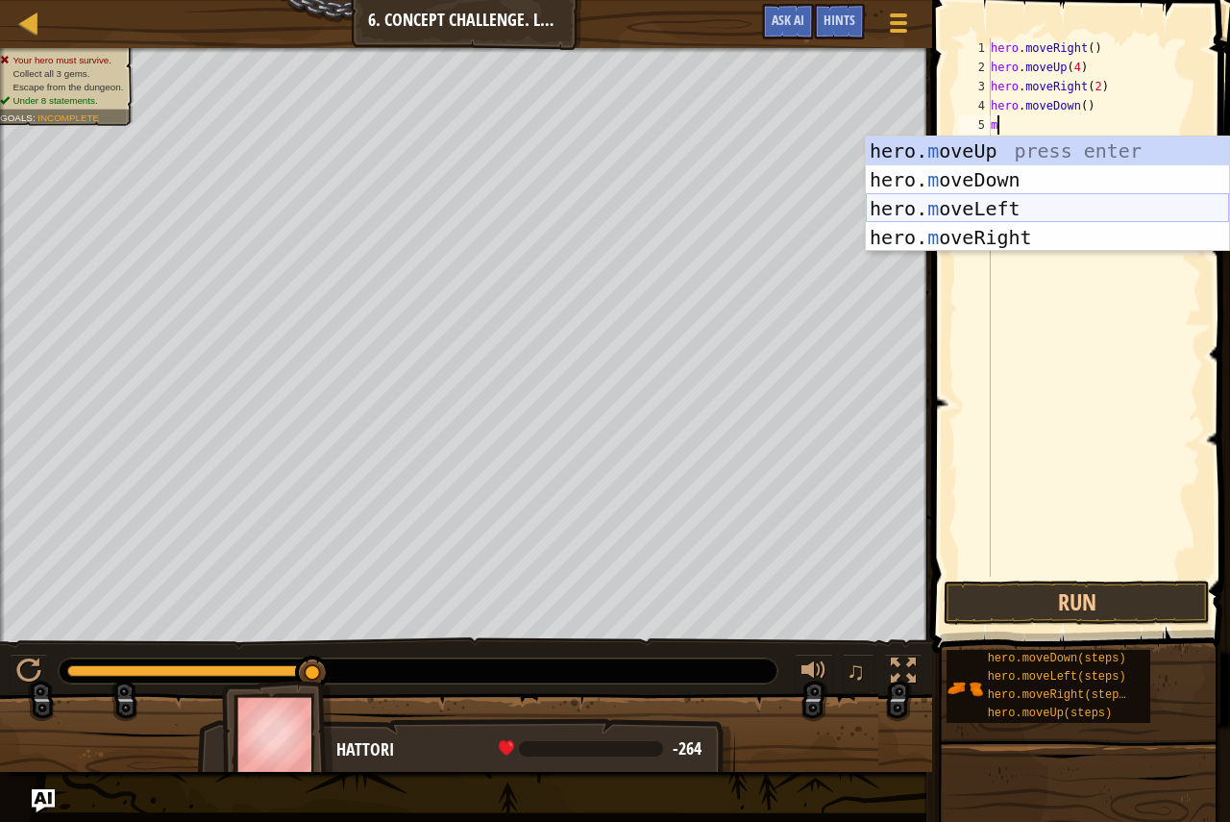
click at [982, 201] on div "hero. m oveUp press enter hero. m oveDown press enter hero. m oveLeft press ent…" at bounding box center [1047, 222] width 363 height 173
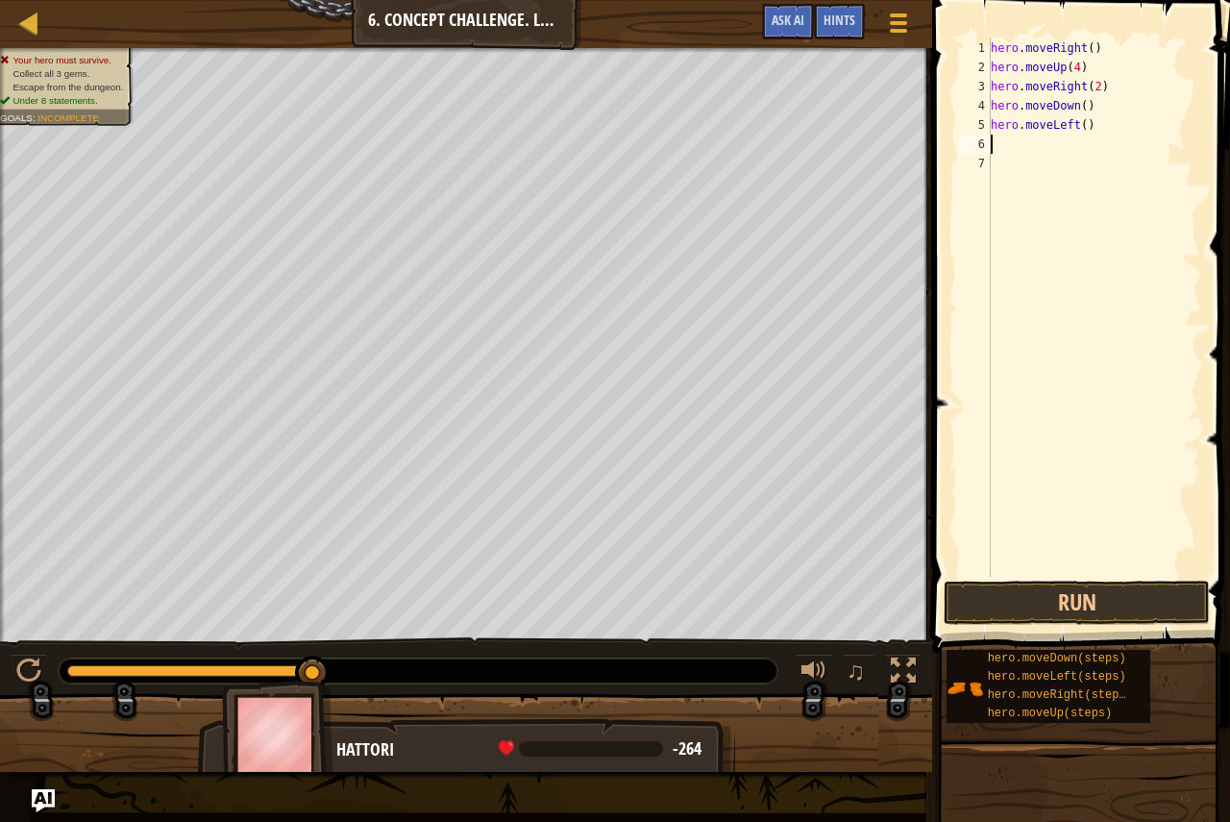
type textarea "m"
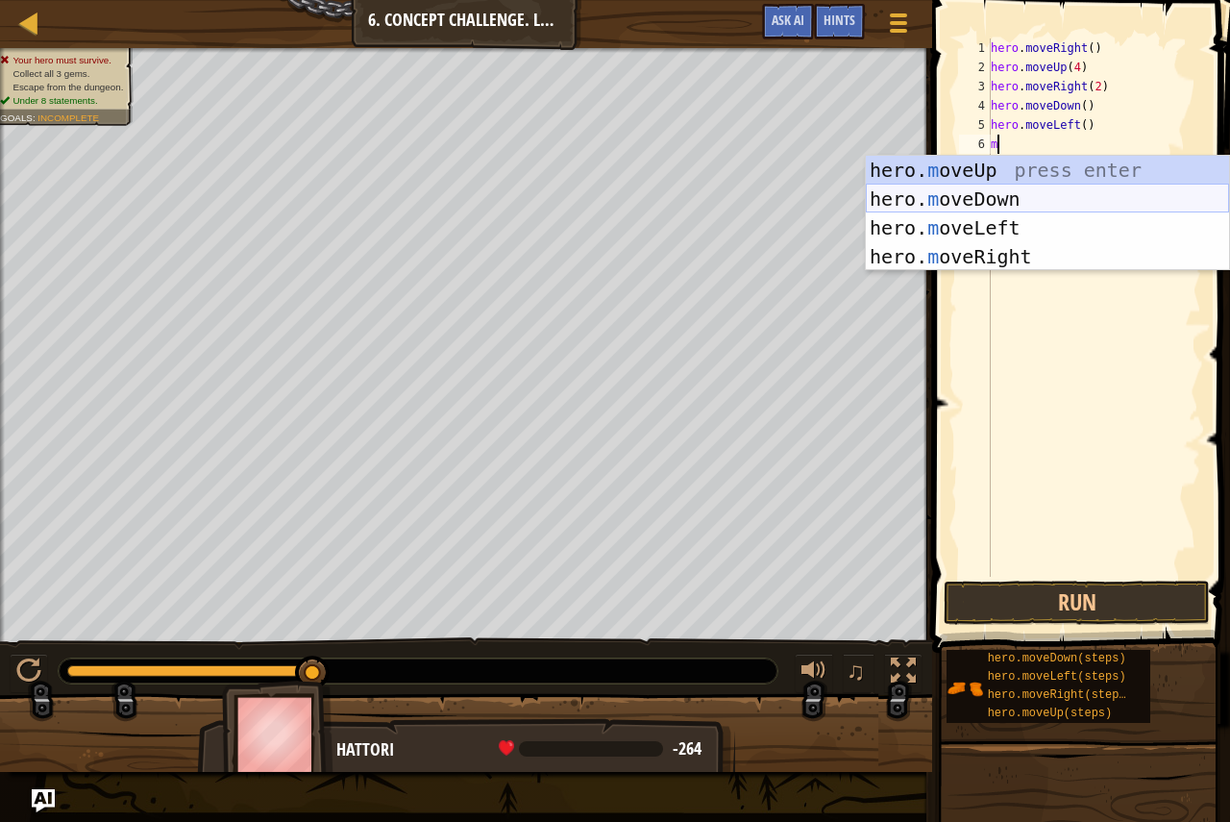
click at [917, 204] on div "hero. m oveUp press enter hero. m oveDown press enter hero. m oveLeft press ent…" at bounding box center [1047, 242] width 363 height 173
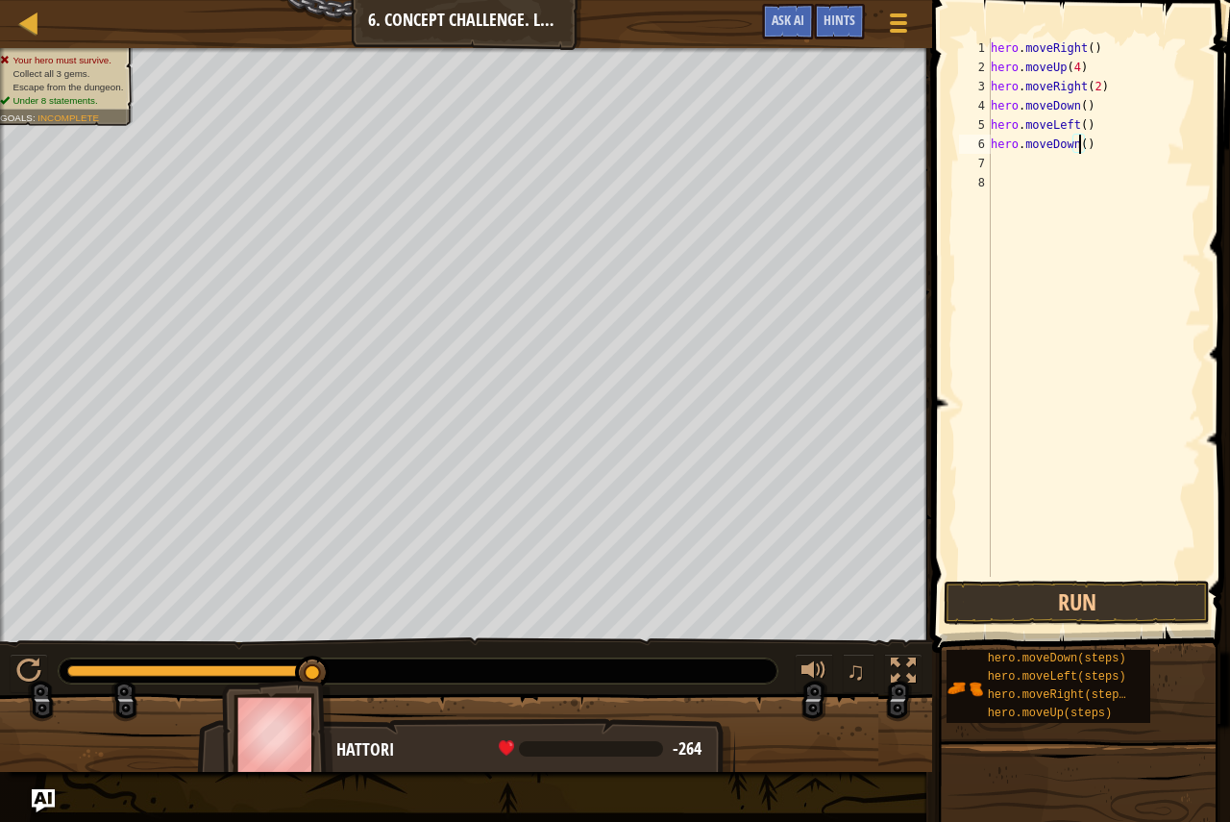
click at [1079, 142] on div "hero . moveRight ( ) hero . moveUp ( 4 ) hero . moveRight ( 2 ) hero . moveDown…" at bounding box center [1094, 326] width 214 height 577
type textarea "hero.moveDown(3)"
click at [1053, 170] on div "hero . moveRight ( ) hero . moveUp ( 4 ) hero . moveRight ( 2 ) hero . moveDown…" at bounding box center [1094, 326] width 214 height 577
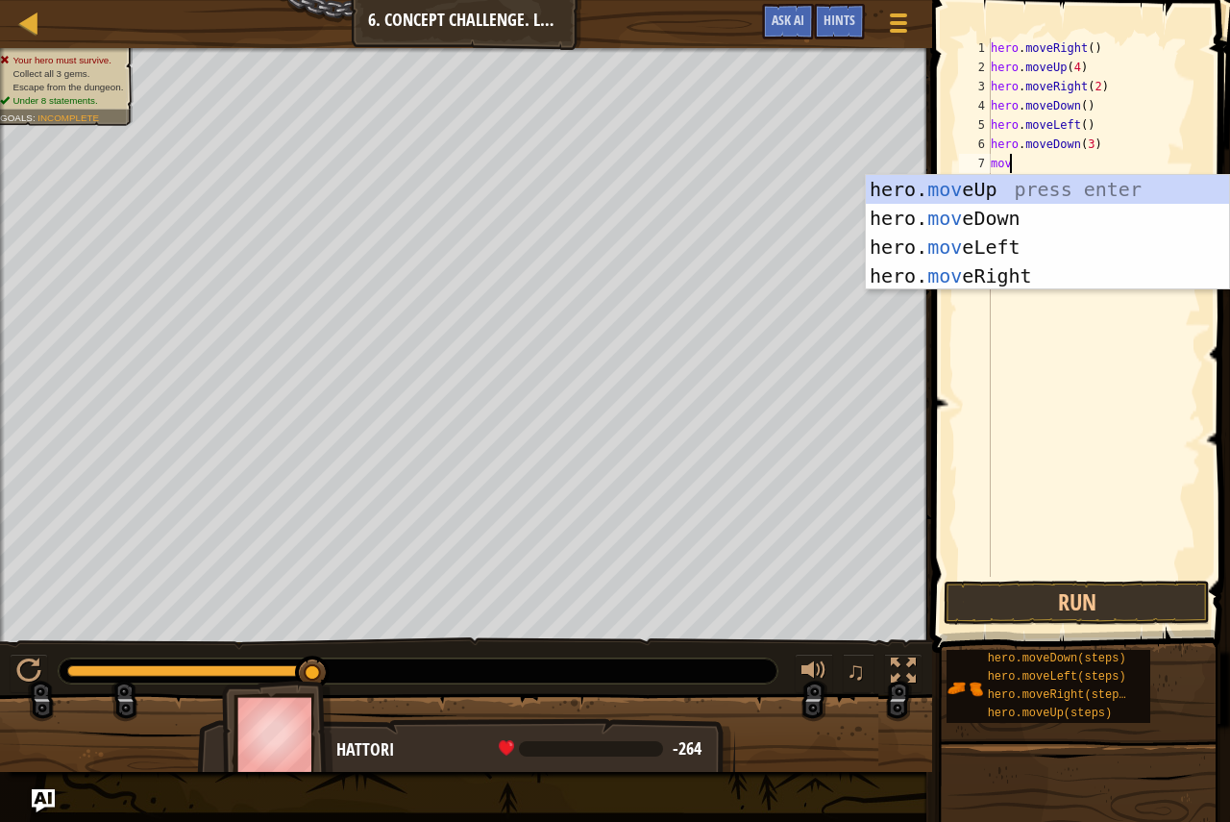
scroll to position [9, 1]
type textarea "move"
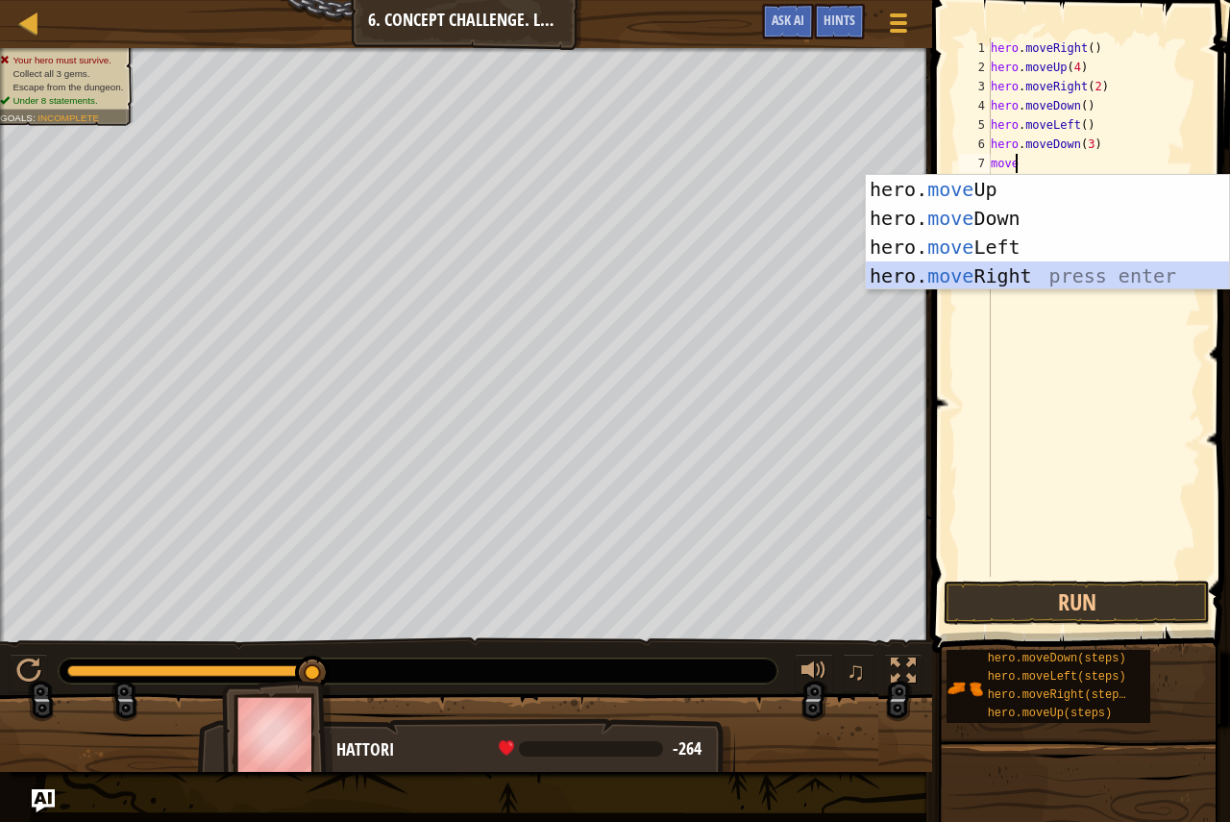
click at [1018, 274] on div "hero. move Up press enter hero. move Down press enter hero. move Left press ent…" at bounding box center [1047, 261] width 363 height 173
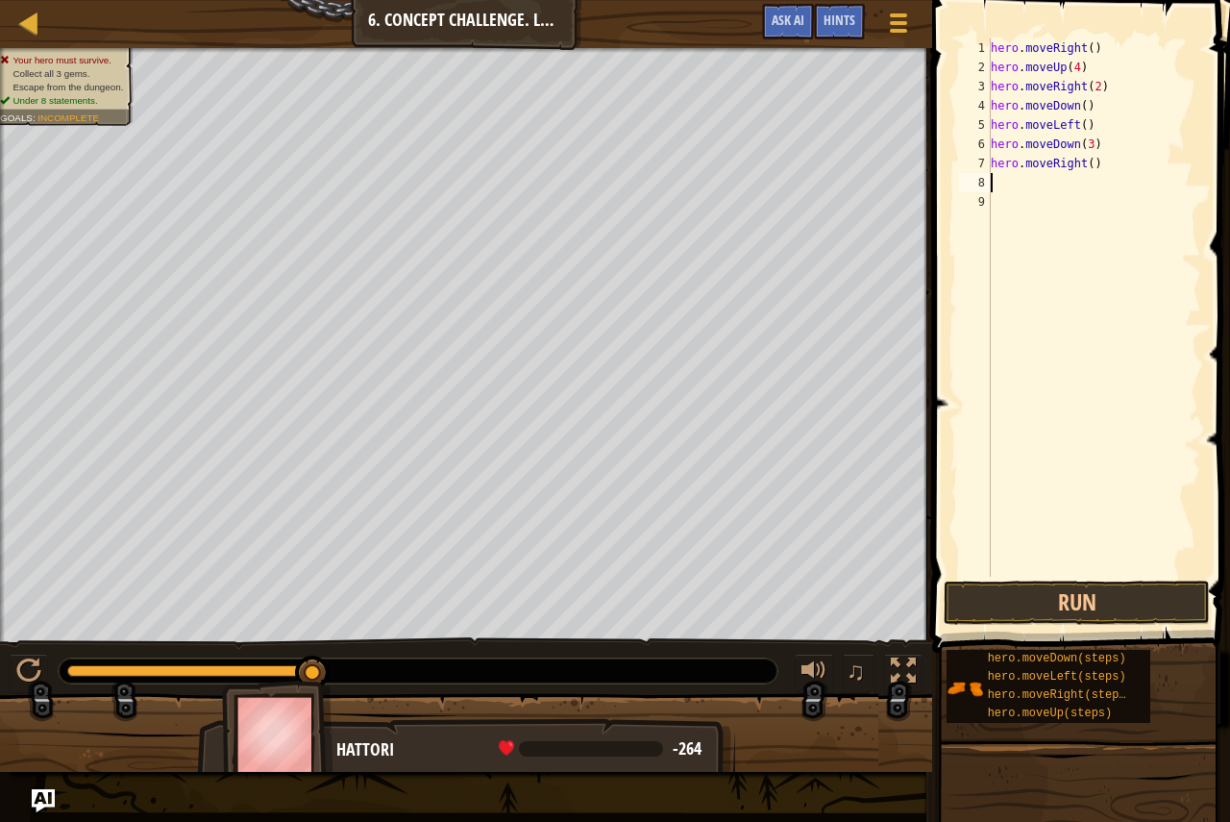
click at [1082, 162] on div "hero . moveRight ( ) hero . moveUp ( 4 ) hero . moveRight ( 2 ) hero . moveDown…" at bounding box center [1094, 326] width 214 height 577
type textarea "hero.moveRight2()"
click at [1063, 188] on div "hero . moveRight ( ) hero . moveUp ( 4 ) hero . moveRight ( 2 ) hero . moveDown…" at bounding box center [1094, 326] width 214 height 577
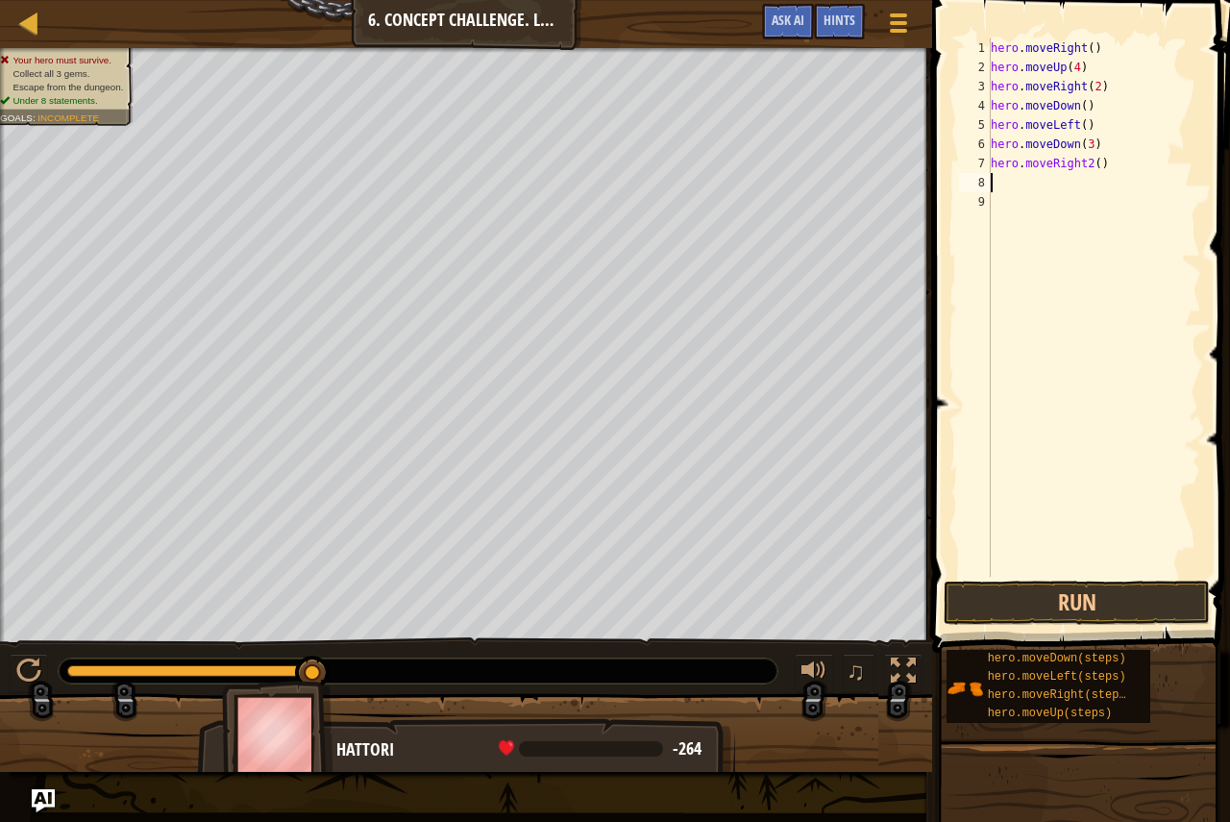
click at [1090, 161] on div "hero . moveRight ( ) hero . moveUp ( 4 ) hero . moveRight ( 2 ) hero . moveDown…" at bounding box center [1094, 326] width 214 height 577
type textarea "hero.moveRight(2)"
click at [1040, 196] on div "hero . moveRight ( ) hero . moveUp ( 4 ) hero . moveRight ( 2 ) hero . moveDown…" at bounding box center [1094, 326] width 214 height 577
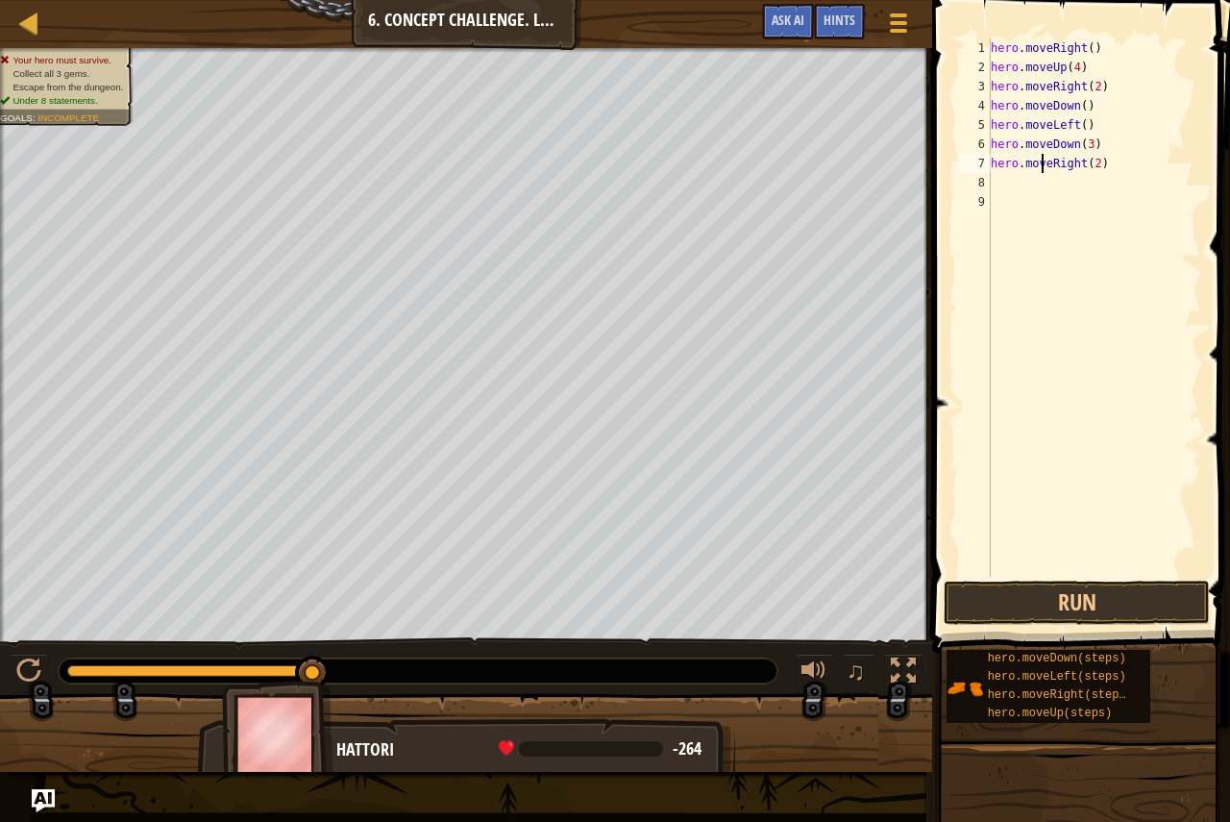
click at [1043, 171] on div "hero . moveRight ( ) hero . moveUp ( 4 ) hero . moveRight ( 2 ) hero . moveDown…" at bounding box center [1094, 326] width 214 height 577
type textarea "hero.moveRight(2)"
click at [1043, 171] on div "hero . moveRight ( ) hero . moveUp ( 4 ) hero . moveRight ( 2 ) hero . moveDown…" at bounding box center [1094, 326] width 214 height 577
click at [1039, 195] on div "hero . moveRight ( ) hero . moveUp ( 4 ) hero . moveRight ( 2 ) hero . moveDown…" at bounding box center [1094, 326] width 214 height 577
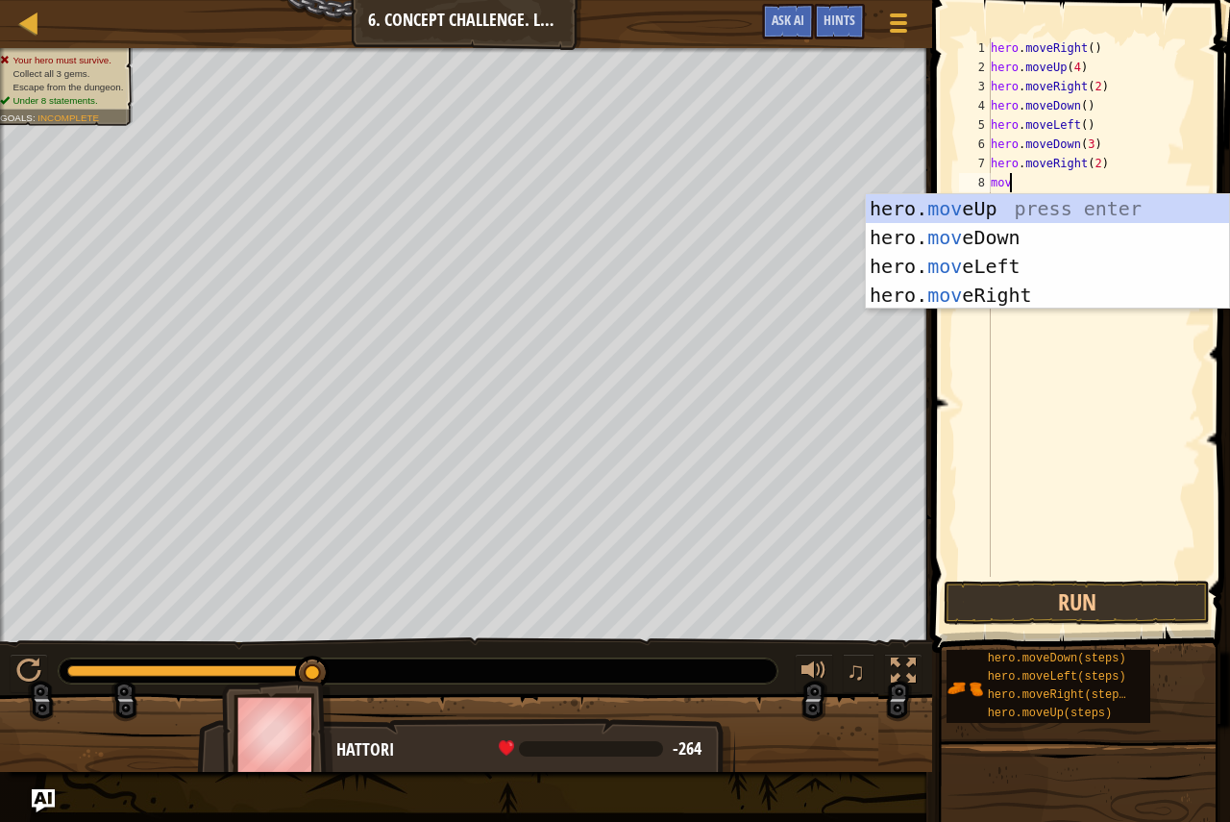
scroll to position [9, 1]
click at [984, 585] on button "Run" at bounding box center [1077, 602] width 266 height 44
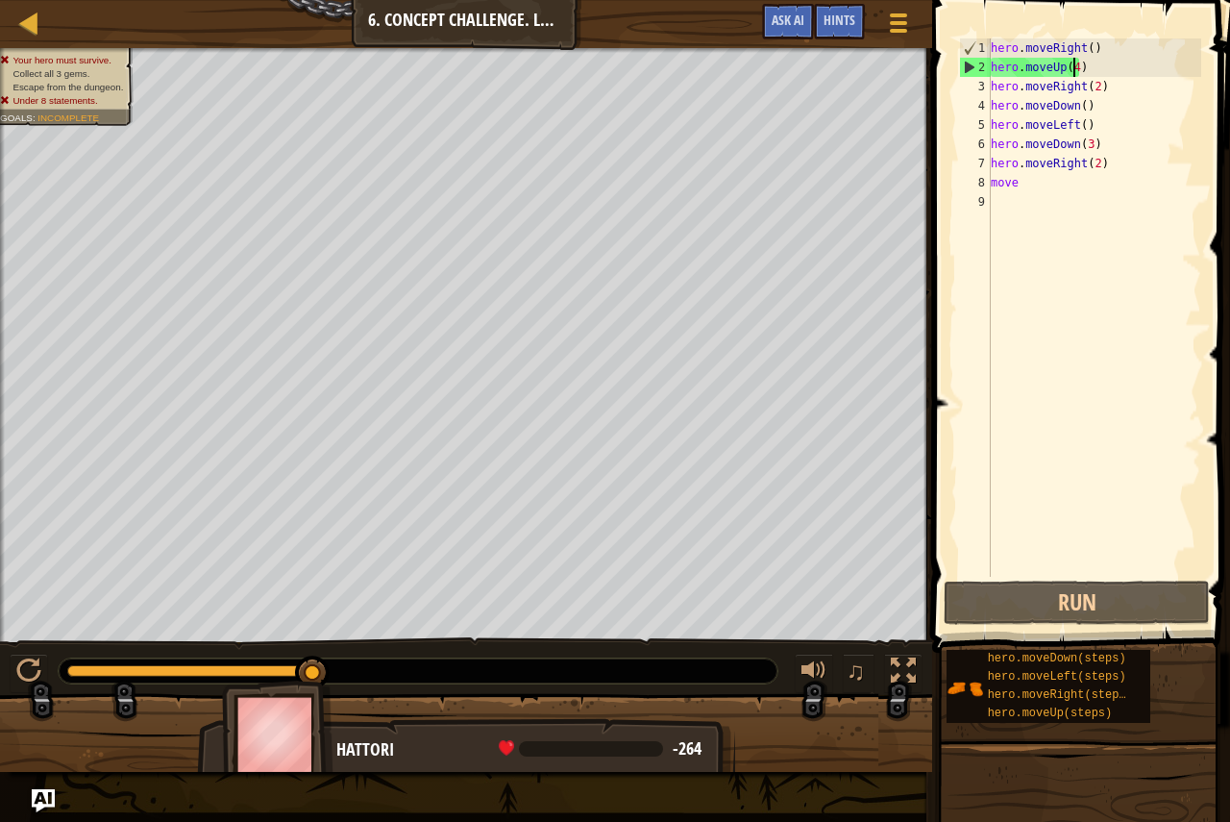
click at [1074, 69] on div "hero . moveRight ( ) hero . moveUp ( 4 ) hero . moveRight ( 2 ) hero . moveDown…" at bounding box center [1094, 326] width 214 height 577
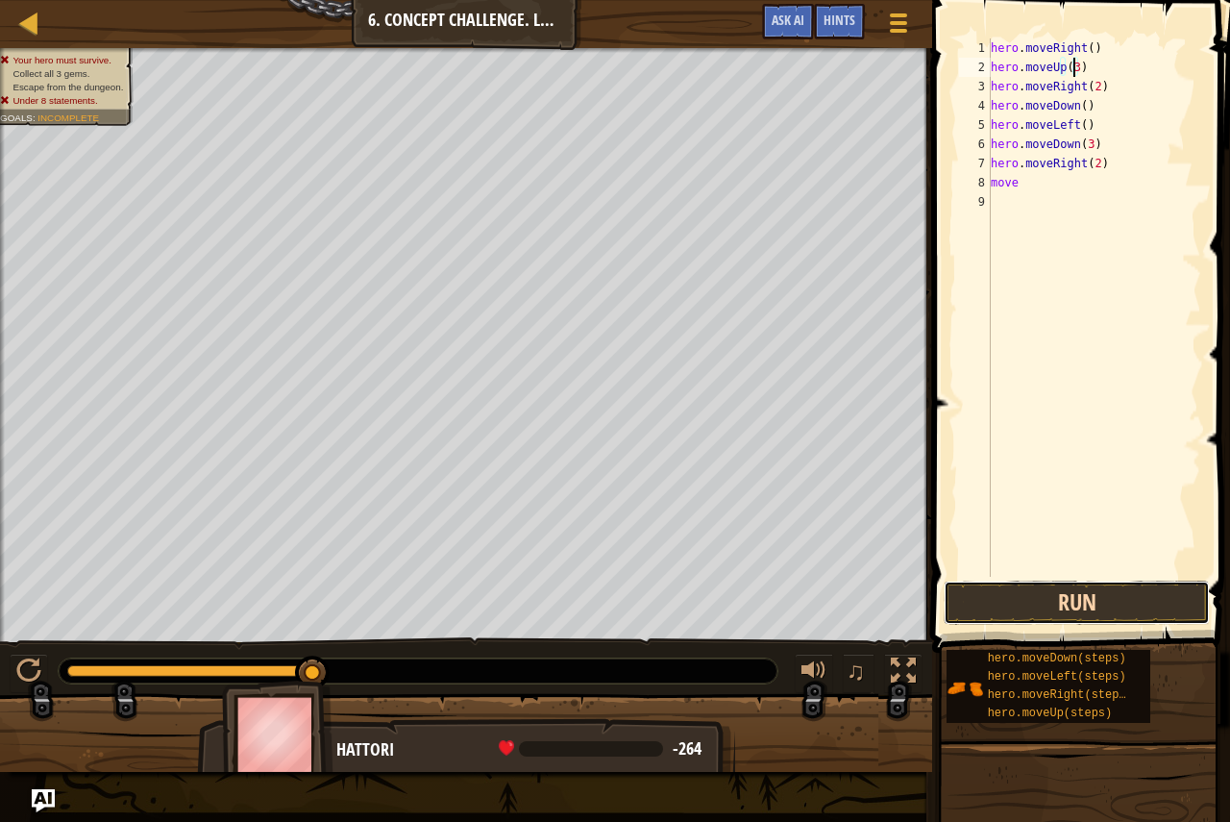
drag, startPoint x: 962, startPoint y: 595, endPoint x: 951, endPoint y: 595, distance: 10.6
click at [951, 595] on button "Run" at bounding box center [1077, 602] width 266 height 44
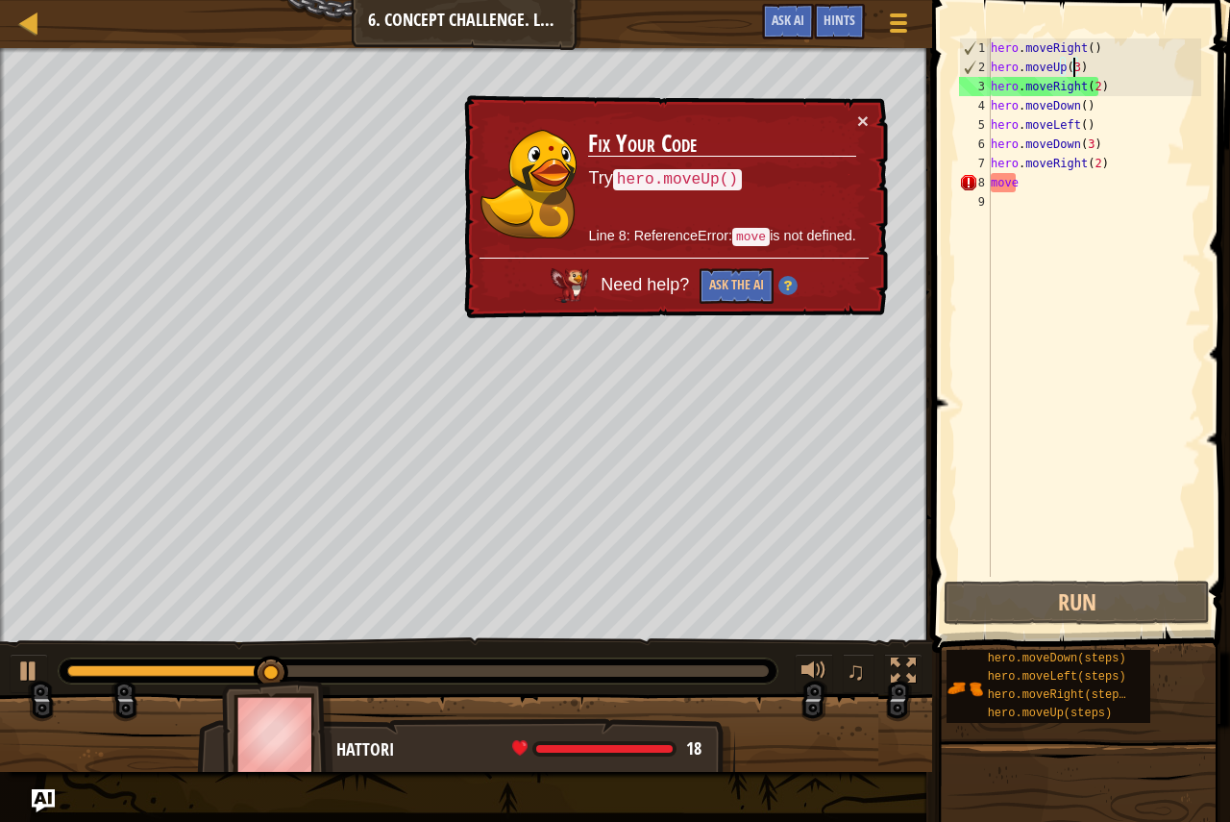
click at [1015, 190] on div "hero . moveRight ( ) hero . moveUp ( 3 ) hero . moveRight ( 2 ) hero . moveDown…" at bounding box center [1094, 326] width 214 height 577
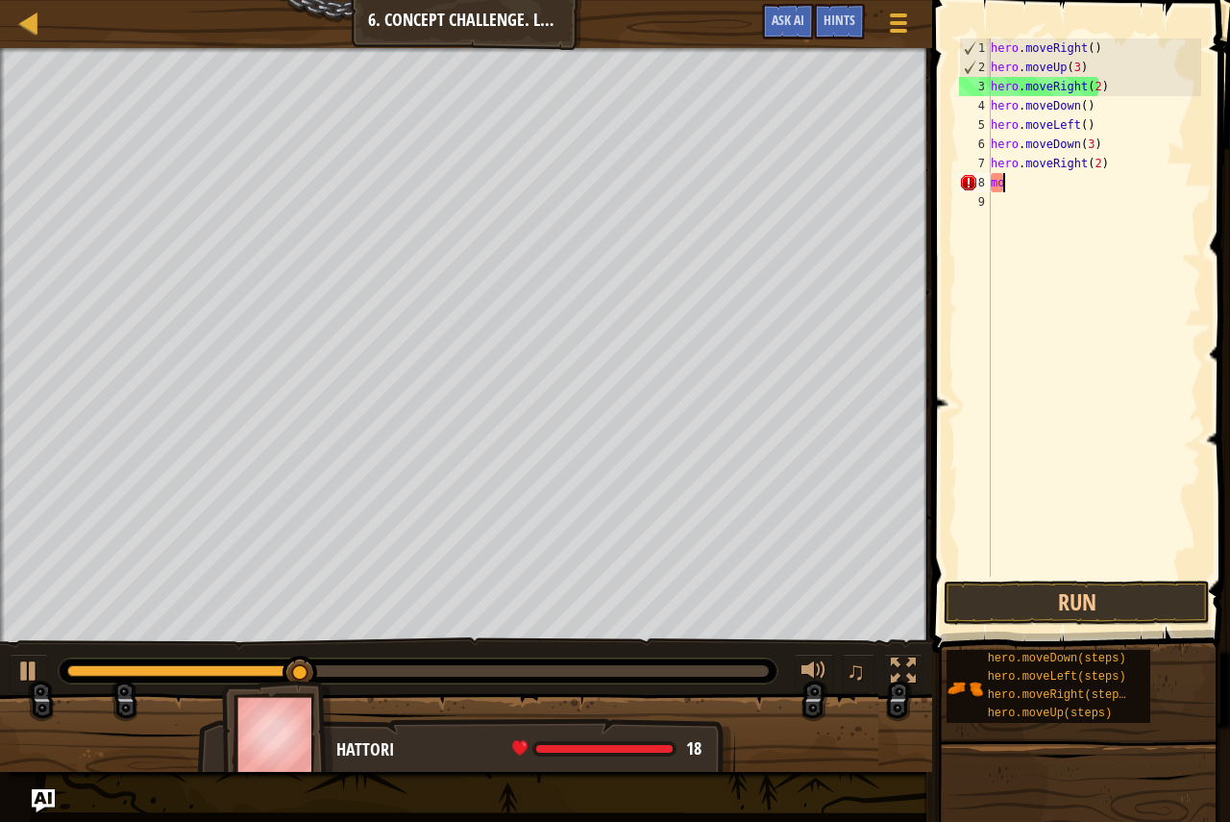
scroll to position [9, 0]
type textarea "m"
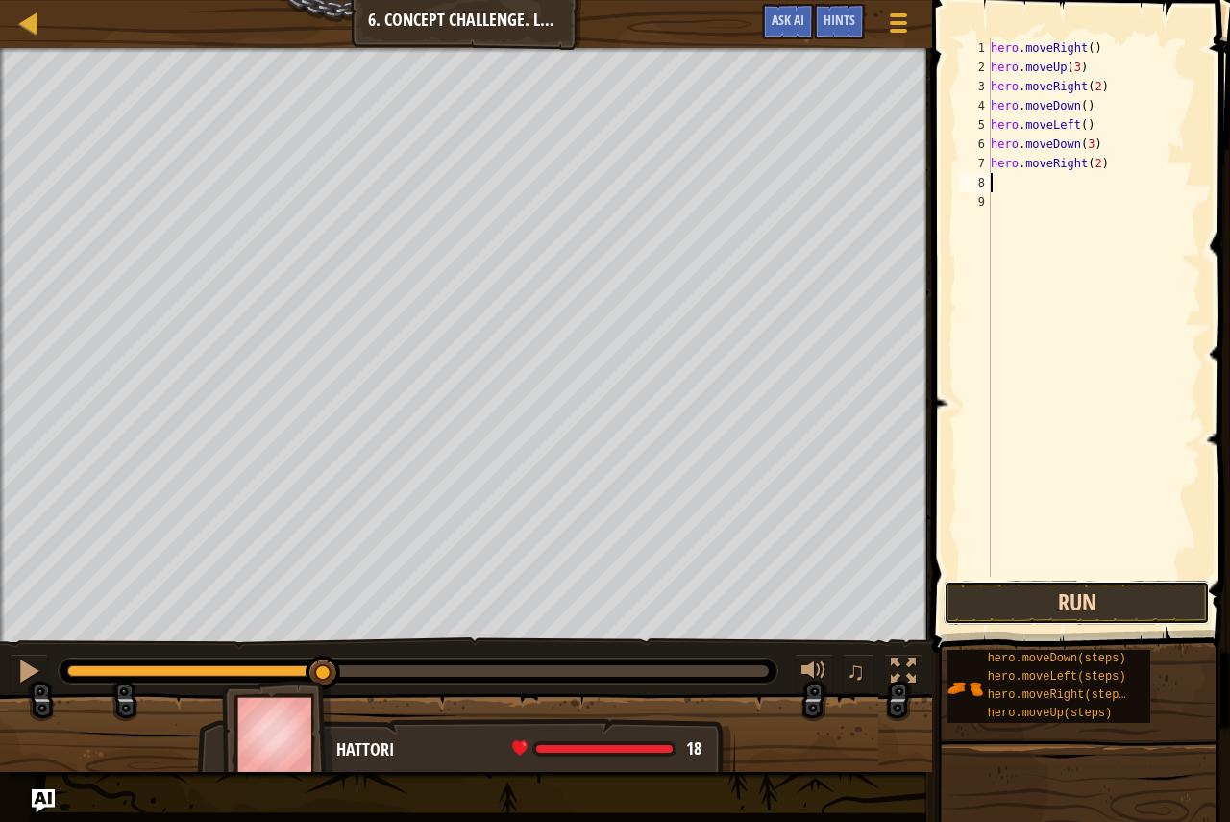
click at [1067, 597] on button "Run" at bounding box center [1077, 602] width 266 height 44
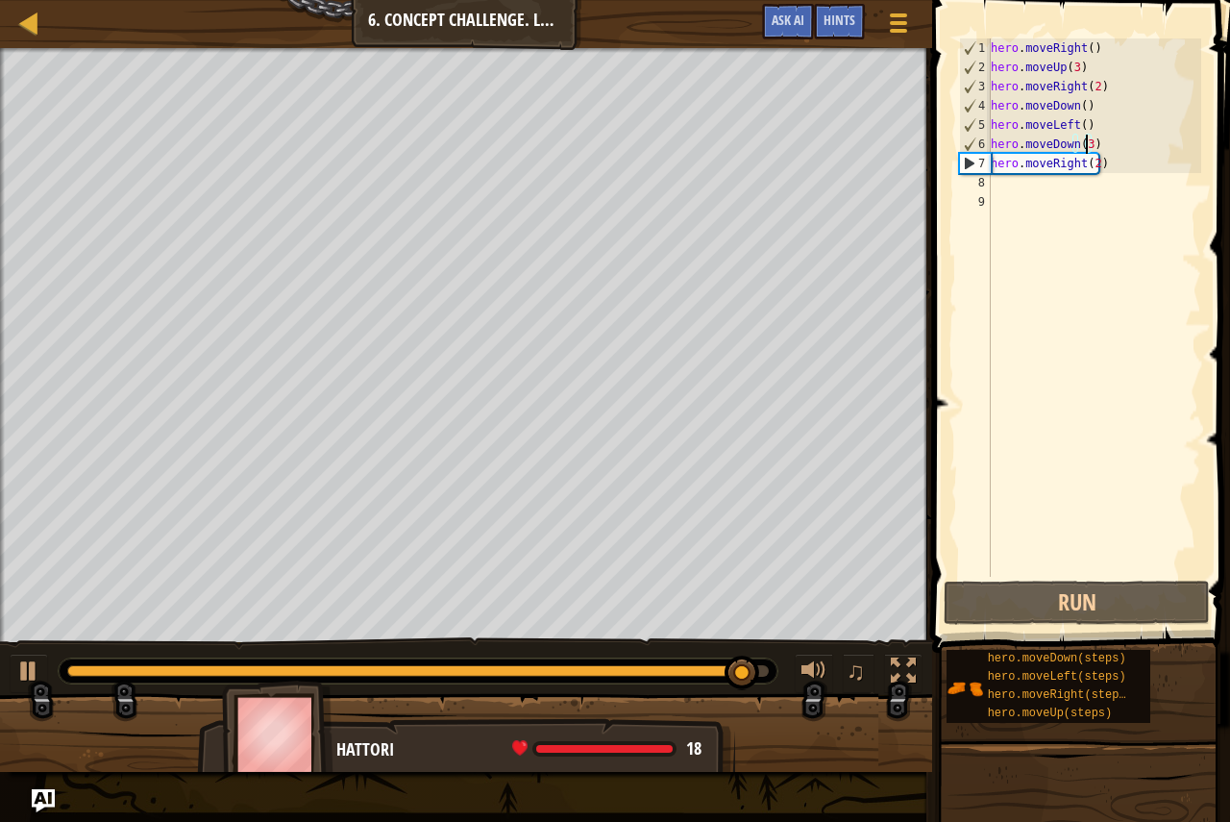
click at [1086, 146] on div "hero . moveRight ( ) hero . moveUp ( 3 ) hero . moveRight ( 2 ) hero . moveDown…" at bounding box center [1094, 326] width 214 height 577
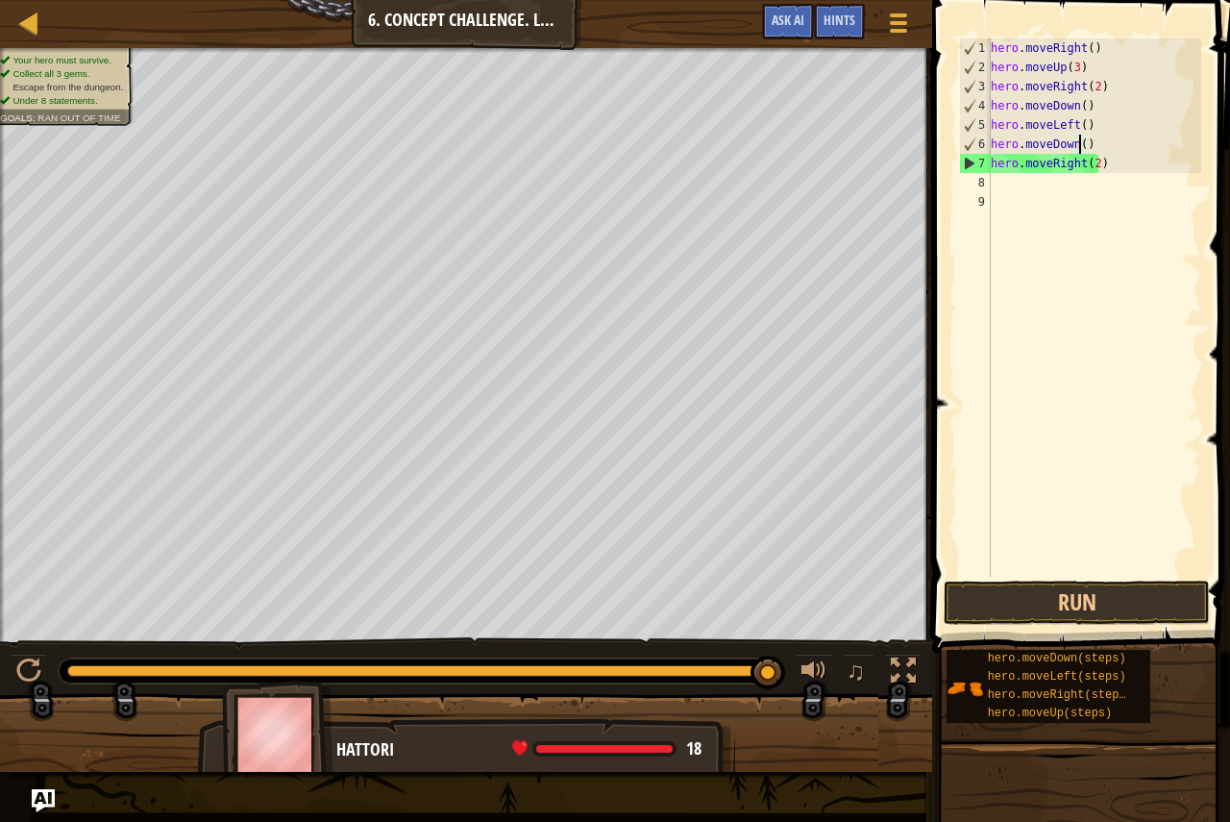
type textarea "hero.moveDown(2)"
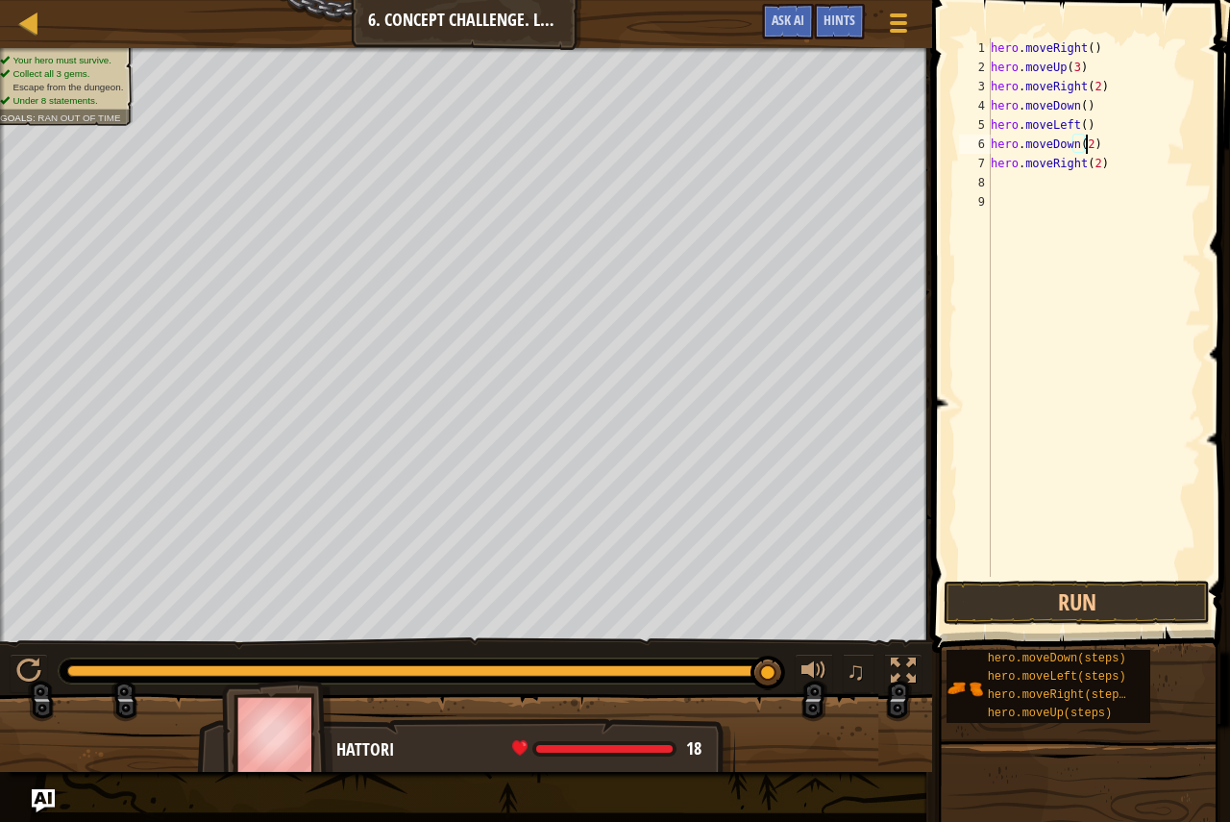
scroll to position [9, 8]
click at [1008, 175] on div "hero . moveRight ( ) hero . moveUp ( 3 ) hero . moveRight ( 2 ) hero . moveDown…" at bounding box center [1094, 326] width 214 height 577
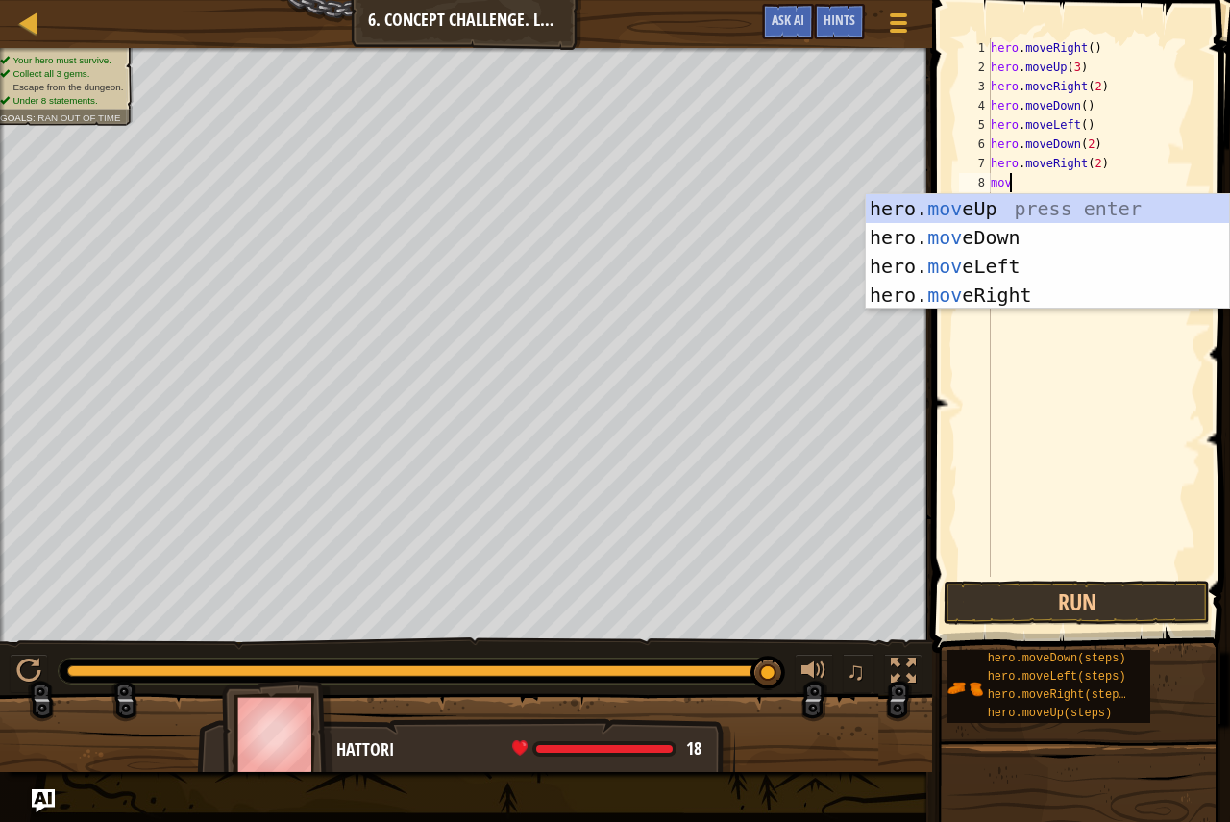
scroll to position [9, 1]
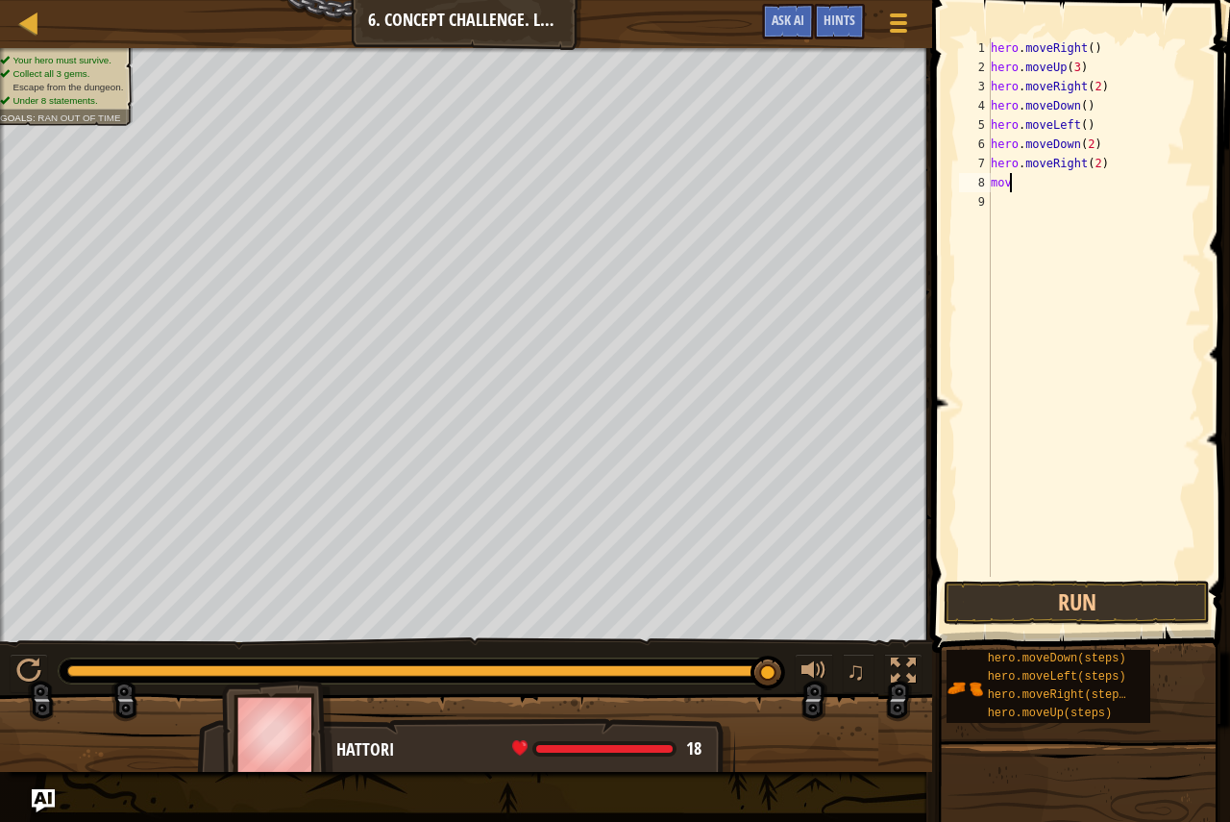
type textarea "move"
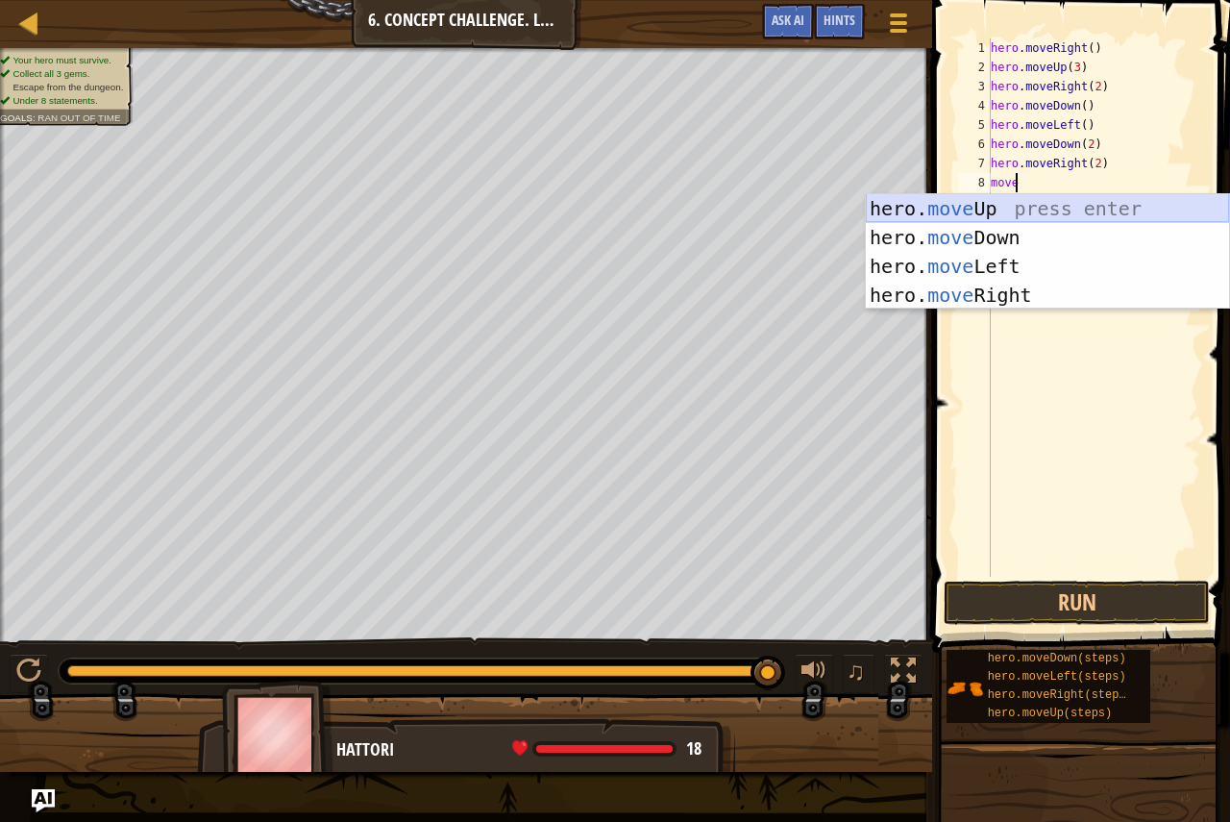
click at [991, 207] on div "hero. move Up press enter hero. move Down press enter hero. move Left press ent…" at bounding box center [1047, 280] width 363 height 173
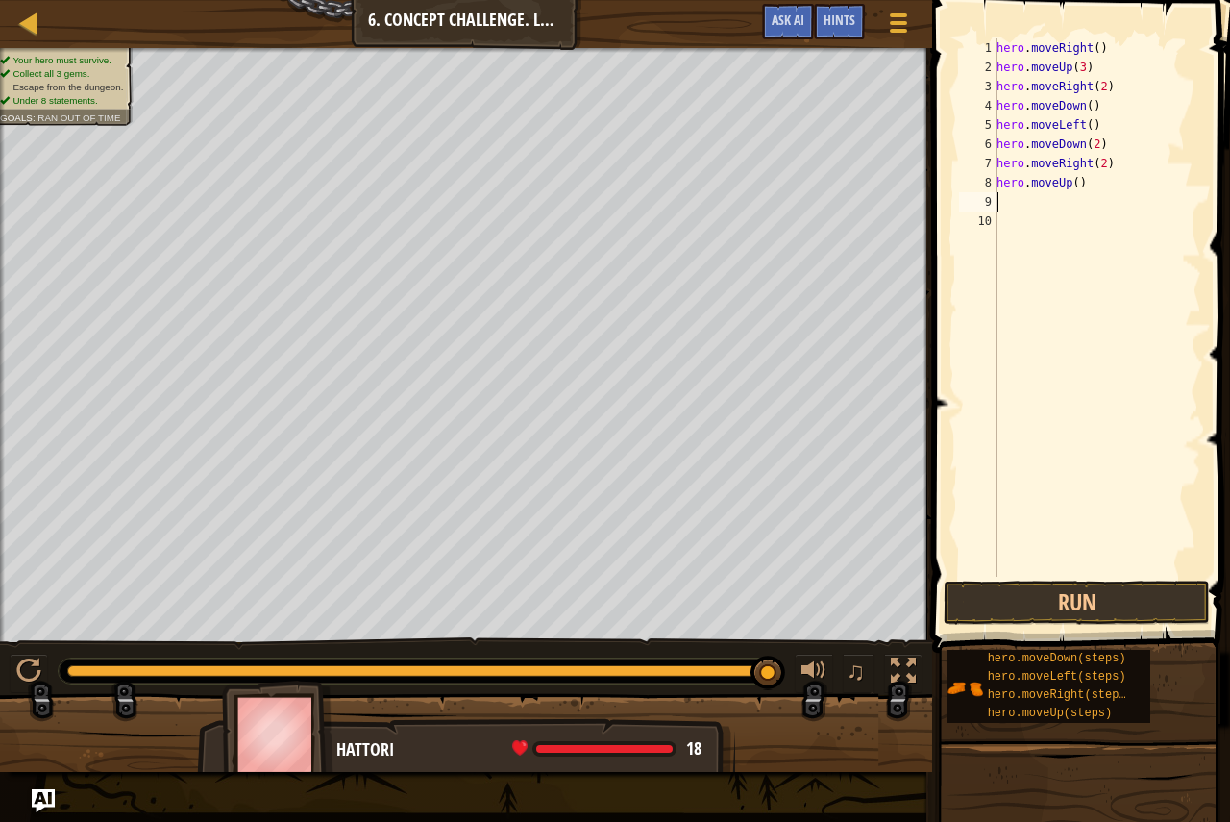
scroll to position [9, 0]
click at [1072, 186] on div "hero . moveRight ( ) hero . moveUp ( 3 ) hero . moveRight ( 2 ) hero . moveDown…" at bounding box center [1097, 326] width 209 height 577
type textarea "hero.moveUp(2)"
click at [1056, 599] on button "Run" at bounding box center [1077, 602] width 266 height 44
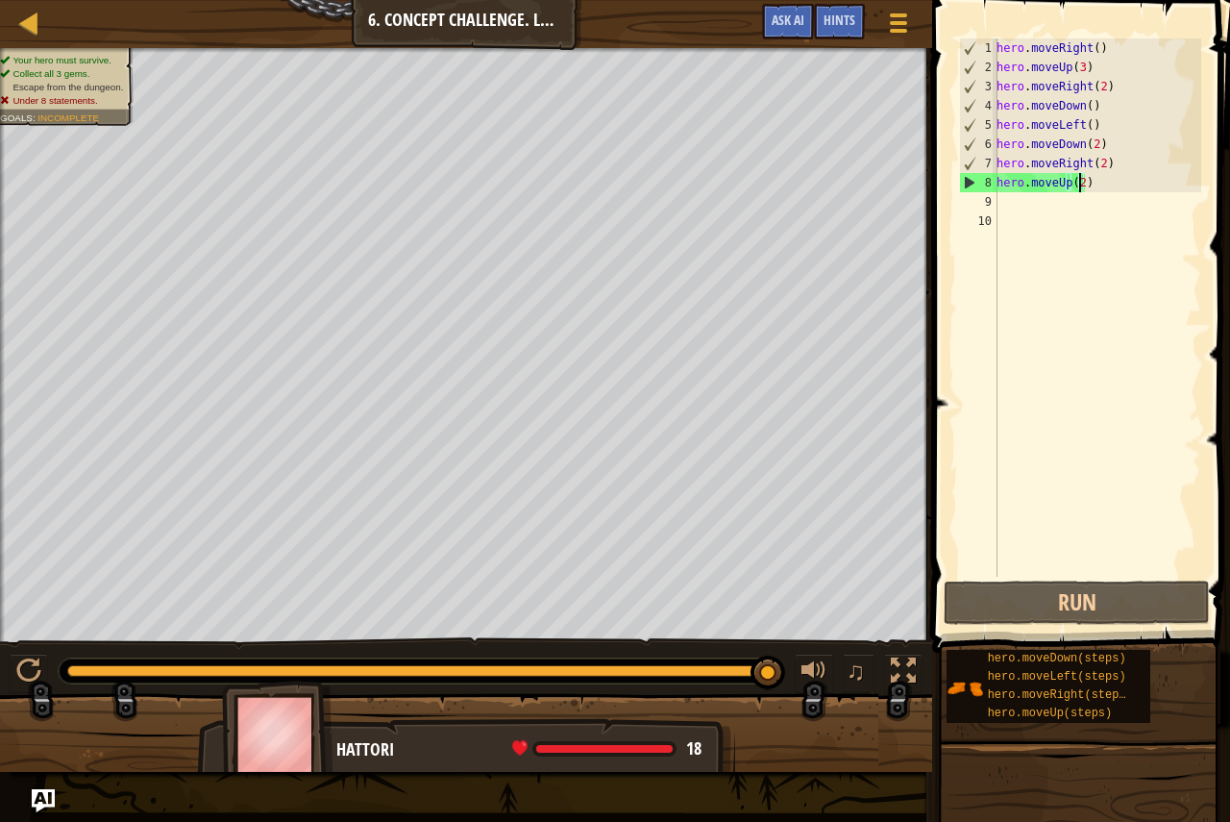
click at [998, 240] on div "hero . moveRight ( ) hero . moveUp ( 3 ) hero . moveRight ( 2 ) hero . moveDown…" at bounding box center [1097, 326] width 209 height 577
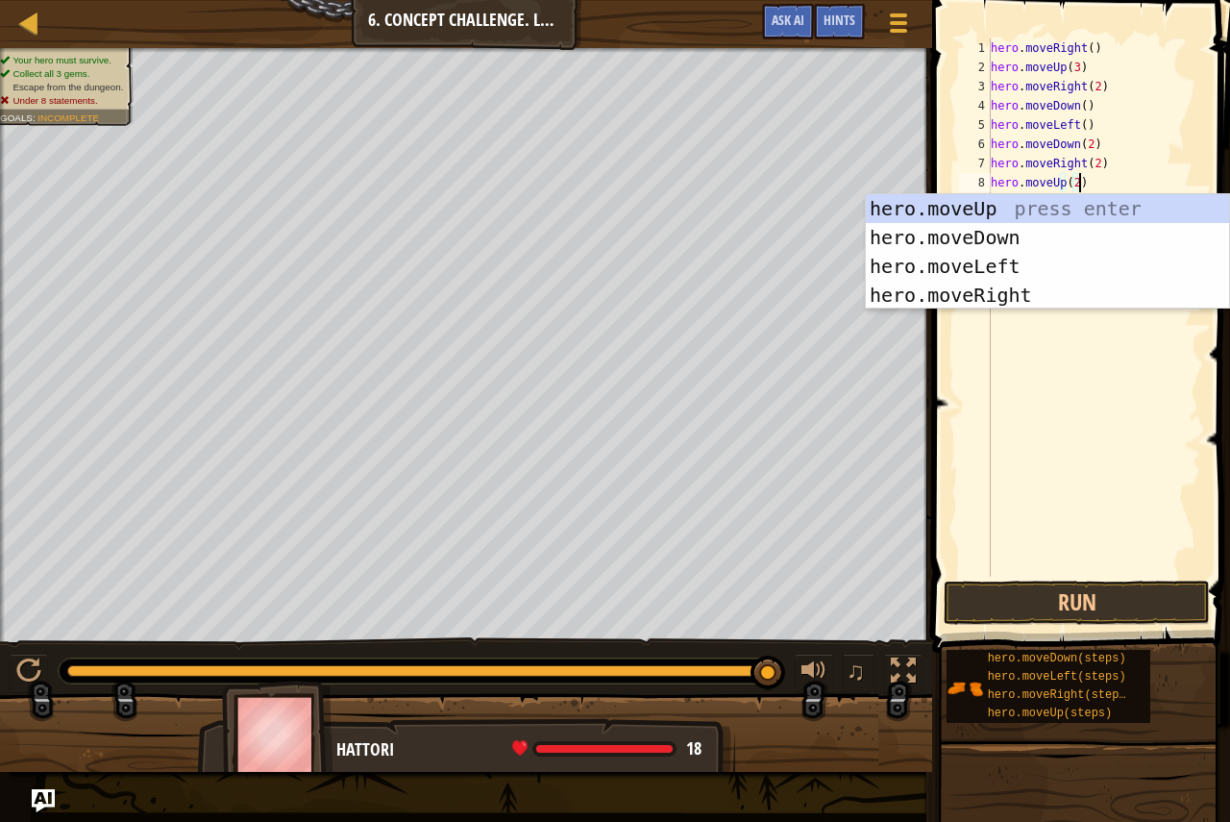
click at [961, 359] on div "hero.moveUp(2) 1 2 3 4 5 6 7 8 9 hero . moveRight ( ) hero . moveUp ( 3 ) hero …" at bounding box center [1078, 307] width 246 height 538
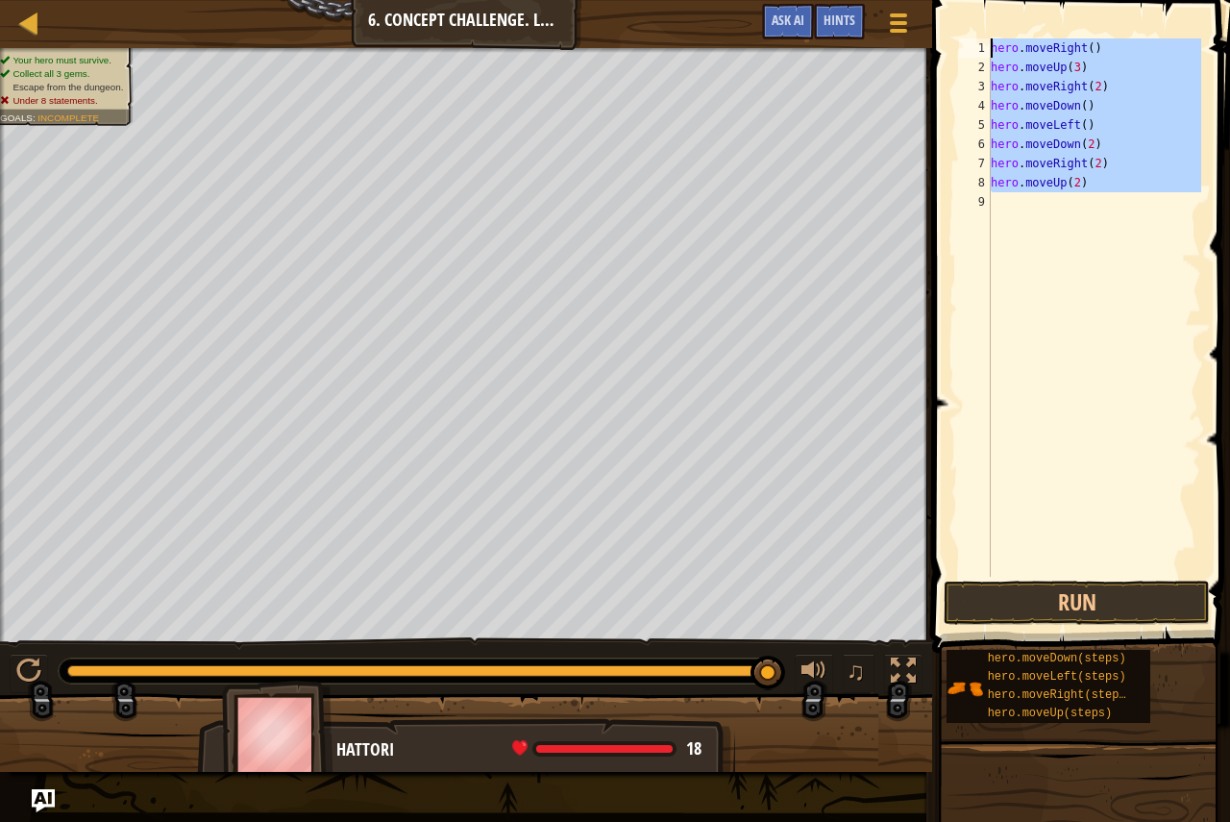
drag, startPoint x: 1087, startPoint y: 209, endPoint x: 1115, endPoint y: 36, distance: 175.2
click at [1115, 36] on div "hero.moveUp(2) 1 2 3 4 5 6 7 8 9 hero . moveRight ( ) hero . moveUp ( 3 ) hero …" at bounding box center [1078, 364] width 304 height 709
type textarea "hero.moveRight() hero.moveUp(3)"
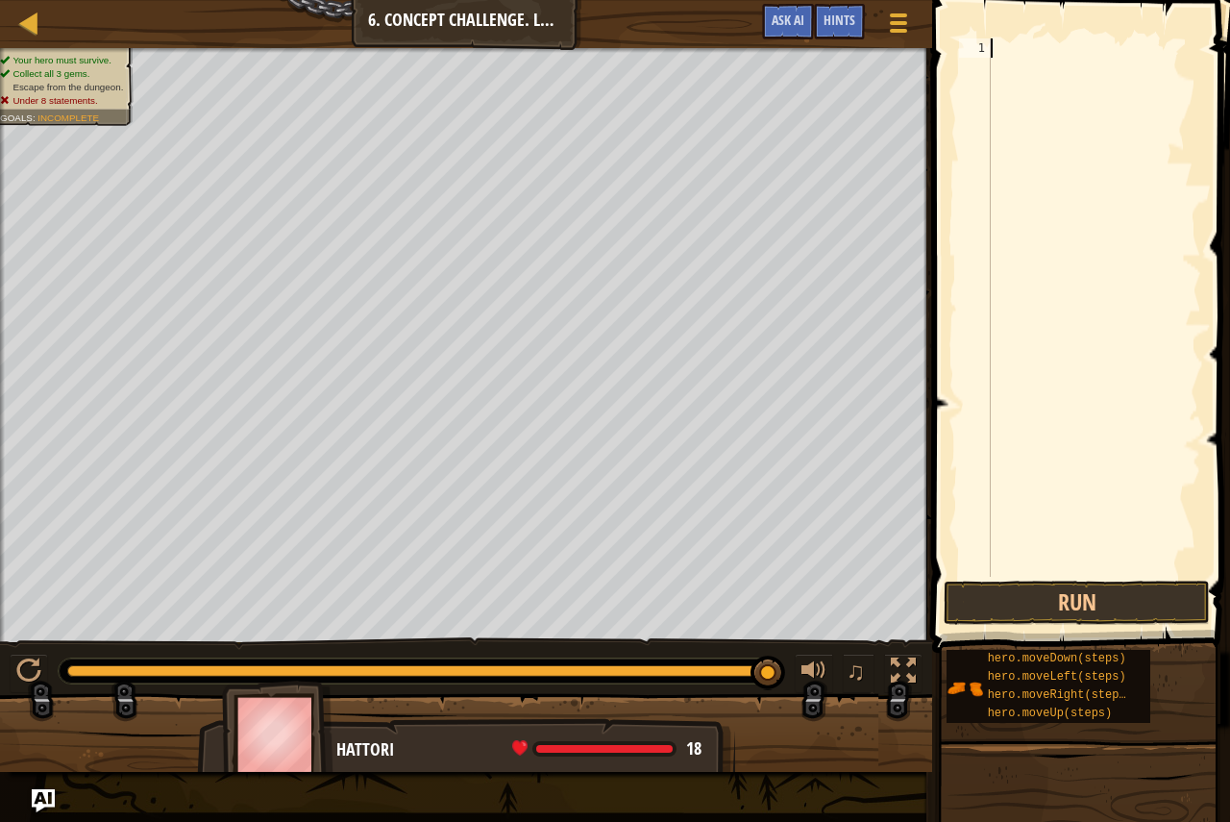
type textarea "m"
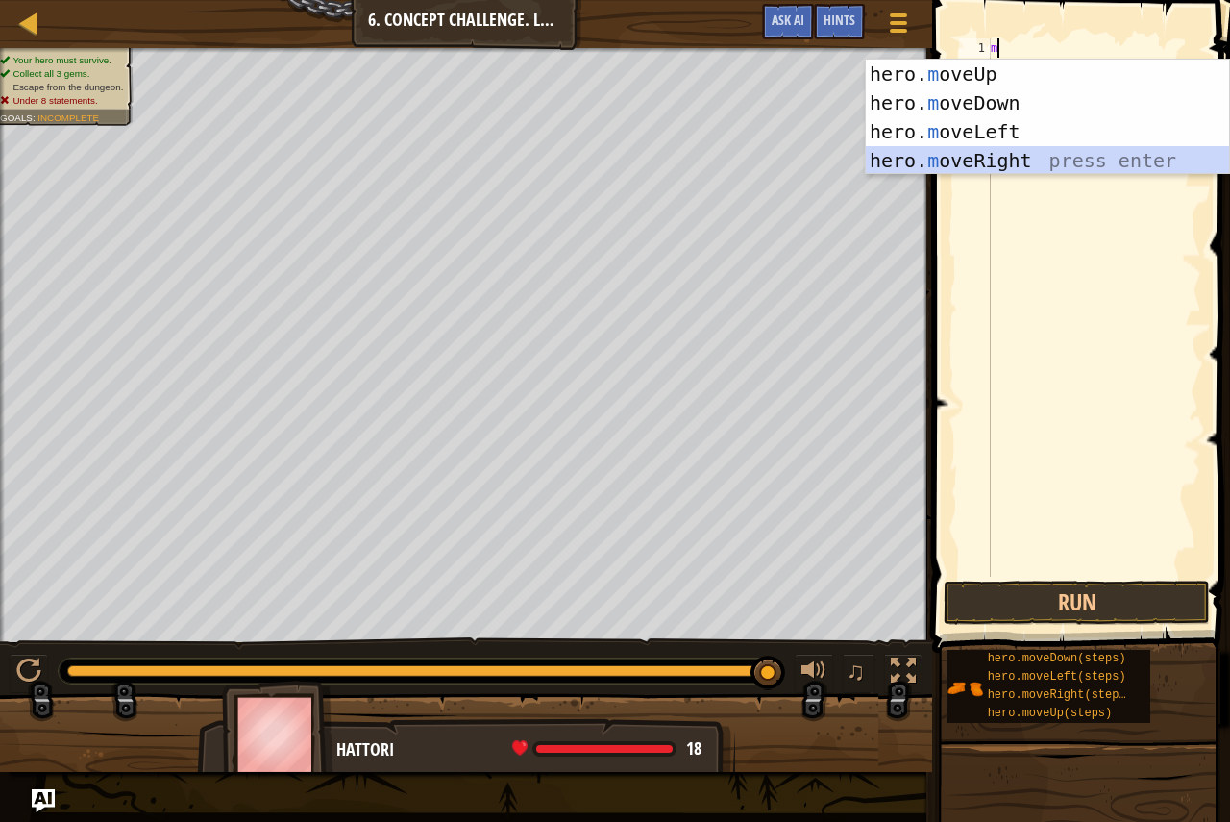
click at [1085, 156] on div "hero. m oveUp press enter hero. m oveDown press enter hero. m oveLeft press ent…" at bounding box center [1047, 146] width 363 height 173
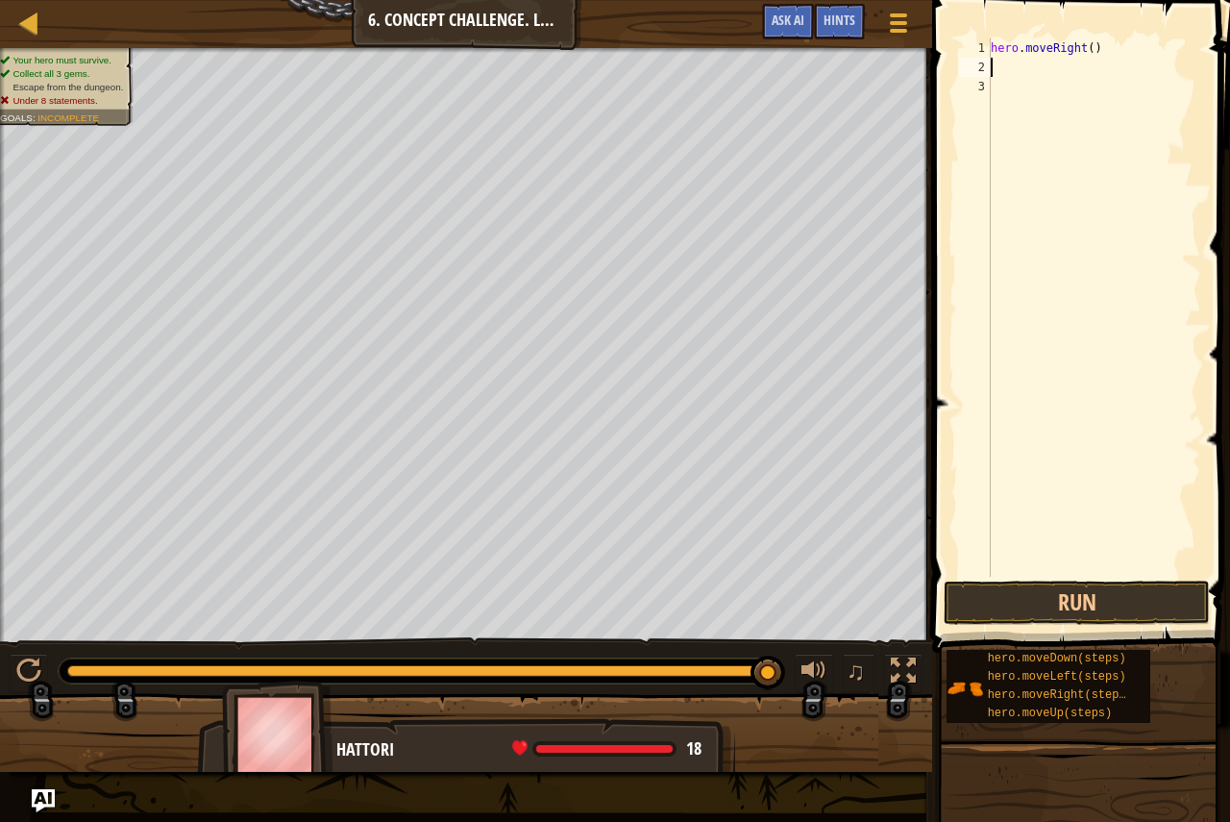
type textarea "m"
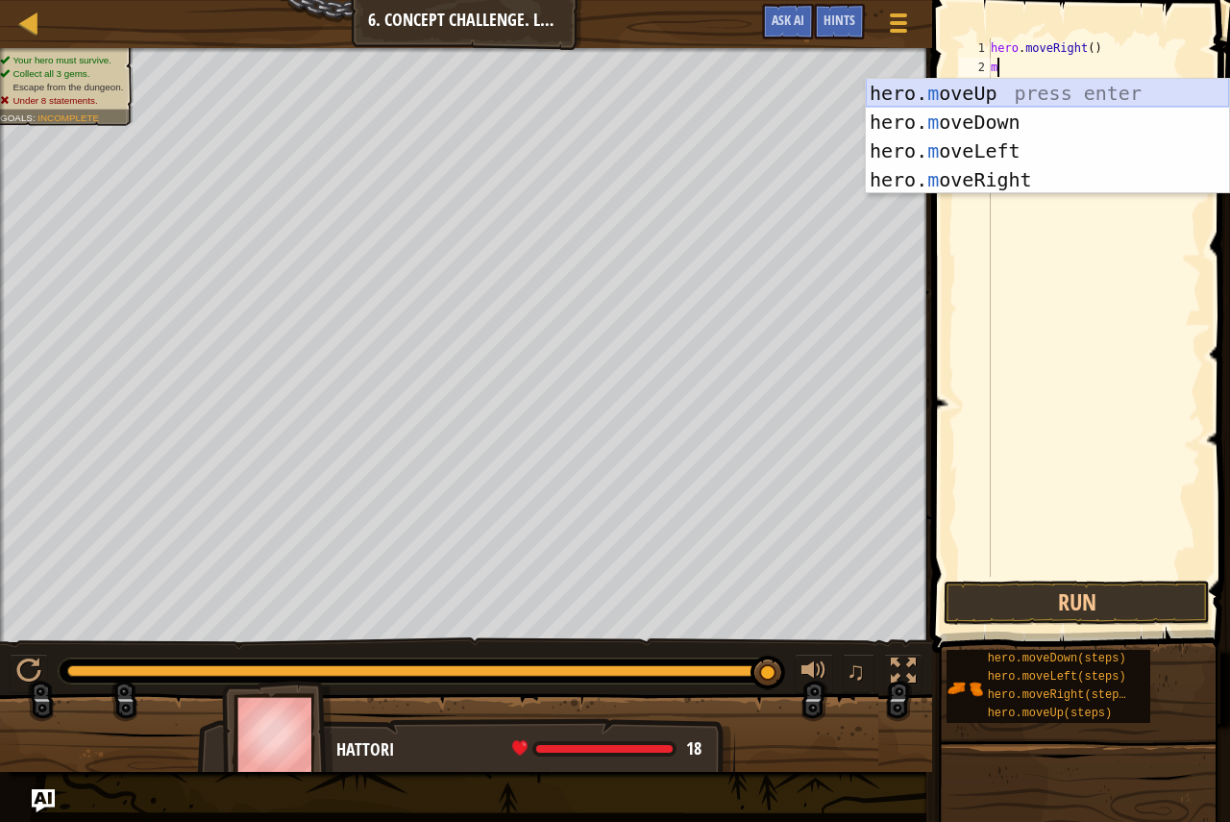
click at [1061, 82] on div "hero. m oveUp press enter hero. m oveDown press enter hero. m oveLeft press ent…" at bounding box center [1047, 165] width 363 height 173
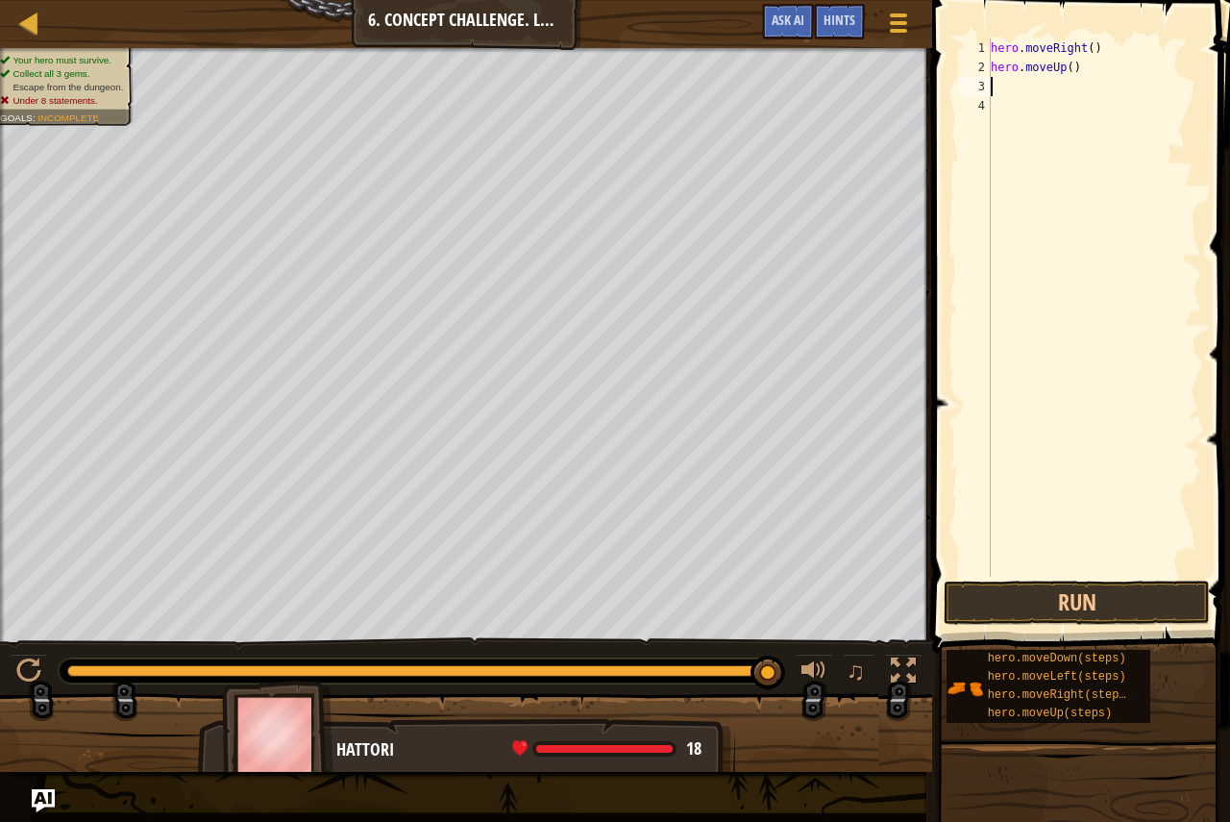
click at [1065, 66] on div "hero . moveRight ( ) hero . moveUp ( )" at bounding box center [1094, 326] width 214 height 577
type textarea "hero.moveUp(3)"
click at [1069, 92] on div "hero . moveRight ( ) hero . moveUp ( 3 )" at bounding box center [1094, 326] width 214 height 577
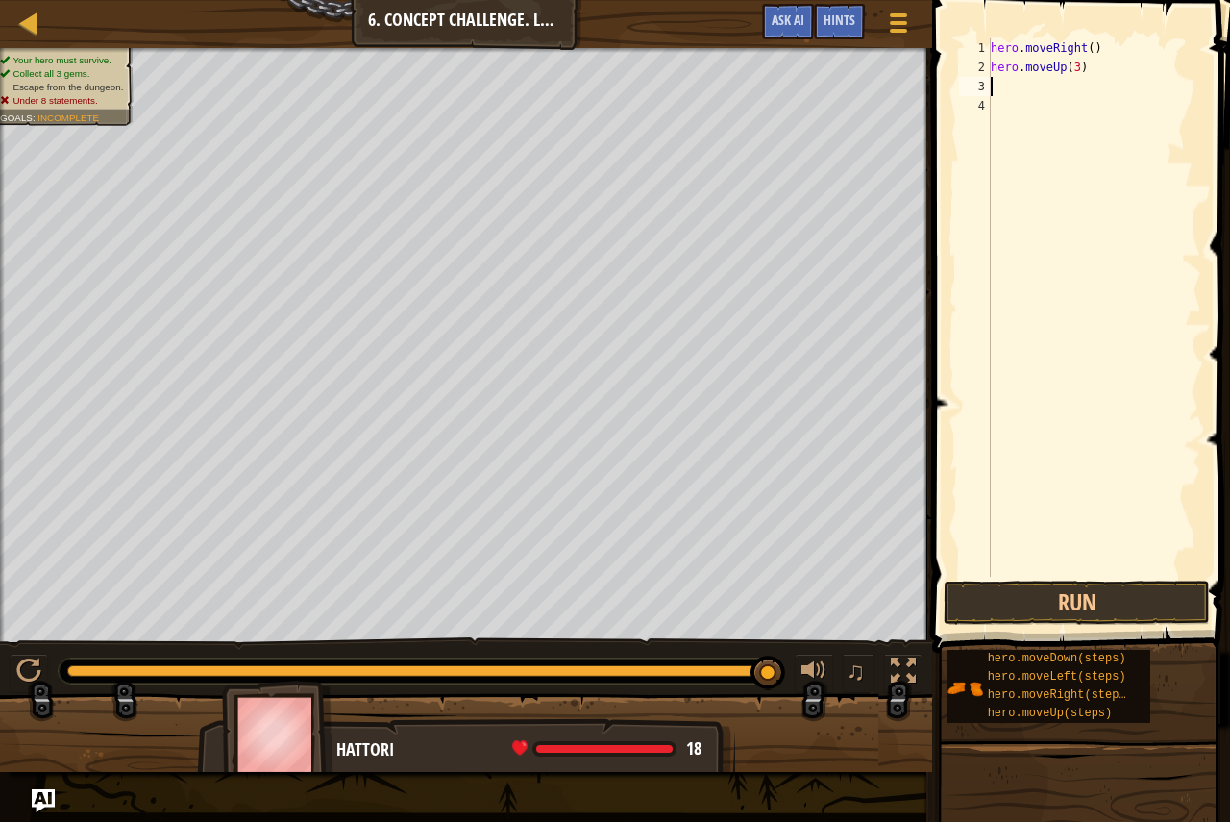
type textarea "n"
type textarea ","
type textarea "m"
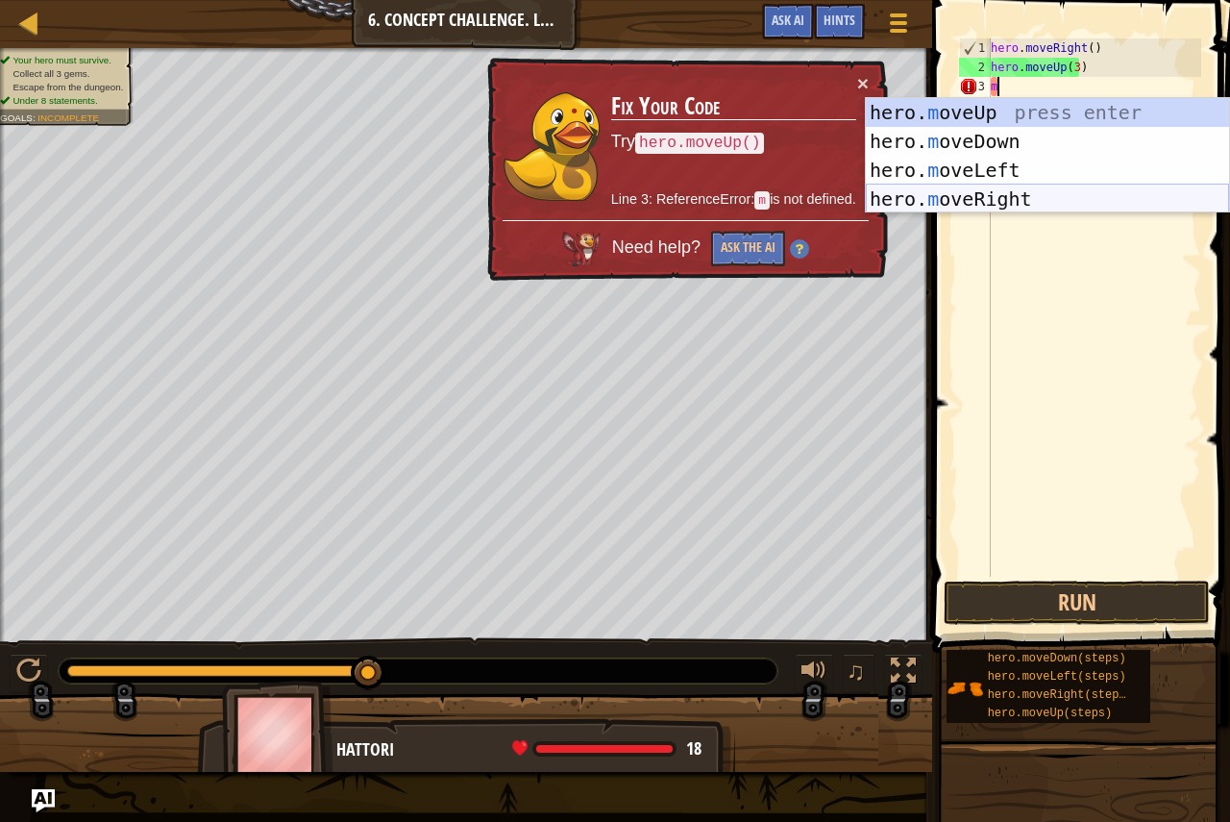
click at [1070, 189] on div "hero. m oveUp press enter hero. m oveDown press enter hero. m oveLeft press ent…" at bounding box center [1047, 184] width 363 height 173
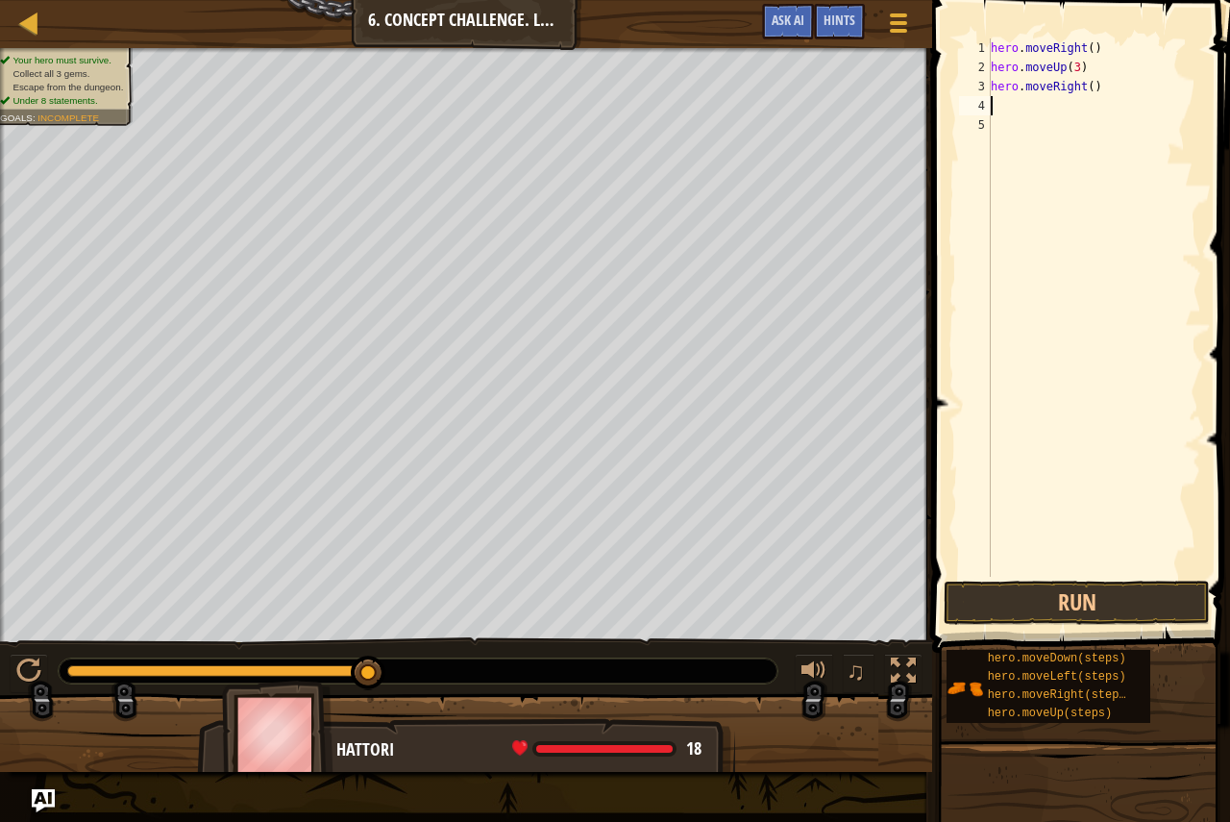
click at [1086, 86] on div "hero . moveRight ( ) hero . moveUp ( 3 ) hero . moveRight ( )" at bounding box center [1094, 326] width 214 height 577
type textarea "hero.moveRight(2)"
click at [966, 597] on button "Run" at bounding box center [1077, 602] width 266 height 44
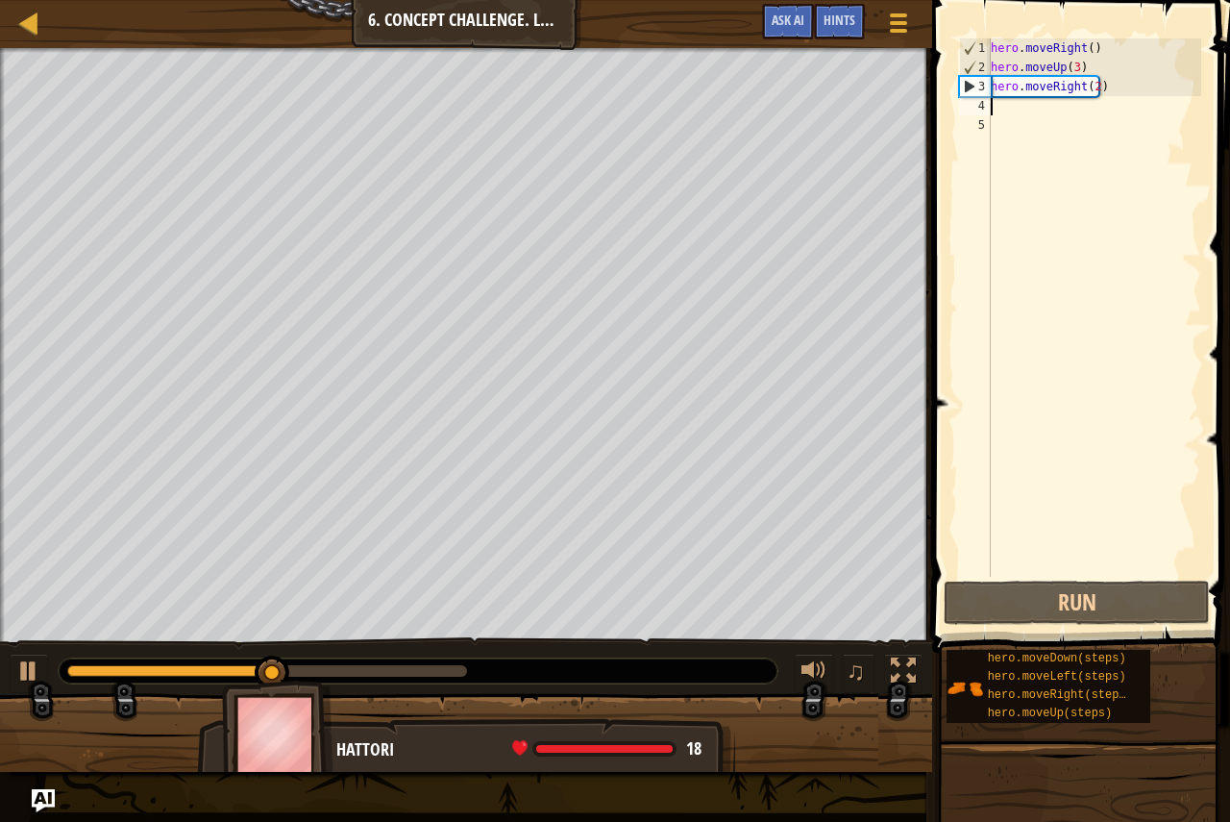
click at [996, 103] on div "hero . moveRight ( ) hero . moveUp ( 3 ) hero . moveRight ( 2 )" at bounding box center [1094, 326] width 214 height 577
type textarea "m"
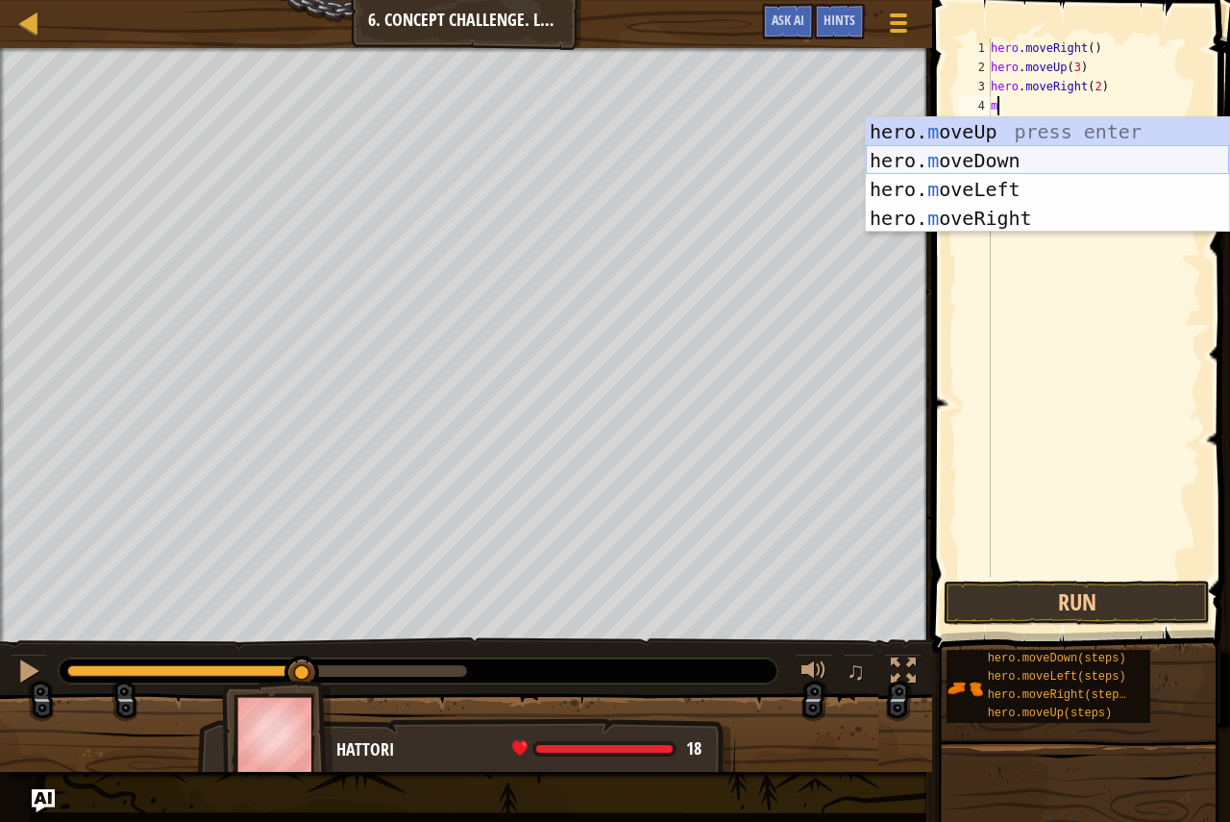
click at [1003, 157] on div "hero. m oveUp press enter hero. m oveDown press enter hero. m oveLeft press ent…" at bounding box center [1047, 203] width 363 height 173
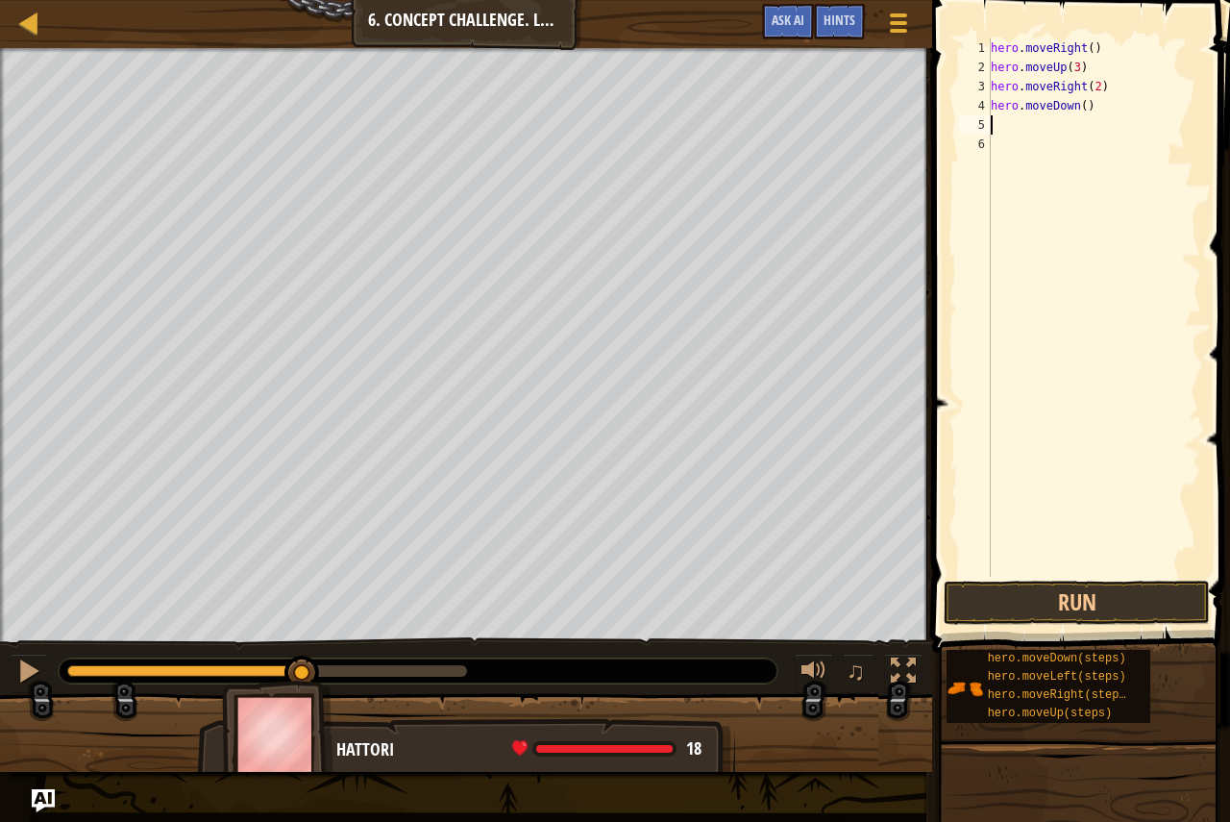
click at [1075, 105] on div "hero . moveRight ( ) hero . moveUp ( 3 ) hero . moveRight ( 2 ) hero . moveDown…" at bounding box center [1094, 326] width 214 height 577
click at [1080, 105] on div "hero . moveRight ( ) hero . moveUp ( 3 ) hero . moveRight ( 2 ) hero . moveDown…" at bounding box center [1094, 326] width 214 height 577
type textarea "hero.moveDown(3)"
click at [1065, 112] on div "hero . moveRight ( ) hero . moveUp ( 3 ) hero . moveRight ( 2 ) hero . moveDown…" at bounding box center [1094, 326] width 214 height 577
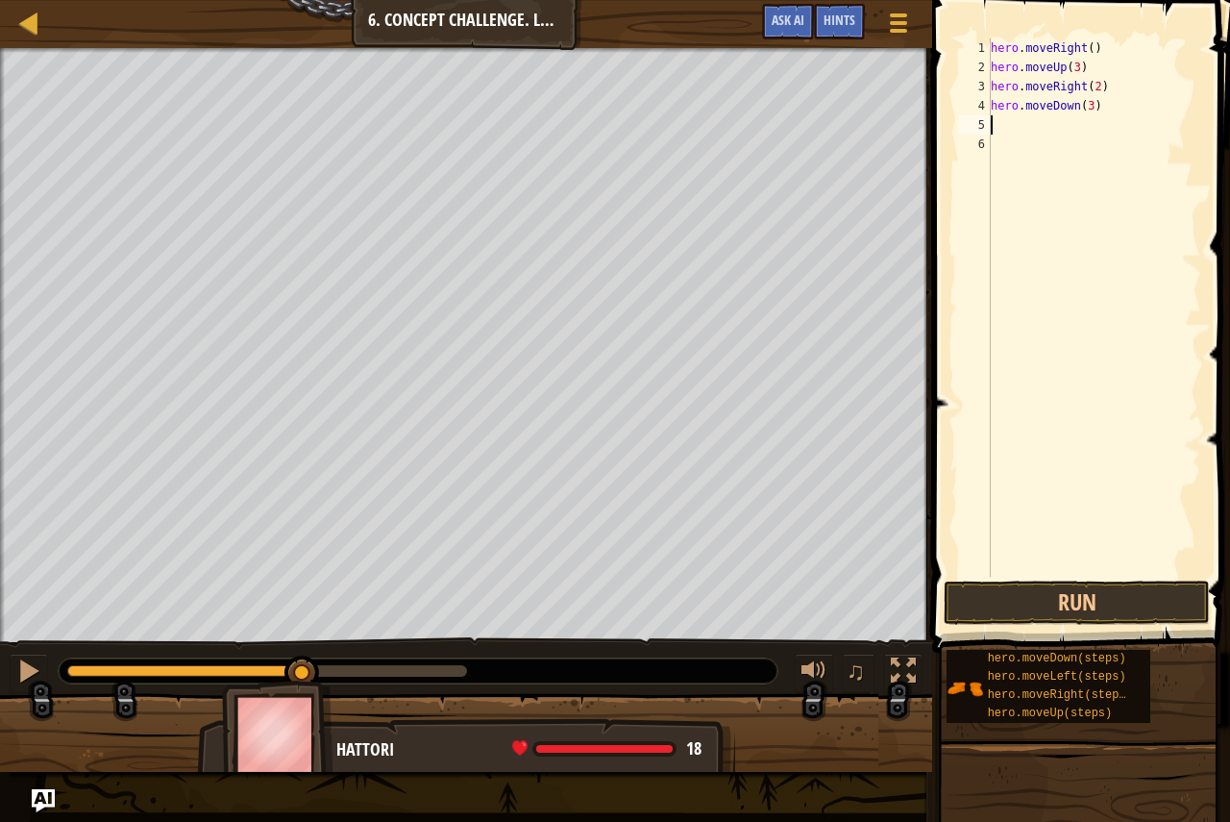
click at [1059, 123] on div "hero . moveRight ( ) hero . moveUp ( 3 ) hero . moveRight ( 2 ) hero . moveDown…" at bounding box center [1094, 326] width 214 height 577
type textarea "m"
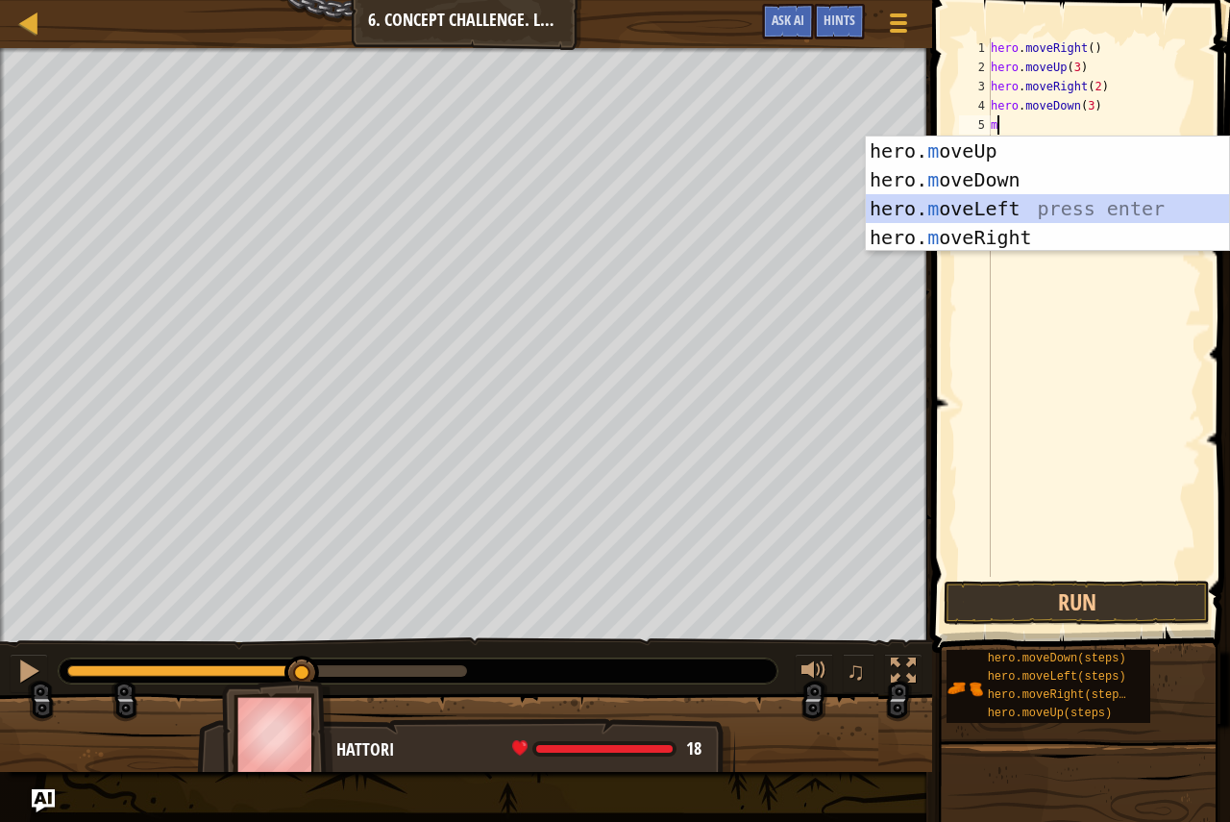
click at [1048, 196] on div "hero. m oveUp press enter hero. m oveDown press enter hero. m oveLeft press ent…" at bounding box center [1047, 222] width 363 height 173
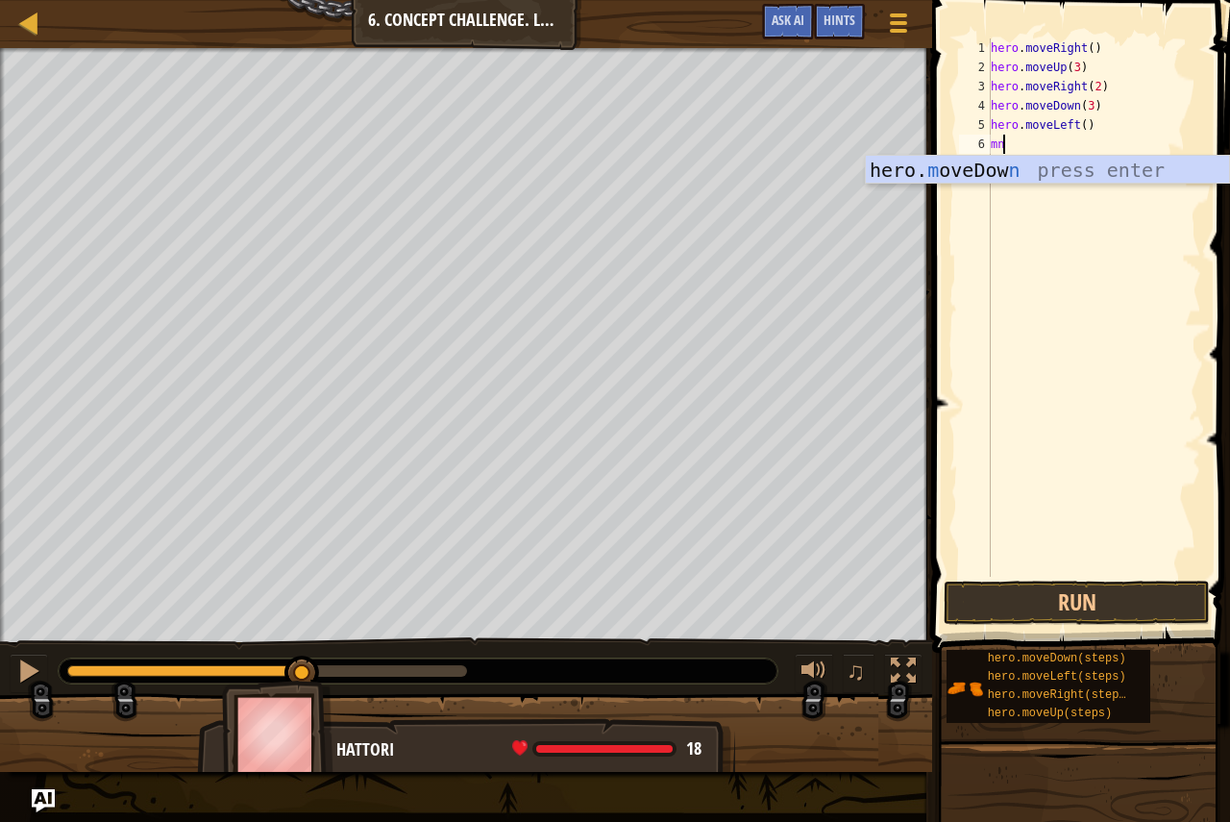
type textarea "m"
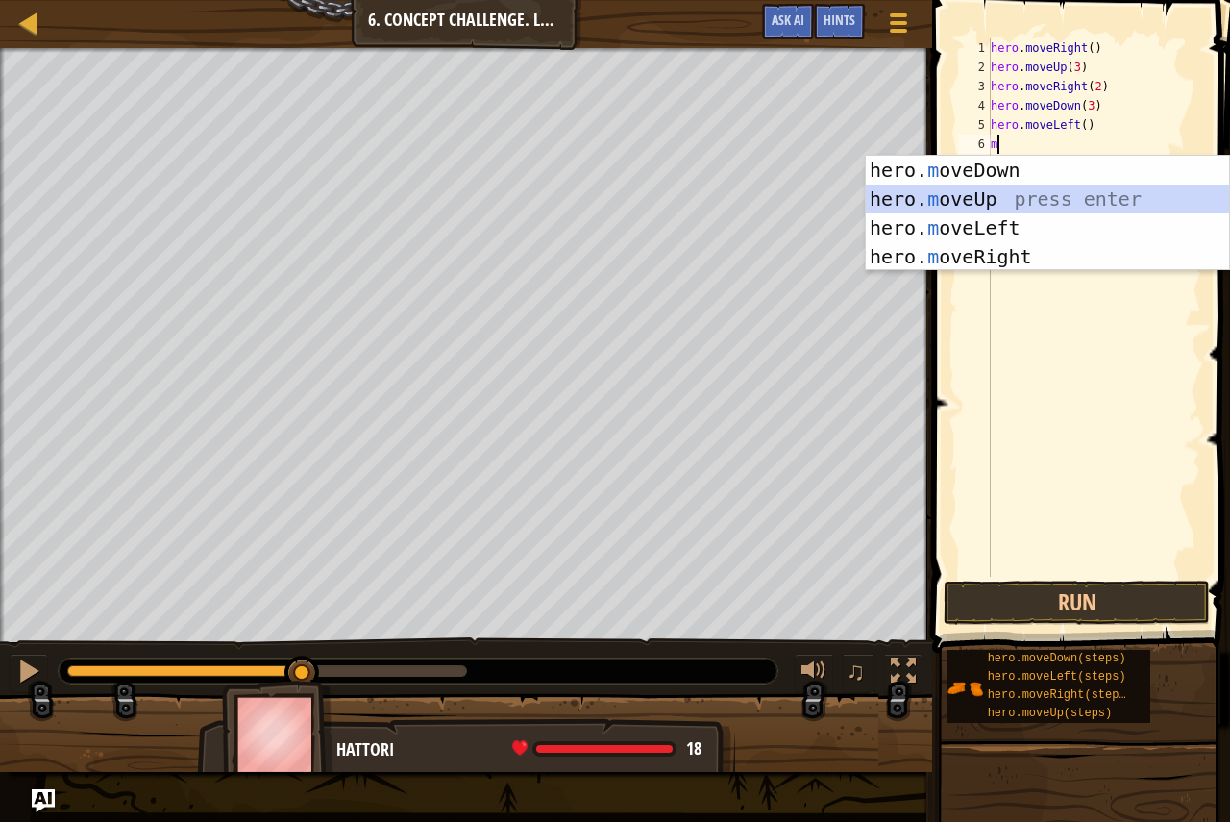
click at [1048, 196] on div "hero. m oveDown press enter hero. m oveUp press enter hero. m oveLeft press ent…" at bounding box center [1047, 242] width 363 height 173
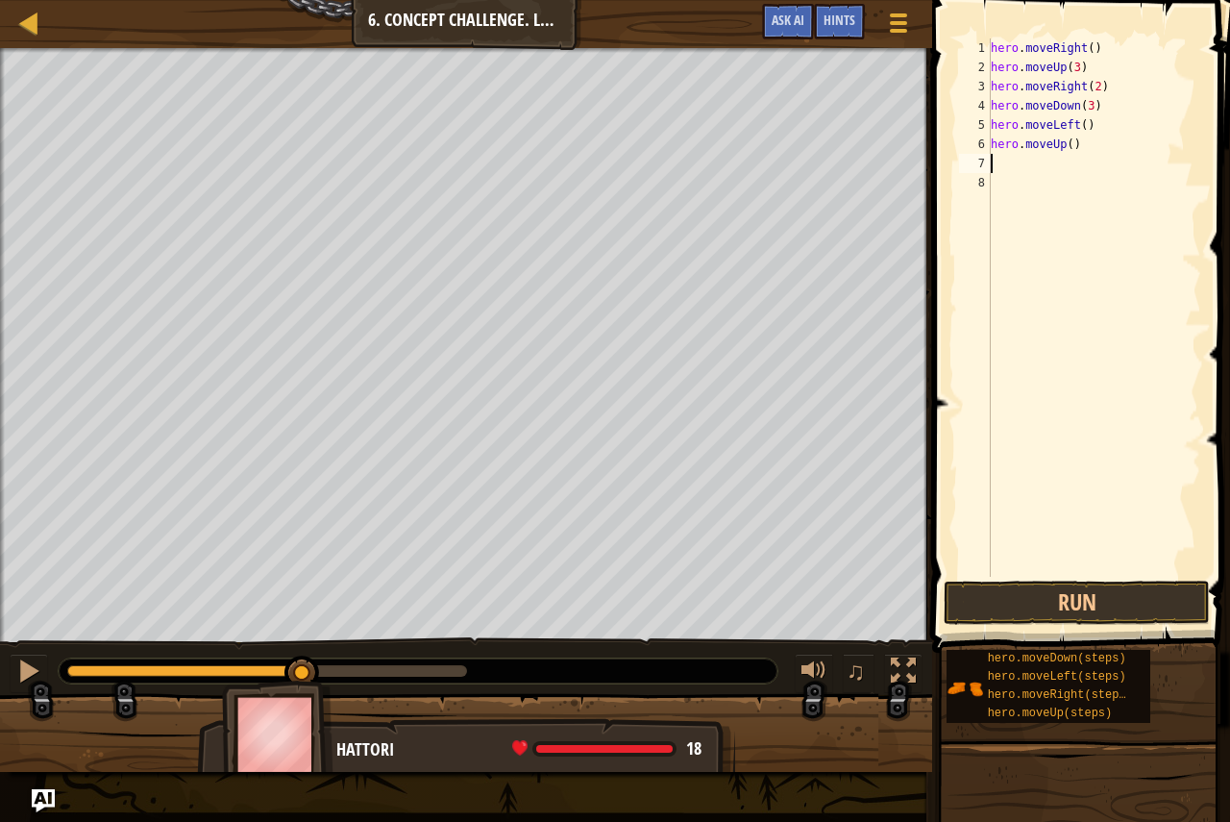
click at [1067, 144] on div "hero . moveRight ( ) hero . moveUp ( 3 ) hero . moveRight ( 2 ) hero . moveDown…" at bounding box center [1094, 326] width 214 height 577
type textarea "hero.moveUp(2)"
click at [1042, 164] on div "hero . moveRight ( ) hero . moveUp ( 3 ) hero . moveRight ( 2 ) hero . moveDown…" at bounding box center [1094, 326] width 214 height 577
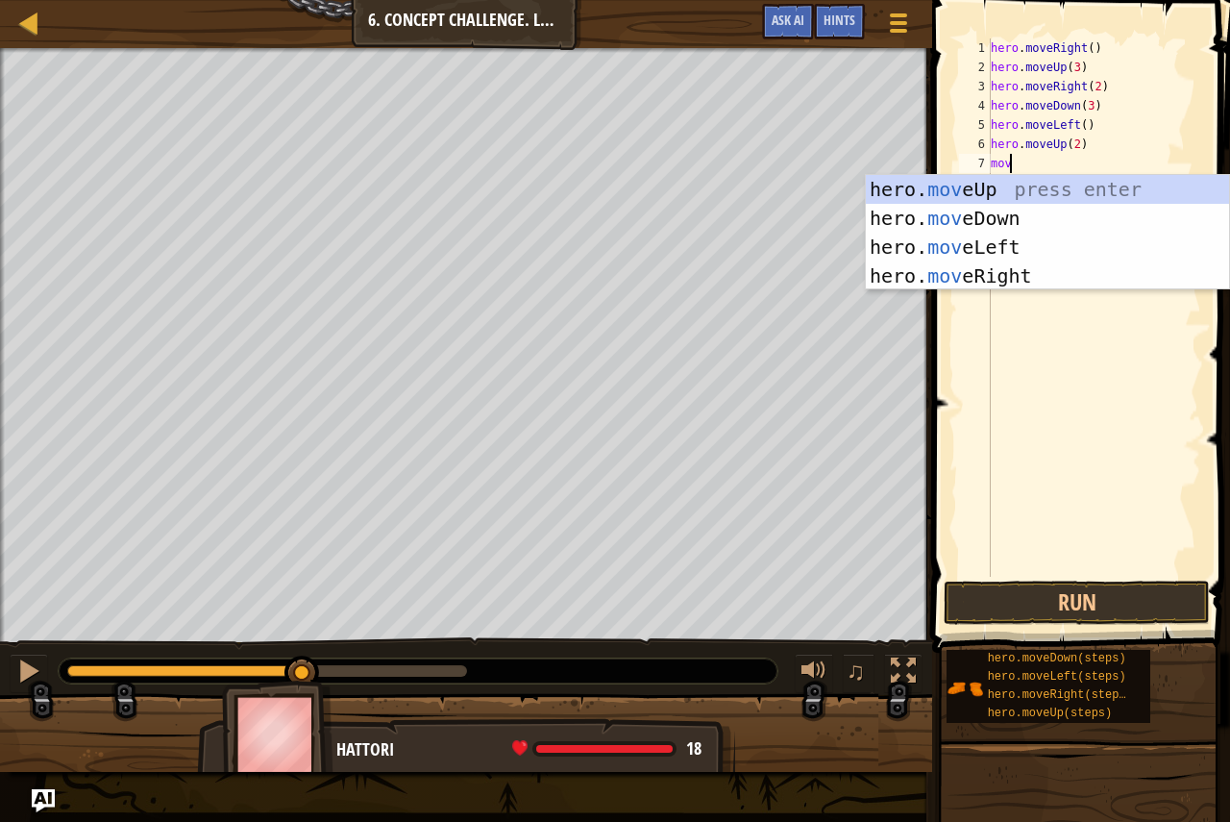
scroll to position [9, 1]
type textarea "move"
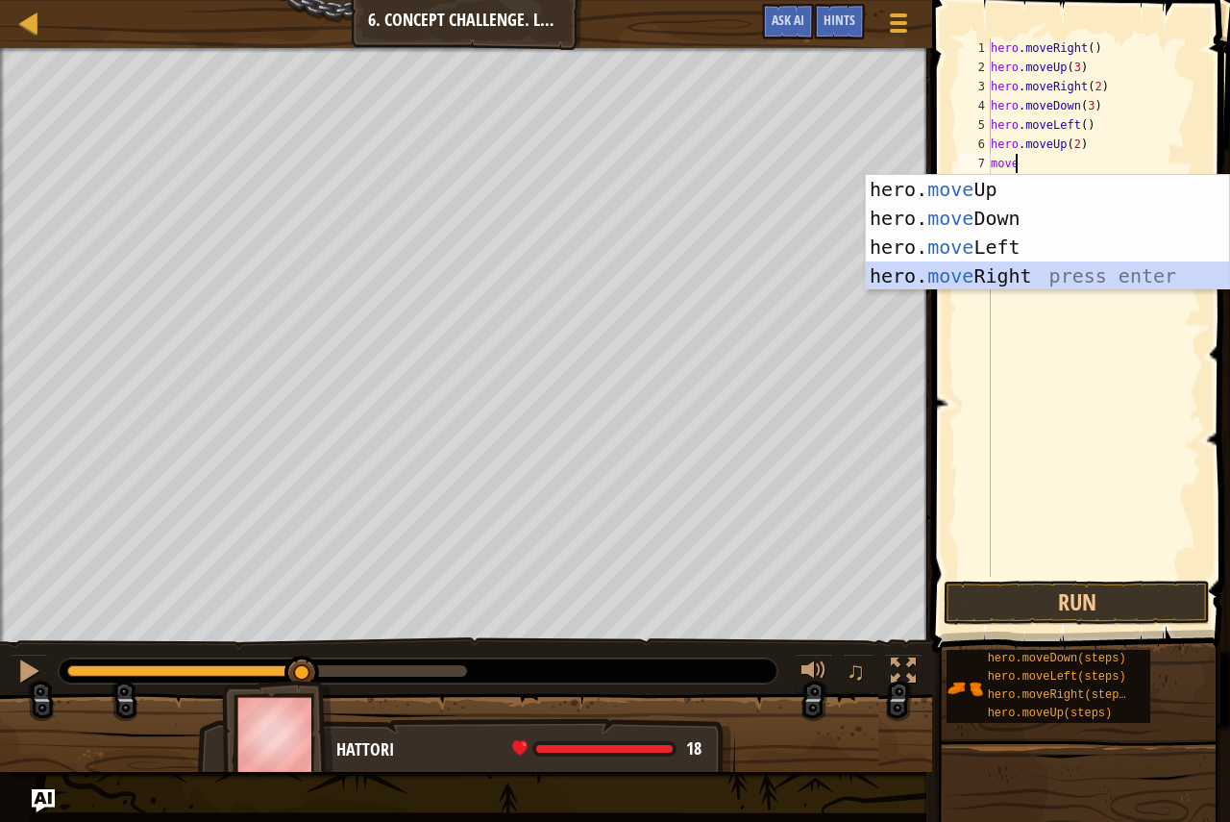
click at [959, 267] on div "hero. move Up press enter hero. move Down press enter hero. move Left press ent…" at bounding box center [1047, 261] width 363 height 173
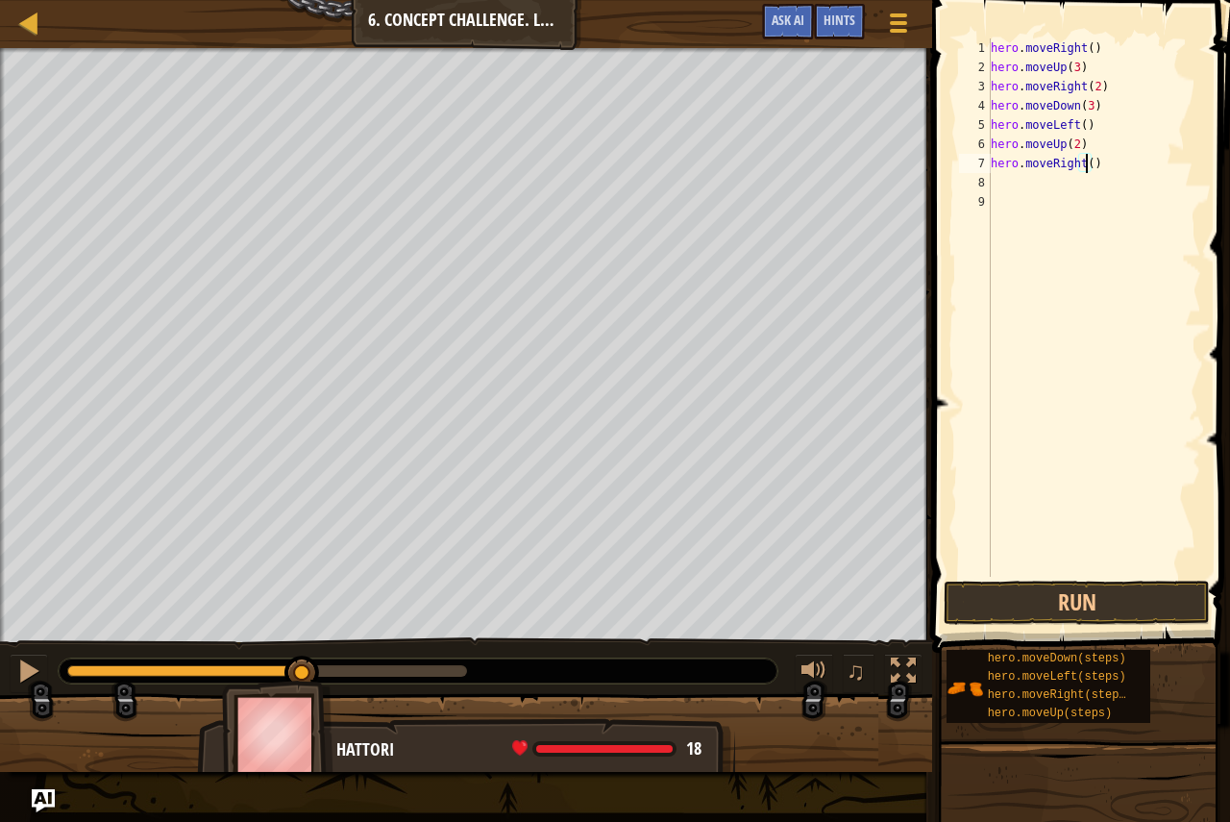
click at [1085, 169] on div "hero . moveRight ( ) hero . moveUp ( 3 ) hero . moveRight ( 2 ) hero . moveDown…" at bounding box center [1094, 326] width 214 height 577
type textarea "hero.moveRight(3)"
click at [1193, 593] on button "Run" at bounding box center [1077, 602] width 266 height 44
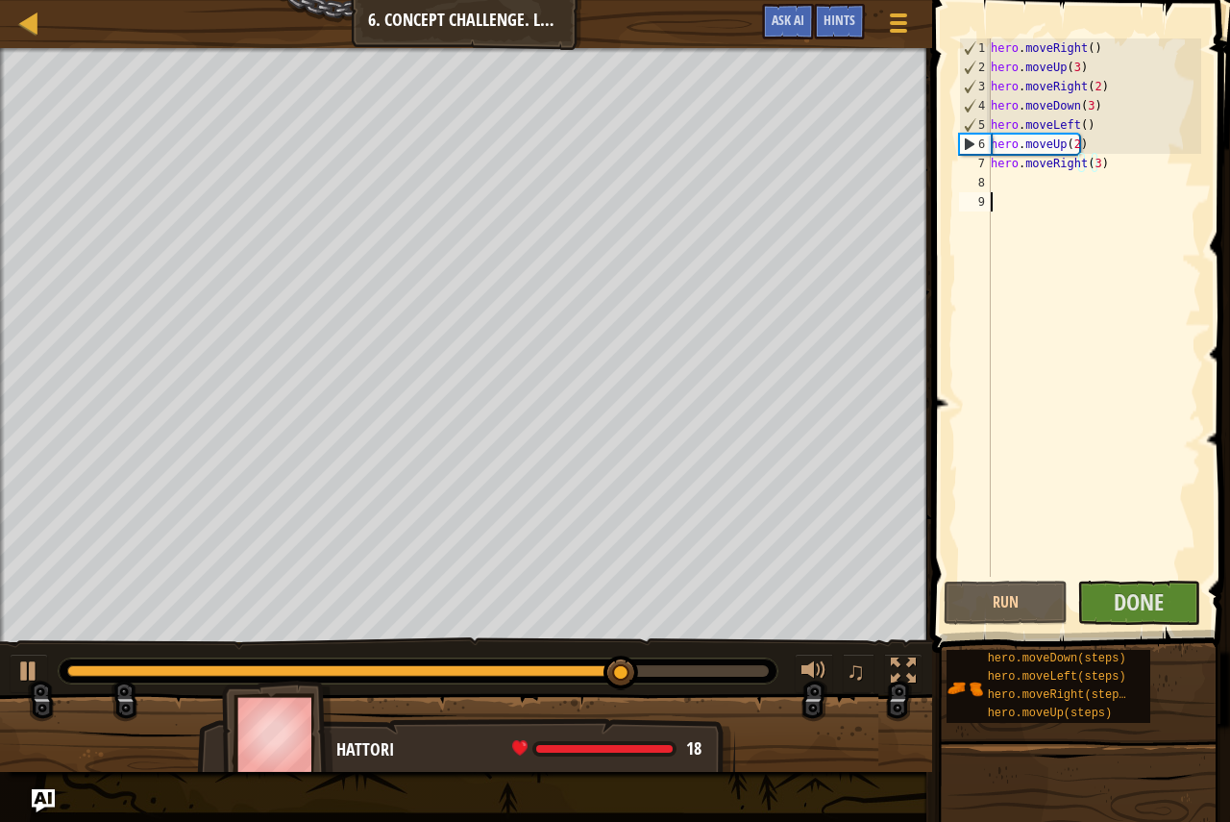
click at [1031, 213] on div "hero . moveRight ( ) hero . moveUp ( 3 ) hero . moveRight ( 2 ) hero . moveDown…" at bounding box center [1094, 326] width 214 height 577
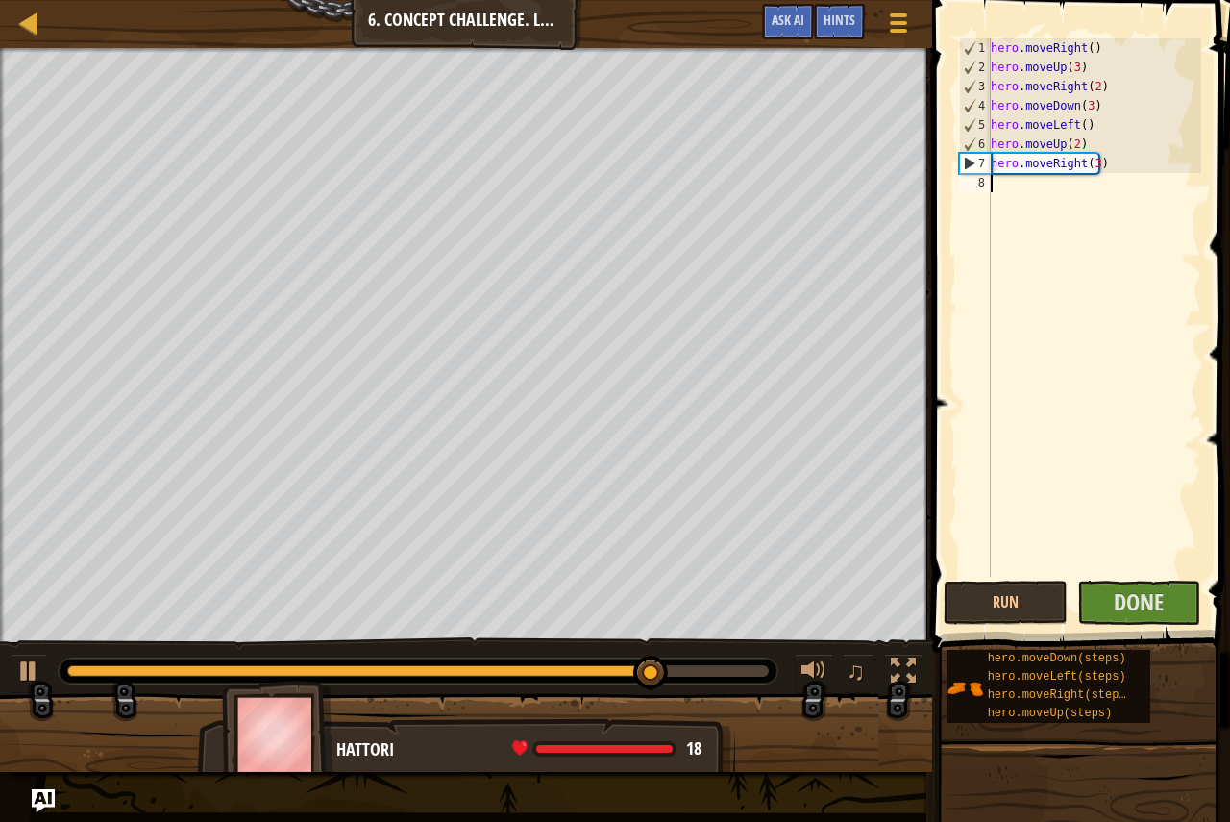
type textarea "hero.moveRight(3)"
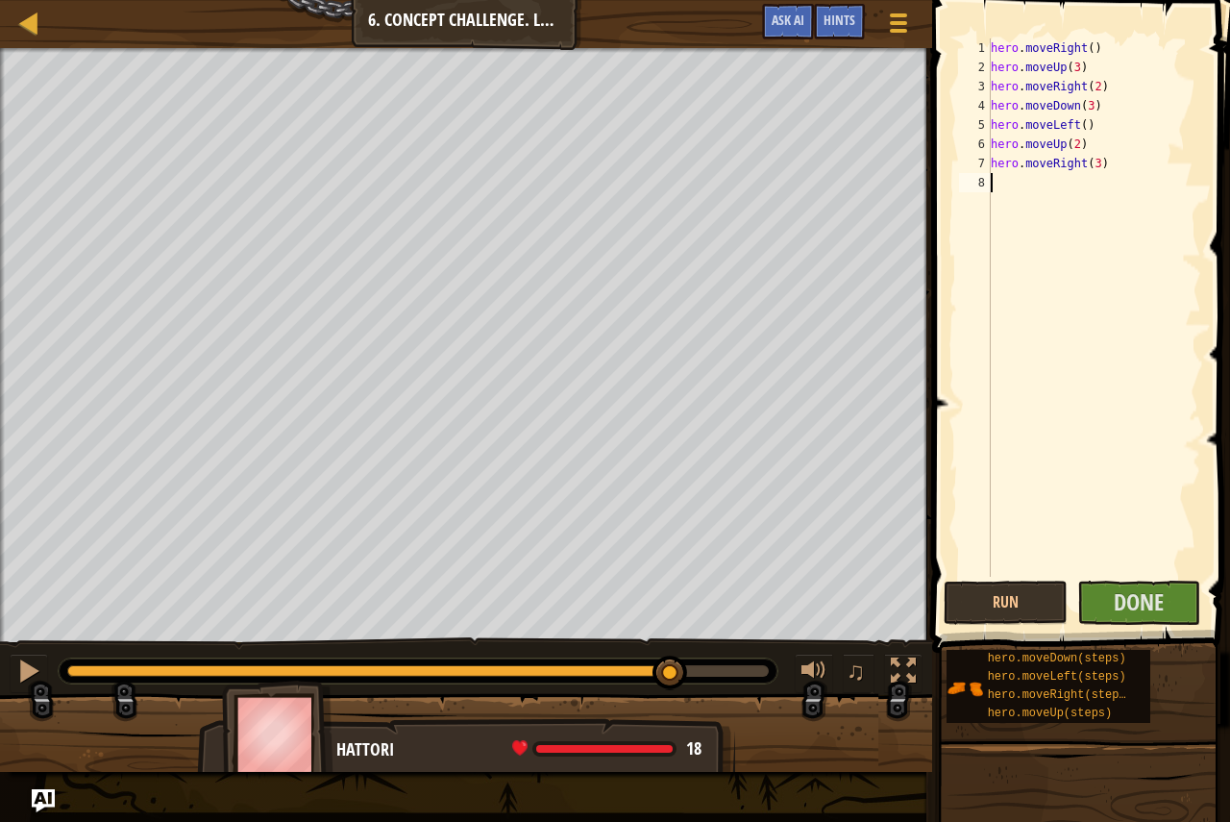
click at [1035, 347] on div "hero . moveRight ( ) hero . moveUp ( 3 ) hero . moveRight ( 2 ) hero . moveDown…" at bounding box center [1094, 326] width 214 height 577
click at [1094, 167] on div "hero . moveRight ( ) hero . moveUp ( 3 ) hero . moveRight ( 2 ) hero . moveDown…" at bounding box center [1094, 326] width 214 height 577
type textarea "hero.moveRight(5)"
click at [1095, 602] on button "Done" at bounding box center [1139, 602] width 124 height 44
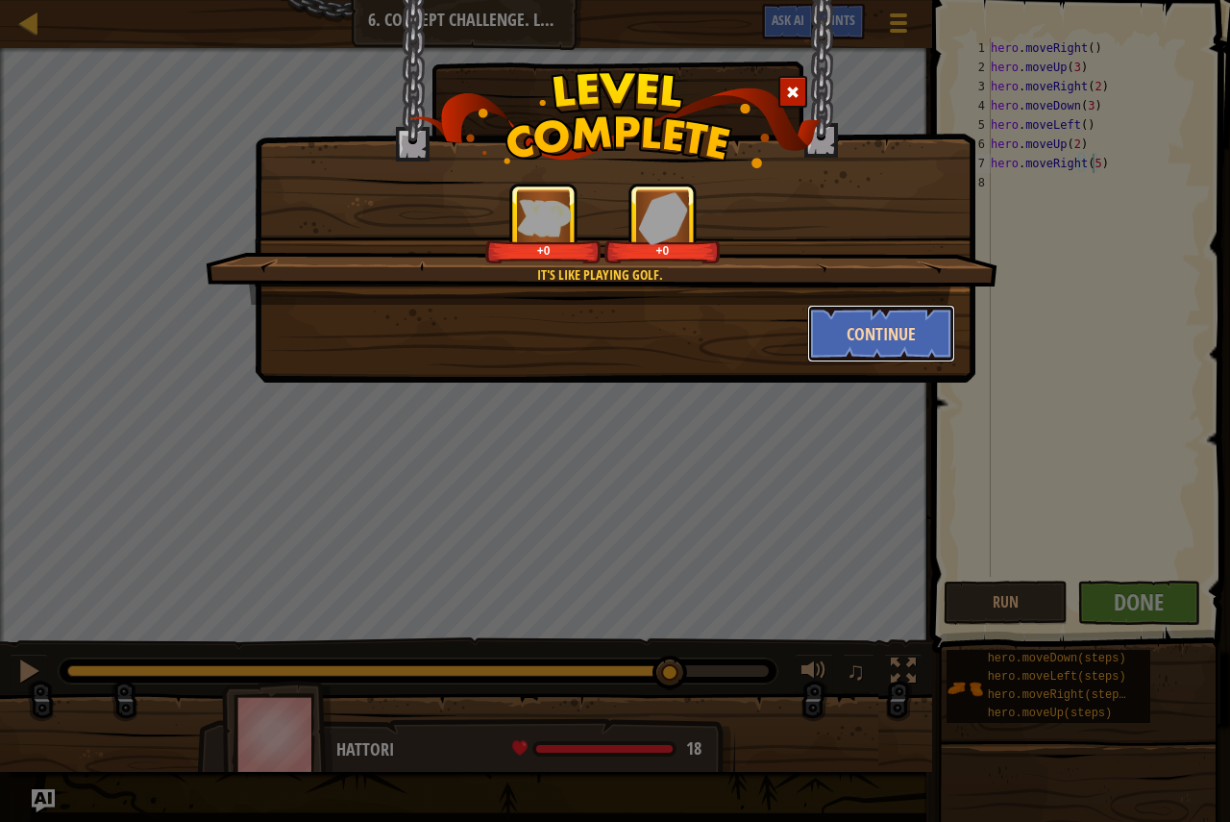
click at [884, 308] on button "Continue" at bounding box center [881, 334] width 149 height 58
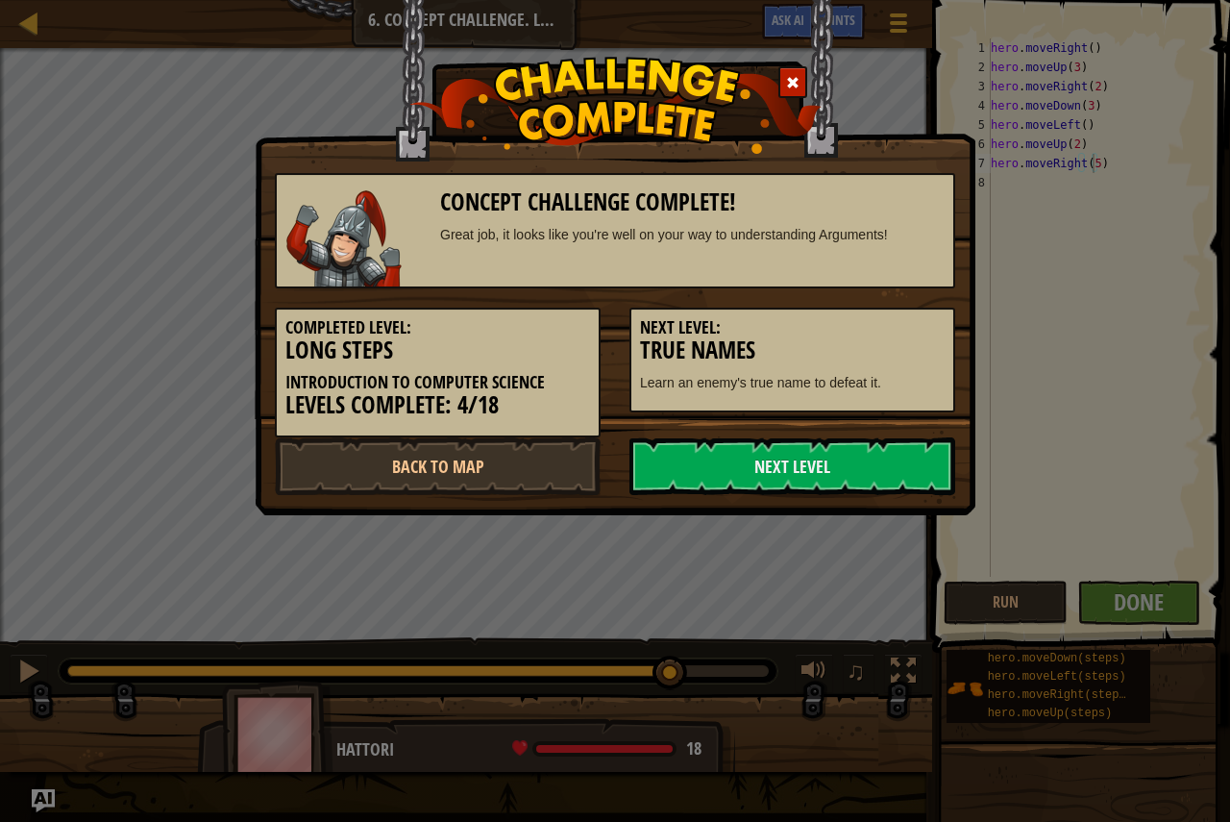
click at [884, 308] on div "Next Level: True Names Learn an enemy's true name to defeat it." at bounding box center [792, 360] width 326 height 105
drag, startPoint x: 780, startPoint y: 464, endPoint x: 766, endPoint y: 439, distance: 28.8
click at [779, 464] on link "Next Level" at bounding box center [792, 466] width 326 height 58
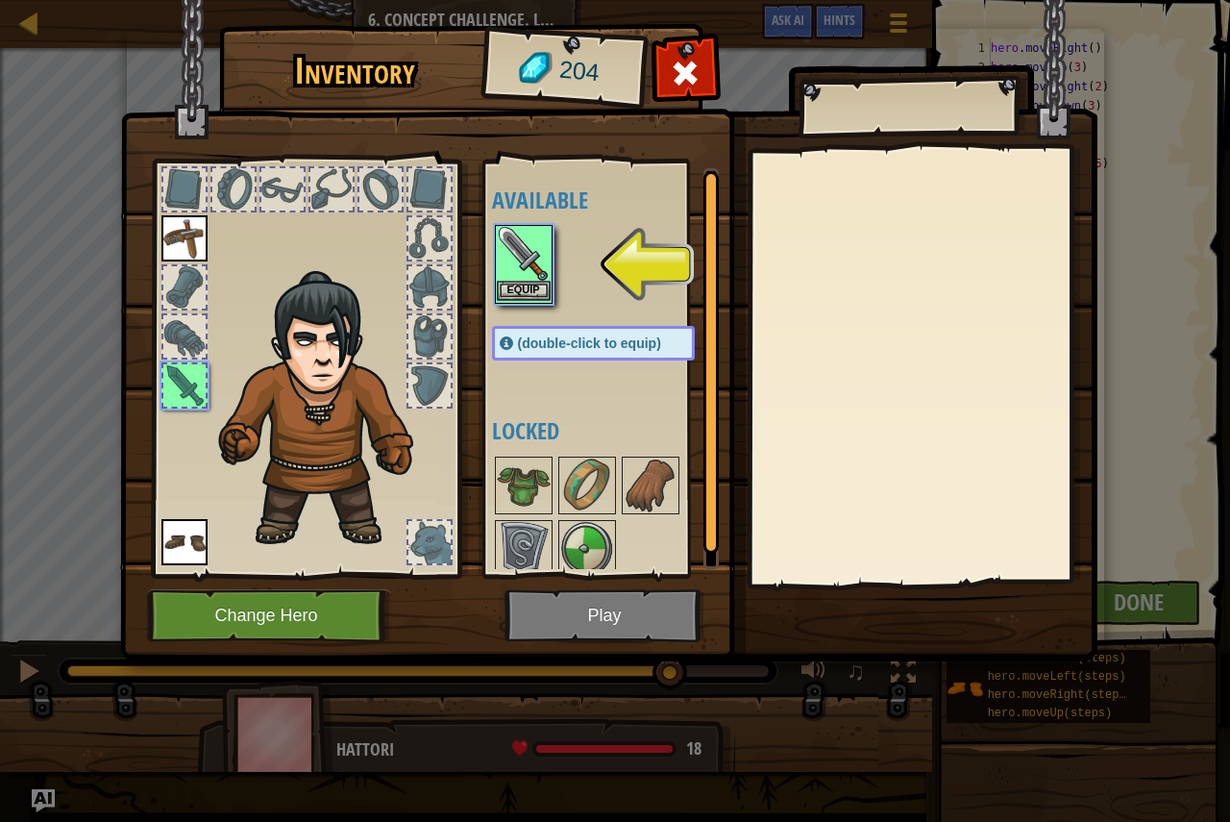
click at [504, 246] on img at bounding box center [524, 254] width 54 height 54
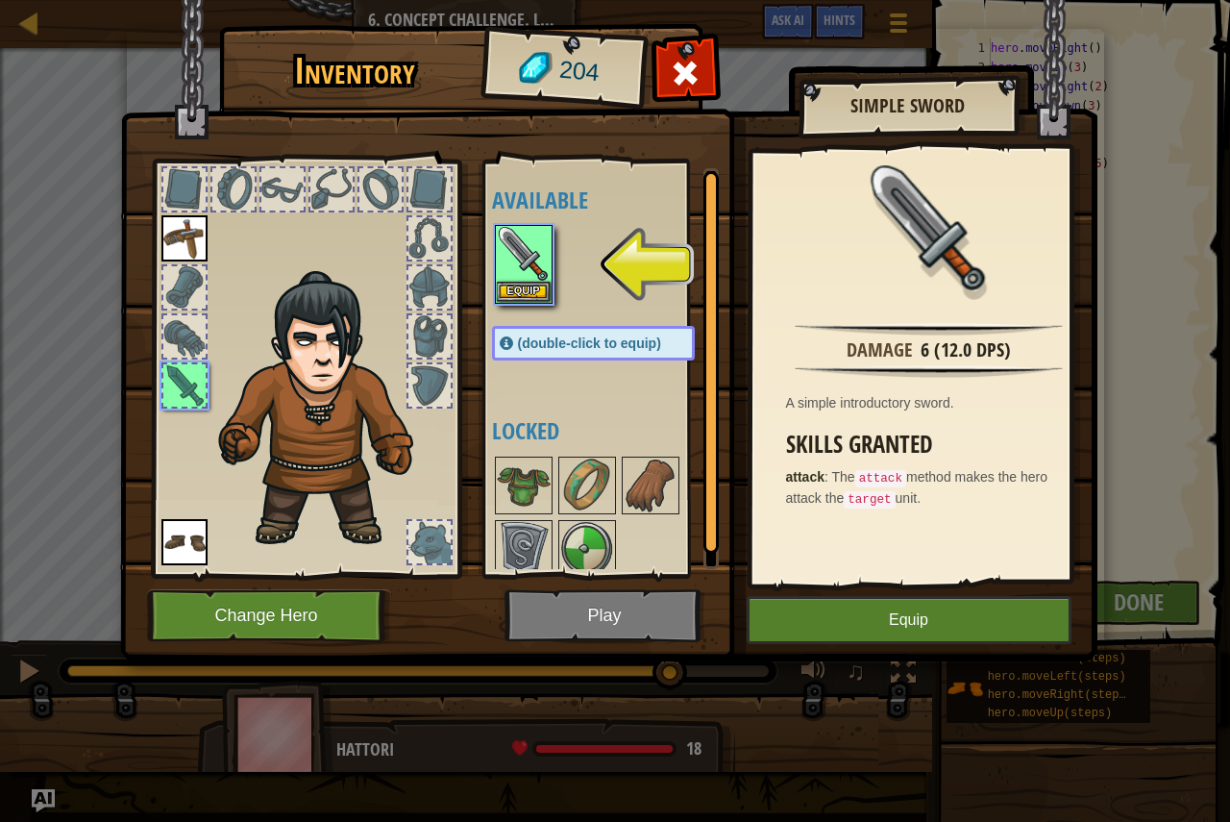
drag, startPoint x: 788, startPoint y: 582, endPoint x: 865, endPoint y: 619, distance: 85.1
click at [865, 617] on div "Inventory 204 Available Equip Equip Equip (double-click to equip) Locked Simple…" at bounding box center [615, 346] width 977 height 634
click at [867, 626] on button "Equip" at bounding box center [909, 620] width 325 height 48
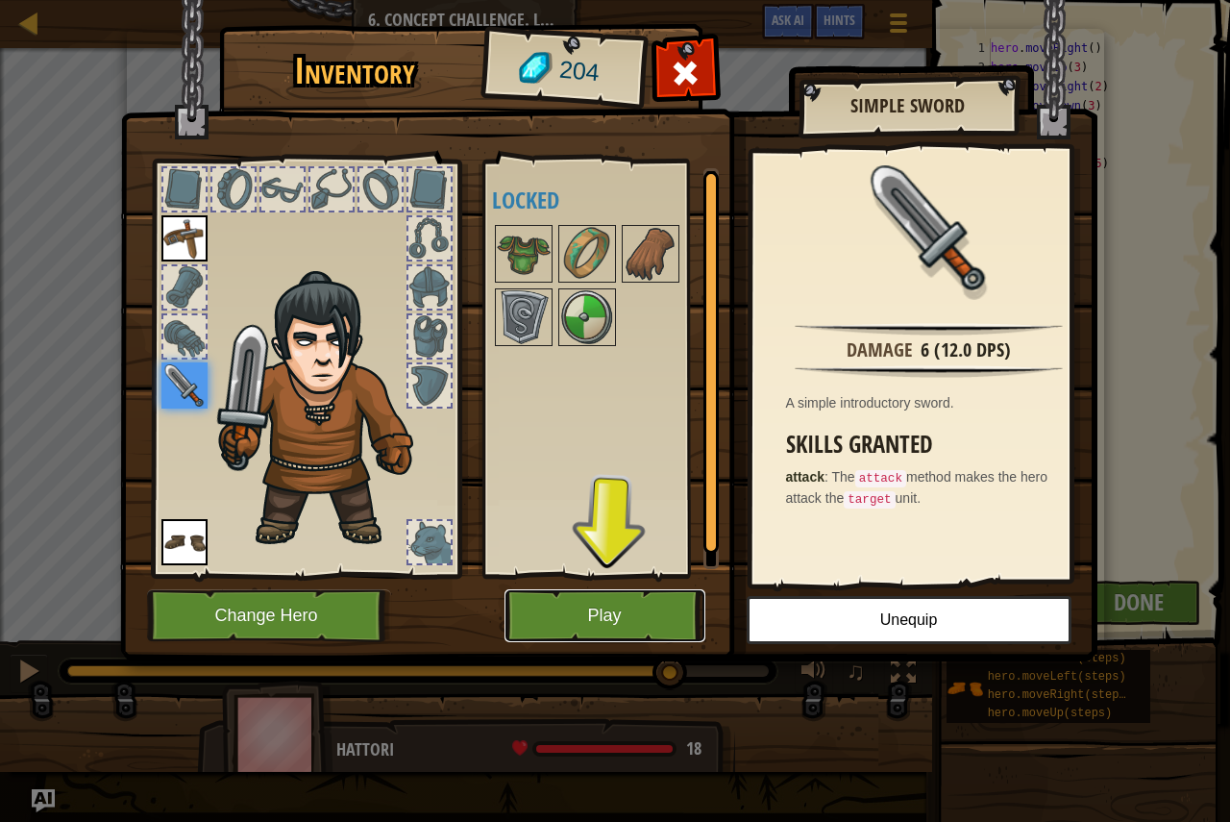
click at [670, 598] on button "Play" at bounding box center [604, 615] width 201 height 53
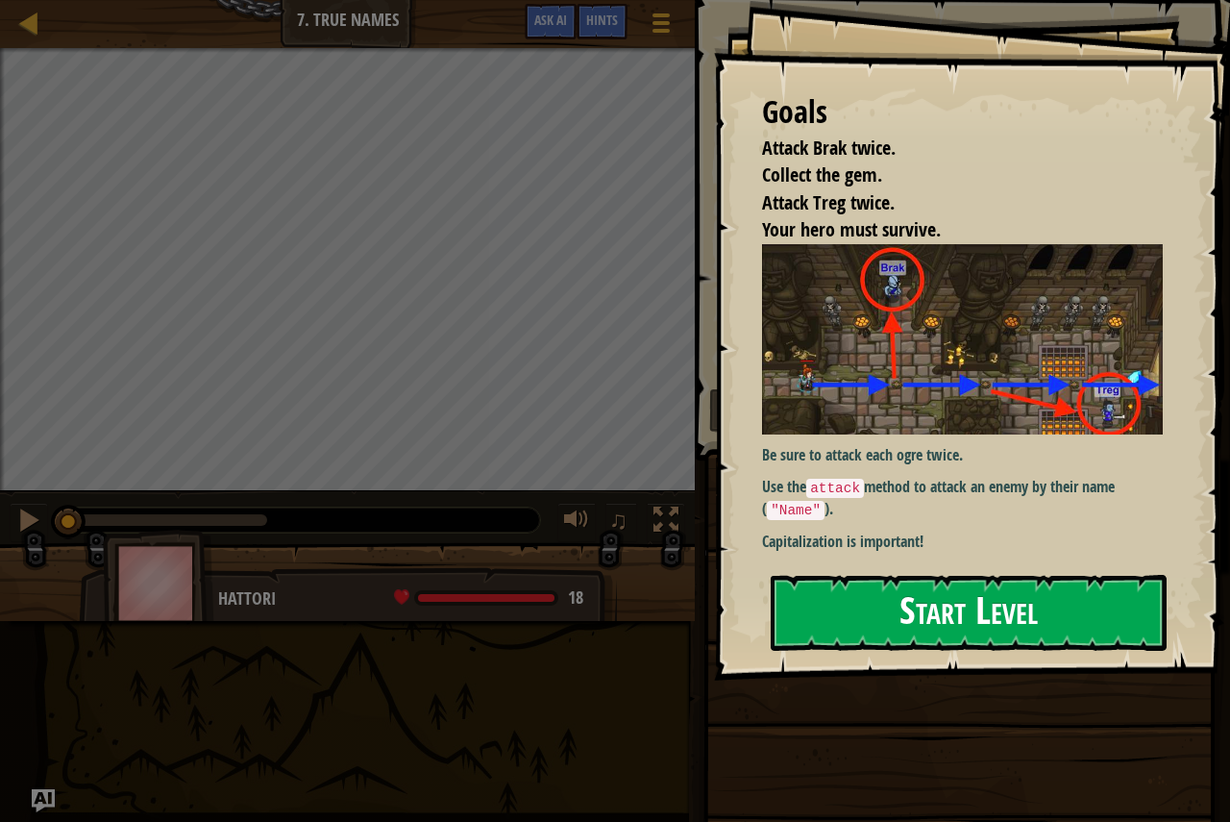
click at [930, 575] on button "Start Level" at bounding box center [969, 613] width 396 height 76
type textarea "c"
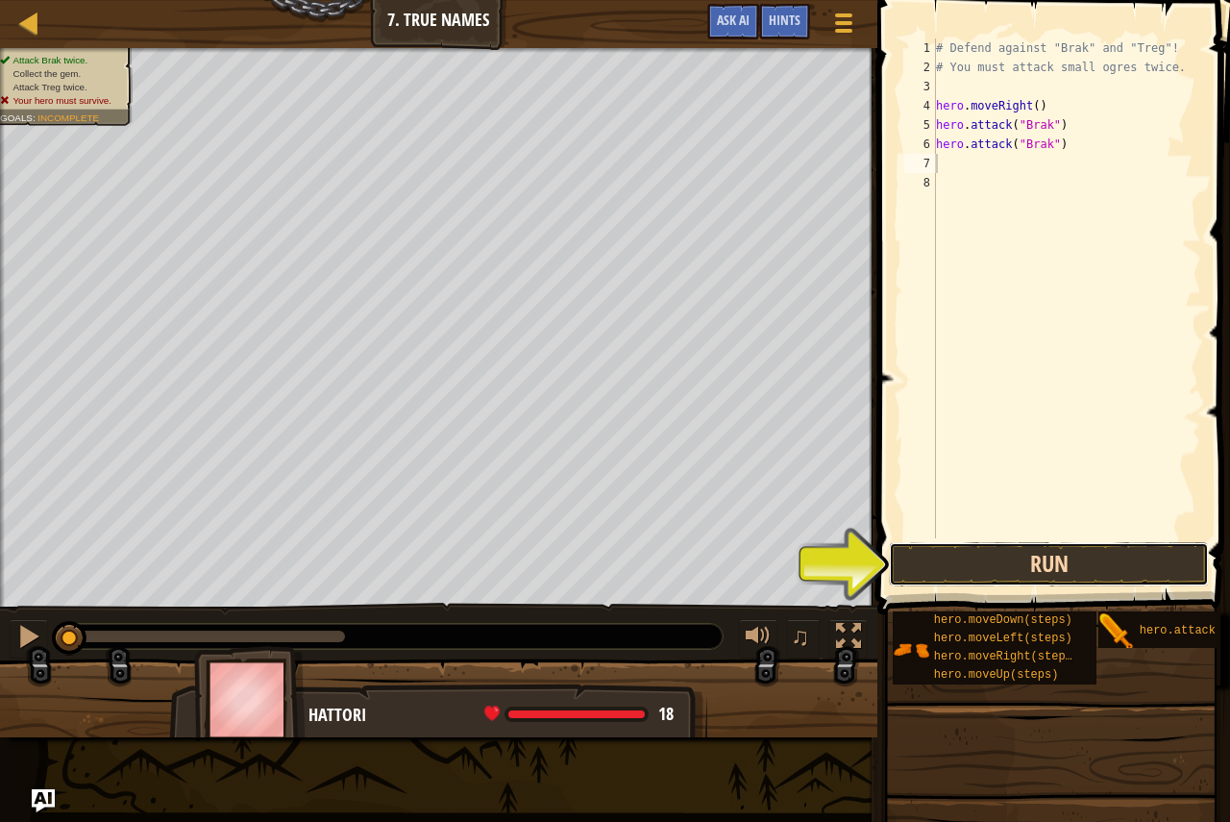
click at [892, 564] on button "Run" at bounding box center [1049, 564] width 320 height 44
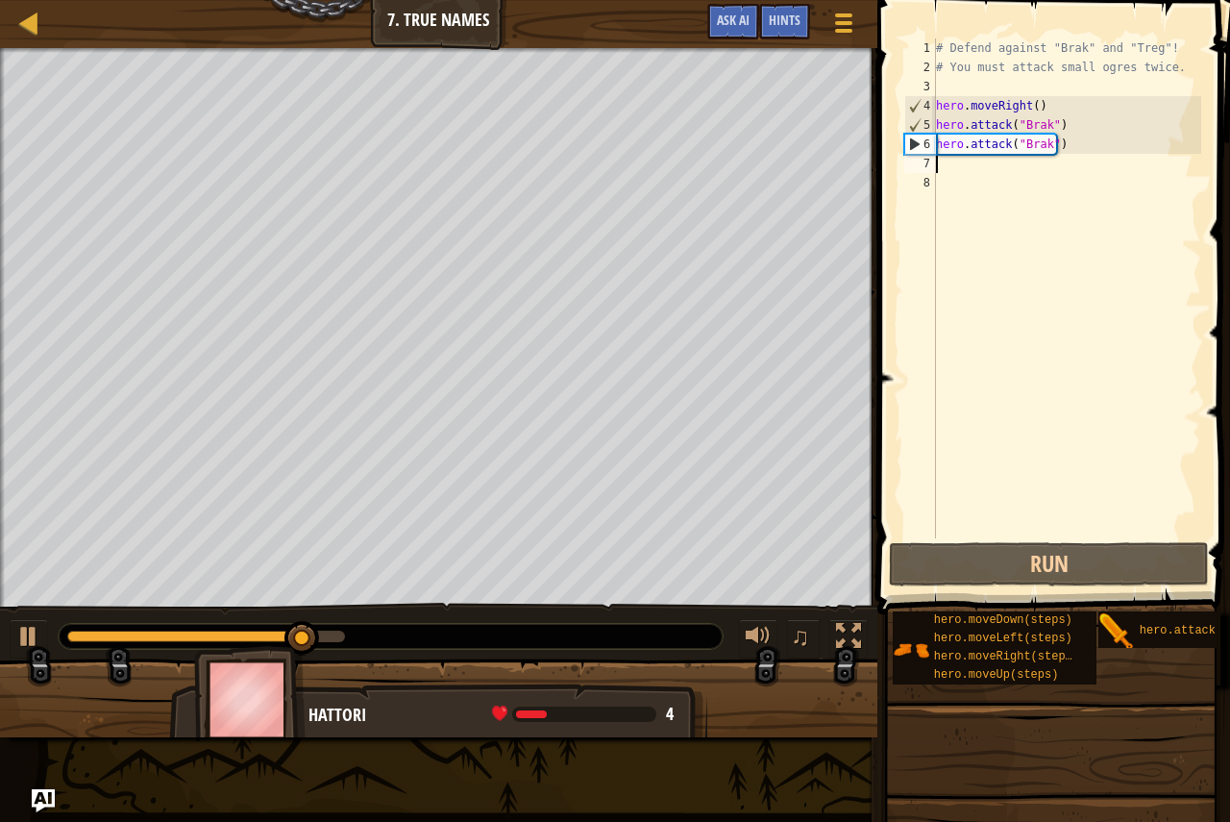
click at [1048, 140] on div "# Defend against "Brak" and "Treg"! # You must attack small ogres twice. hero .…" at bounding box center [1066, 307] width 269 height 538
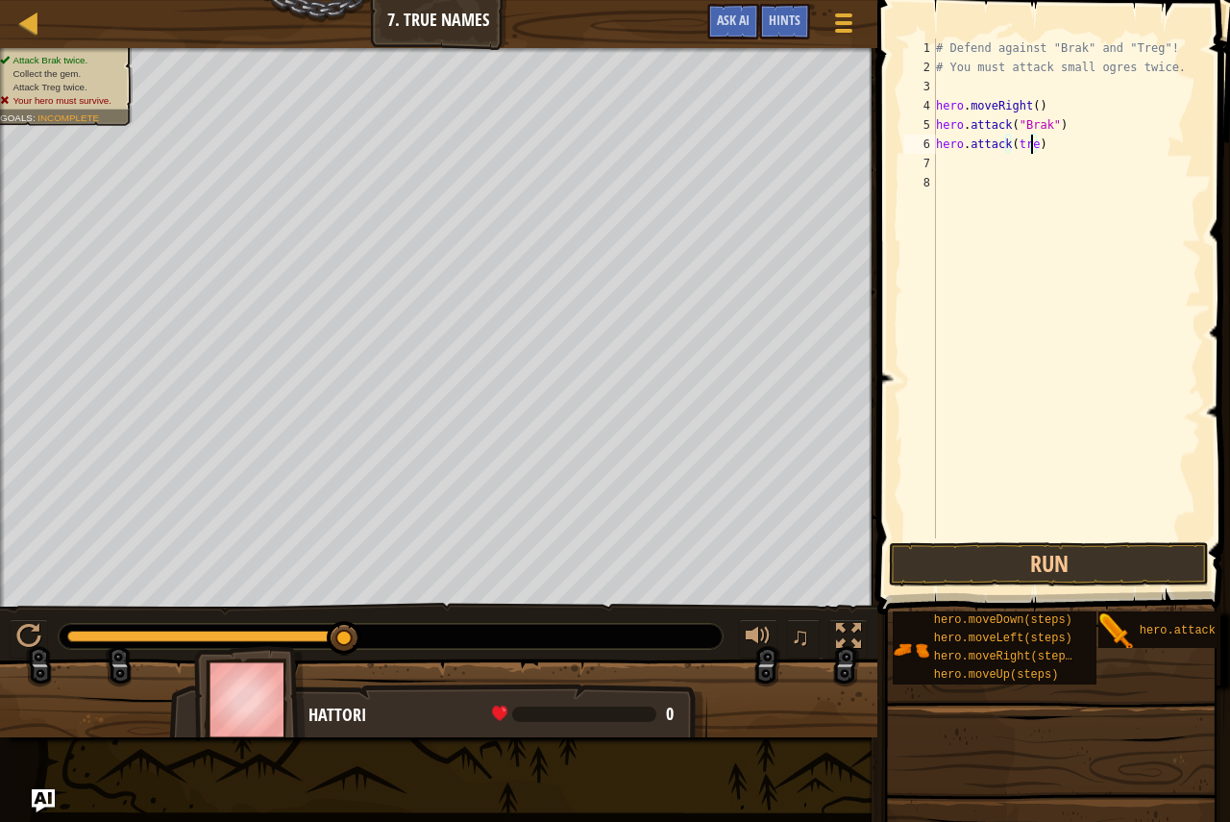
type textarea "hero.attack(treg)"
click at [931, 577] on button "Run" at bounding box center [1049, 564] width 320 height 44
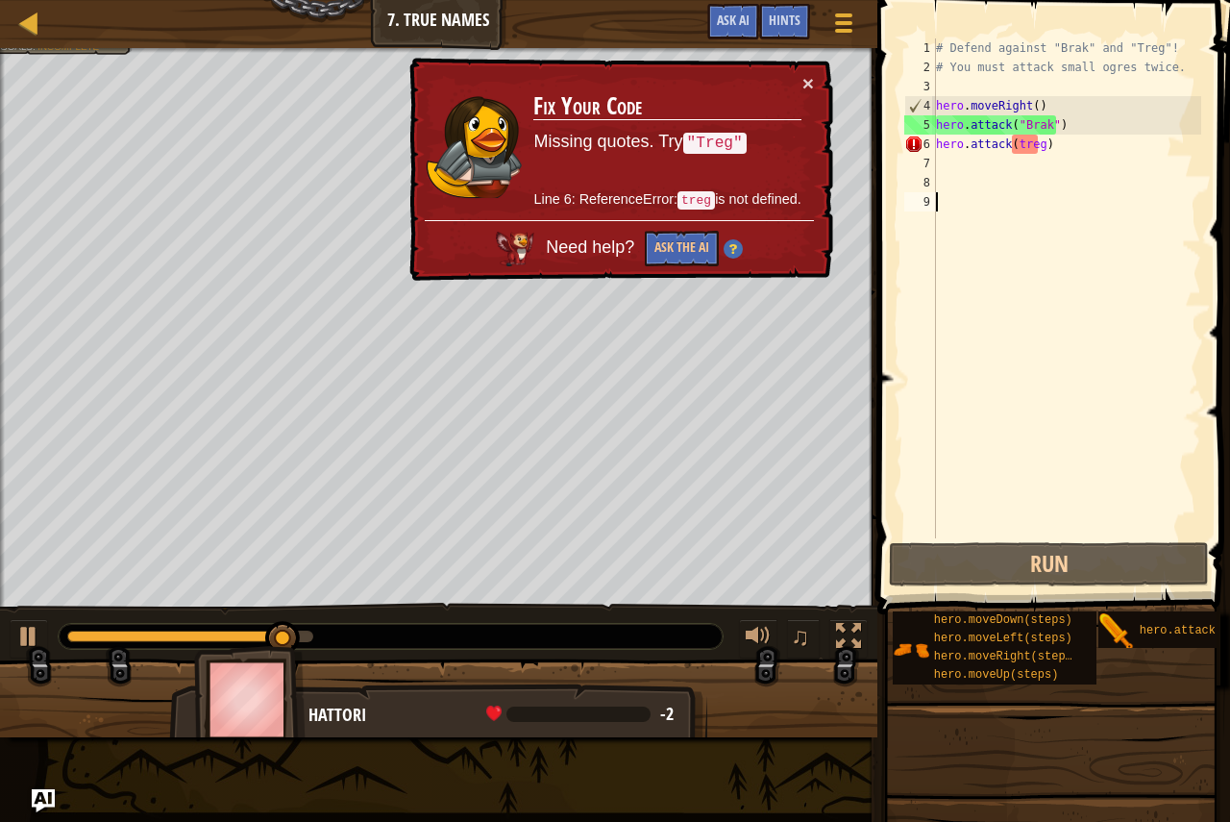
click at [1034, 142] on div "# Defend against "Brak" and "Treg"! # You must attack small ogres twice. hero .…" at bounding box center [1066, 307] width 269 height 538
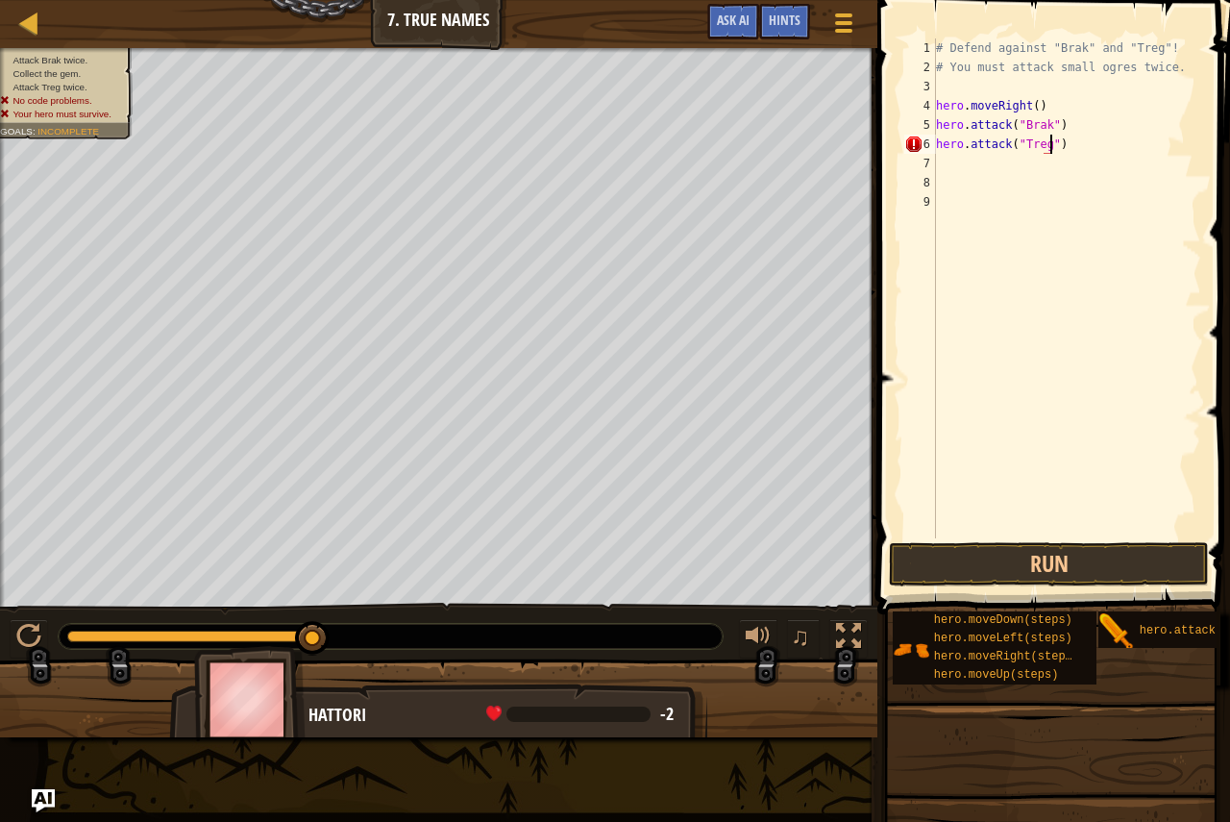
scroll to position [9, 9]
type textarea "hero.attack("Treg")"
click at [989, 554] on button "Run" at bounding box center [1049, 564] width 320 height 44
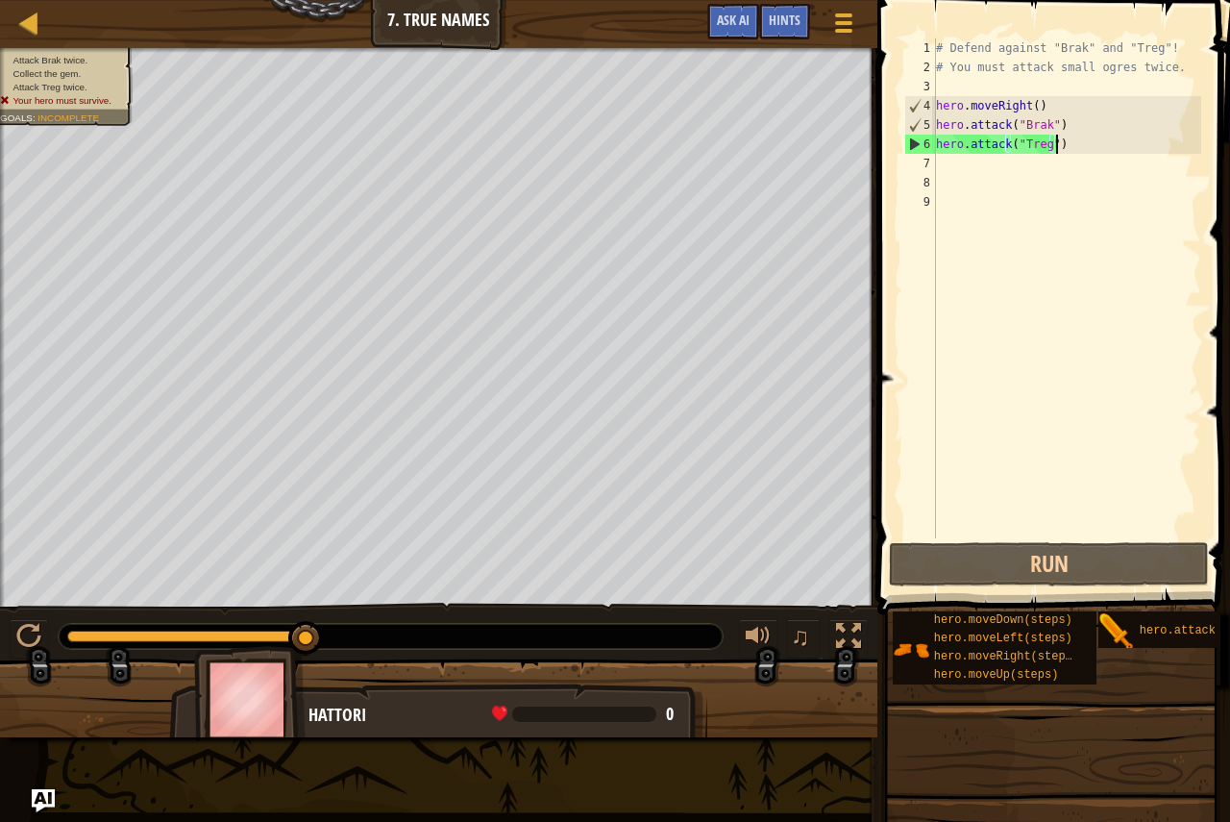
click at [1059, 140] on div "# Defend against "Brak" and "Treg"! # You must attack small ogres twice. hero .…" at bounding box center [1066, 307] width 269 height 538
click at [1056, 121] on div "# Defend against "Brak" and "Treg"! # You must attack small ogres twice. hero .…" at bounding box center [1066, 307] width 270 height 538
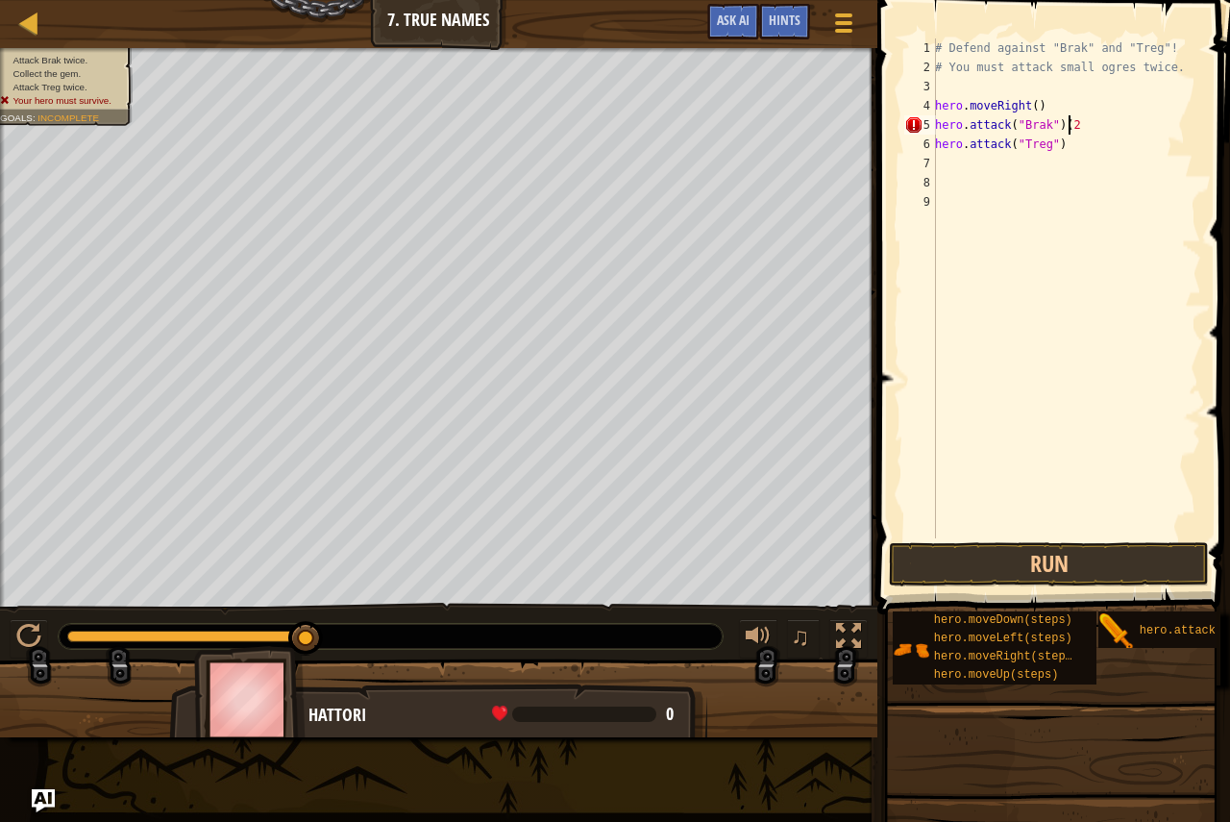
scroll to position [9, 11]
click at [1066, 151] on div "# Defend against "Brak" and "Treg"! # You must attack small ogres twice. hero .…" at bounding box center [1066, 307] width 270 height 538
click at [937, 560] on button "Run" at bounding box center [1049, 564] width 320 height 44
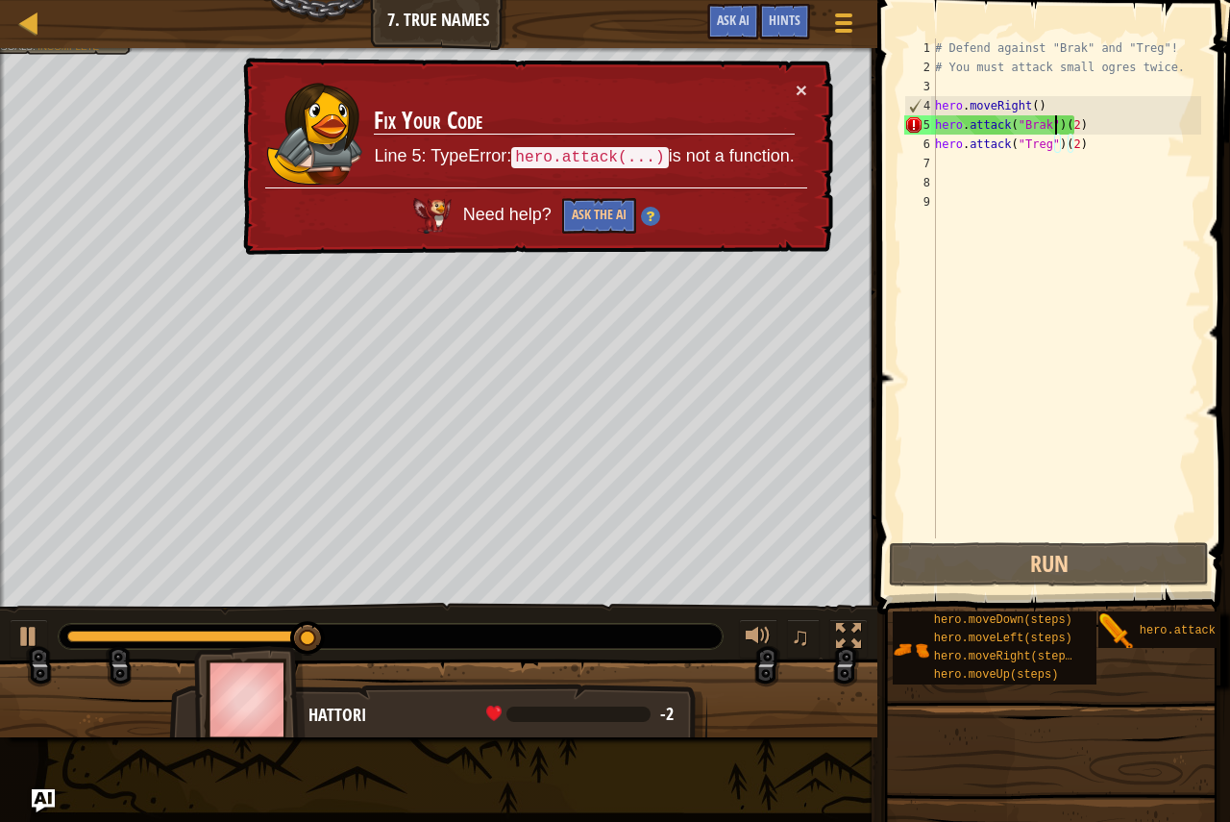
click at [1055, 125] on div "# Defend against "Brak" and "Treg"! # You must attack small ogres twice. hero .…" at bounding box center [1066, 307] width 270 height 538
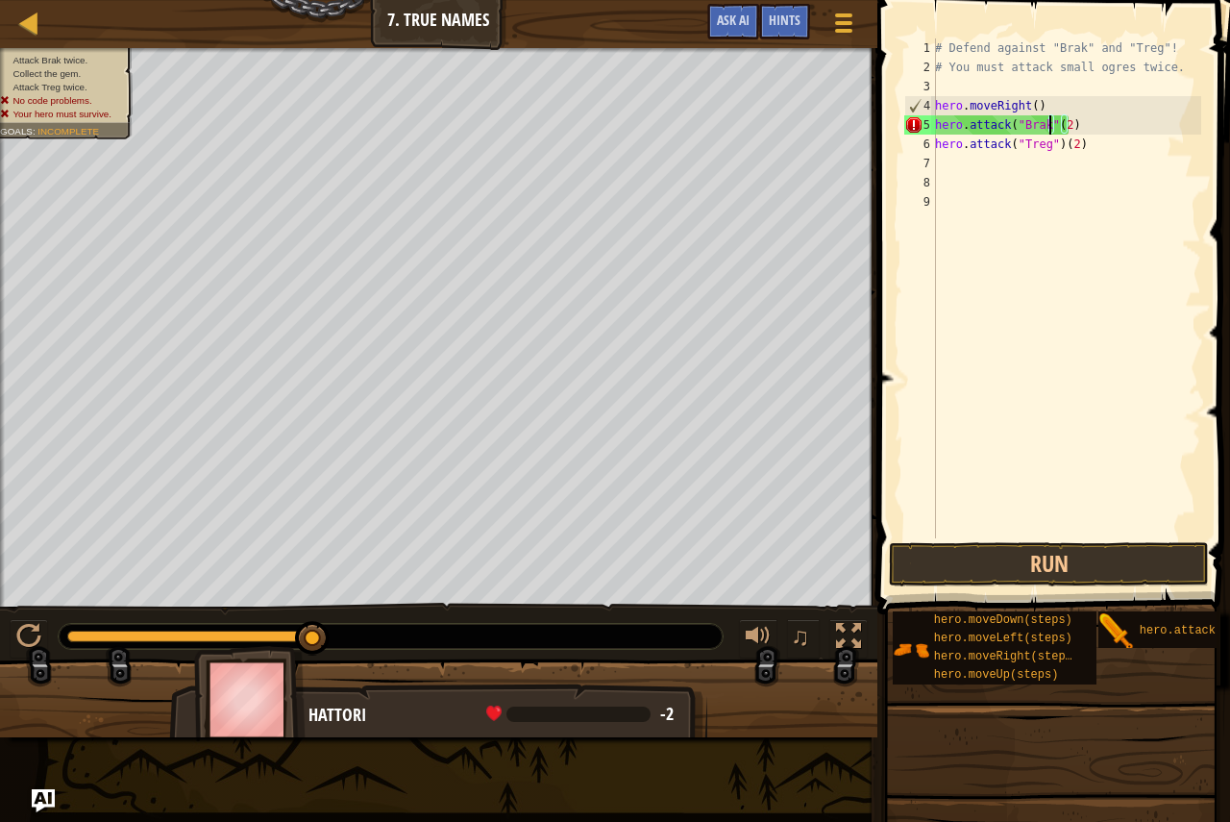
scroll to position [9, 10]
click at [1046, 127] on div "# Defend against "Brak" and "Treg"! # You must attack small ogres twice. hero .…" at bounding box center [1066, 307] width 270 height 538
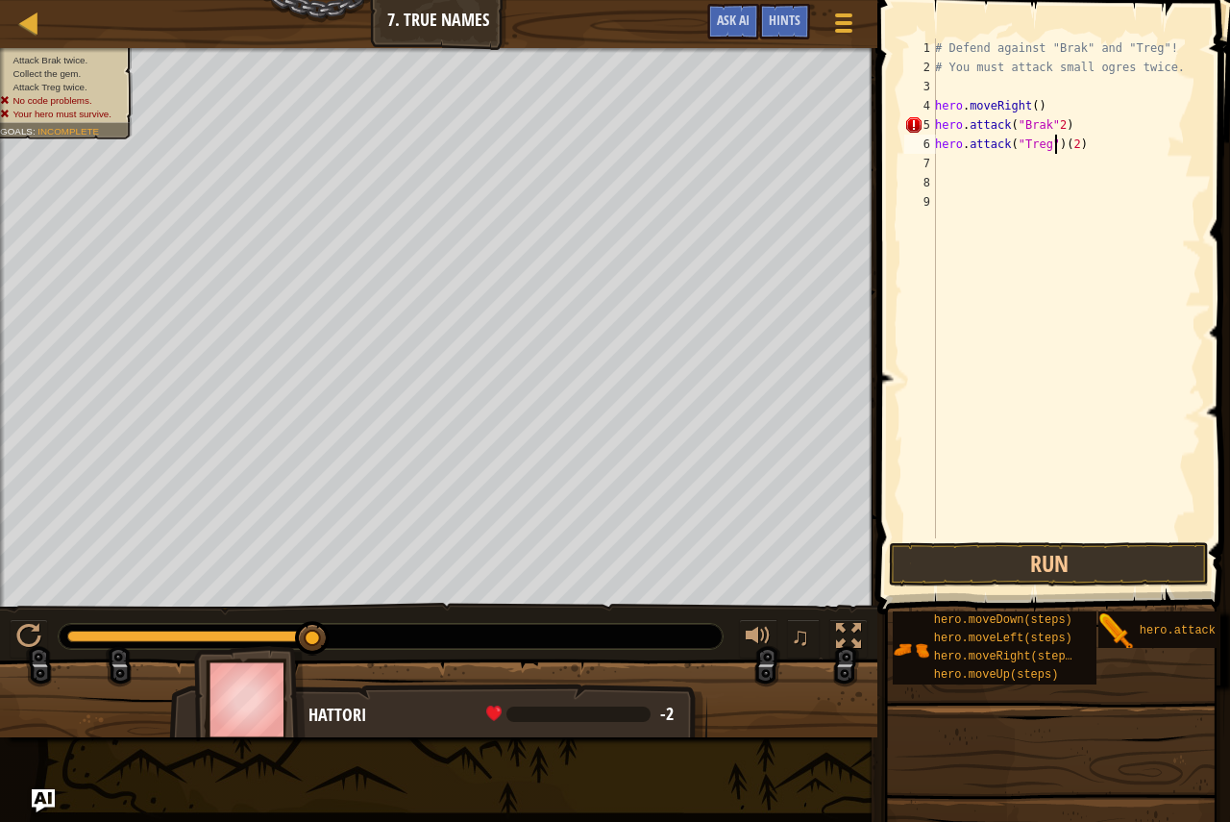
click at [1058, 147] on div "# Defend against "Brak" and "Treg"! # You must attack small ogres twice. hero .…" at bounding box center [1066, 307] width 270 height 538
click at [1060, 145] on div "# Defend against "Brak" and "Treg"! # You must attack small ogres twice. hero .…" at bounding box center [1066, 307] width 270 height 538
click at [1020, 553] on button "Run" at bounding box center [1049, 564] width 320 height 44
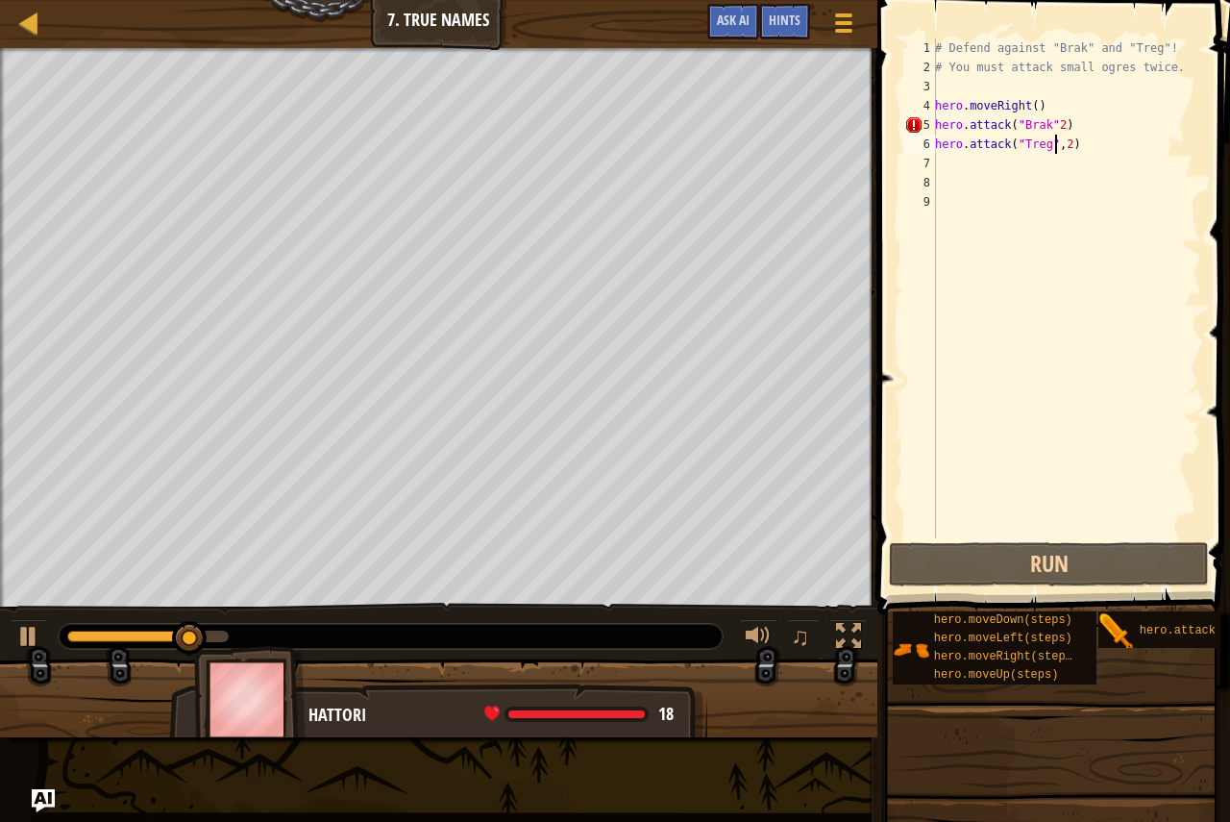
scroll to position [9, 10]
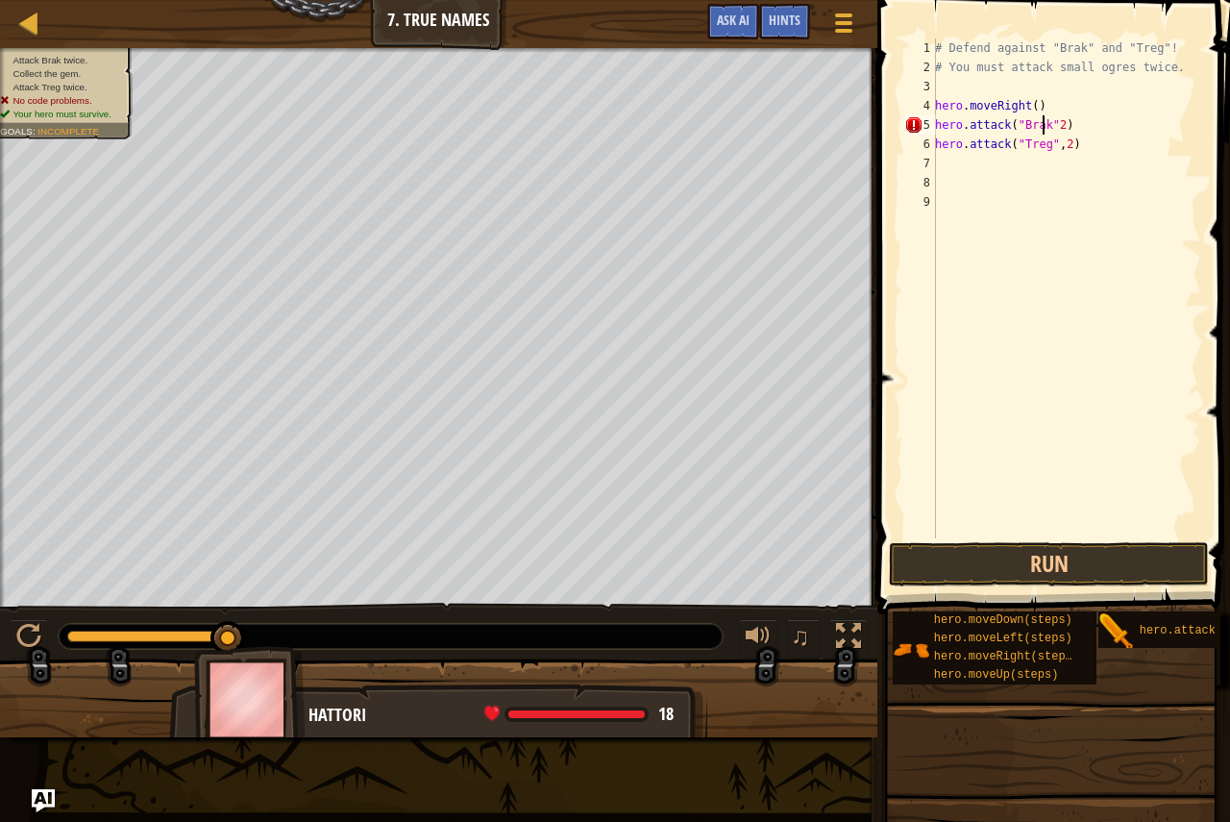
click at [1044, 123] on div "# Defend against "Brak" and "Treg"! # You must attack small ogres twice. hero .…" at bounding box center [1066, 307] width 270 height 538
click at [1046, 127] on div "# Defend against "Brak" and "Treg"! # You must attack small ogres twice. hero .…" at bounding box center [1066, 307] width 270 height 538
click at [988, 540] on span at bounding box center [1056, 279] width 368 height 671
click at [987, 549] on button "Run" at bounding box center [1049, 564] width 320 height 44
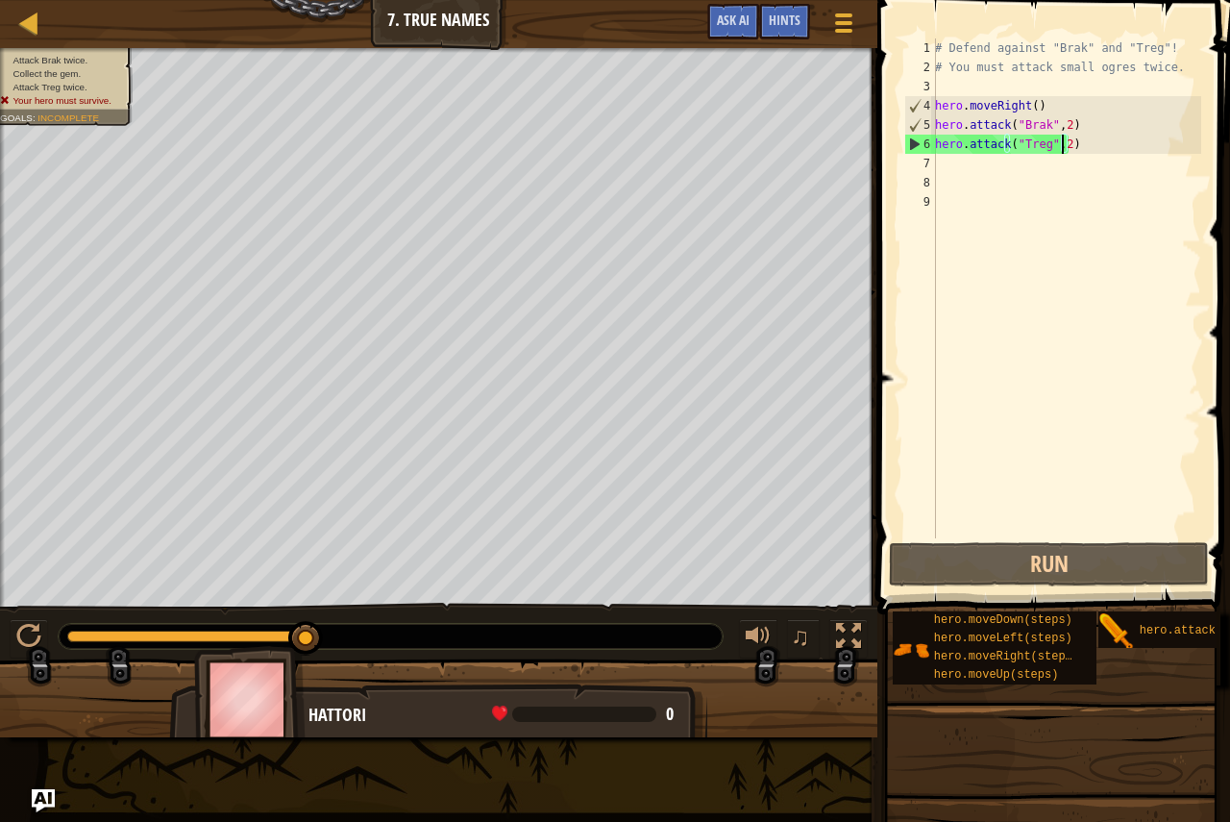
click at [1065, 148] on div "# Defend against "Brak" and "Treg"! # You must attack small ogres twice. hero .…" at bounding box center [1066, 307] width 270 height 538
click at [1085, 144] on div "# Defend against "Brak" and "Treg"! # You must attack small ogres twice. hero .…" at bounding box center [1066, 307] width 270 height 538
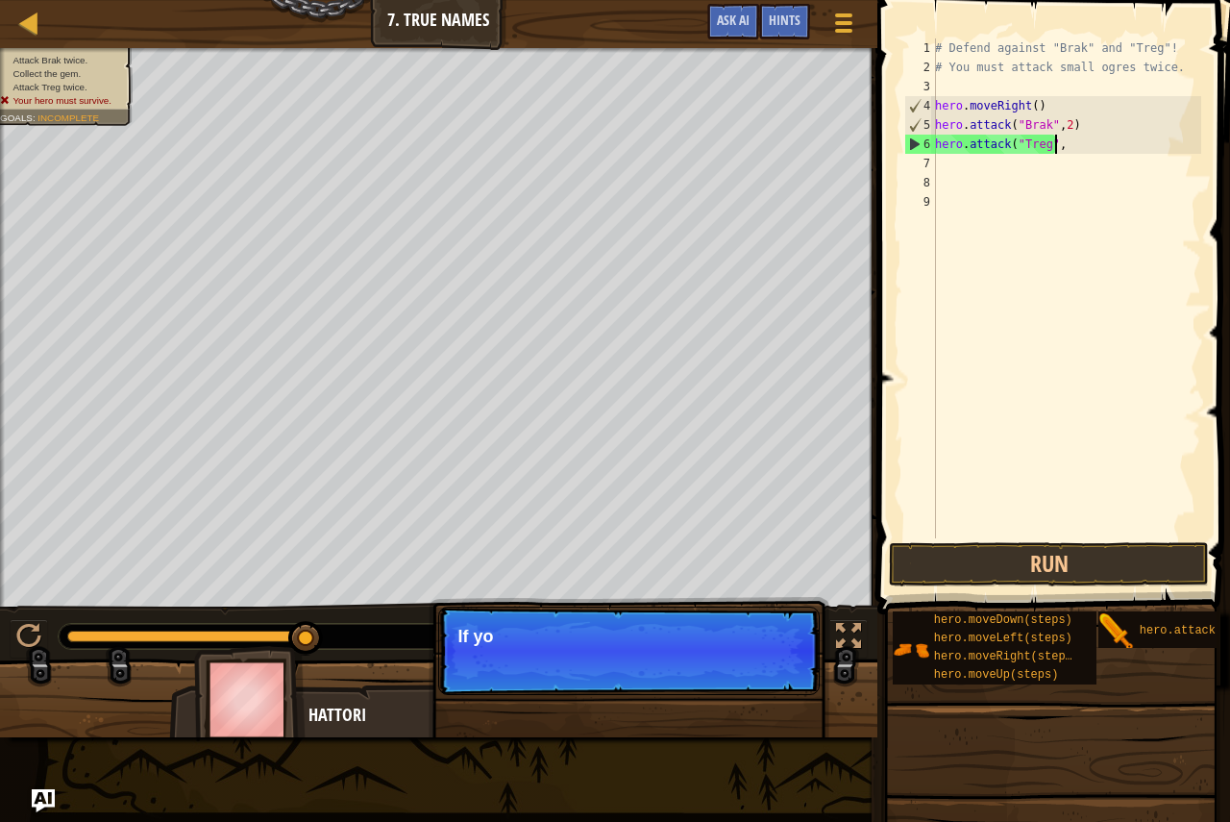
scroll to position [9, 9]
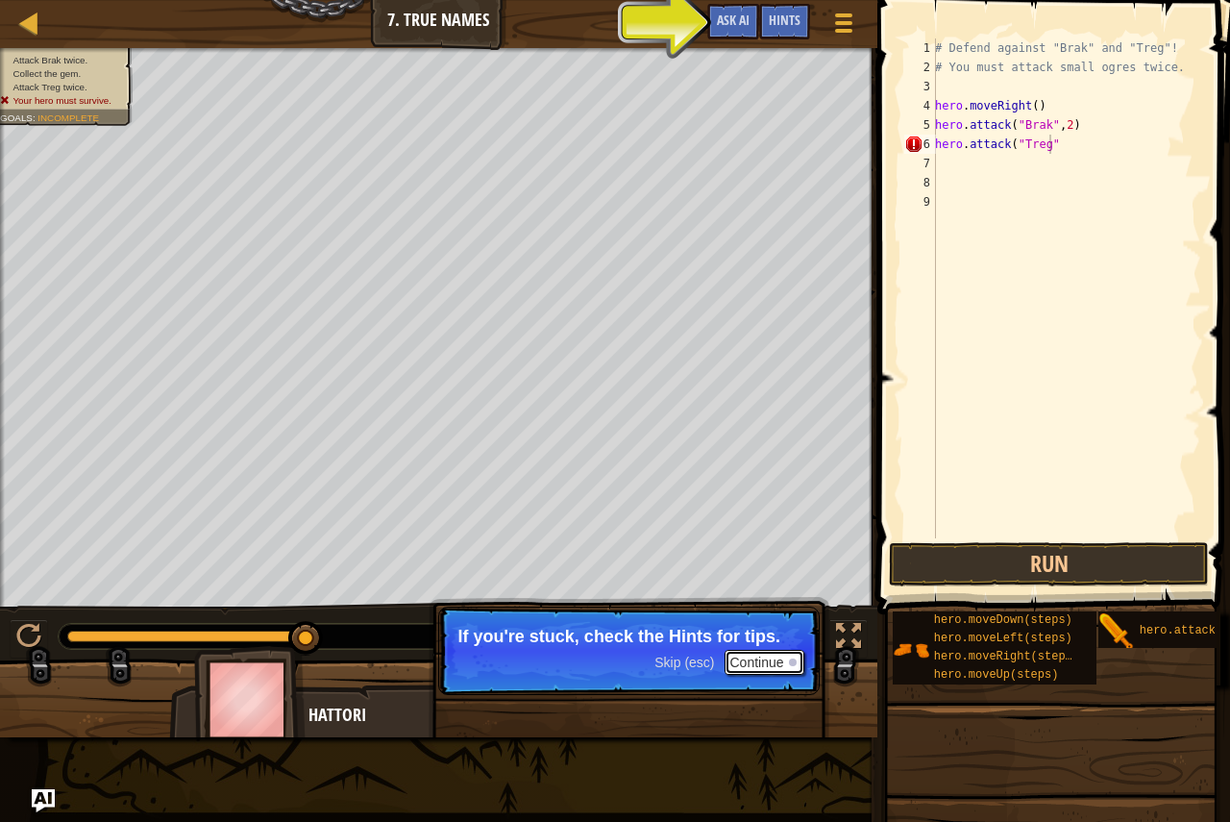
click at [783, 650] on button "Continue" at bounding box center [765, 662] width 80 height 25
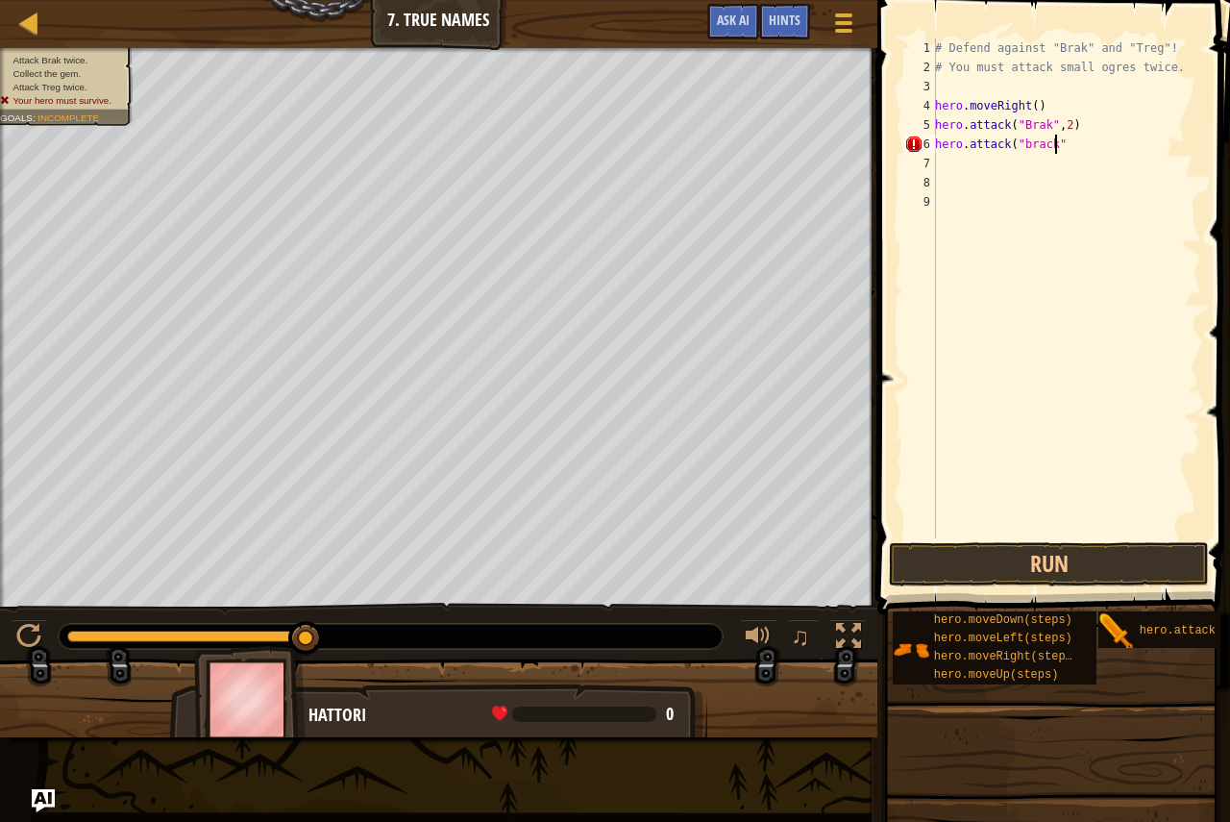
type textarea "hero.attack("[PERSON_NAME]")"
click at [986, 173] on div "# Defend against "Brak" and "Treg"! # You must attack small ogres twice. hero .…" at bounding box center [1066, 307] width 270 height 538
click at [983, 153] on div "# Defend against "Brak" and "Treg"! # You must attack small ogres twice. hero .…" at bounding box center [1066, 307] width 270 height 538
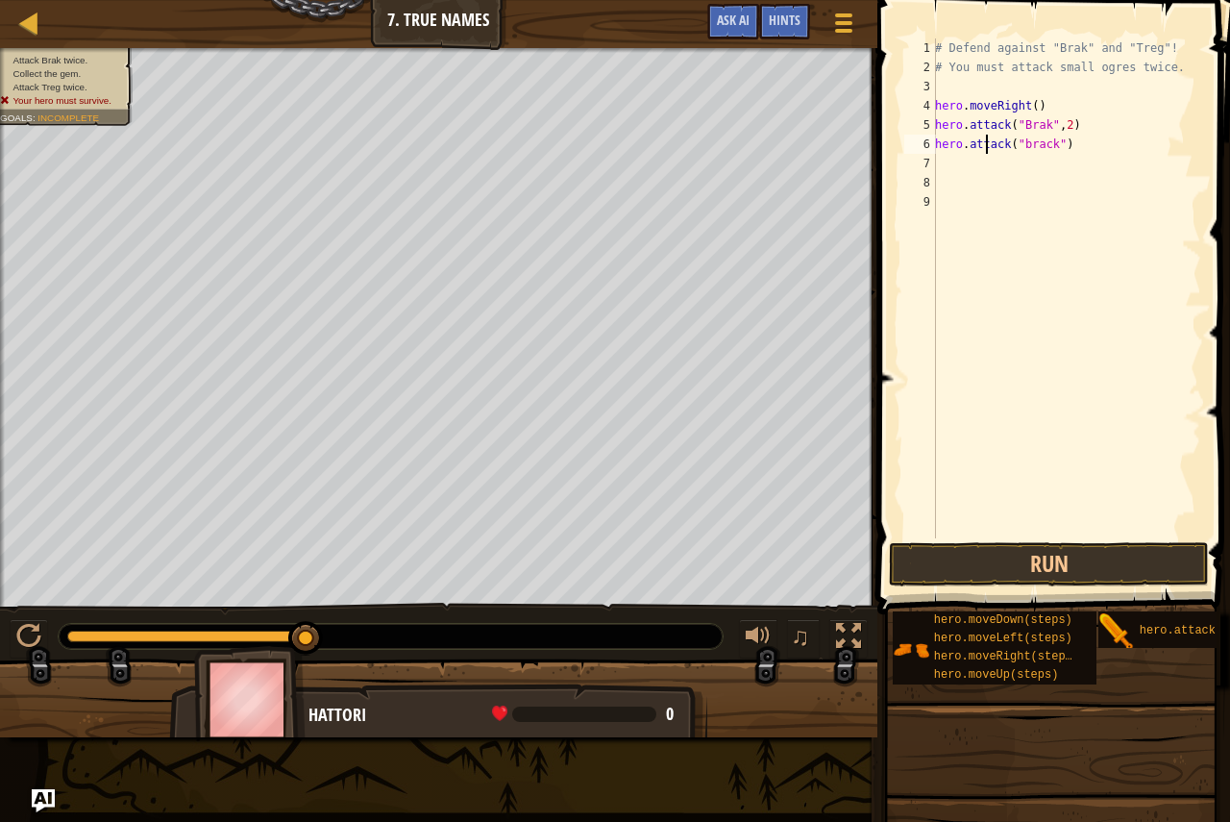
type textarea "hero.attack("[PERSON_NAME]")"
click at [983, 167] on div "# Defend against "Brak" and "Treg"! # You must attack small ogres twice. hero .…" at bounding box center [1066, 307] width 270 height 538
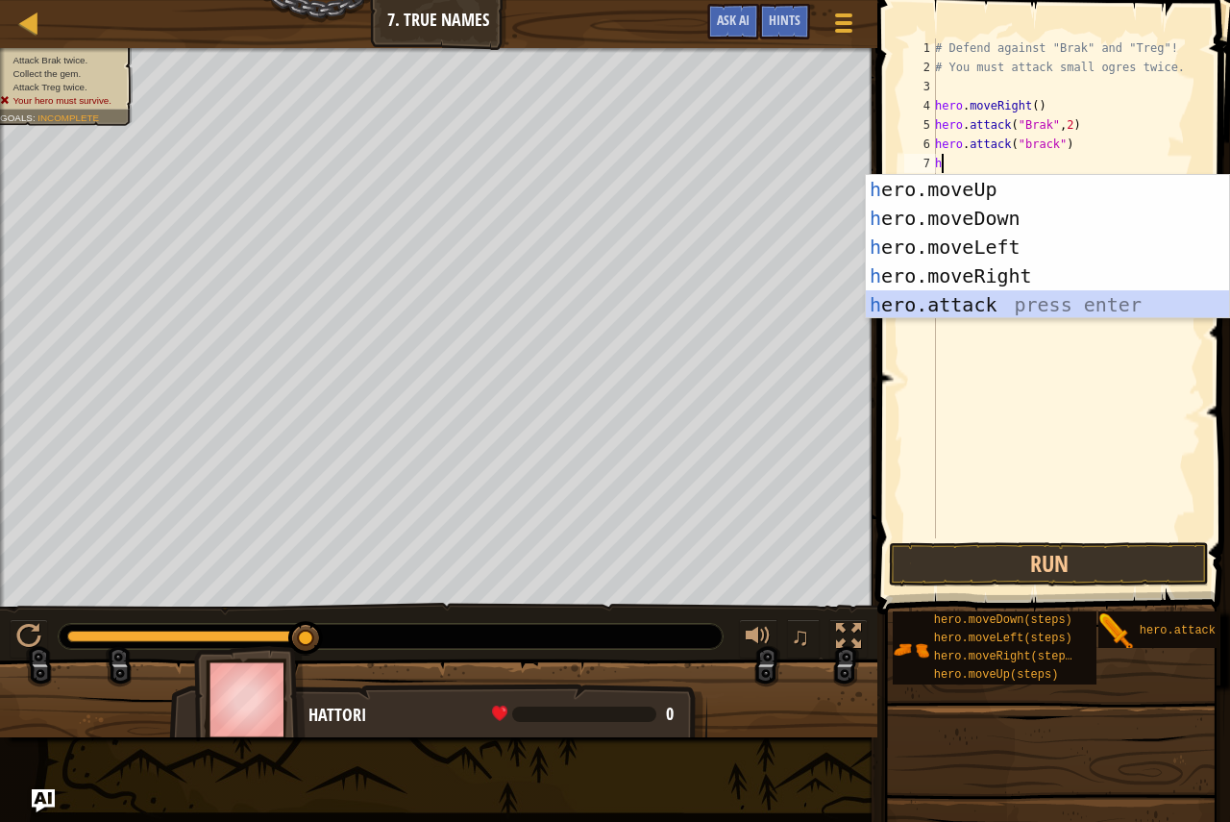
click at [971, 298] on div "h ero.moveUp press enter h ero.moveDown press enter h ero.moveLeft press enter …" at bounding box center [1047, 276] width 363 height 202
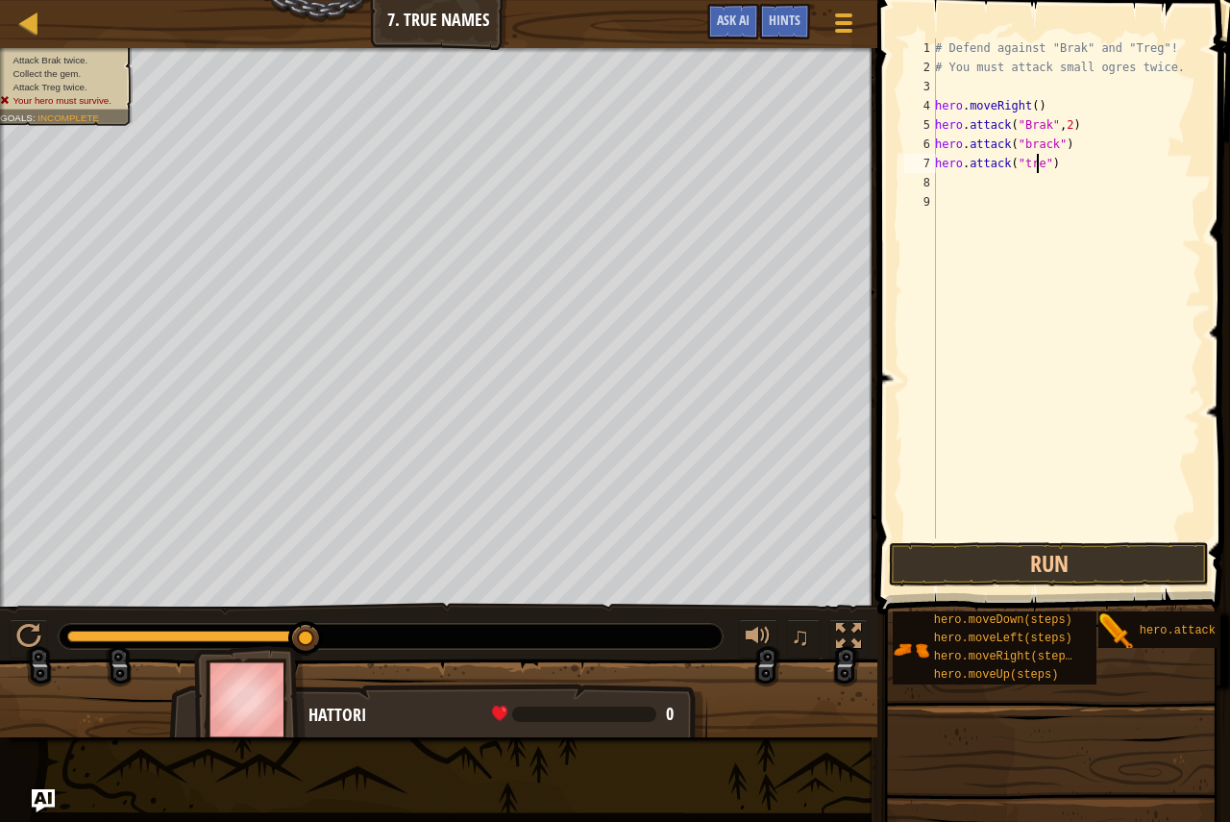
type textarea "hero.attack("treg")"
click at [1056, 204] on div "# Defend against "Brak" and "Treg"! # You must attack small ogres twice. hero .…" at bounding box center [1066, 307] width 270 height 538
click at [1061, 188] on div "# Defend against "Brak" and "Treg"! # You must attack small ogres twice. hero .…" at bounding box center [1066, 307] width 270 height 538
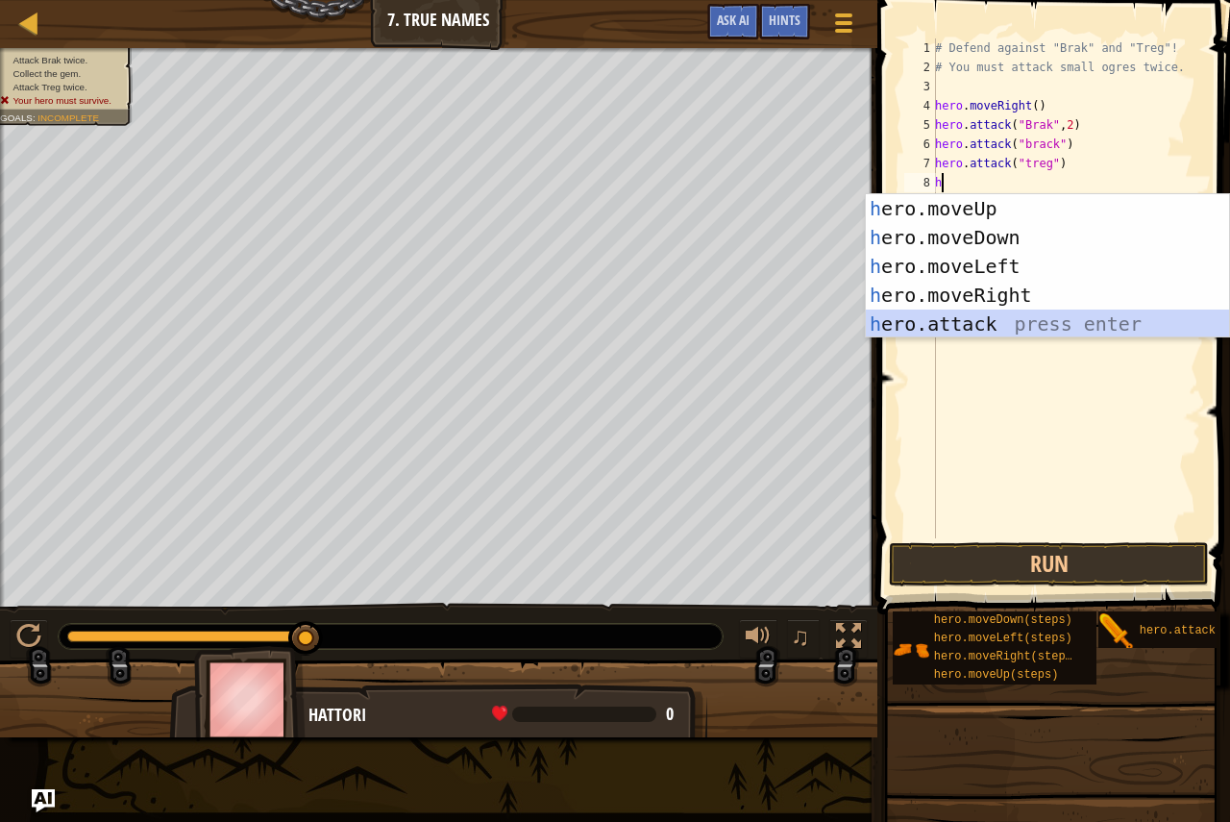
click at [1049, 311] on div "h ero.moveUp press enter h ero.moveDown press enter h ero.moveLeft press enter …" at bounding box center [1047, 295] width 363 height 202
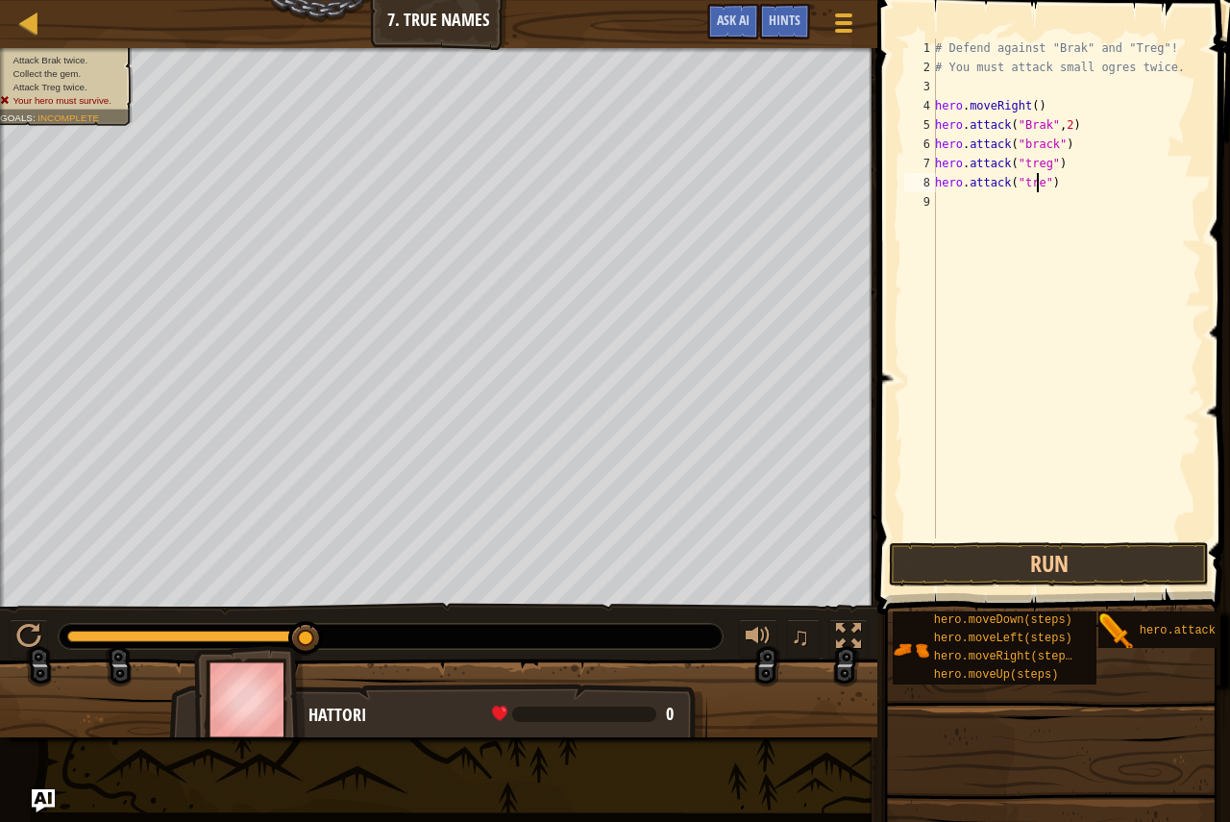
scroll to position [9, 9]
drag, startPoint x: 969, startPoint y: 547, endPoint x: 954, endPoint y: 540, distance: 15.9
click at [970, 548] on button "Run" at bounding box center [1049, 564] width 320 height 44
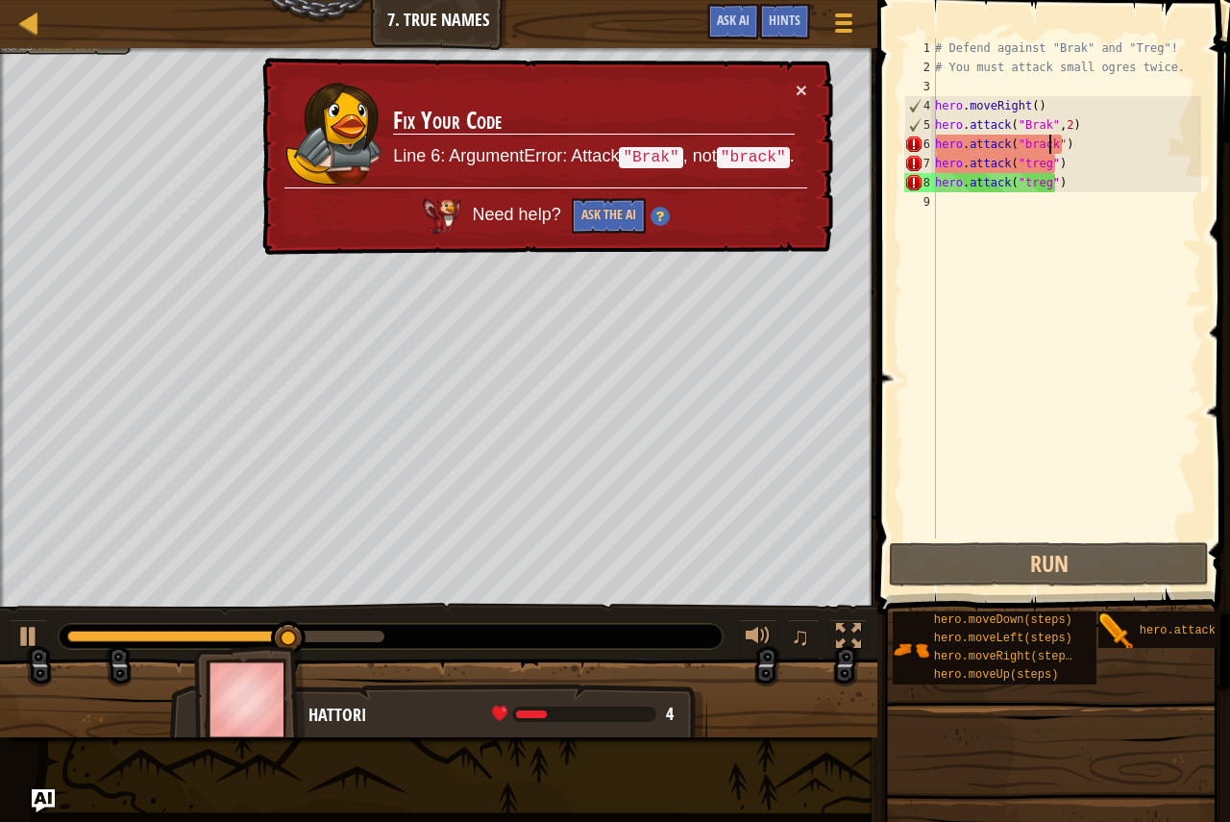
click at [1048, 142] on div "# Defend against "Brak" and "Treg"! # You must attack small ogres twice. hero .…" at bounding box center [1066, 307] width 270 height 538
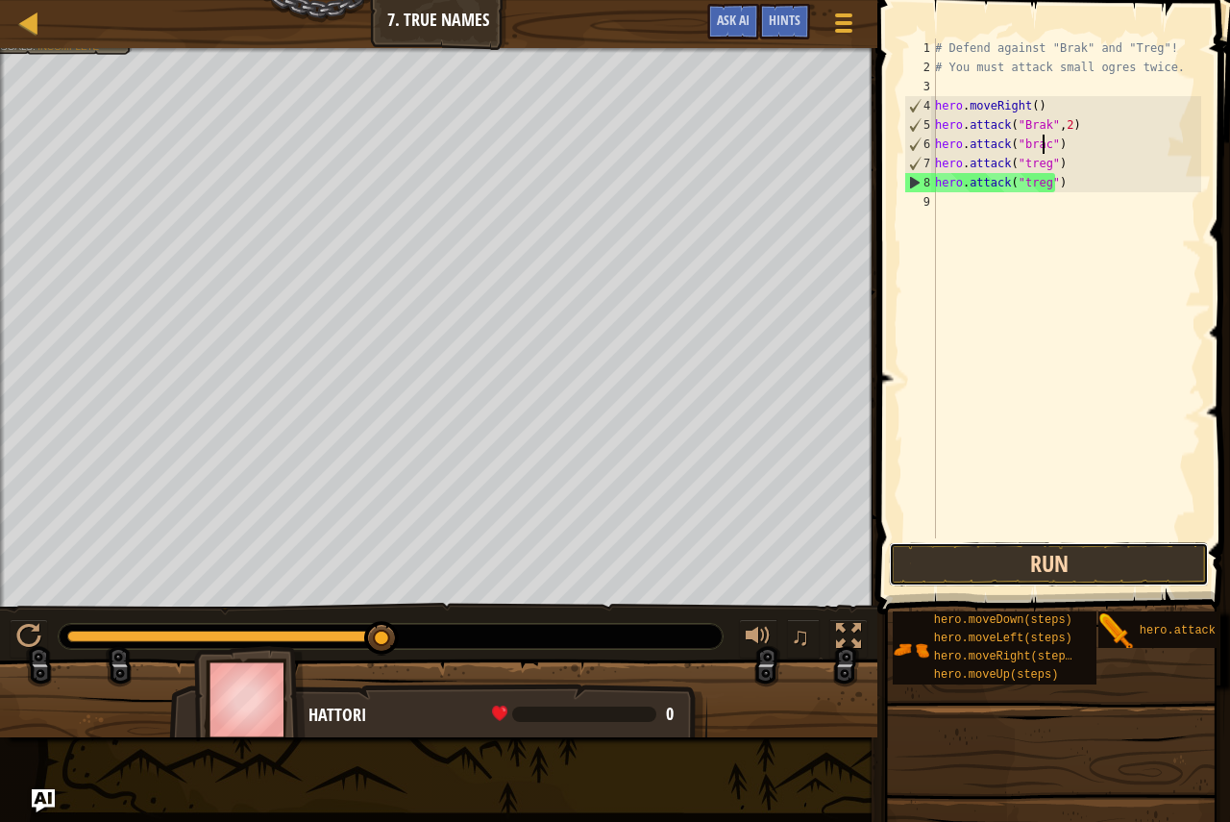
click at [996, 560] on button "Run" at bounding box center [1049, 564] width 320 height 44
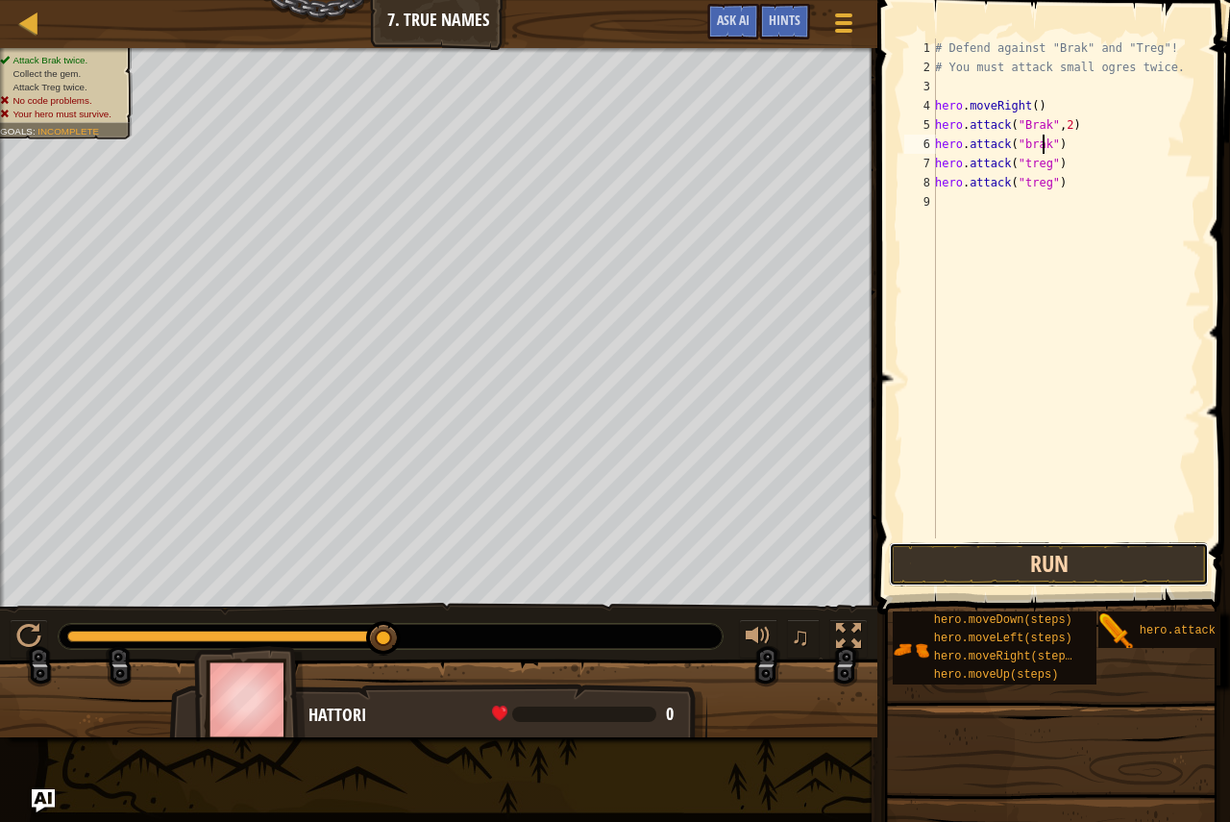
click at [1006, 542] on button "Run" at bounding box center [1049, 564] width 320 height 44
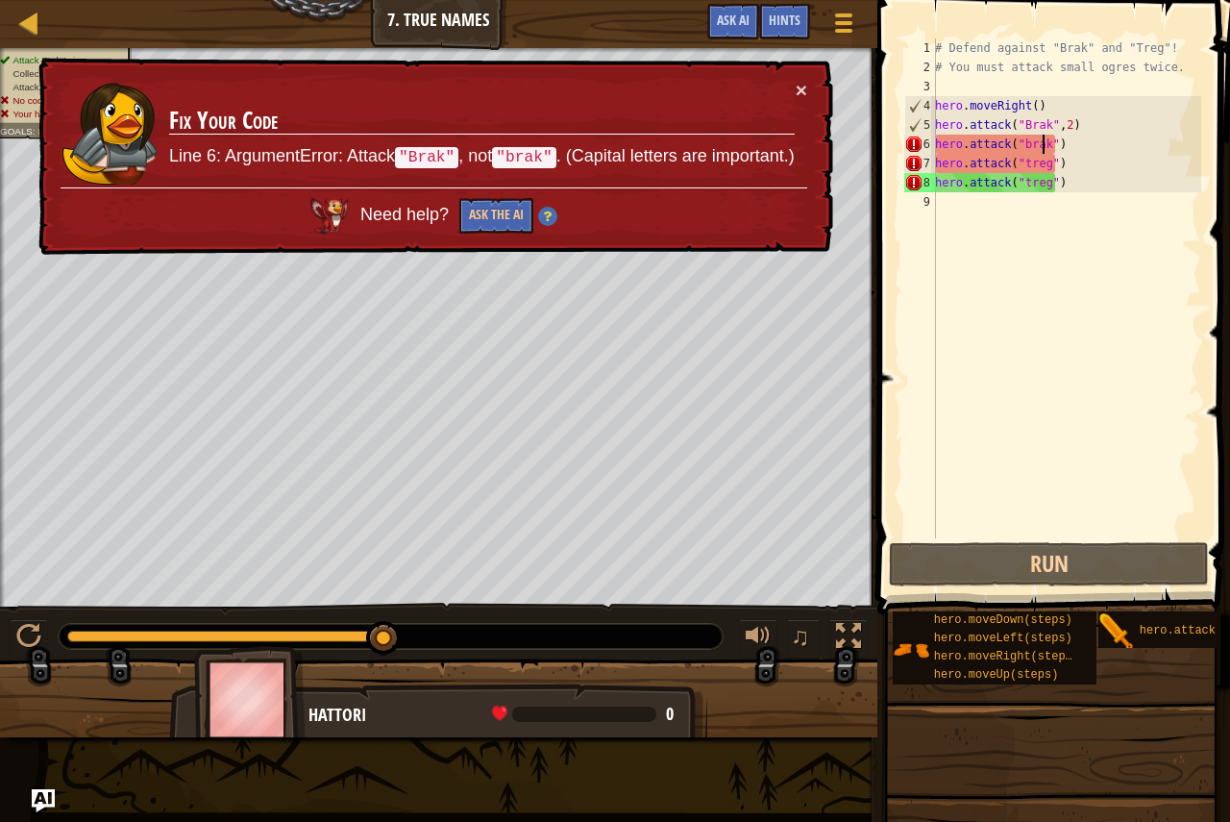
click at [1027, 144] on div "# Defend against "Brak" and "Treg"! # You must attack small ogres twice. hero .…" at bounding box center [1066, 307] width 270 height 538
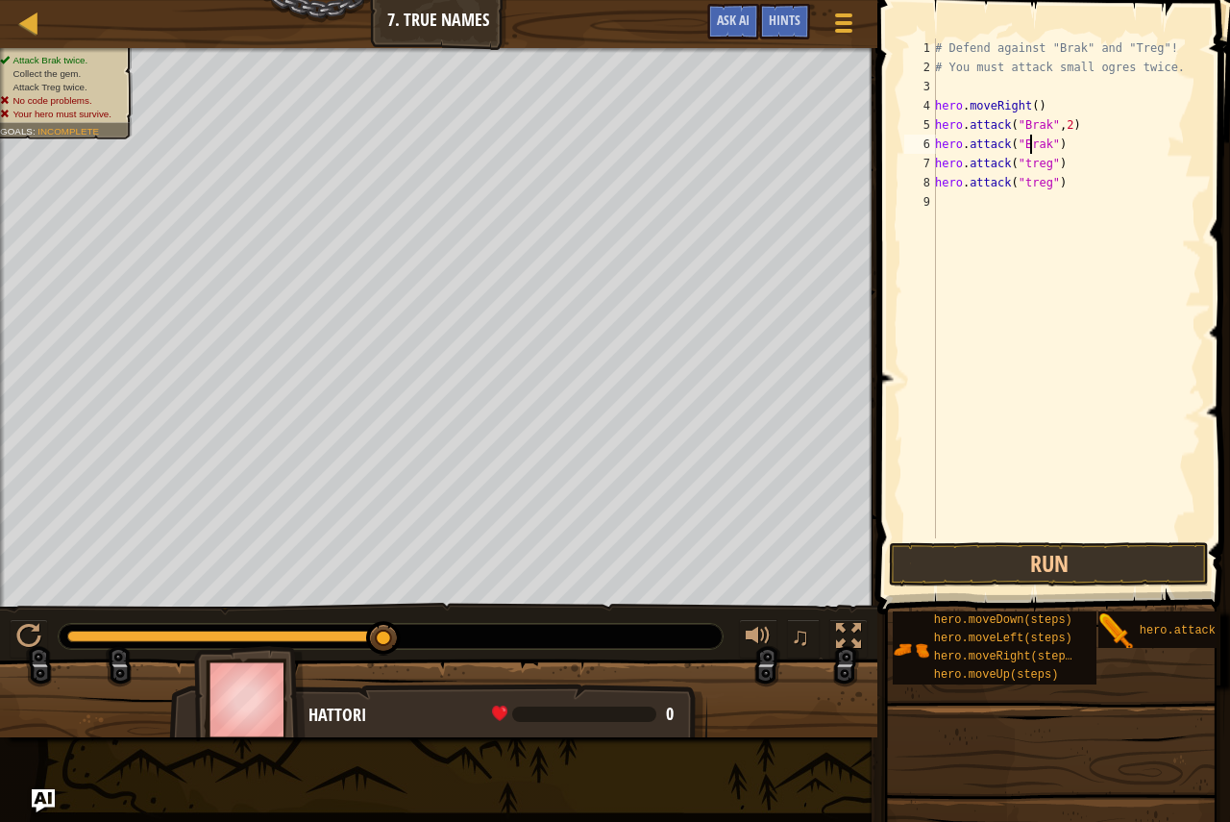
scroll to position [9, 8]
click at [1021, 165] on div "# Defend against "Brak" and "Treg"! # You must attack small ogres twice. hero .…" at bounding box center [1066, 307] width 270 height 538
click at [1026, 186] on div "# Defend against "Brak" and "Treg"! # You must attack small ogres twice. hero .…" at bounding box center [1066, 307] width 270 height 538
type textarea "hero.attack("Treg")"
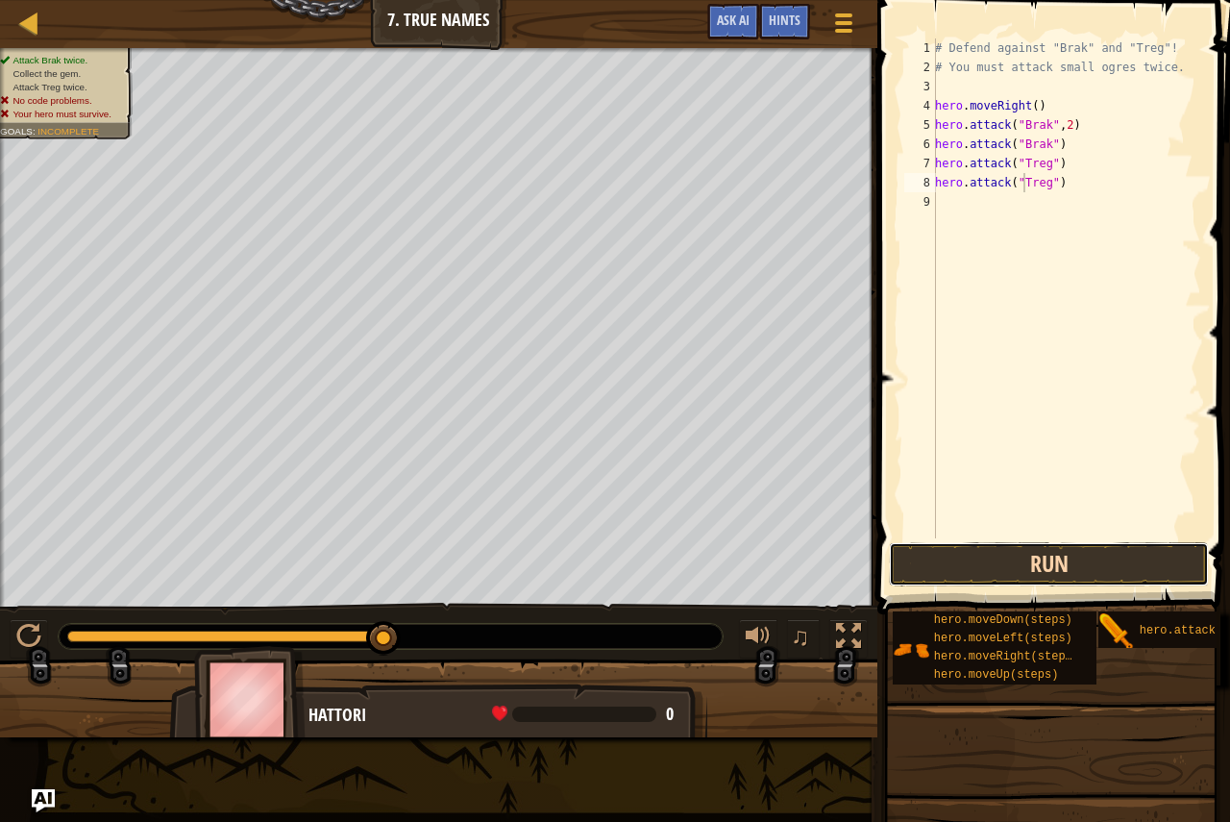
click at [1065, 569] on button "Run" at bounding box center [1049, 564] width 320 height 44
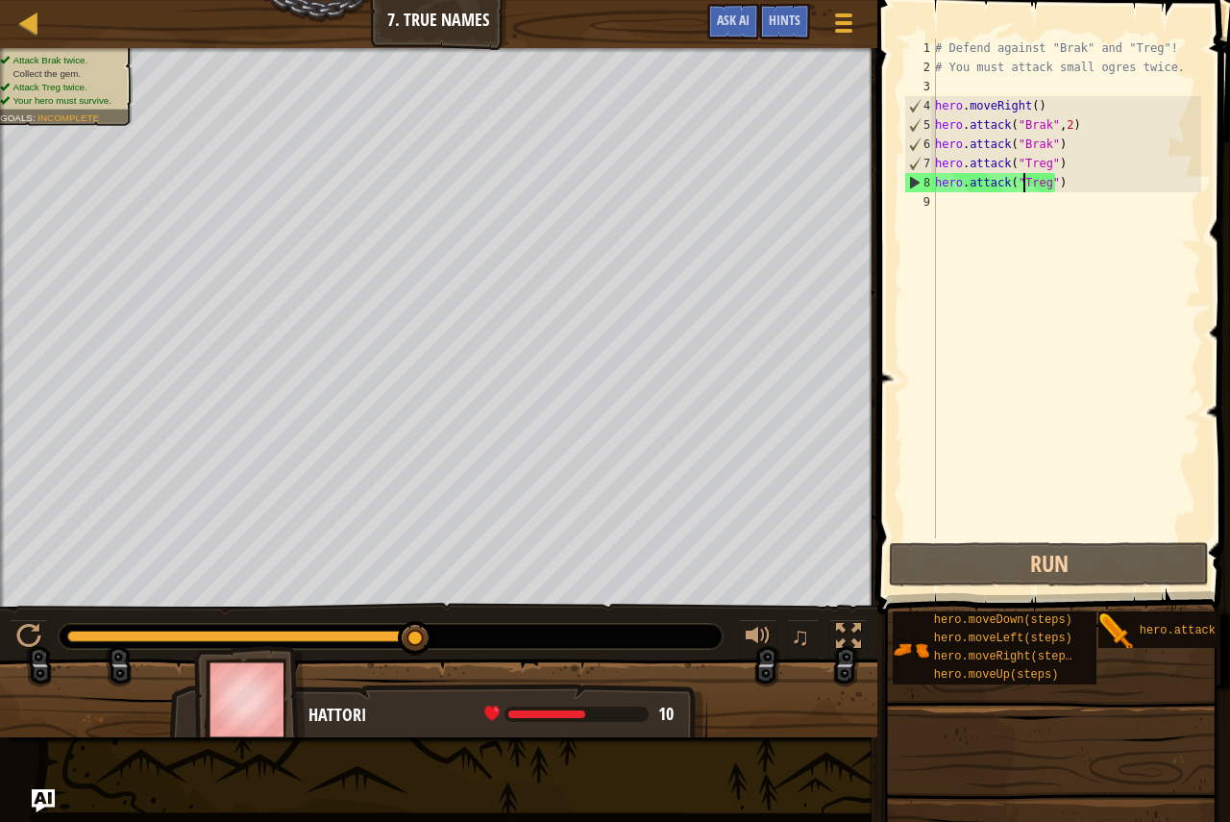
click at [949, 197] on div "# Defend against "Brak" and "Treg"! # You must attack small ogres twice. hero .…" at bounding box center [1066, 307] width 270 height 538
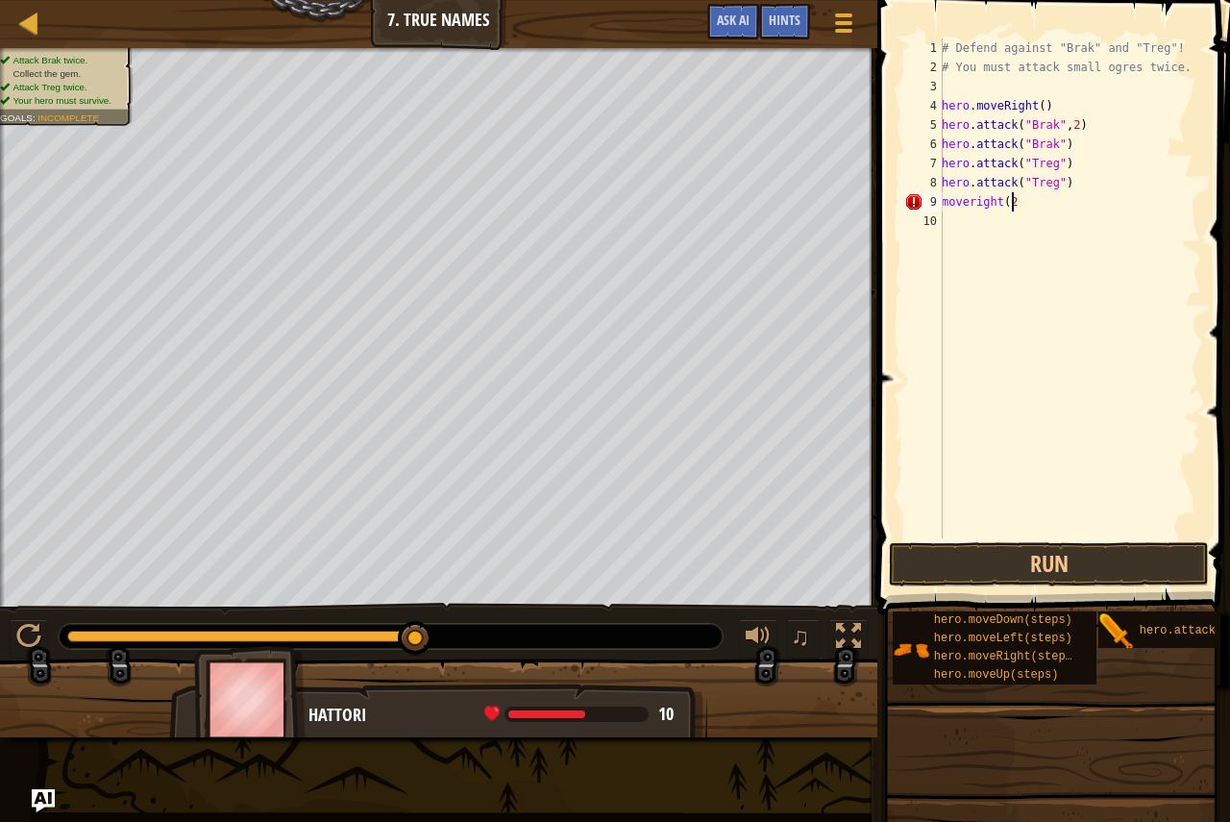
scroll to position [9, 5]
click at [1023, 555] on button "Run" at bounding box center [1049, 564] width 320 height 44
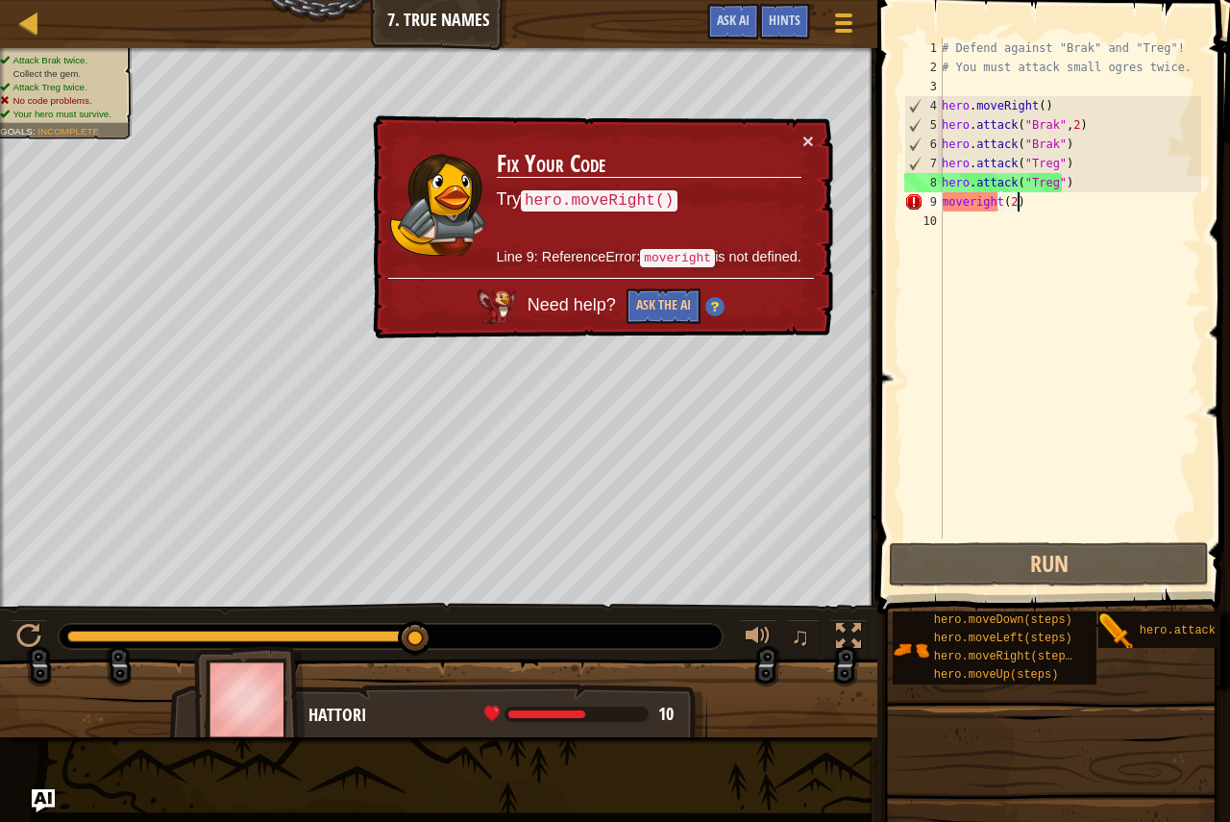
click at [1033, 203] on div "# Defend against "Brak" and "Treg"! # You must attack small ogres twice. hero .…" at bounding box center [1069, 307] width 263 height 538
click at [943, 197] on div "# Defend against "Brak" and "Treg"! # You must attack small ogres twice. hero .…" at bounding box center [1069, 307] width 263 height 538
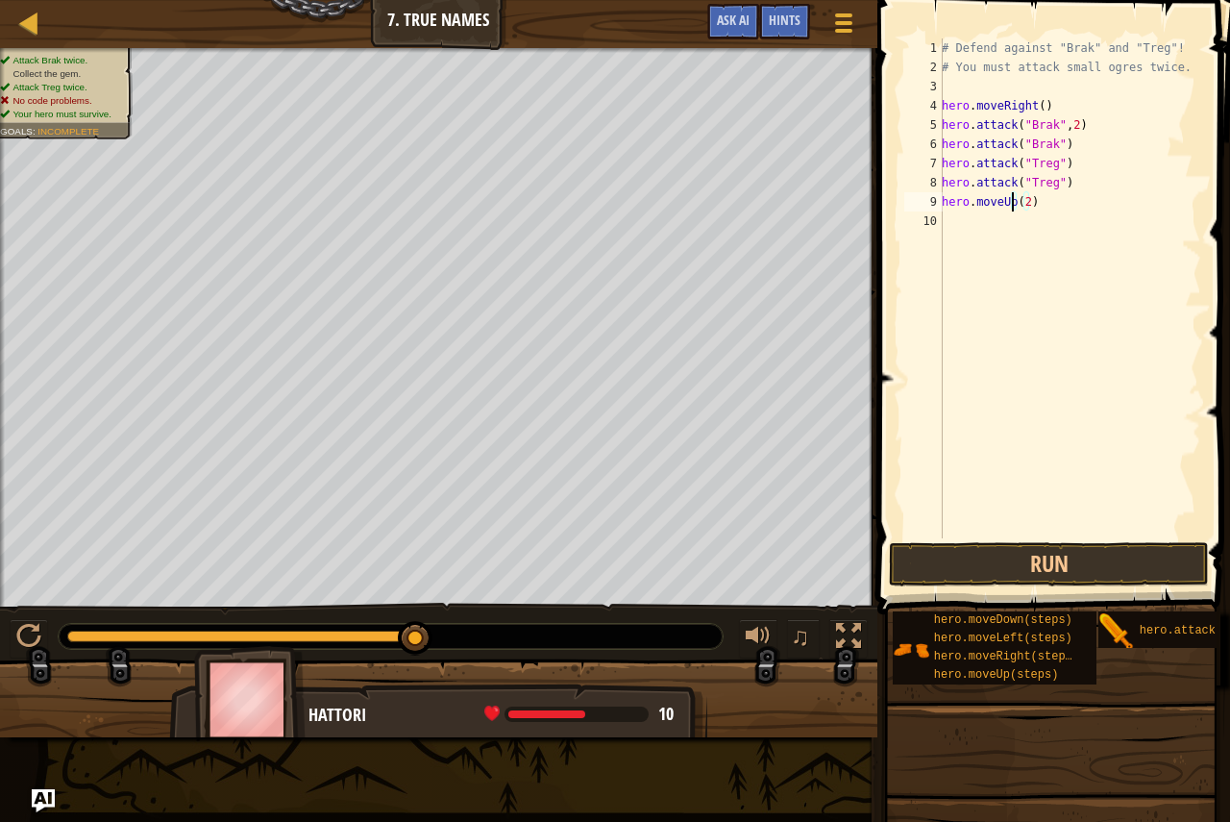
scroll to position [9, 1]
drag, startPoint x: 1089, startPoint y: 582, endPoint x: 1090, endPoint y: 555, distance: 26.9
click at [1090, 563] on button "Run" at bounding box center [1049, 564] width 320 height 44
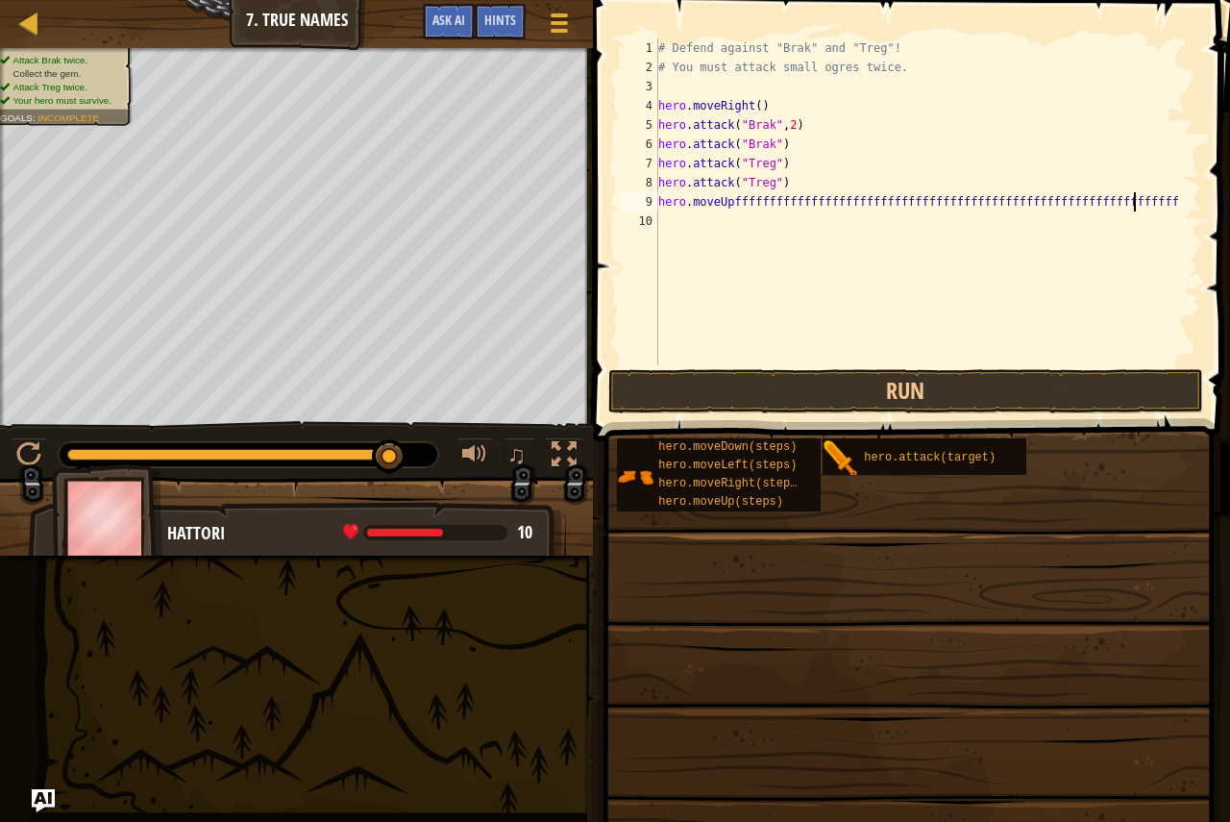
scroll to position [9, 38]
type textarea "hero.moveUpffffffffffffffffffffffffffffffffffffffffffffffffffffffffffffffff"
